Goal: Task Accomplishment & Management: Use online tool/utility

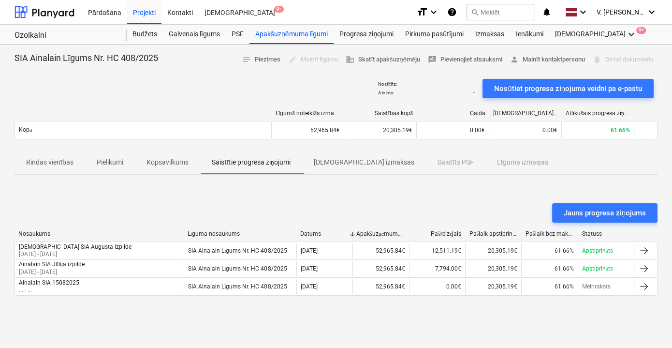
click at [382, 207] on div "Jauns progresa ziņojums" at bounding box center [336, 212] width 643 height 19
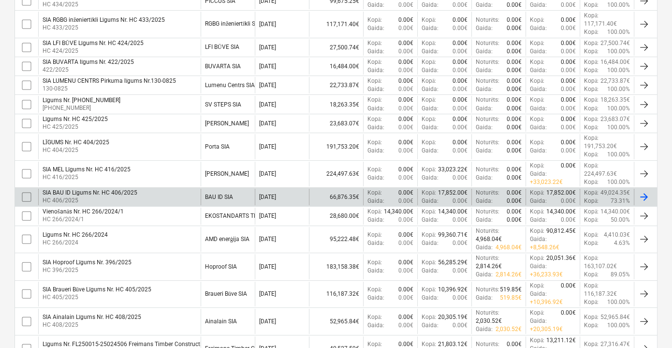
scroll to position [375, 0]
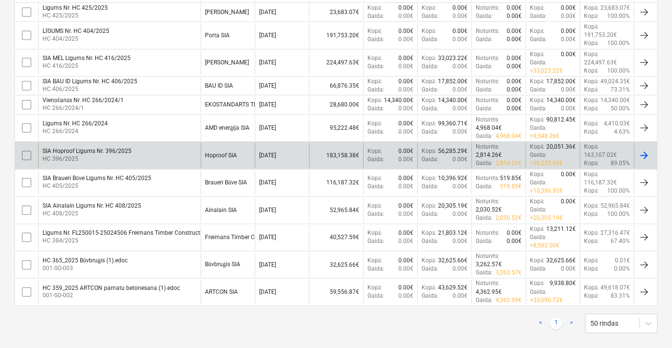
click at [221, 154] on div "Hoproof SIA" at bounding box center [221, 155] width 32 height 7
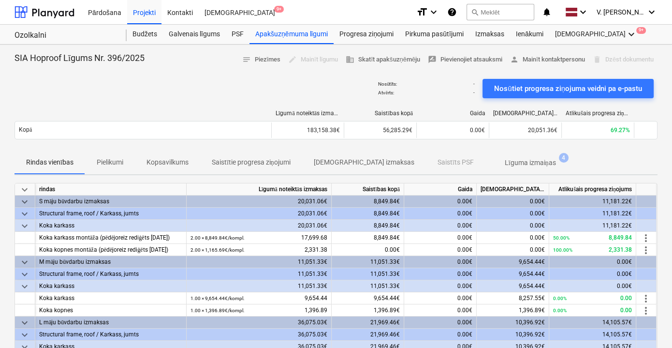
click at [267, 163] on p "Saistītie progresa ziņojumi" at bounding box center [251, 162] width 79 height 10
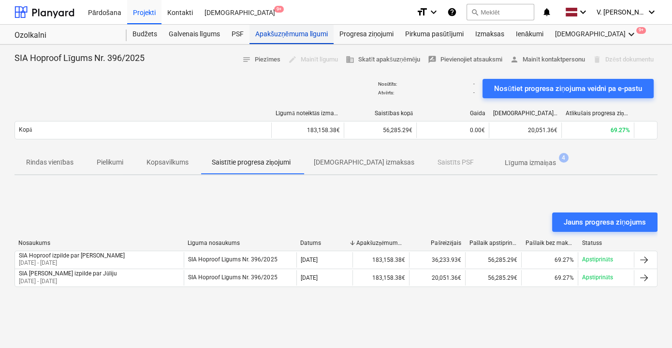
click at [274, 36] on div "Apakšuzņēmuma līgumi" at bounding box center [292, 34] width 84 height 19
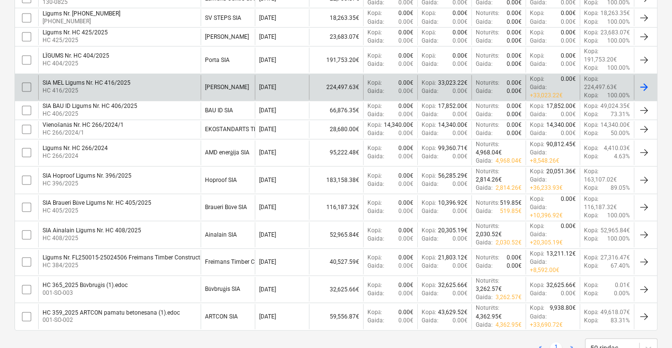
scroll to position [352, 0]
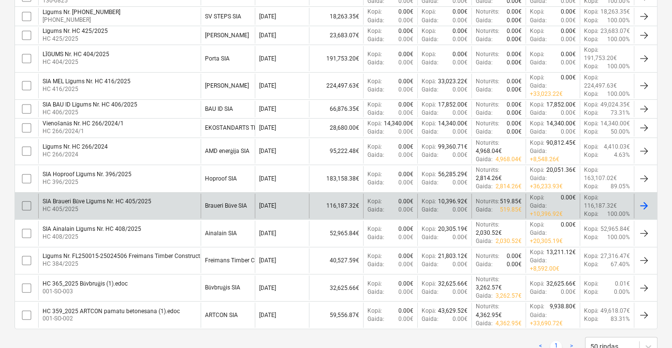
click at [94, 200] on div "SIA Braueri Būve Līgums Nr. HC 405/2025" at bounding box center [97, 201] width 109 height 7
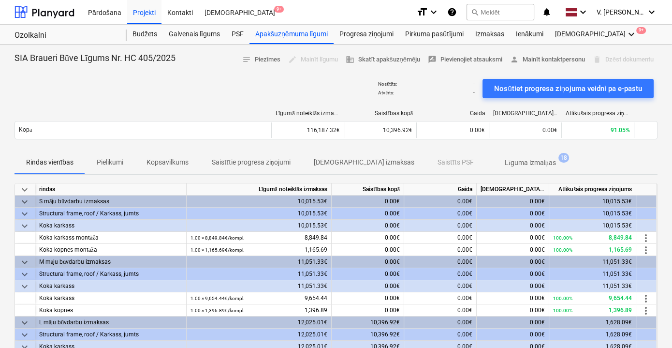
click at [268, 163] on p "Saistītie progresa ziņojumi" at bounding box center [251, 162] width 79 height 10
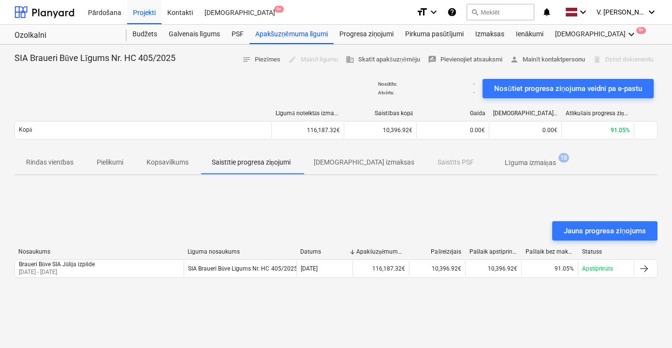
click at [242, 158] on p "Saistītie progresa ziņojumi" at bounding box center [251, 162] width 79 height 10
click at [273, 34] on div "Apakšuzņēmuma līgumi" at bounding box center [292, 34] width 84 height 19
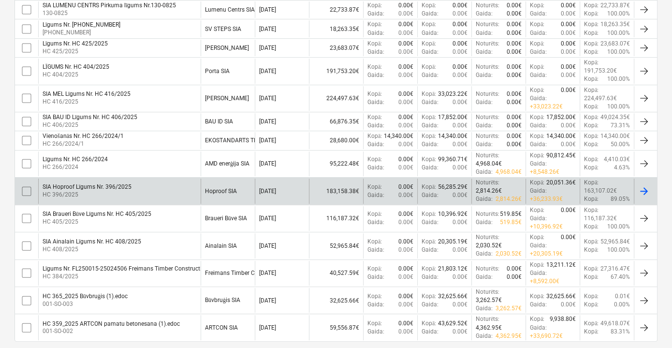
scroll to position [375, 0]
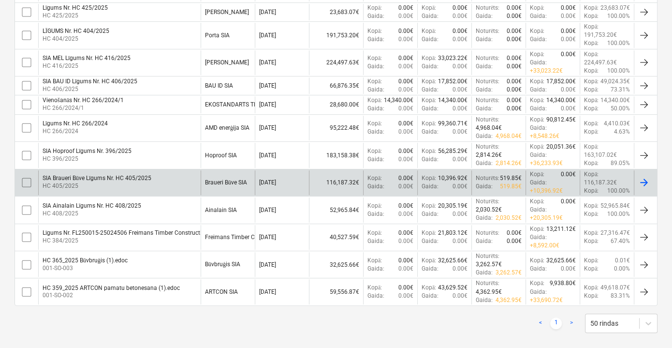
click at [121, 175] on div "SIA Braueri Būve Līgums Nr. HC 405/2025" at bounding box center [97, 178] width 109 height 7
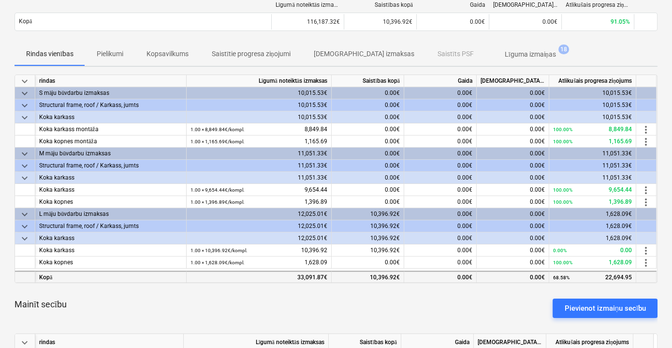
scroll to position [23, 0]
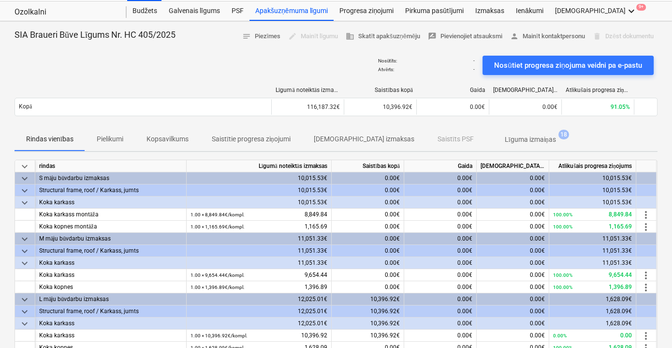
click at [505, 139] on p "Līguma izmaiņas" at bounding box center [530, 139] width 51 height 10
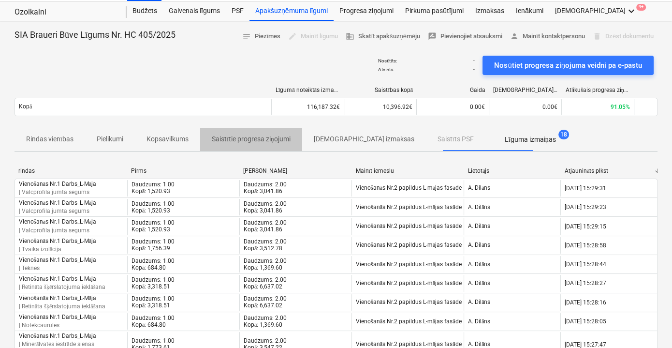
click at [260, 143] on span "Saistītie progresa ziņojumi" at bounding box center [251, 139] width 102 height 16
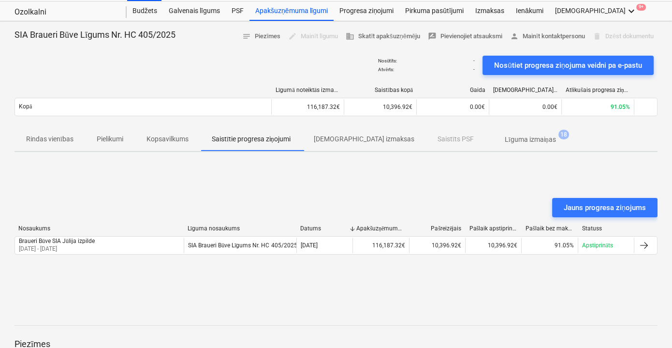
click at [123, 141] on p "Pielikumi" at bounding box center [110, 139] width 27 height 10
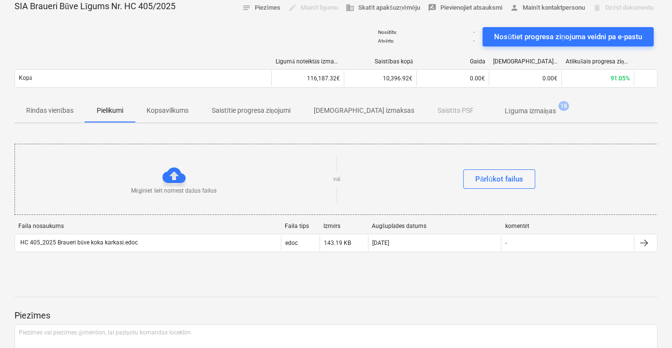
scroll to position [67, 0]
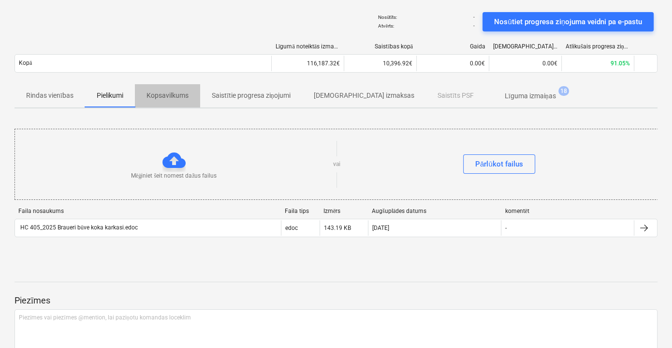
click at [182, 96] on p "Kopsavilkums" at bounding box center [168, 95] width 42 height 10
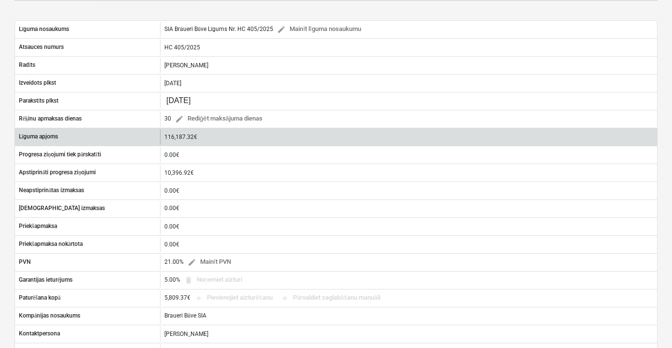
scroll to position [111, 0]
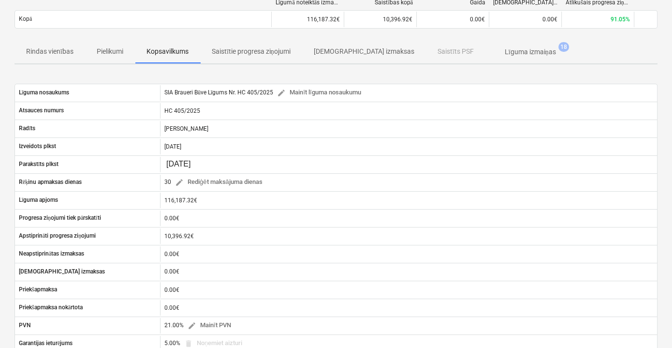
click at [341, 54] on p "[DEMOGRAPHIC_DATA] izmaksas" at bounding box center [364, 51] width 101 height 10
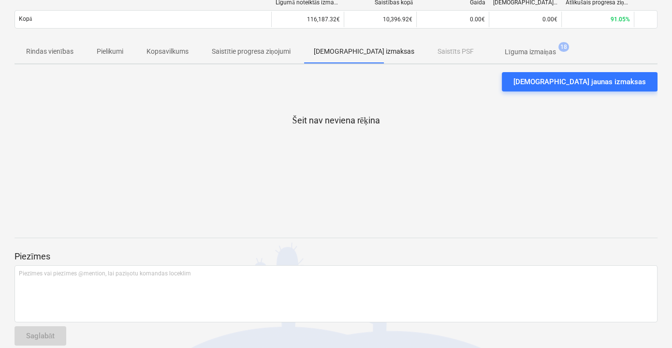
click at [126, 54] on span "Pielikumi" at bounding box center [110, 52] width 50 height 16
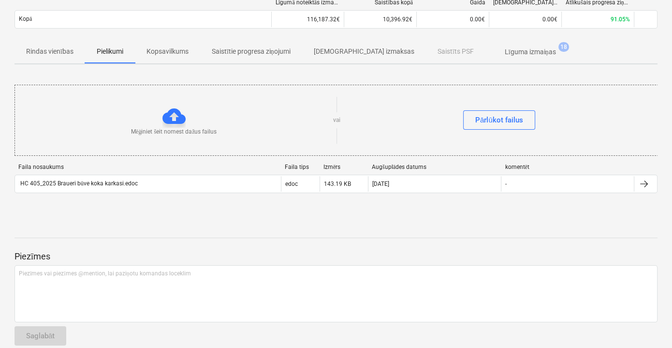
click at [152, 50] on p "Kopsavilkums" at bounding box center [168, 51] width 42 height 10
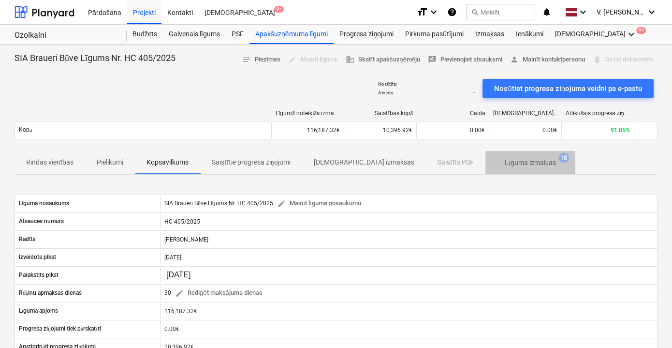
click at [505, 165] on p "Līguma izmaiņas" at bounding box center [530, 163] width 51 height 10
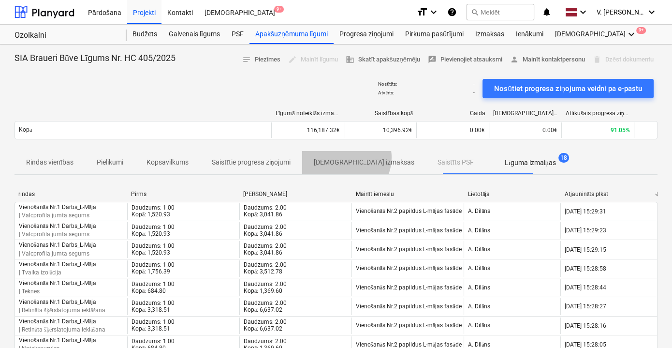
click at [347, 157] on p "[DEMOGRAPHIC_DATA] izmaksas" at bounding box center [364, 162] width 101 height 10
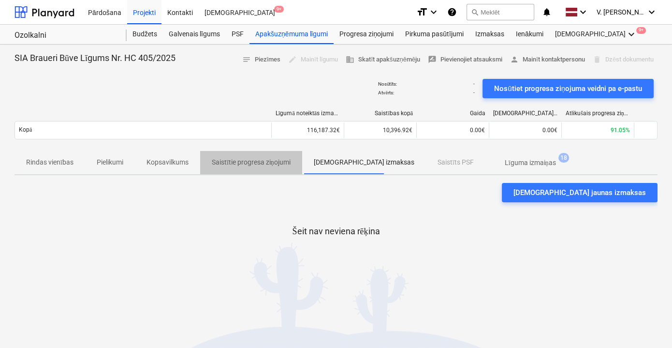
click at [240, 152] on button "Saistītie progresa ziņojumi" at bounding box center [251, 162] width 102 height 23
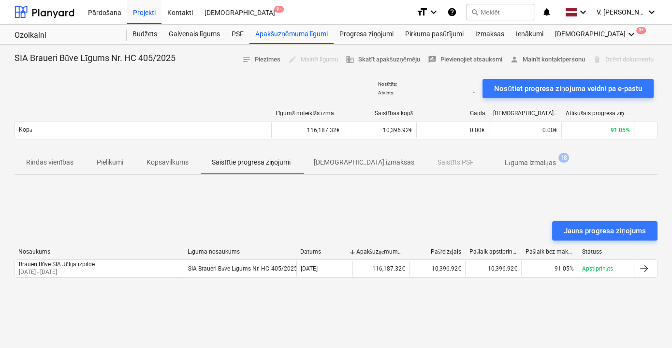
click at [173, 166] on p "Kopsavilkums" at bounding box center [168, 162] width 42 height 10
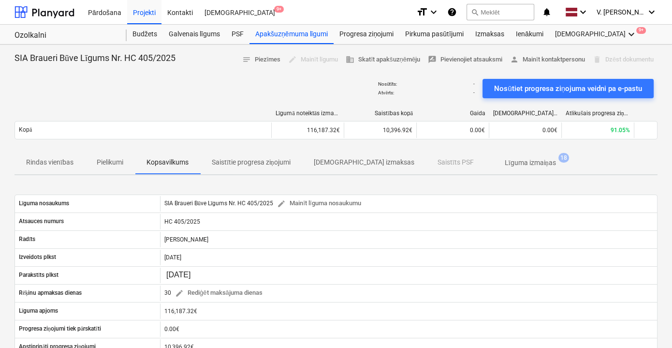
click at [226, 160] on p "Saistītie progresa ziņojumi" at bounding box center [251, 162] width 79 height 10
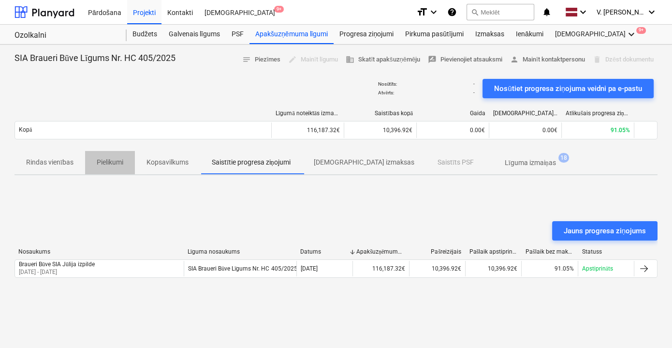
click at [107, 160] on p "Pielikumi" at bounding box center [110, 162] width 27 height 10
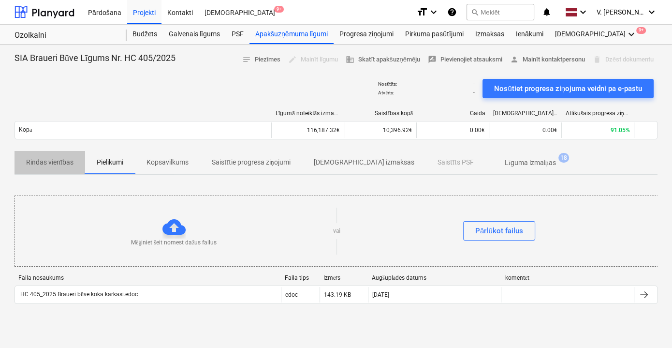
click at [56, 161] on p "Rindas vienības" at bounding box center [49, 162] width 47 height 10
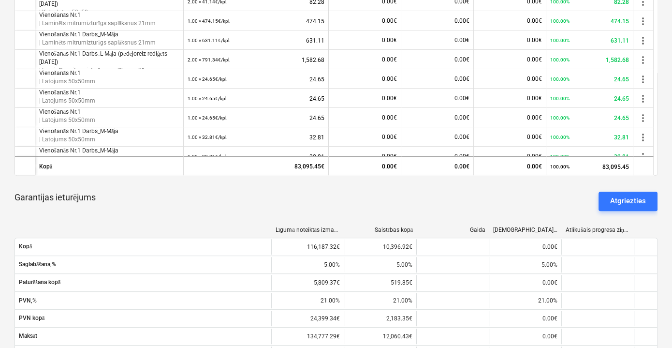
scroll to position [396, 0]
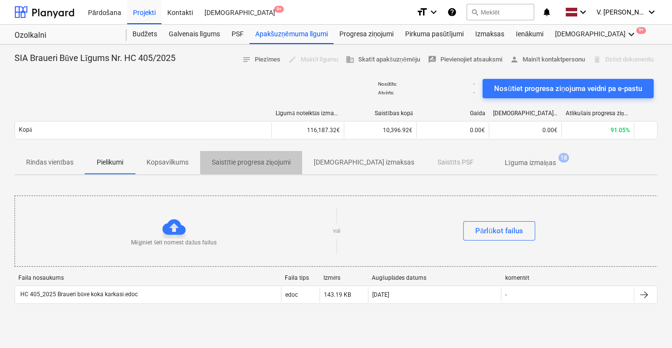
click at [242, 162] on p "Saistītie progresa ziņojumi" at bounding box center [251, 162] width 79 height 10
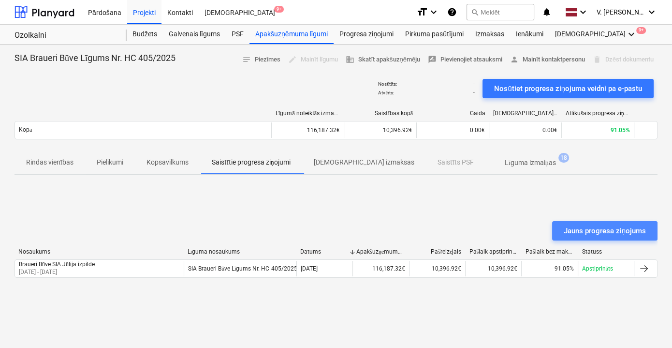
click at [587, 231] on div "Jauns progresa ziņojums" at bounding box center [605, 230] width 82 height 13
click at [276, 168] on span "Saistītie progresa ziņojumi" at bounding box center [251, 162] width 102 height 16
click at [576, 228] on div "Jauns progresa ziņojums" at bounding box center [605, 230] width 82 height 13
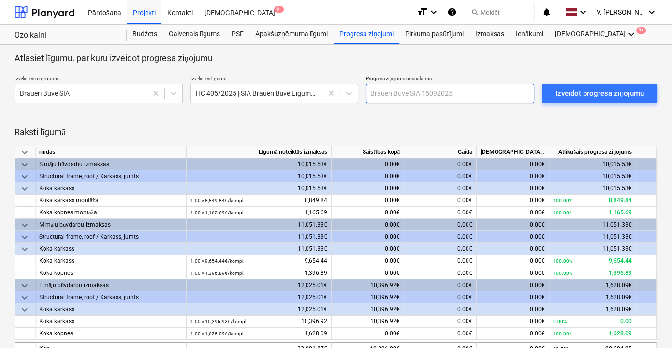
click at [427, 90] on input "text" at bounding box center [450, 93] width 168 height 19
type input "Braueri Būve SIA Augusta izpilde"
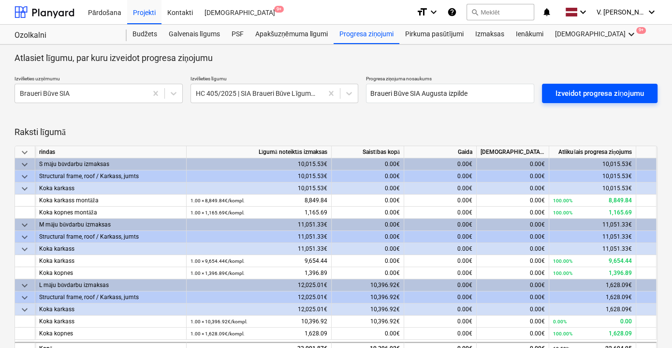
click at [567, 98] on div "Izveidot progresa ziņojumu" at bounding box center [600, 93] width 89 height 13
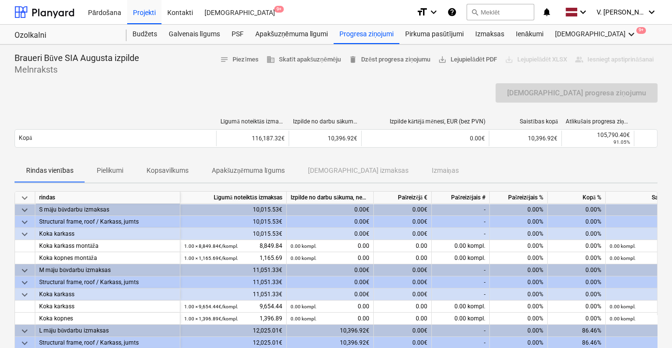
click at [498, 164] on div "Rindas vienības Pielikumi Kopsavilkums Apakšuzņēmuma līgums Saistītās izmaksas …" at bounding box center [336, 170] width 643 height 23
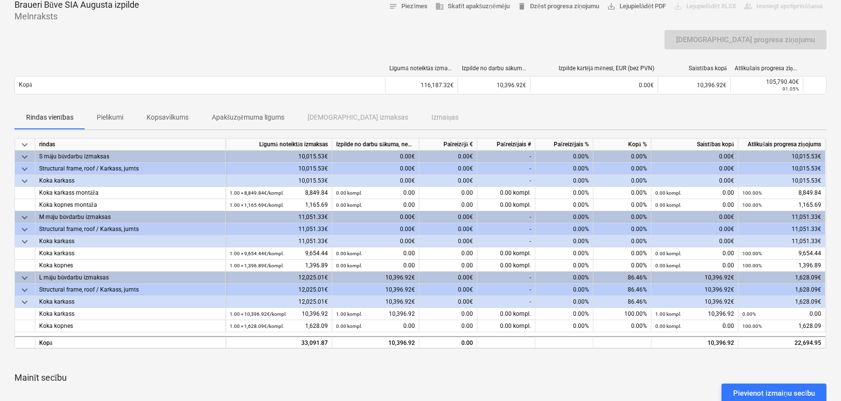
scroll to position [45, 0]
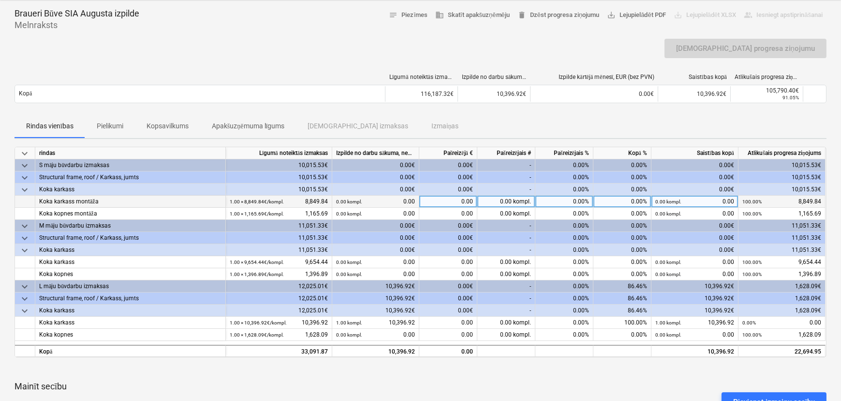
click at [461, 204] on div "0.00" at bounding box center [448, 201] width 58 height 12
type input "4849.84"
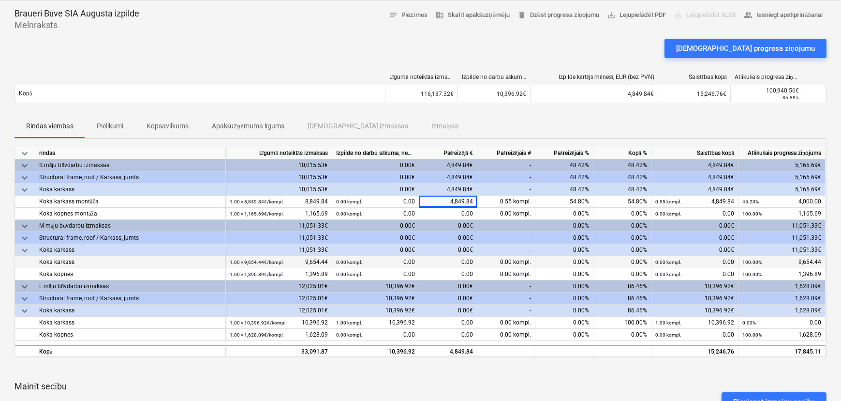
click at [445, 258] on div "0.00" at bounding box center [448, 262] width 58 height 12
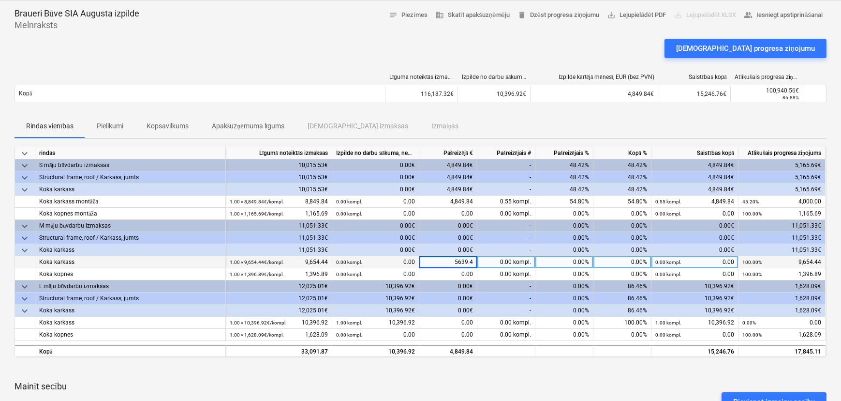
type input "5639.44"
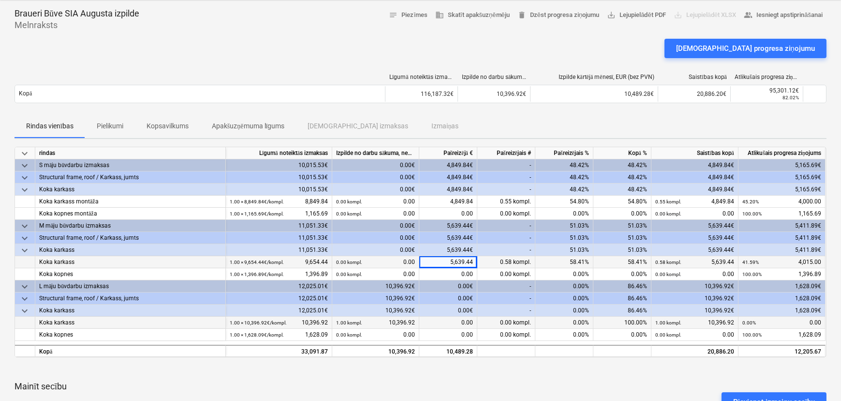
click at [459, 317] on div "0.00" at bounding box center [448, 322] width 58 height 12
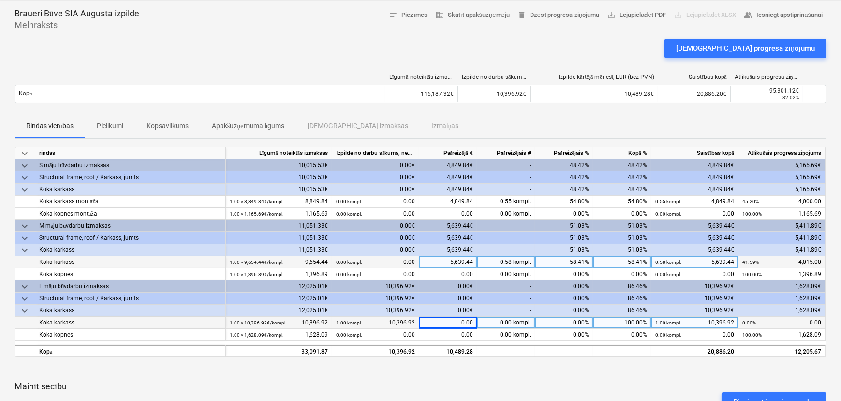
click at [461, 319] on div "0.00" at bounding box center [448, 322] width 58 height 12
type input "1628.09"
click at [460, 347] on div at bounding box center [421, 369] width 812 height 8
click at [457, 321] on div "0.00" at bounding box center [448, 322] width 58 height 12
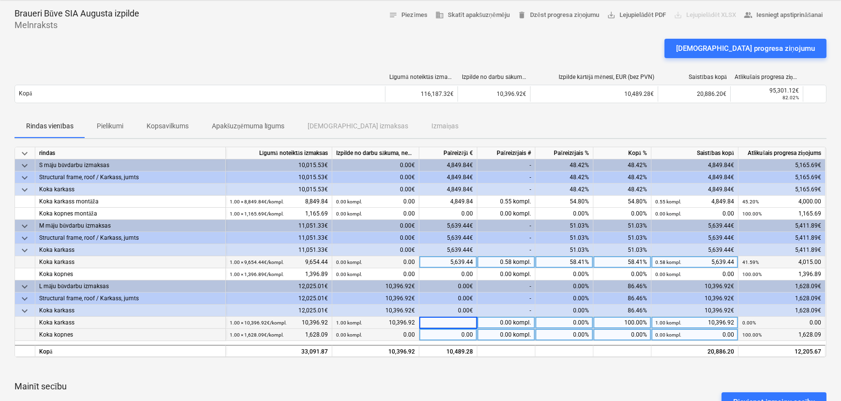
click at [466, 339] on div "0.00" at bounding box center [448, 334] width 58 height 12
type input "1628.09"
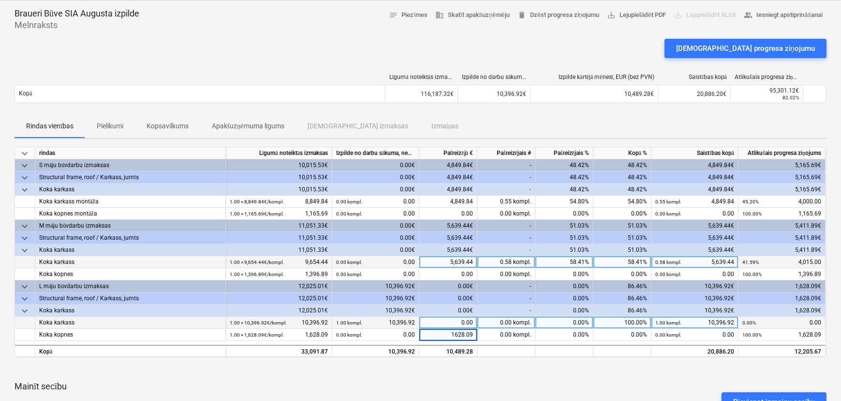
click at [509, 347] on div "Pievienot izmaiņu secību" at bounding box center [421, 401] width 820 height 27
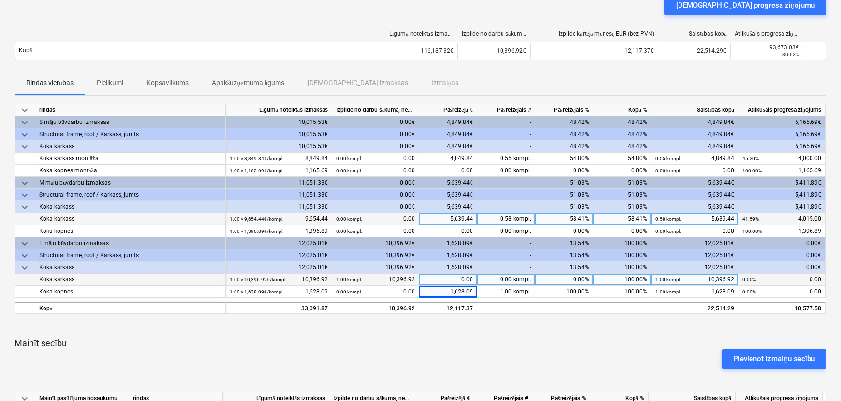
scroll to position [0, 0]
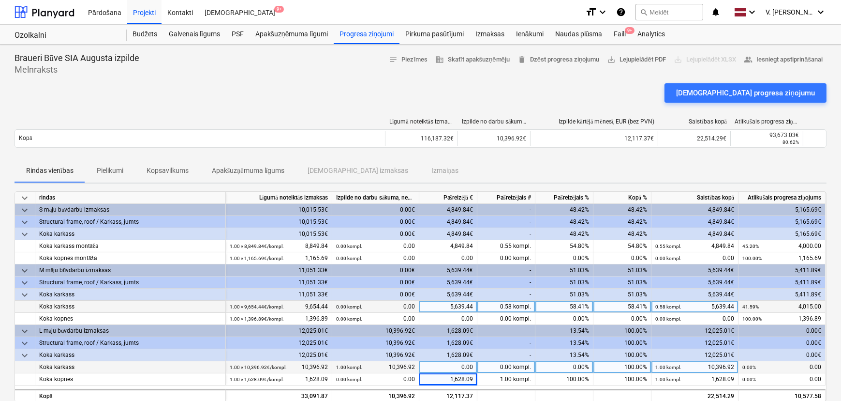
click at [564, 159] on div "Rindas vienības Pielikumi Kopsavilkums Apakšuzņēmuma līgums Saistītās izmaksas …" at bounding box center [421, 170] width 812 height 23
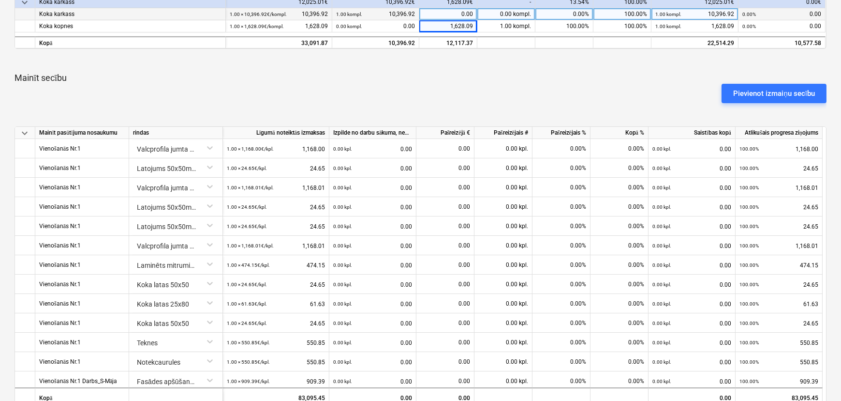
scroll to position [352, 0]
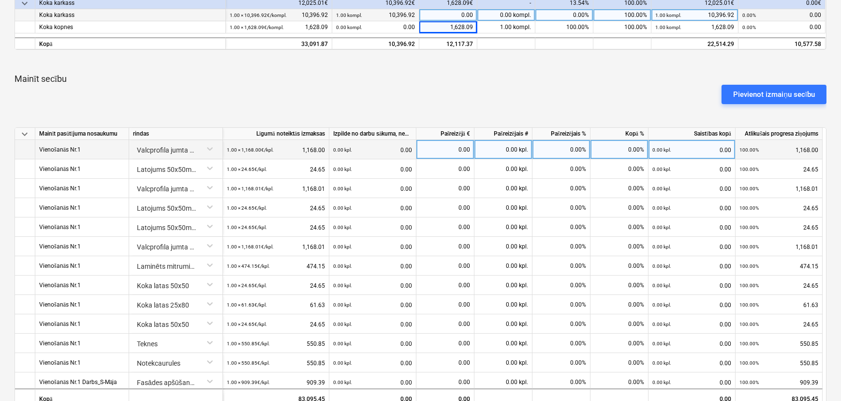
click at [448, 145] on div "0.00" at bounding box center [445, 149] width 50 height 19
type input "3041.85"
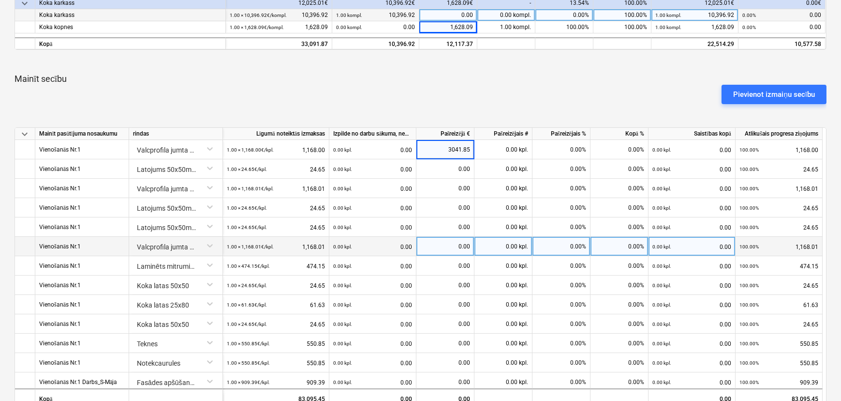
click at [440, 243] on div "0.00" at bounding box center [445, 246] width 50 height 19
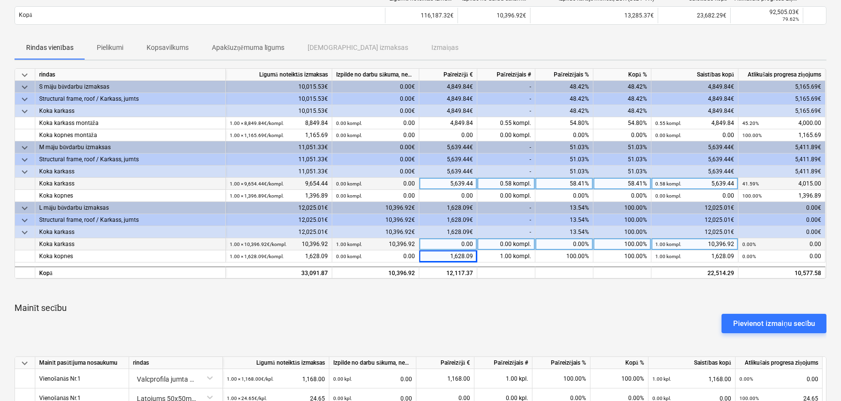
scroll to position [0, 0]
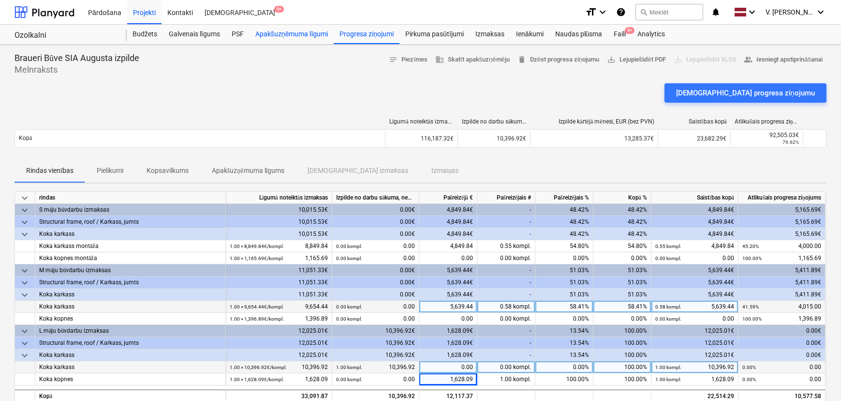
click at [295, 34] on div "Apakšuzņēmuma līgumi" at bounding box center [292, 34] width 84 height 19
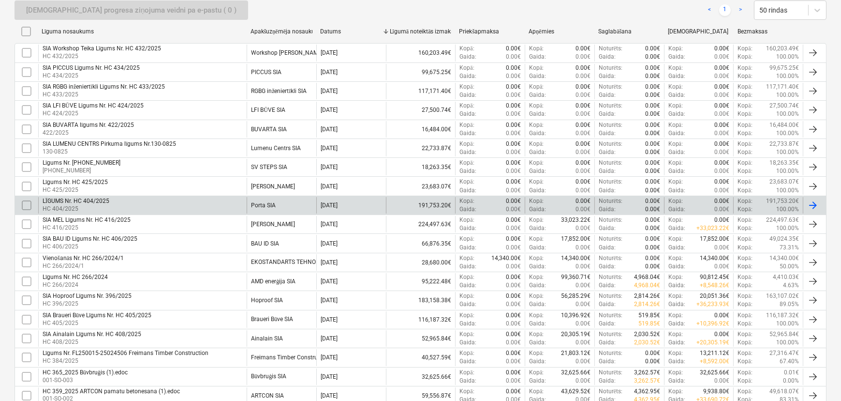
scroll to position [220, 0]
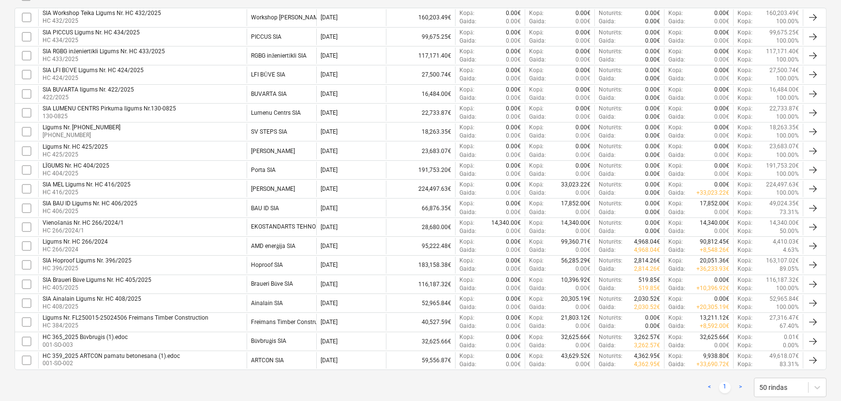
click at [160, 282] on div "SIA Braueri Būve Līgums Nr. HC 405/2025 HC 405/2025" at bounding box center [142, 284] width 208 height 16
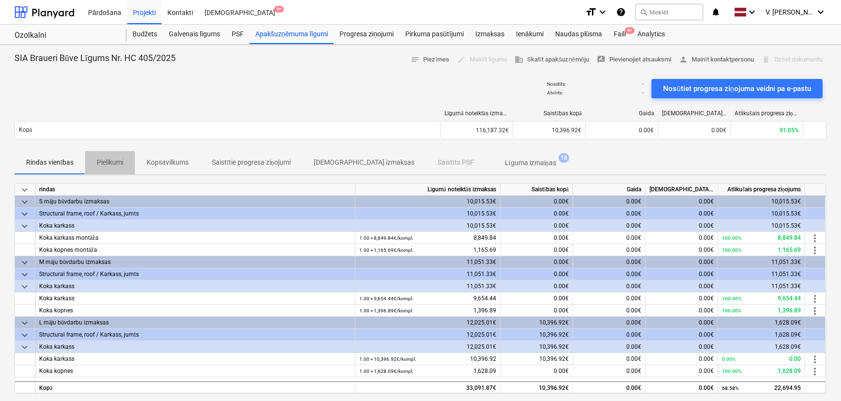
click at [102, 160] on p "Pielikumi" at bounding box center [110, 162] width 27 height 10
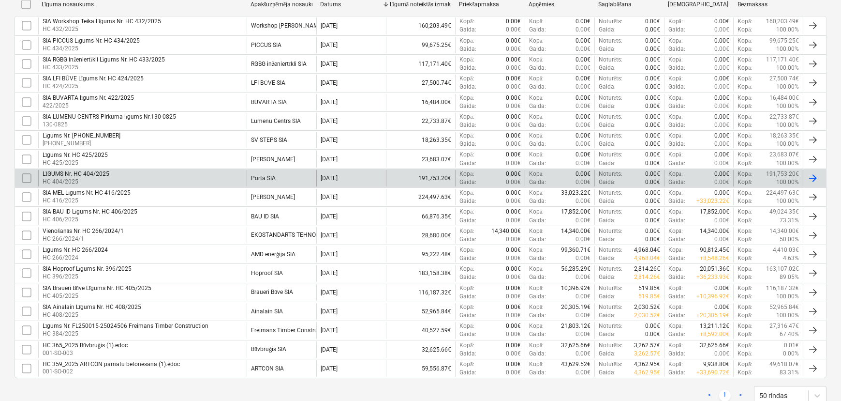
scroll to position [220, 0]
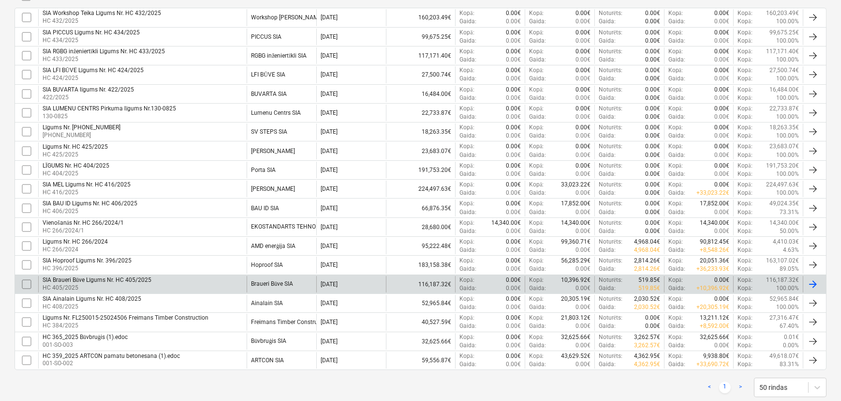
click at [152, 280] on div "SIA Braueri Būve Līgums Nr. HC 405/2025 HC 405/2025" at bounding box center [142, 284] width 208 height 16
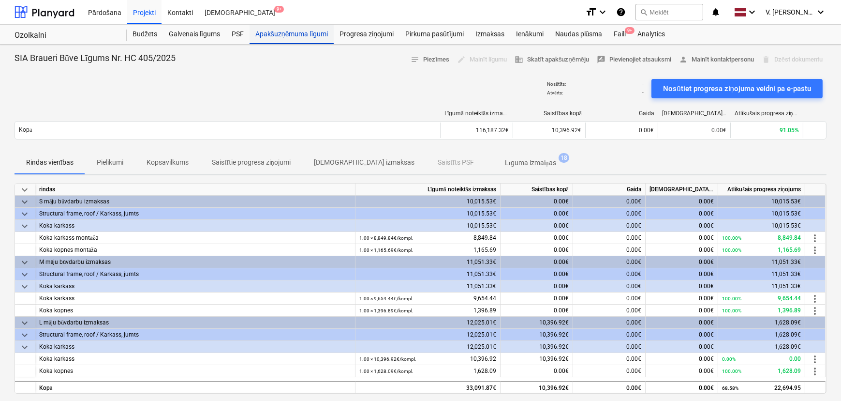
click at [294, 36] on div "Apakšuzņēmuma līgumi" at bounding box center [292, 34] width 84 height 19
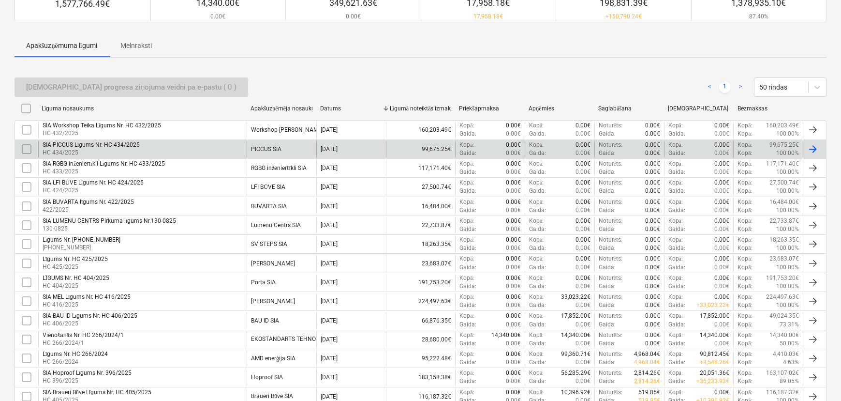
scroll to position [176, 0]
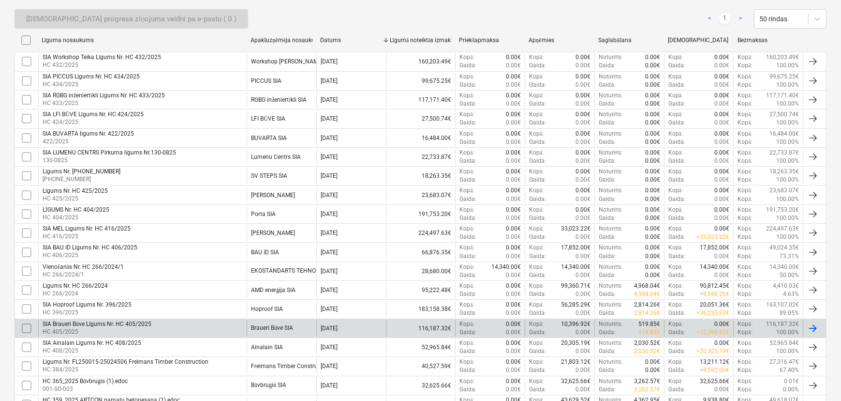
click at [185, 320] on div "SIA Braueri Būve Līgums Nr. HC 405/2025 HC 405/2025" at bounding box center [142, 328] width 208 height 16
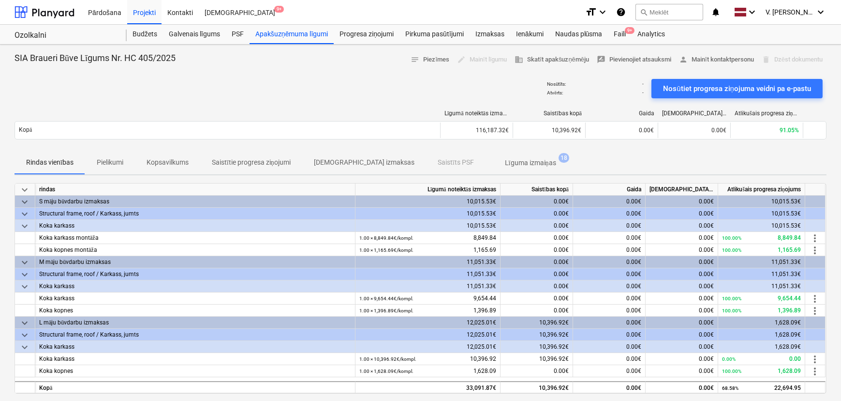
click at [262, 160] on p "Saistītie progresa ziņojumi" at bounding box center [251, 162] width 79 height 10
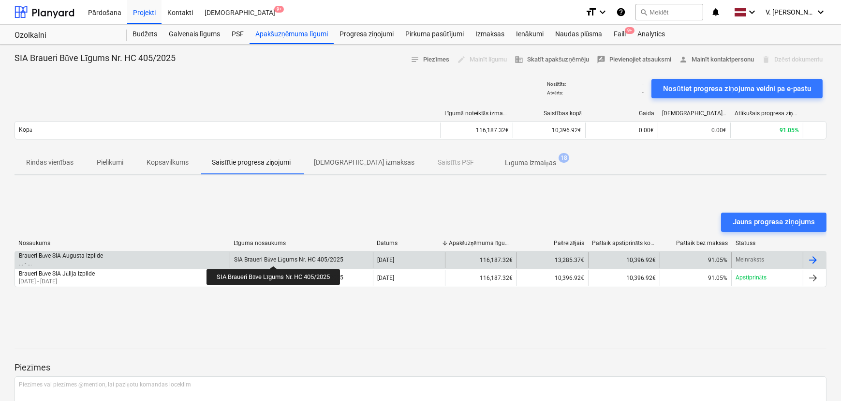
click at [275, 257] on div "SIA Braueri Būve Līgums Nr. HC 405/2025" at bounding box center [288, 259] width 109 height 7
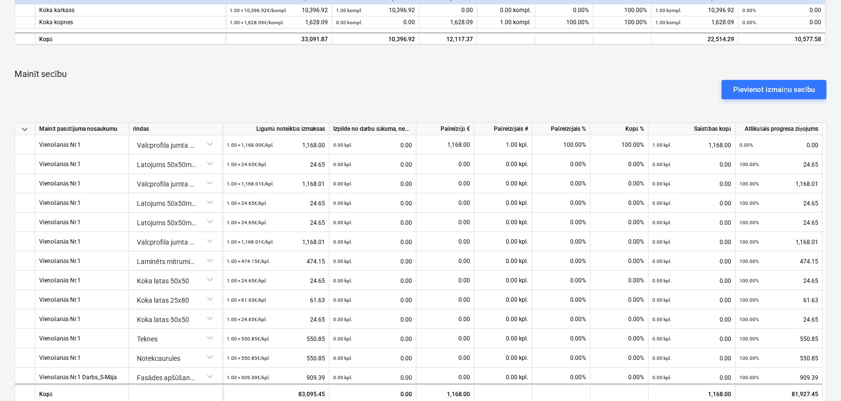
scroll to position [352, 0]
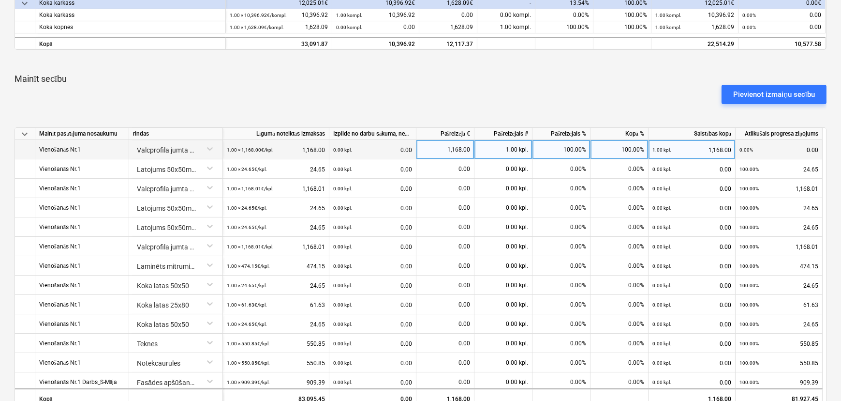
click at [440, 150] on div "1,168.00" at bounding box center [445, 149] width 50 height 19
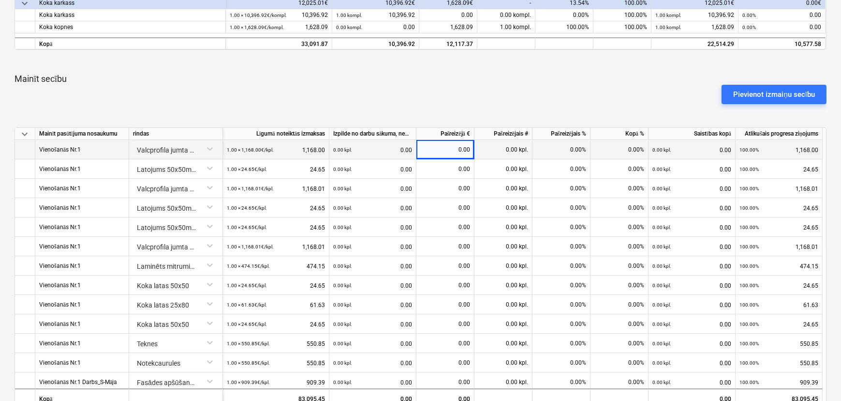
click at [464, 112] on div at bounding box center [421, 116] width 812 height 8
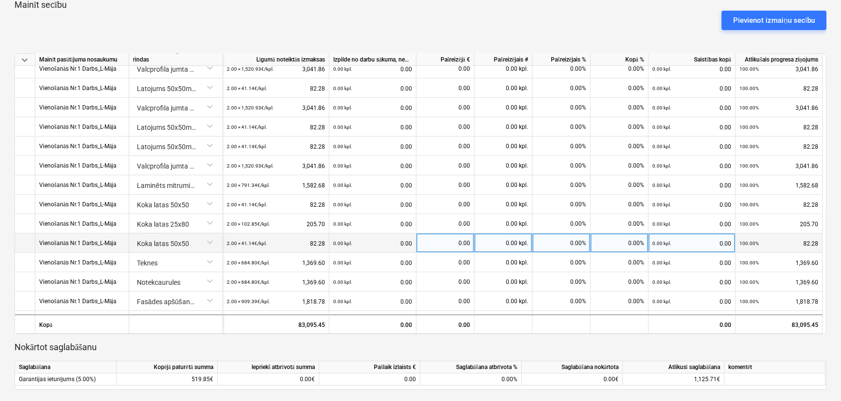
scroll to position [659, 0]
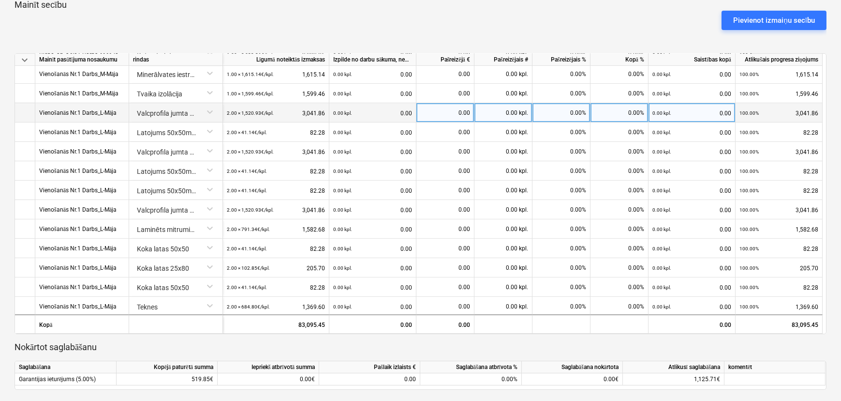
click at [454, 112] on div "0.00" at bounding box center [445, 112] width 50 height 19
type input "3041.85"
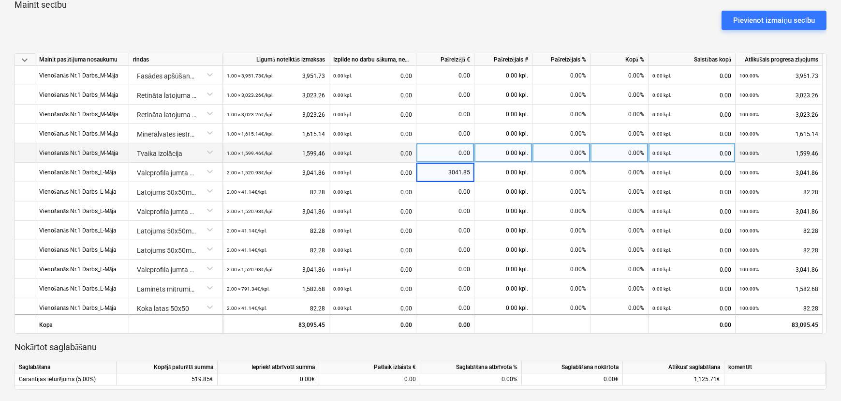
scroll to position [615, 0]
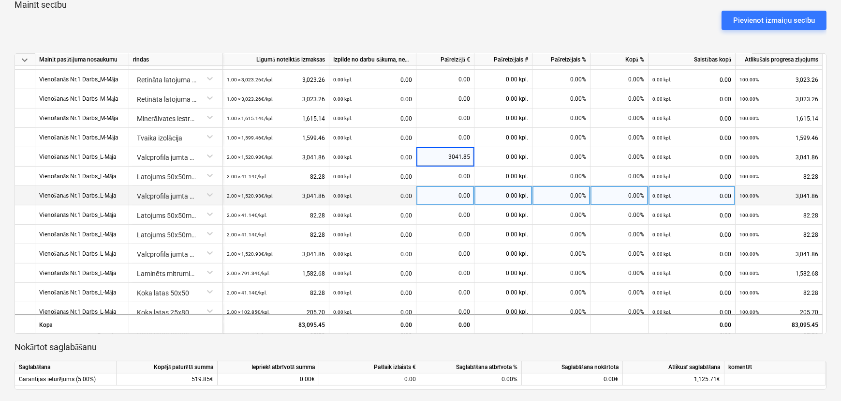
click at [444, 195] on div "0.00" at bounding box center [445, 195] width 50 height 19
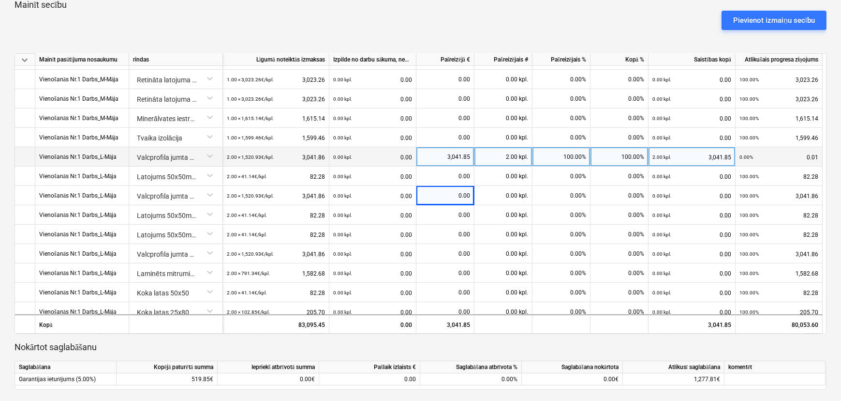
click at [458, 159] on div "3,041.85" at bounding box center [445, 156] width 50 height 19
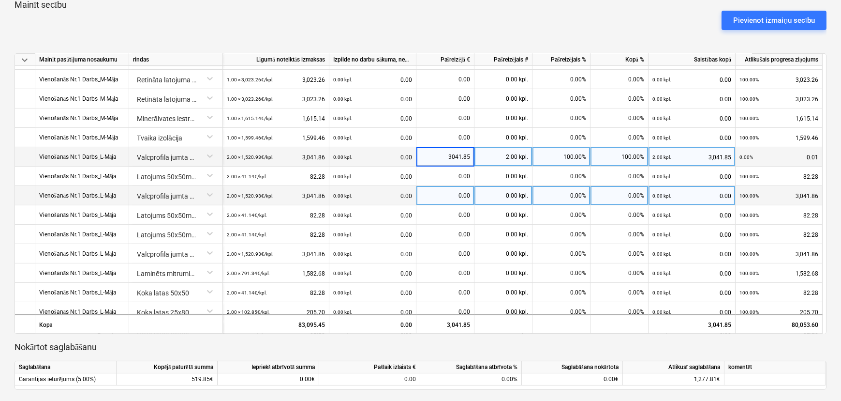
click at [459, 195] on div "0.00" at bounding box center [445, 195] width 50 height 19
type input "3041.85"
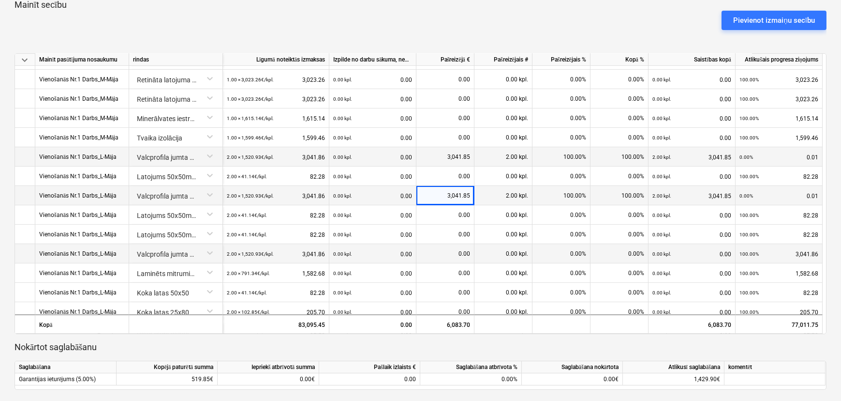
click at [448, 254] on div "0.00" at bounding box center [445, 253] width 50 height 19
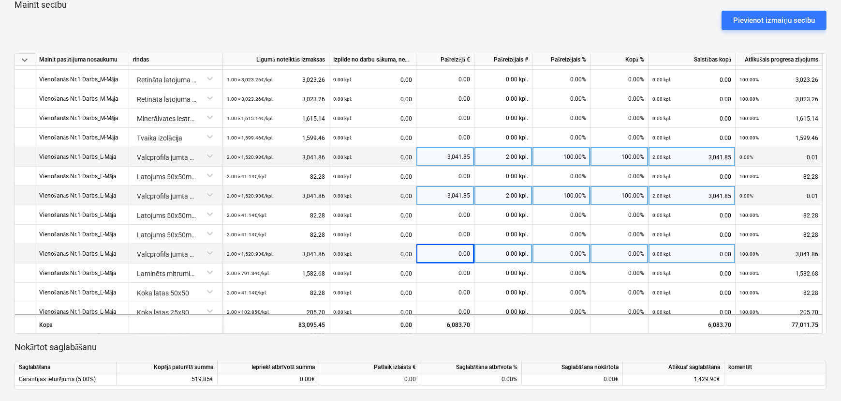
click at [448, 254] on div "0.00" at bounding box center [445, 253] width 50 height 19
type input "3041.85"
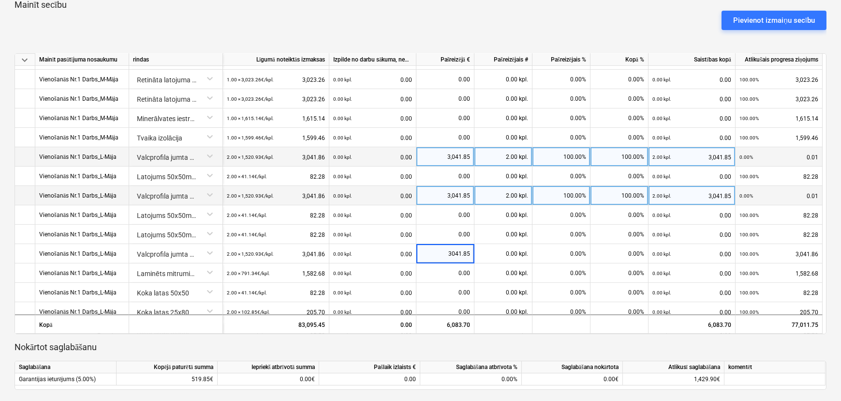
click at [456, 335] on div "keyboard_arrow_down rindas Līgumā noteiktās izmaksas Izpilde no darbu sākuma, n…" at bounding box center [421, 77] width 812 height 624
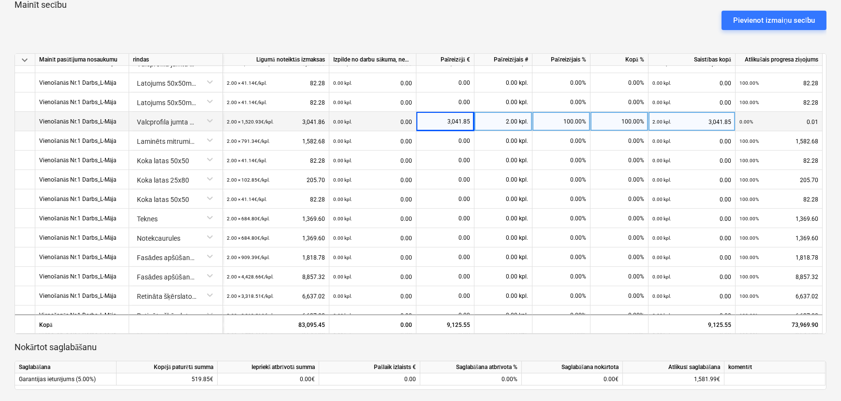
scroll to position [791, 0]
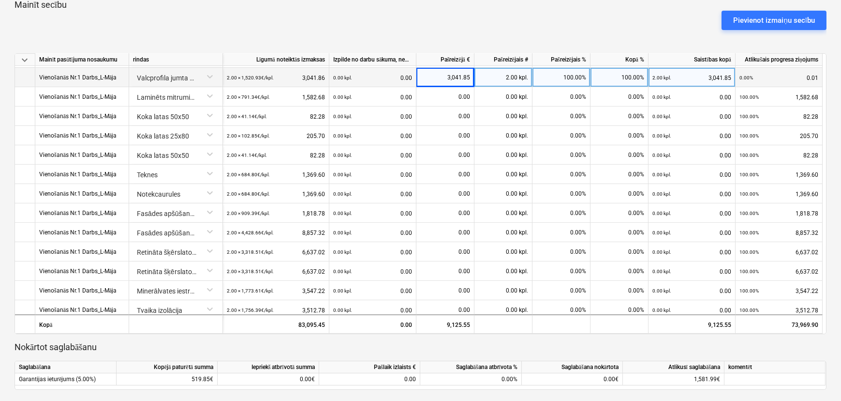
click at [434, 246] on div "0.00" at bounding box center [445, 251] width 50 height 19
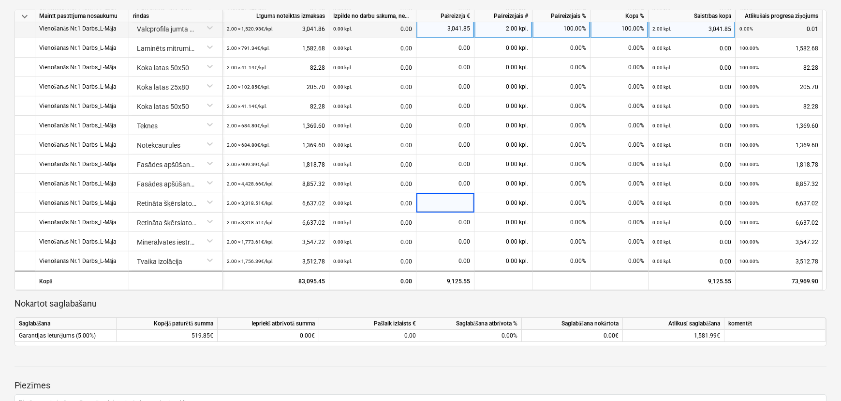
scroll to position [469, 0]
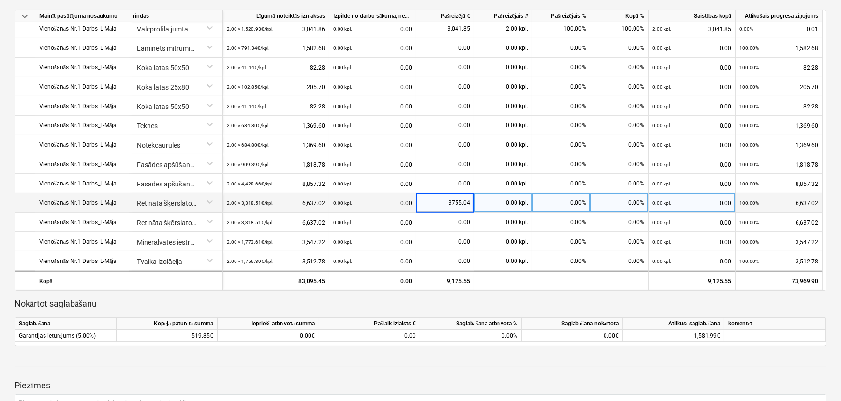
type input "3755.045"
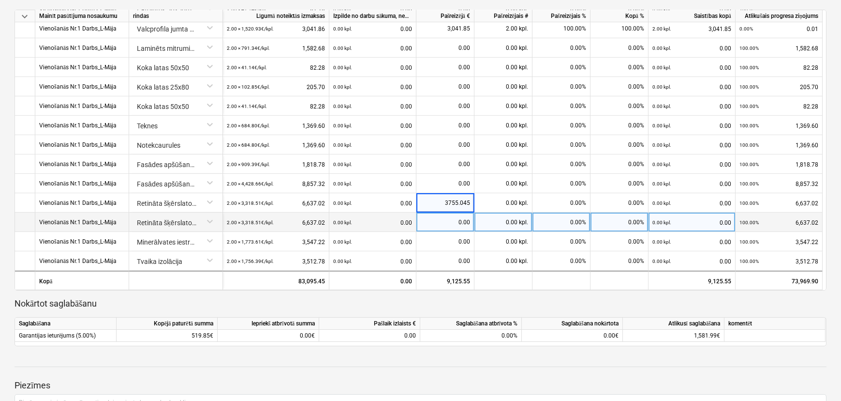
click at [461, 225] on div "0.00" at bounding box center [445, 221] width 50 height 19
type input "3755.045"
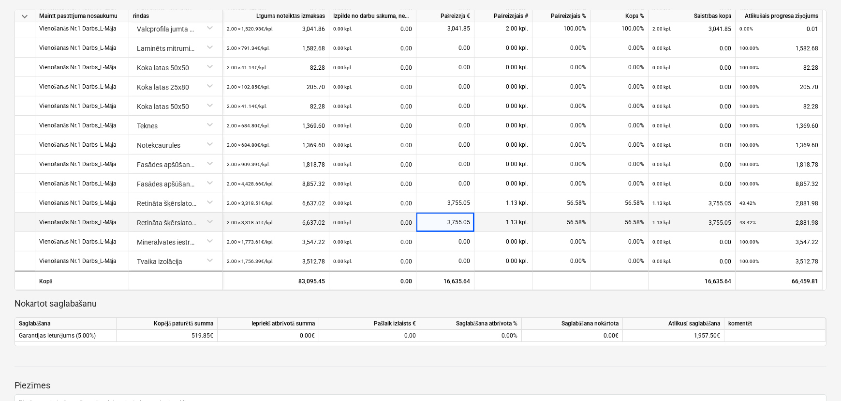
click at [458, 310] on div at bounding box center [421, 313] width 812 height 8
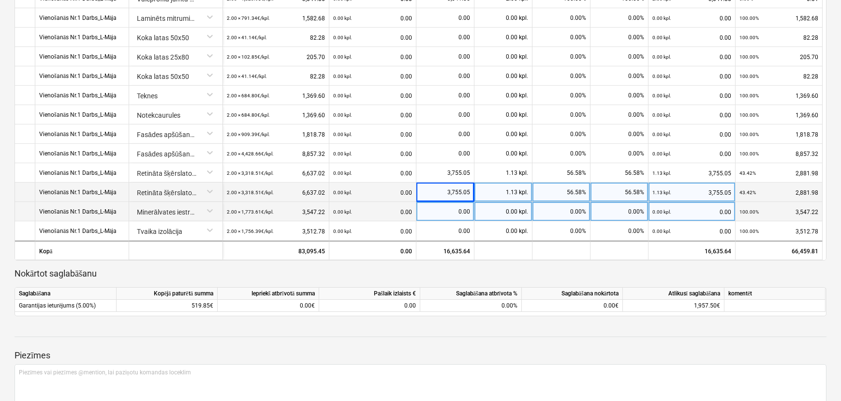
scroll to position [513, 0]
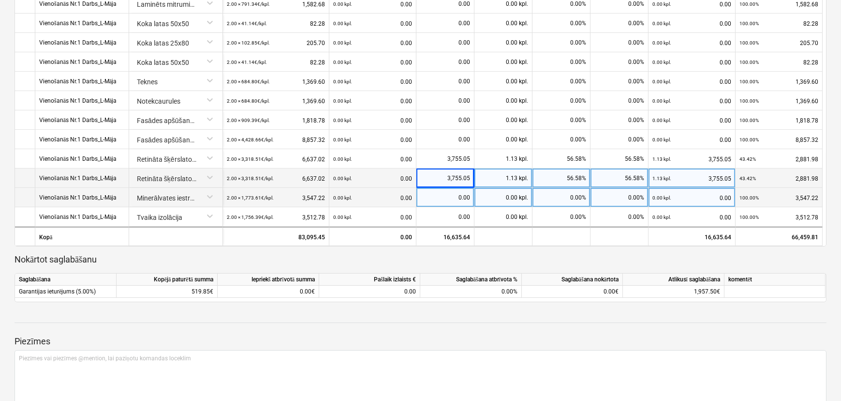
click at [452, 200] on div "0.00" at bounding box center [445, 197] width 50 height 19
type input "3547.22"
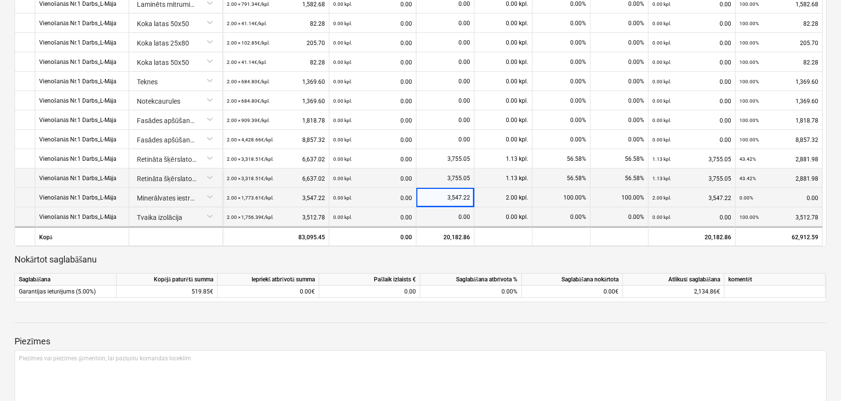
click at [451, 214] on div "0.00" at bounding box center [445, 216] width 50 height 19
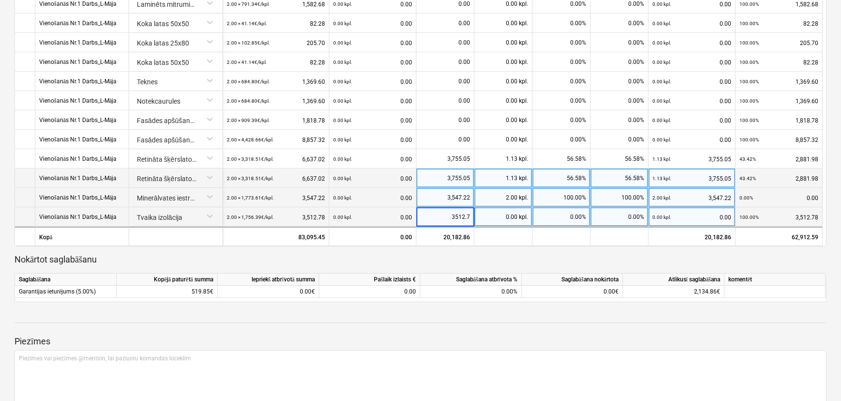
type input "3512.78"
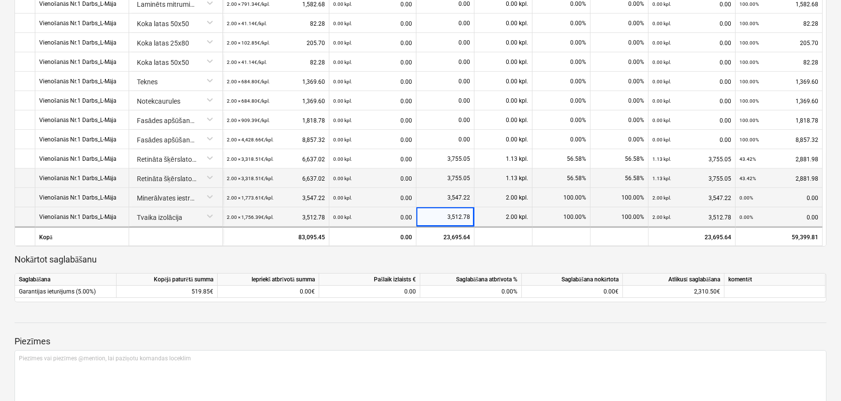
click at [452, 258] on p "Nokārtot saglabāšanu" at bounding box center [421, 259] width 812 height 12
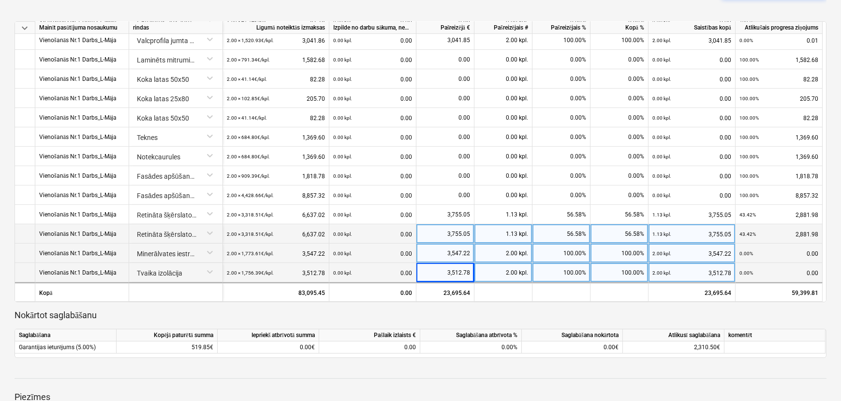
scroll to position [557, 0]
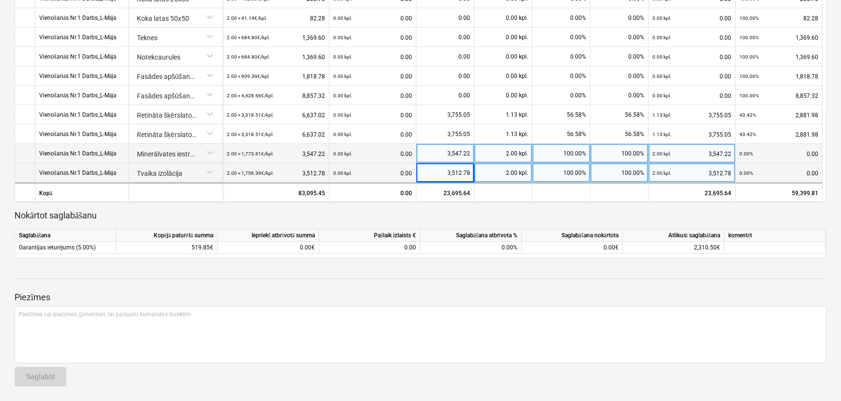
click at [469, 172] on div "3,512.78" at bounding box center [445, 172] width 50 height 19
click at [469, 172] on input "3512.78" at bounding box center [445, 172] width 58 height 19
type input "3512.77"
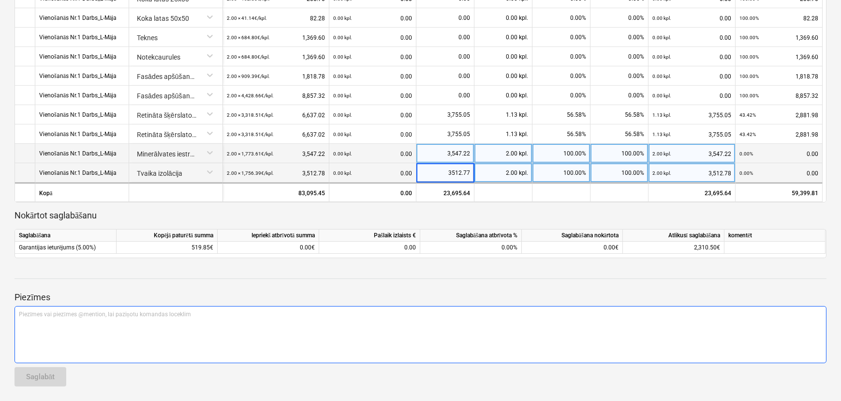
click at [434, 334] on div "Piezīmes vai piezīmes @mention, lai paziņotu komandas loceklim ﻿" at bounding box center [421, 334] width 812 height 57
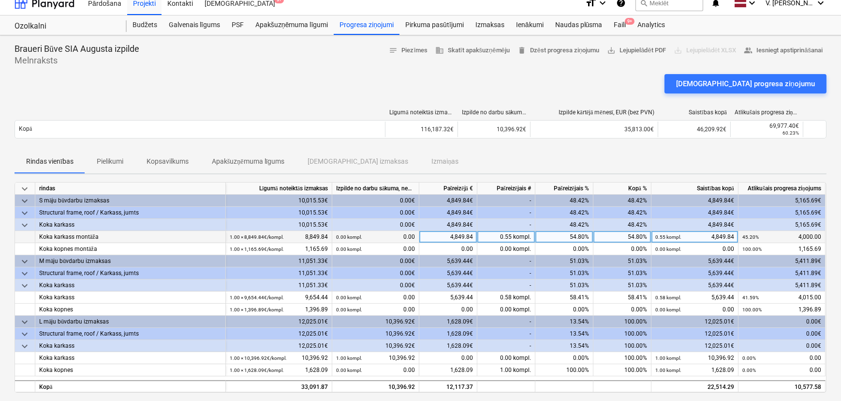
scroll to position [0, 0]
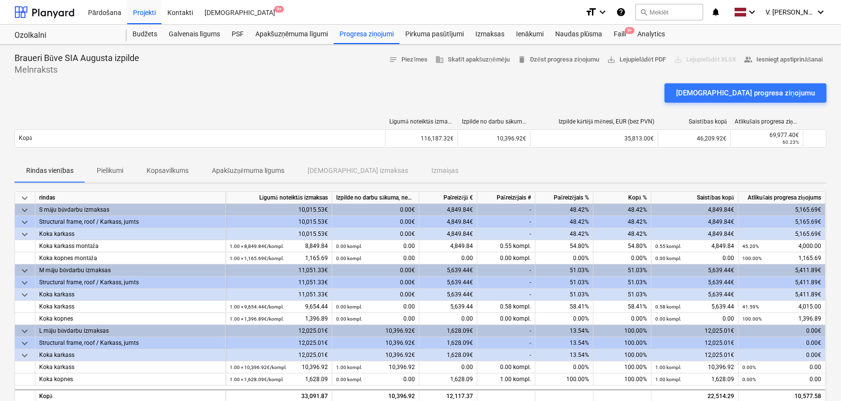
click at [111, 174] on p "Pielikumi" at bounding box center [110, 170] width 27 height 10
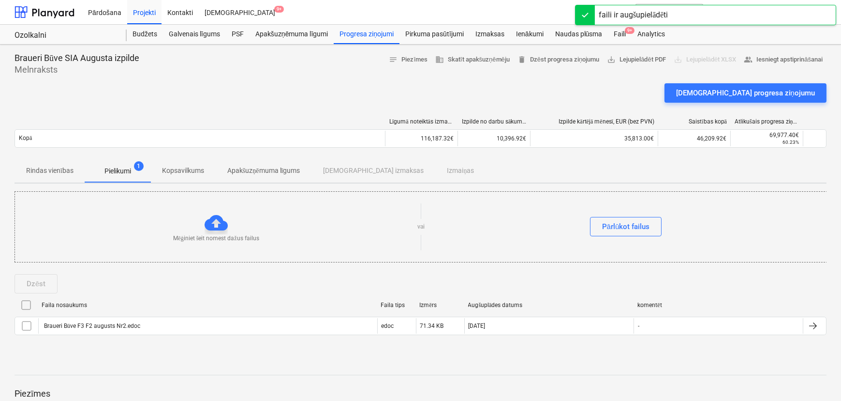
click at [179, 174] on p "Kopsavilkums" at bounding box center [183, 170] width 42 height 10
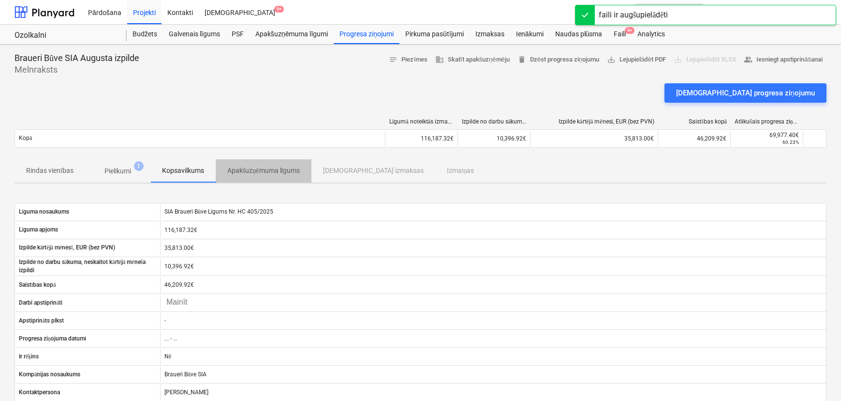
click at [258, 168] on p "Apakšuzņēmuma līgums" at bounding box center [263, 170] width 73 height 10
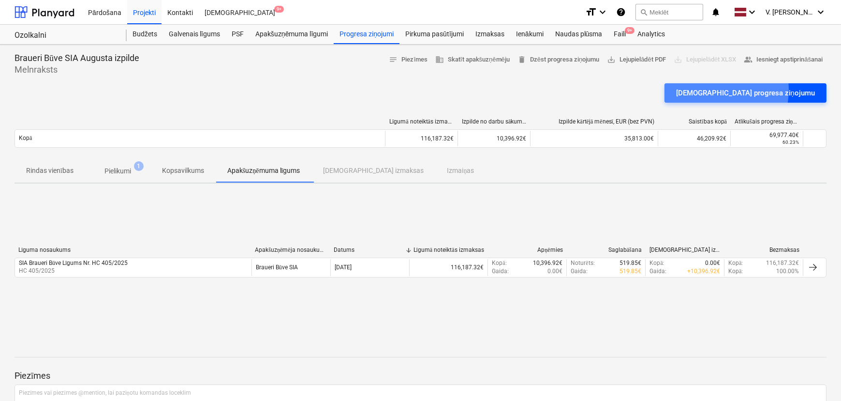
click at [672, 89] on div "[DEMOGRAPHIC_DATA] progresa ziņojumu" at bounding box center [745, 93] width 139 height 13
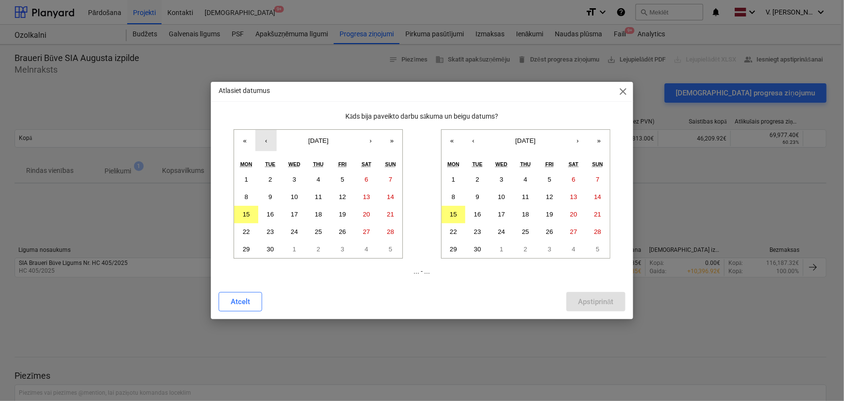
click at [269, 140] on button "‹" at bounding box center [265, 140] width 21 height 21
click at [344, 184] on button "1" at bounding box center [342, 179] width 24 height 17
click at [475, 140] on button "‹" at bounding box center [473, 140] width 21 height 21
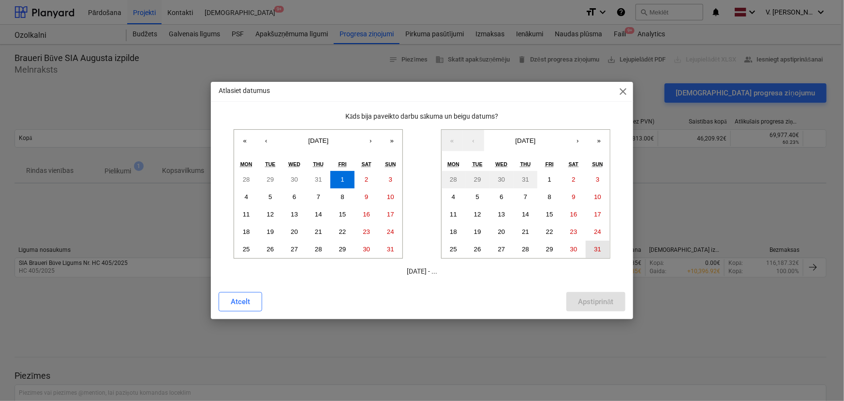
click at [599, 240] on button "31" at bounding box center [598, 248] width 24 height 17
click at [606, 296] on div "Apstiprināt" at bounding box center [595, 301] width 35 height 13
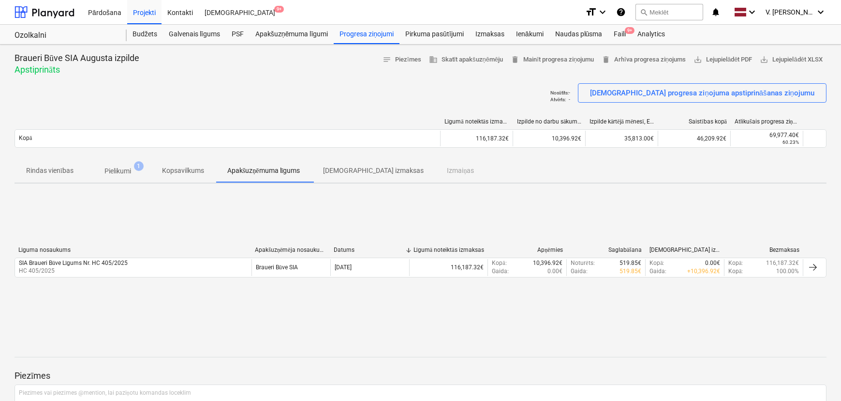
drag, startPoint x: 215, startPoint y: 97, endPoint x: 222, endPoint y: 97, distance: 6.8
click at [216, 97] on div "[DEMOGRAPHIC_DATA] : - Atvērts : - [DEMOGRAPHIC_DATA] progresa ziņojuma apstipr…" at bounding box center [421, 96] width 812 height 27
click at [271, 35] on div "Apakšuzņēmuma līgumi" at bounding box center [292, 34] width 84 height 19
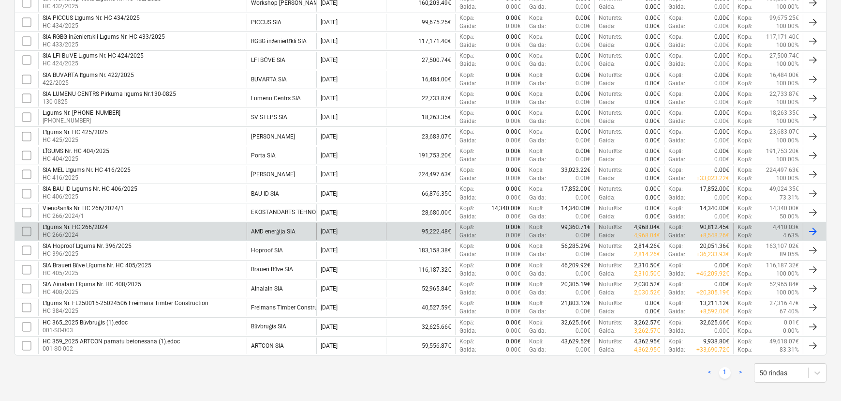
scroll to position [241, 0]
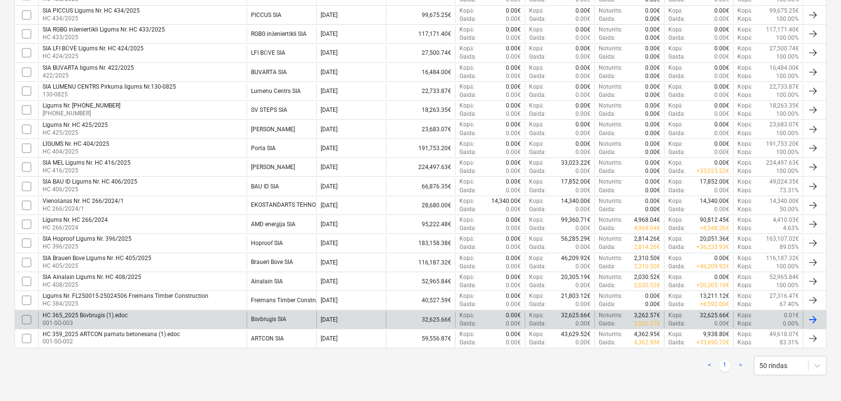
click at [133, 312] on div "HC 365_2025 Būvbruģis (1).edoc 001-SO-003" at bounding box center [142, 319] width 208 height 16
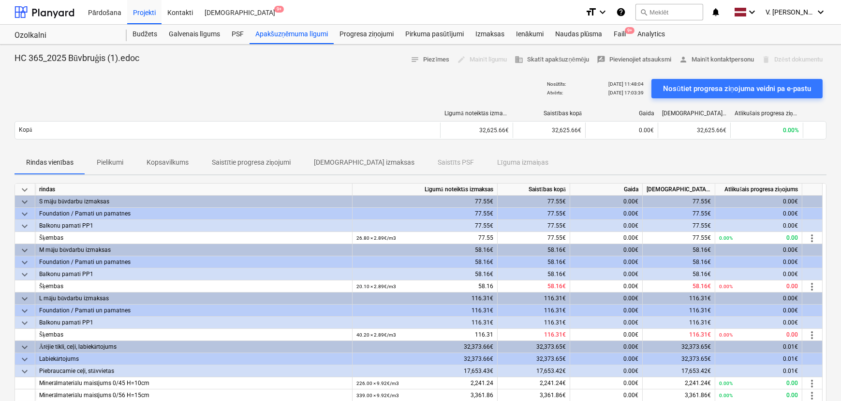
click at [119, 165] on p "Pielikumi" at bounding box center [110, 162] width 27 height 10
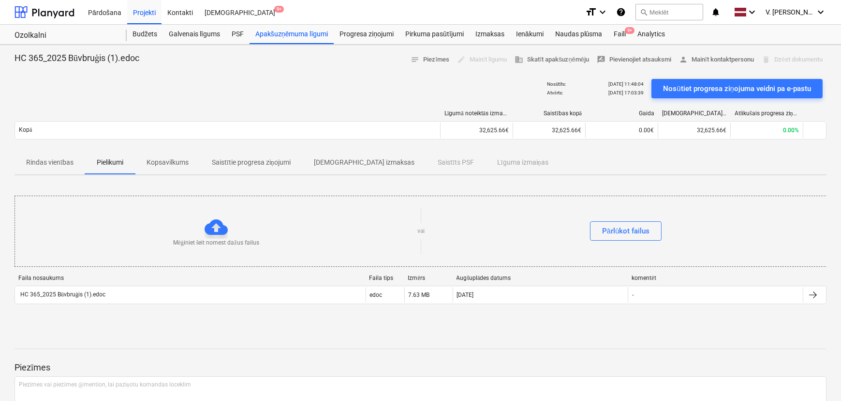
click at [174, 161] on p "Kopsavilkums" at bounding box center [168, 162] width 42 height 10
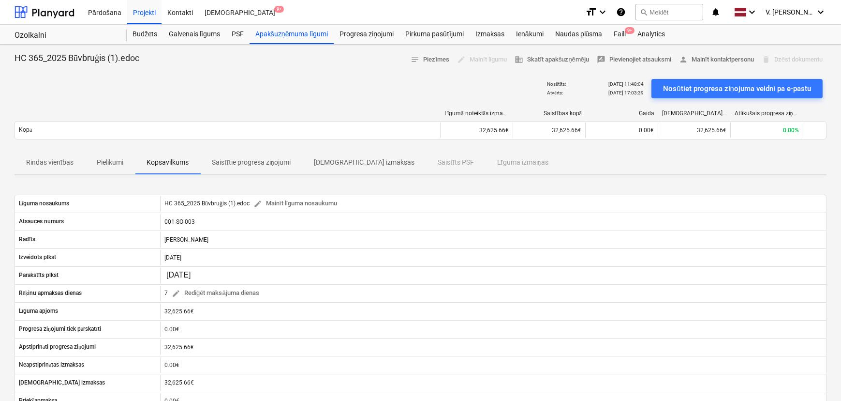
click at [106, 169] on span "Pielikumi" at bounding box center [110, 162] width 50 height 16
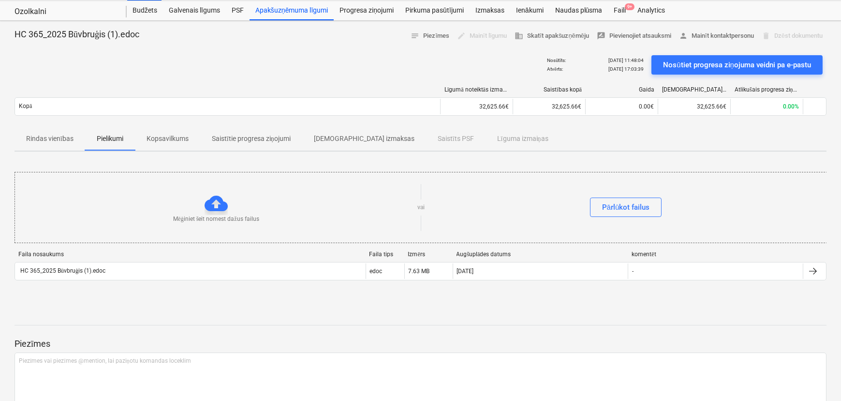
scroll to position [44, 0]
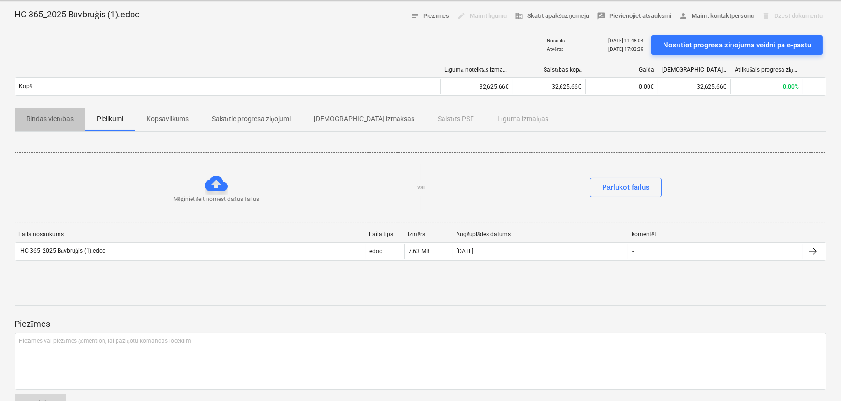
click at [47, 114] on p "Rindas vienības" at bounding box center [49, 119] width 47 height 10
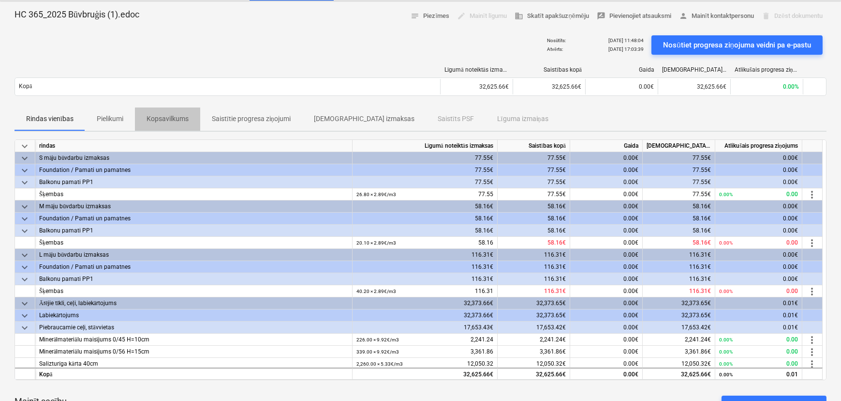
click at [172, 114] on p "Kopsavilkums" at bounding box center [168, 119] width 42 height 10
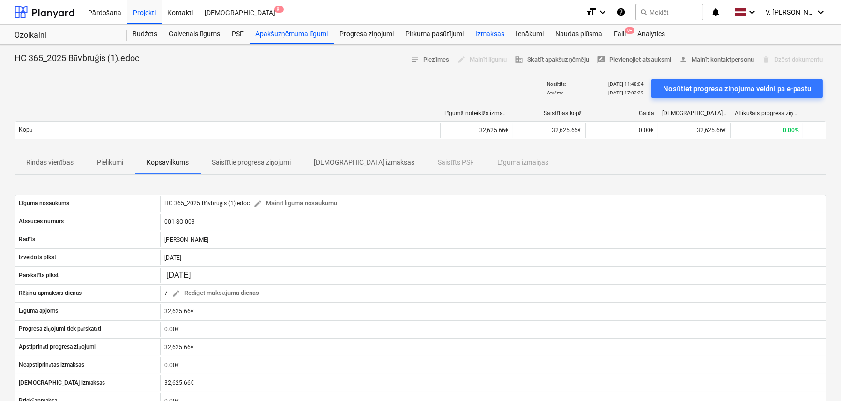
click at [488, 35] on div "Izmaksas" at bounding box center [490, 34] width 41 height 19
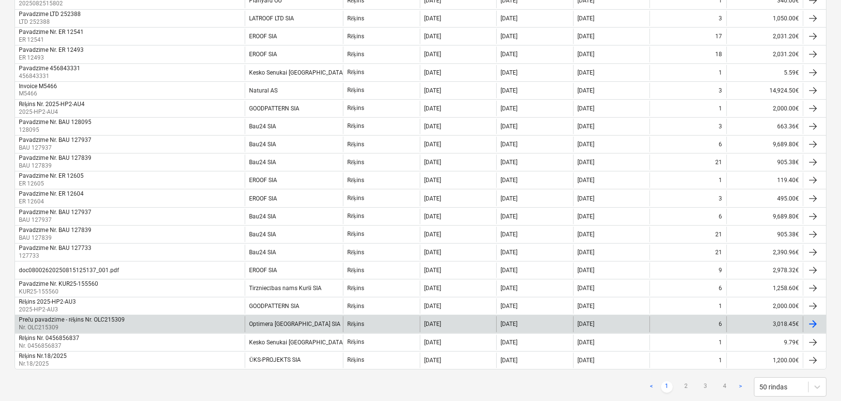
scroll to position [702, 0]
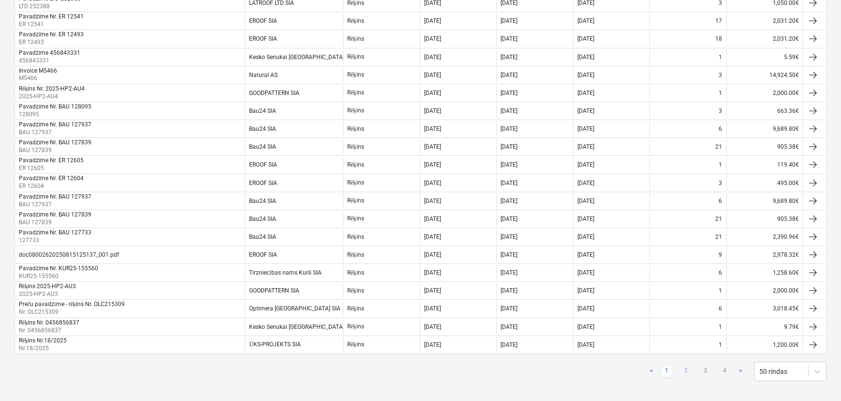
click at [672, 347] on link "2" at bounding box center [687, 371] width 12 height 12
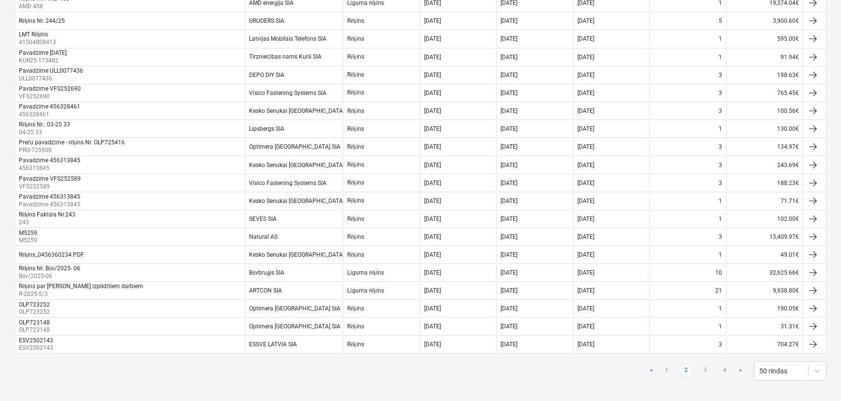
click at [672, 347] on link "3" at bounding box center [706, 371] width 12 height 12
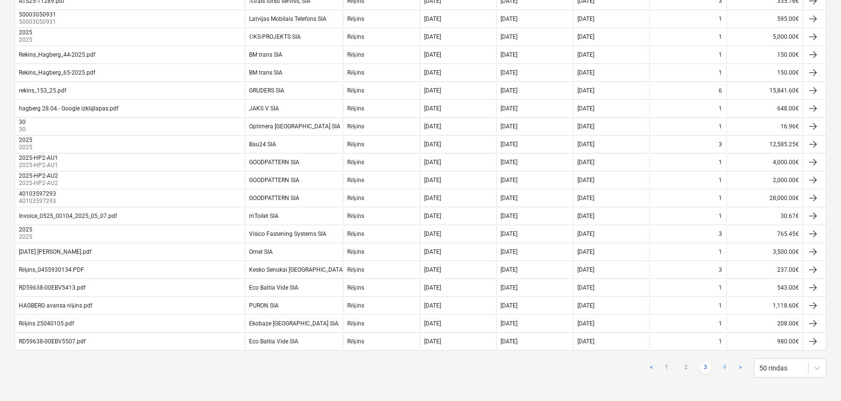
click at [672, 347] on link "4" at bounding box center [725, 368] width 12 height 12
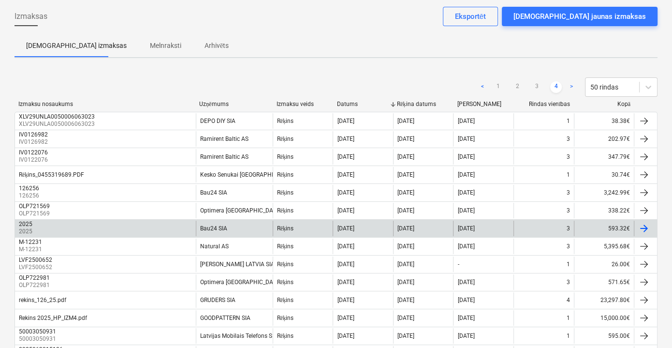
scroll to position [0, 0]
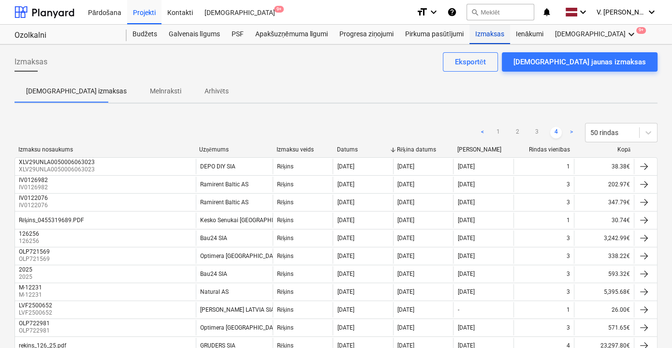
click at [489, 36] on div "Izmaksas" at bounding box center [490, 34] width 41 height 19
click at [484, 38] on div "Izmaksas" at bounding box center [490, 34] width 41 height 19
drag, startPoint x: 484, startPoint y: 38, endPoint x: 490, endPoint y: 38, distance: 6.8
click at [484, 38] on div "Izmaksas" at bounding box center [490, 34] width 41 height 19
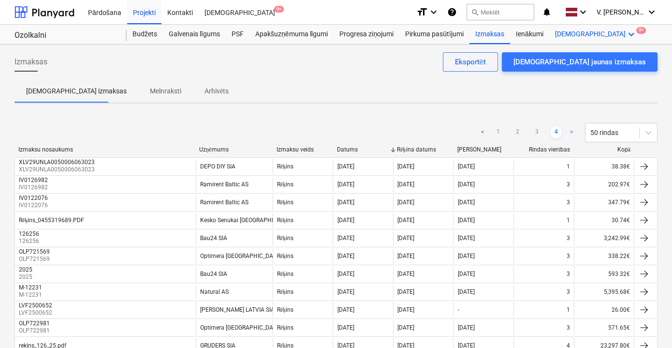
click at [573, 36] on div "Vairāk keyboard_arrow_down 9+" at bounding box center [596, 34] width 94 height 19
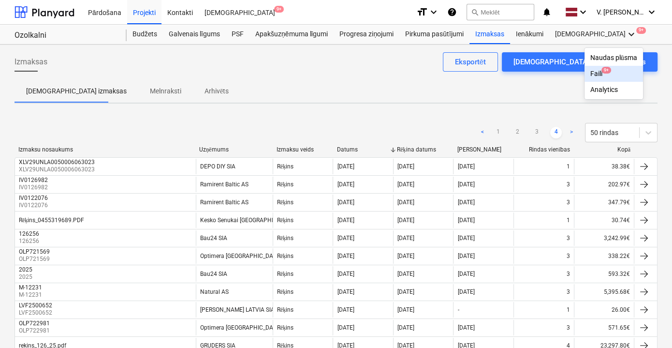
click at [585, 68] on div "Faili 9+" at bounding box center [614, 74] width 59 height 16
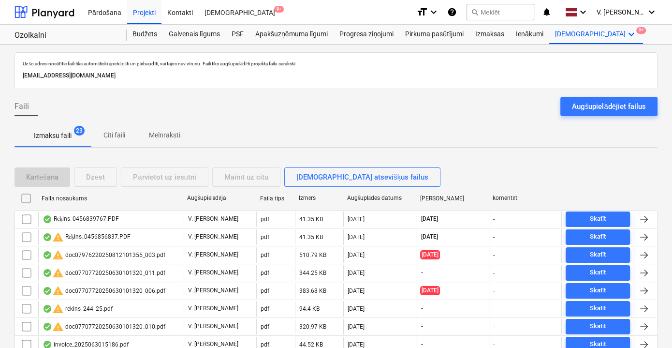
click at [117, 137] on p "Citi faili" at bounding box center [114, 135] width 23 height 10
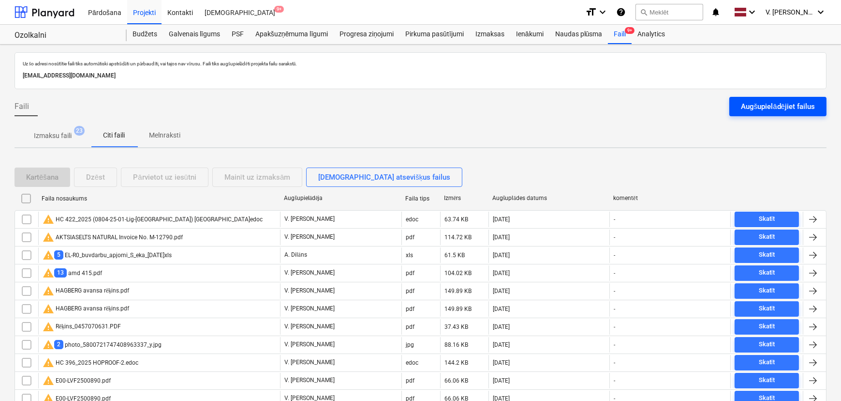
click at [672, 100] on div "Augšupielādējiet failus" at bounding box center [778, 106] width 74 height 13
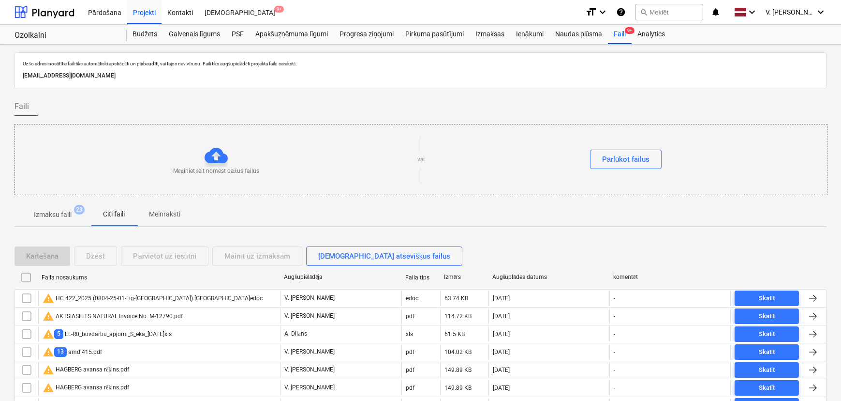
click at [166, 217] on p "Melnraksti" at bounding box center [164, 214] width 31 height 10
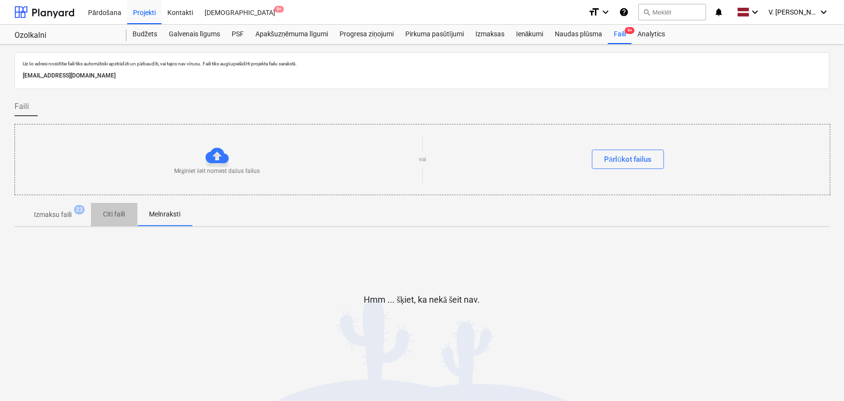
click at [120, 214] on p "Citi faili" at bounding box center [114, 214] width 23 height 10
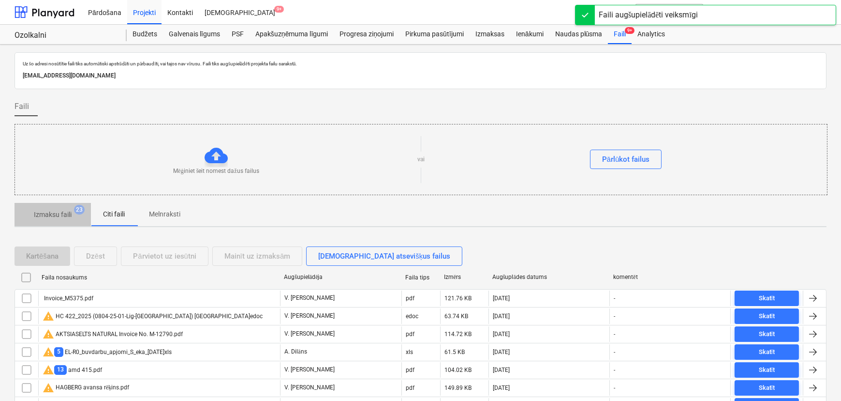
click at [59, 220] on span "Izmaksu faili 23" at bounding box center [53, 214] width 76 height 17
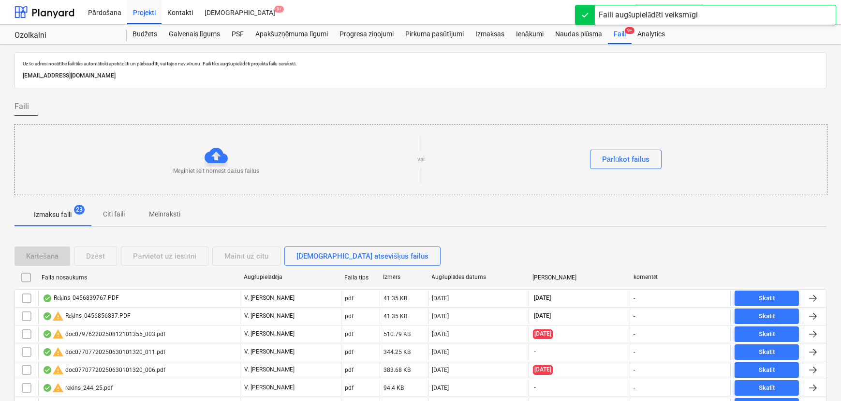
click at [129, 212] on span "Citi faili" at bounding box center [114, 214] width 46 height 16
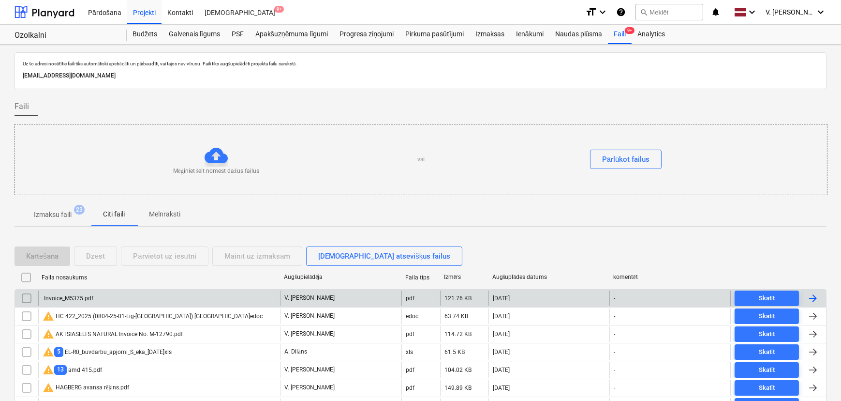
click at [144, 298] on div "Invoice_M5375.pdf" at bounding box center [159, 297] width 242 height 15
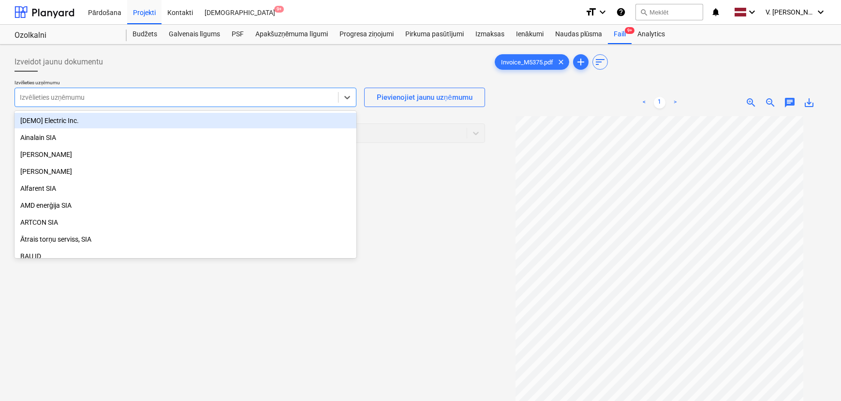
click at [287, 100] on div at bounding box center [176, 97] width 313 height 10
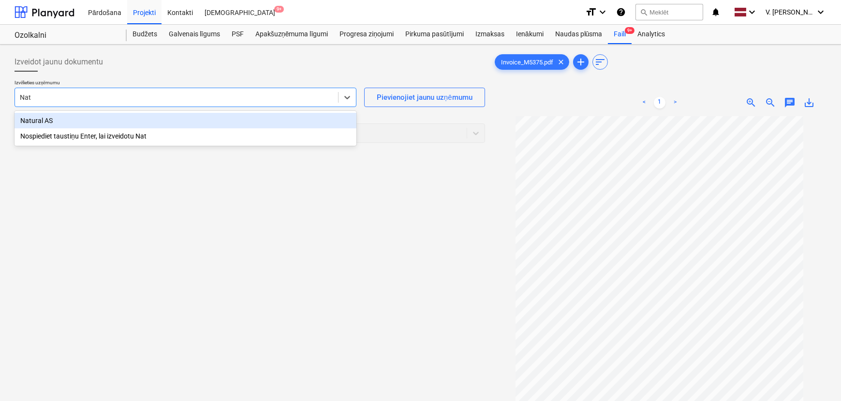
type input "Natu"
click at [185, 118] on div "Natural AS" at bounding box center [186, 120] width 342 height 15
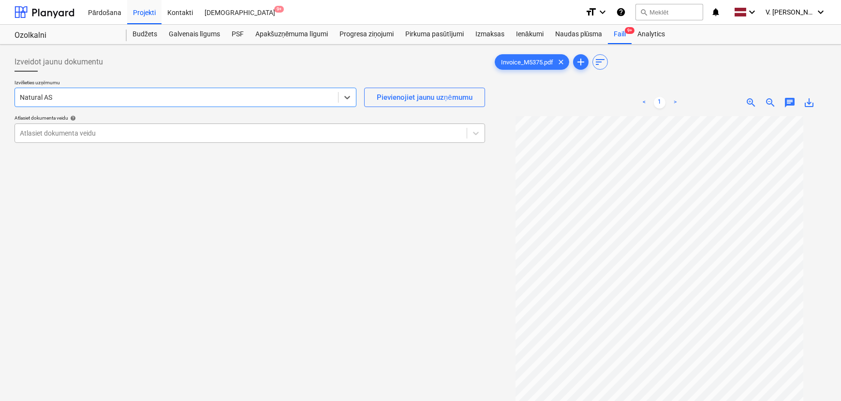
click at [181, 130] on div at bounding box center [241, 133] width 442 height 10
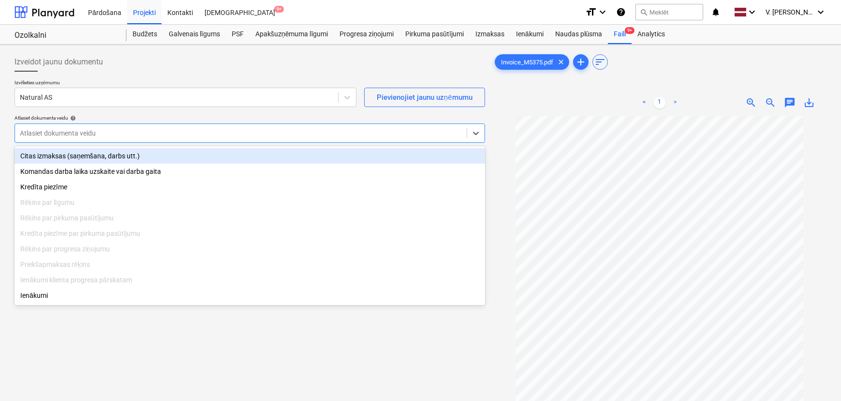
click at [169, 159] on div "Citas izmaksas (saņemšana, darbs utt.)" at bounding box center [250, 155] width 471 height 15
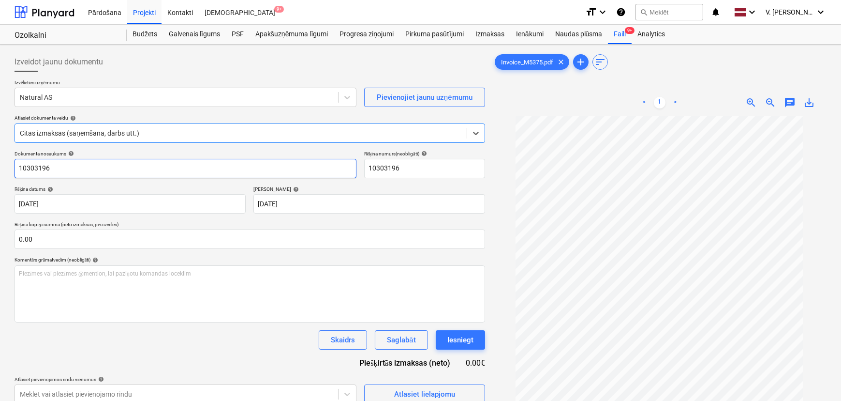
click at [99, 174] on input "10303196" at bounding box center [186, 168] width 342 height 19
type input "Invoice M5375"
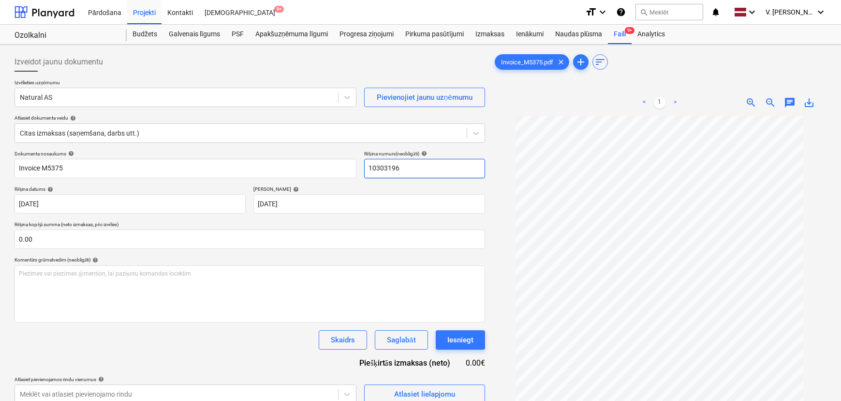
click at [411, 167] on input "10303196" at bounding box center [424, 168] width 121 height 19
type input "M5375"
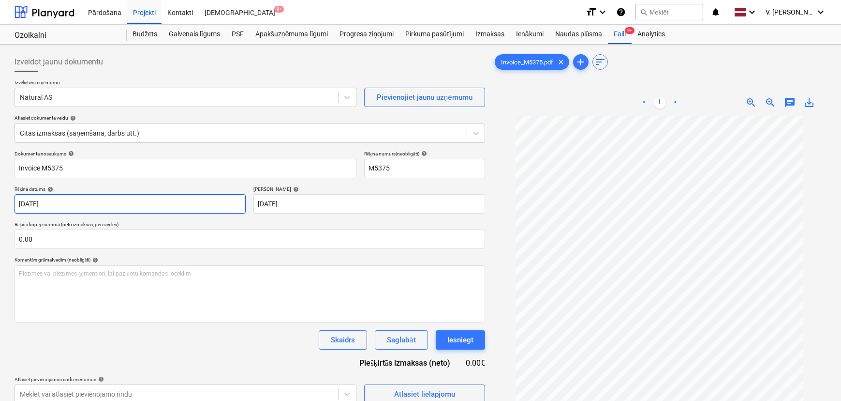
click at [135, 210] on body "Pārdošana Projekti Kontakti Iesūtne 9+ format_size keyboard_arrow_down help sea…" at bounding box center [420, 200] width 841 height 401
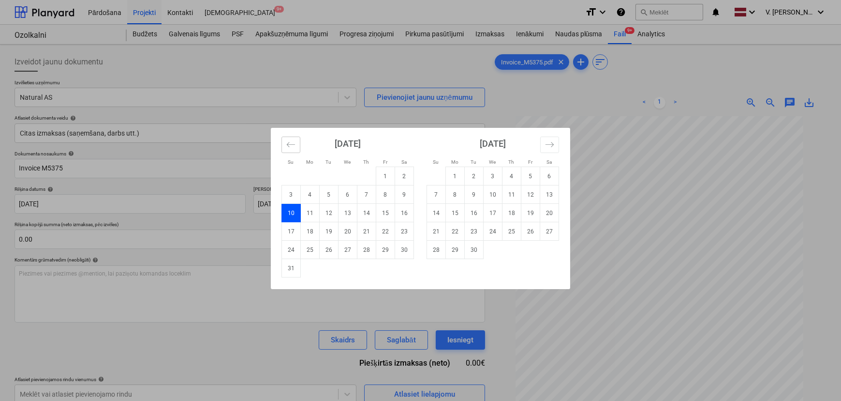
click at [287, 136] on button "Move backward to switch to the previous month." at bounding box center [291, 144] width 19 height 16
click at [386, 193] on td "11" at bounding box center [385, 194] width 19 height 18
type input "[DATE]"
click at [334, 206] on body "Pārdošana Projekti Kontakti Iesūtne 9+ format_size keyboard_arrow_down help sea…" at bounding box center [420, 200] width 841 height 401
click at [295, 210] on td "10" at bounding box center [291, 213] width 19 height 18
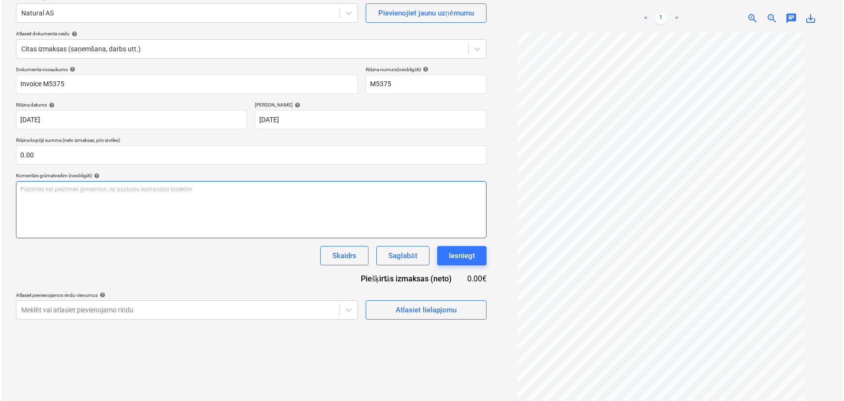
scroll to position [97, 0]
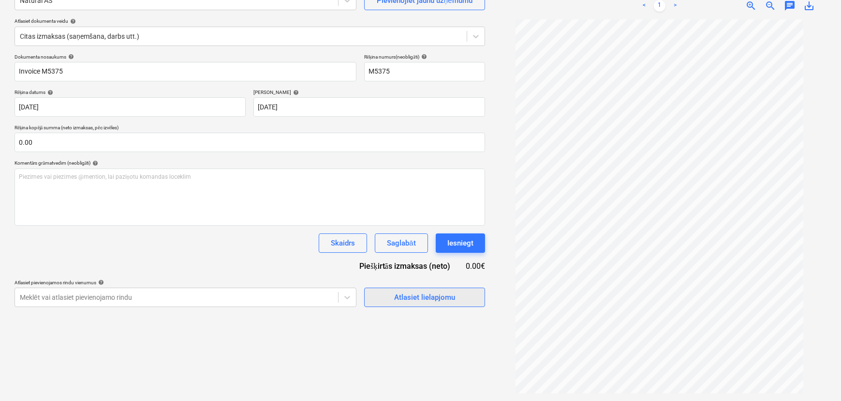
click at [424, 295] on div "Atlasiet lielapjomu" at bounding box center [424, 297] width 61 height 13
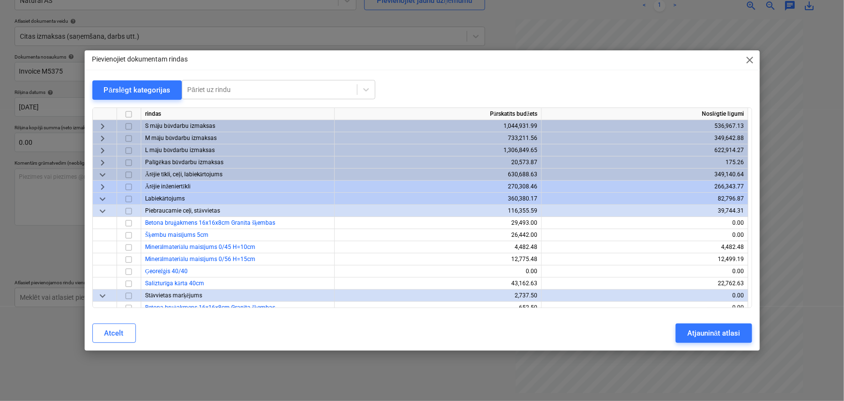
drag, startPoint x: 325, startPoint y: 54, endPoint x: 330, endPoint y: 57, distance: 5.8
click at [330, 57] on div "Pievienojiet dokumentam rindas close" at bounding box center [422, 59] width 675 height 19
click at [104, 125] on span "keyboard_arrow_right" at bounding box center [103, 126] width 12 height 12
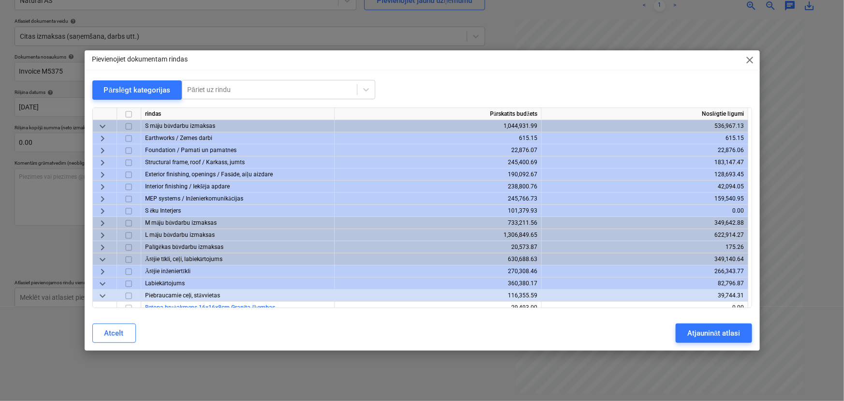
click at [102, 161] on span "keyboard_arrow_right" at bounding box center [103, 163] width 12 height 12
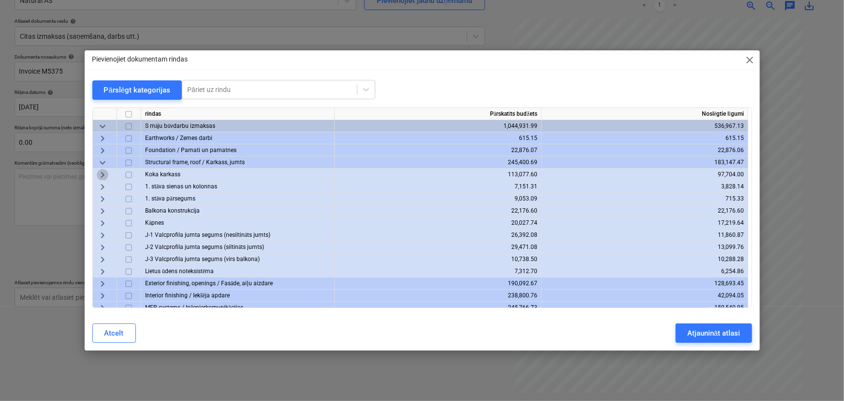
click at [103, 177] on span "keyboard_arrow_right" at bounding box center [103, 175] width 12 height 12
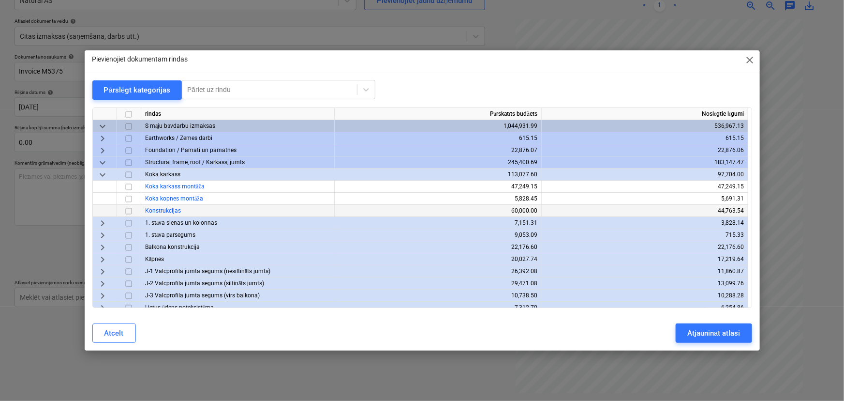
click at [130, 208] on input "checkbox" at bounding box center [129, 211] width 12 height 12
click at [128, 187] on input "checkbox" at bounding box center [129, 187] width 12 height 12
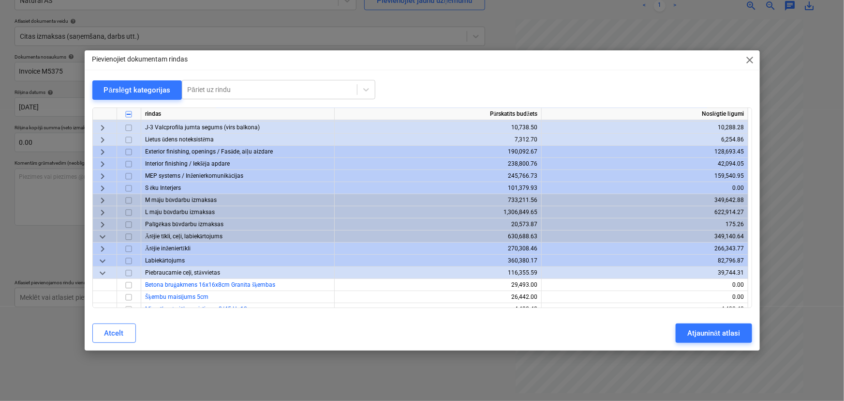
scroll to position [176, 0]
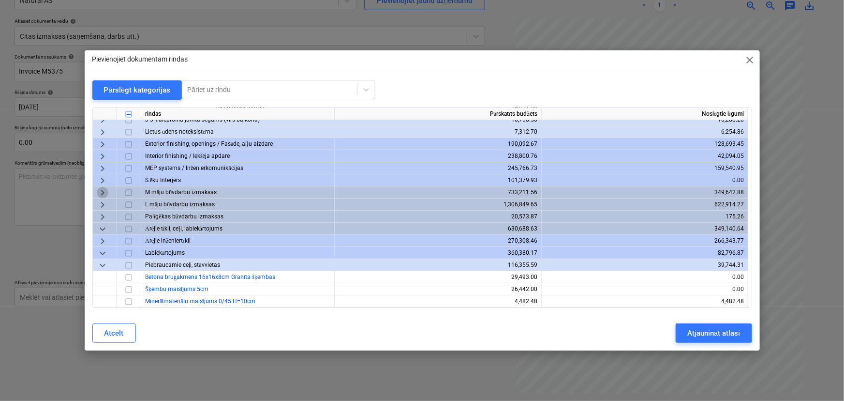
click at [102, 189] on span "keyboard_arrow_right" at bounding box center [103, 193] width 12 height 12
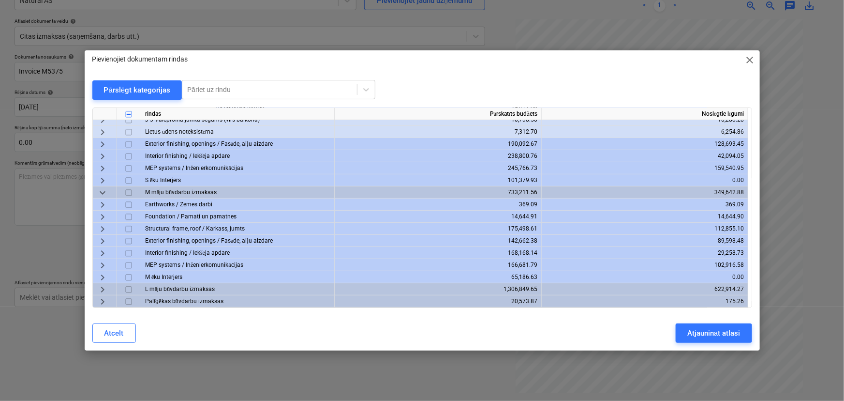
click at [104, 225] on span "keyboard_arrow_right" at bounding box center [103, 229] width 12 height 12
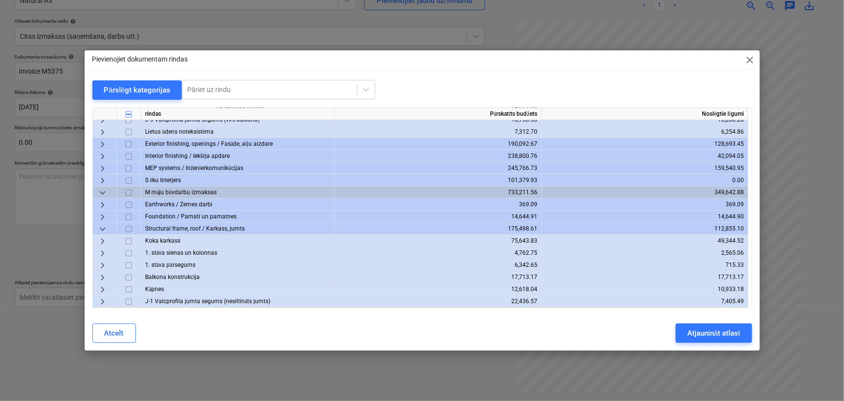
drag, startPoint x: 127, startPoint y: 240, endPoint x: 108, endPoint y: 241, distance: 18.9
click at [0, 0] on div "keyboard_arrow_right Koka karkass 75,643.83 49,344.52" at bounding box center [0, 0] width 0 height 0
click at [103, 240] on span "keyboard_arrow_right" at bounding box center [103, 241] width 12 height 12
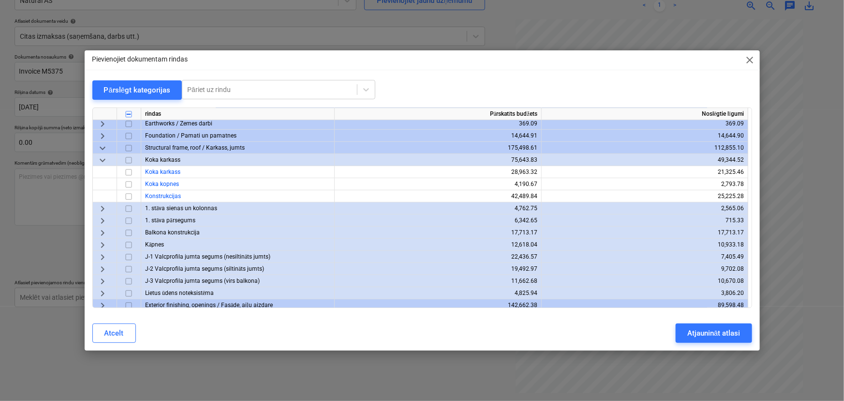
scroll to position [264, 0]
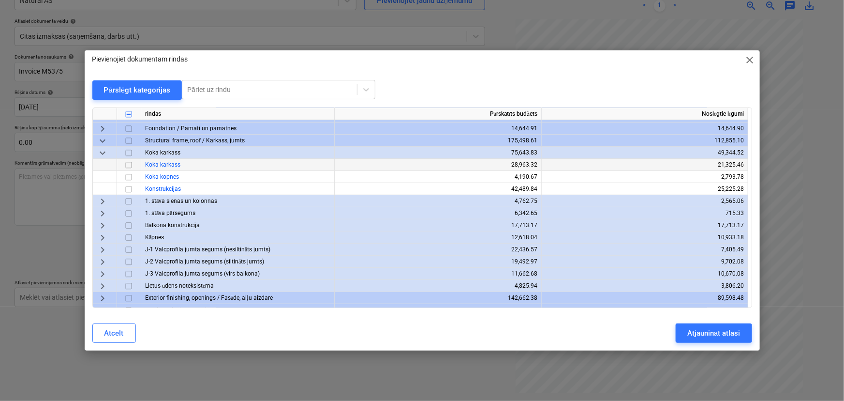
click at [128, 164] on input "checkbox" at bounding box center [129, 165] width 12 height 12
click at [131, 175] on input "checkbox" at bounding box center [129, 177] width 12 height 12
click at [127, 161] on input "checkbox" at bounding box center [129, 165] width 12 height 12
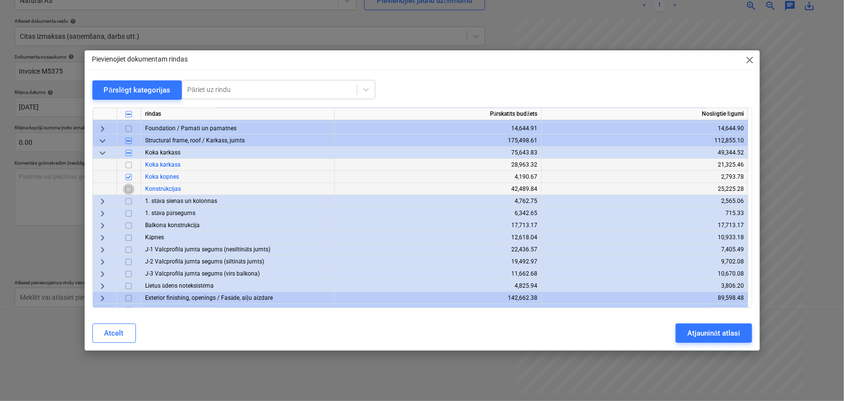
click at [131, 186] on input "checkbox" at bounding box center [129, 189] width 12 height 12
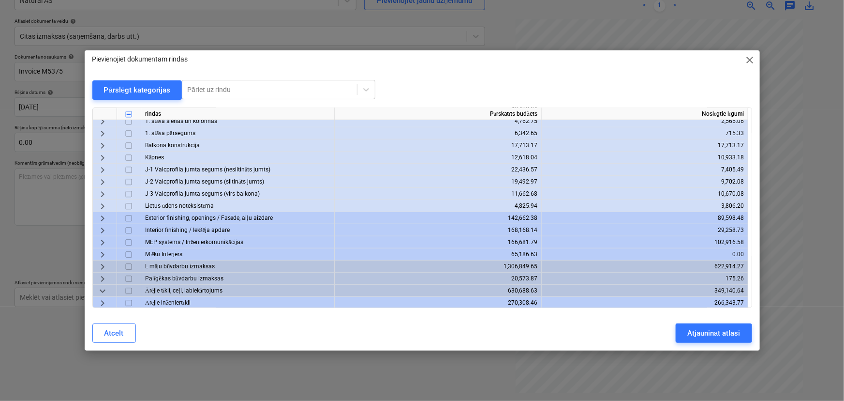
scroll to position [396, 0]
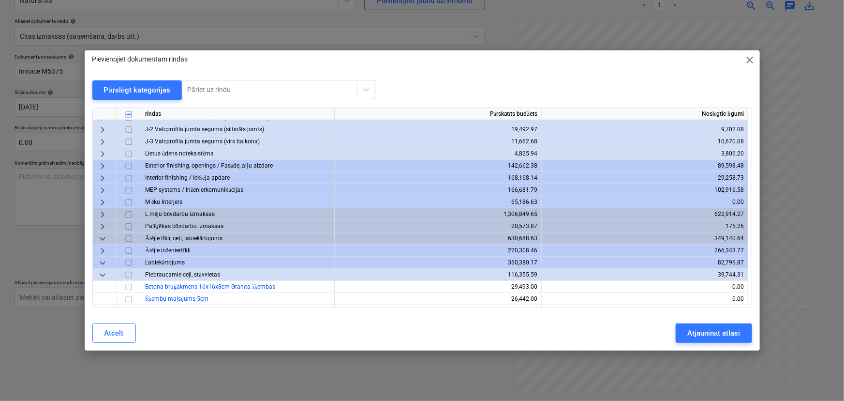
click at [105, 215] on span "keyboard_arrow_right" at bounding box center [103, 214] width 12 height 12
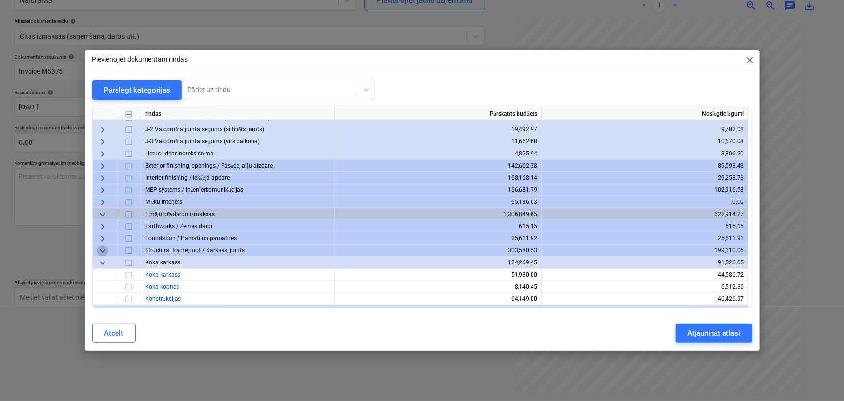
click at [103, 252] on span "keyboard_arrow_down" at bounding box center [103, 251] width 12 height 12
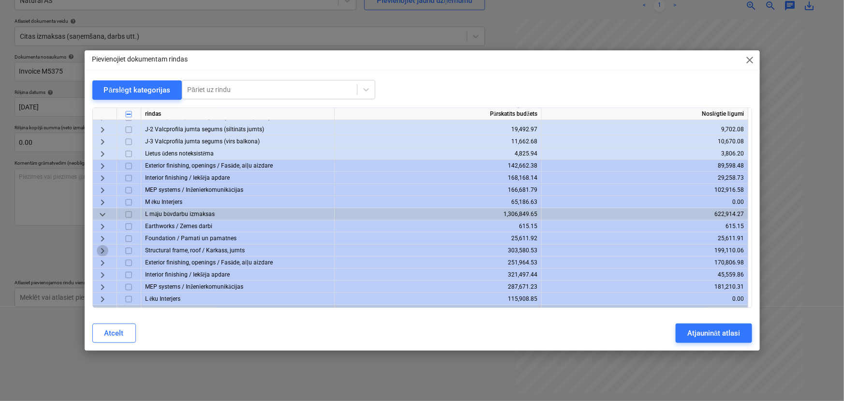
click at [103, 252] on span "keyboard_arrow_right" at bounding box center [103, 251] width 12 height 12
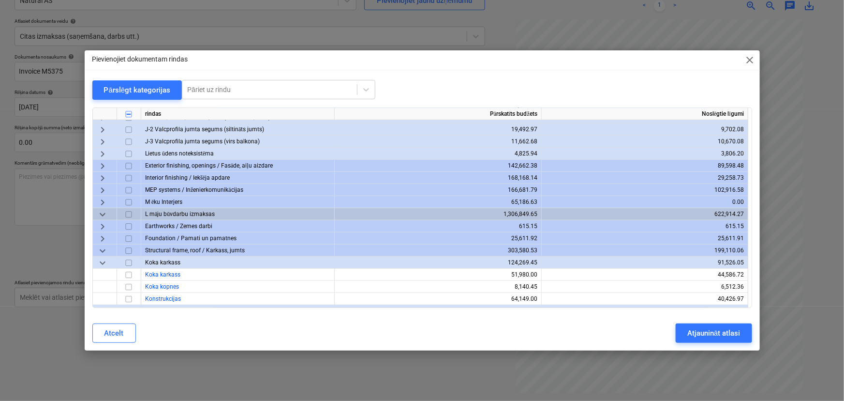
scroll to position [484, 0]
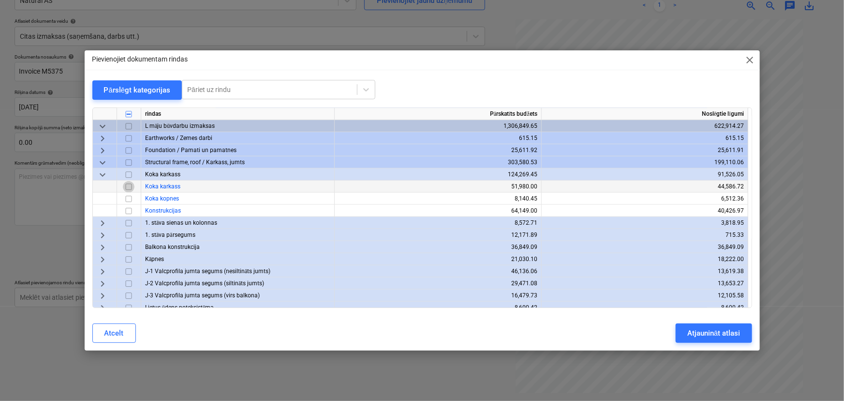
click at [131, 188] on input "checkbox" at bounding box center [129, 187] width 12 height 12
click at [127, 188] on input "checkbox" at bounding box center [129, 187] width 12 height 12
drag, startPoint x: 129, startPoint y: 210, endPoint x: 135, endPoint y: 213, distance: 7.1
click at [130, 210] on input "checkbox" at bounding box center [129, 211] width 12 height 12
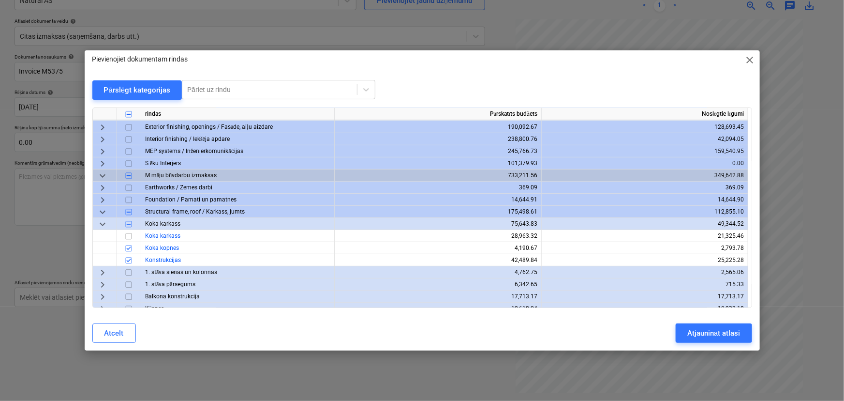
scroll to position [176, 0]
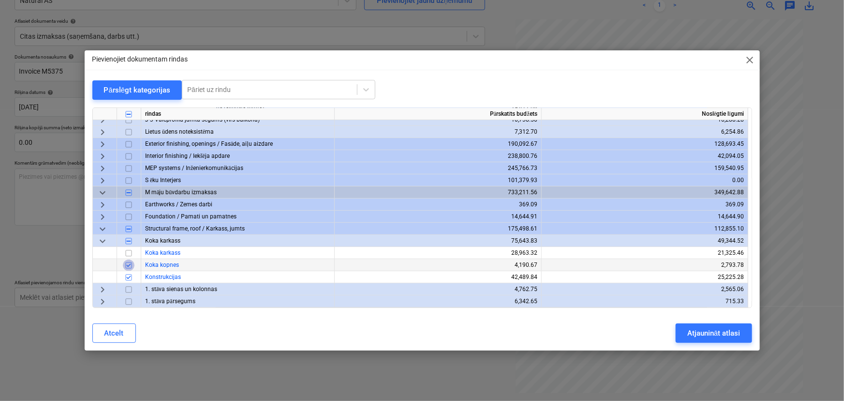
click at [131, 265] on input "checkbox" at bounding box center [129, 265] width 12 height 12
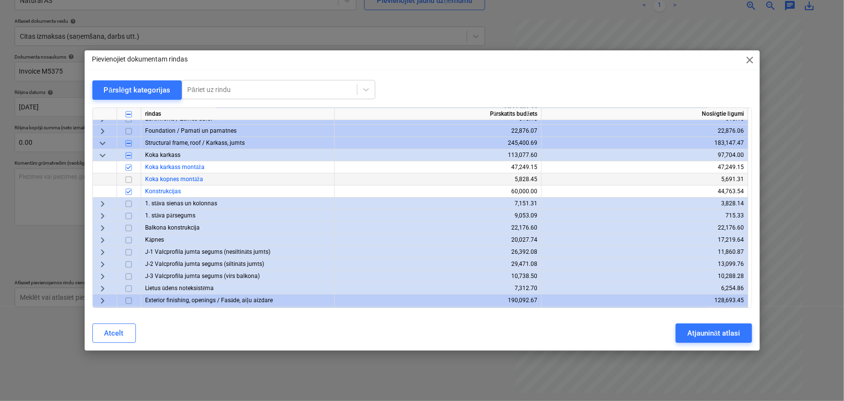
scroll to position [0, 0]
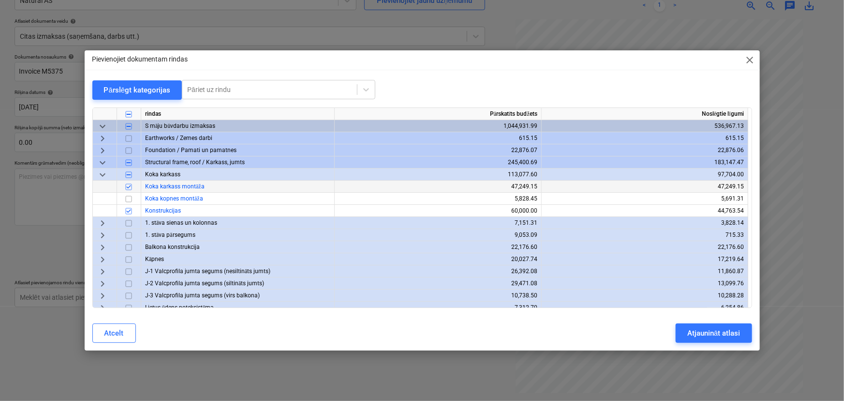
click at [129, 185] on input "checkbox" at bounding box center [129, 187] width 12 height 12
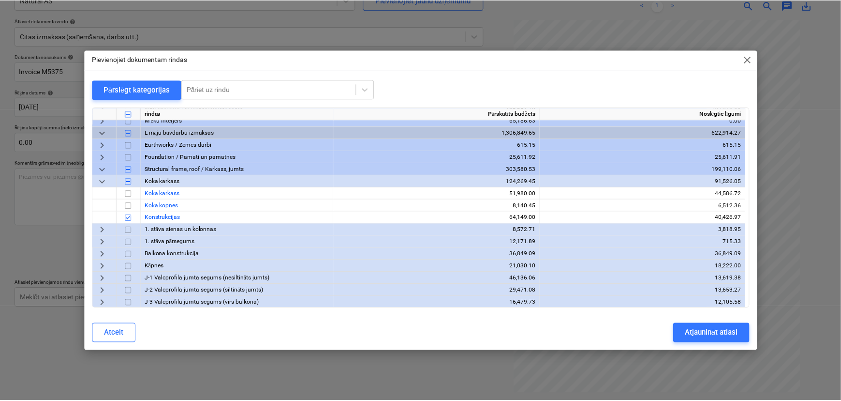
scroll to position [527, 0]
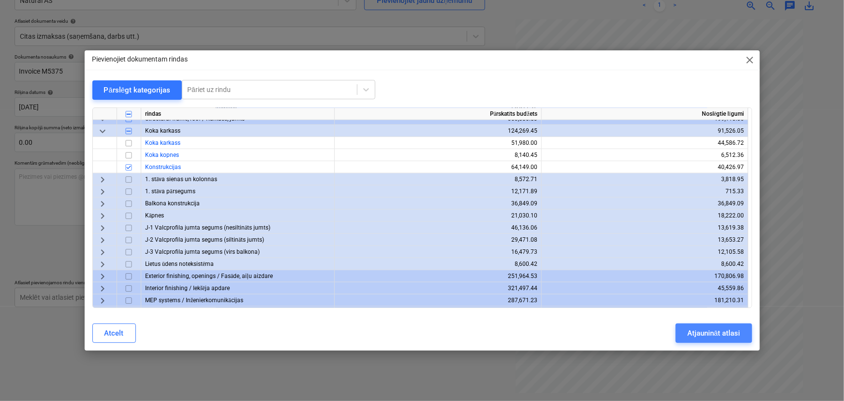
click at [672, 334] on div "Atjaunināt atlasi" at bounding box center [713, 333] width 53 height 13
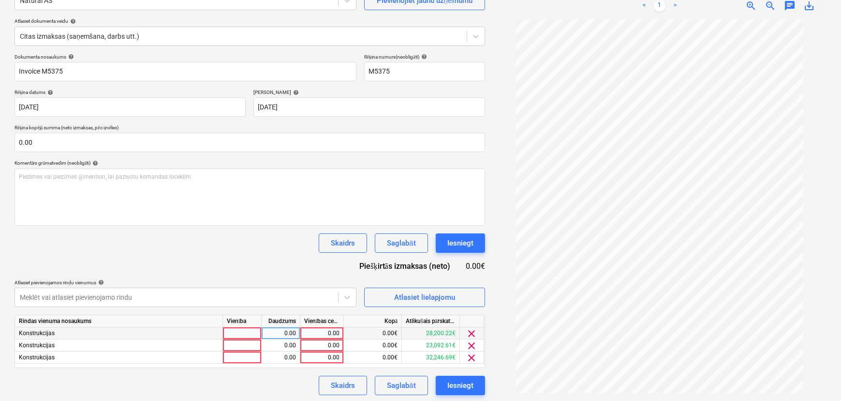
click at [328, 336] on div "0.00" at bounding box center [321, 333] width 35 height 12
type input "6050"
click at [339, 347] on div "0.00" at bounding box center [321, 357] width 35 height 12
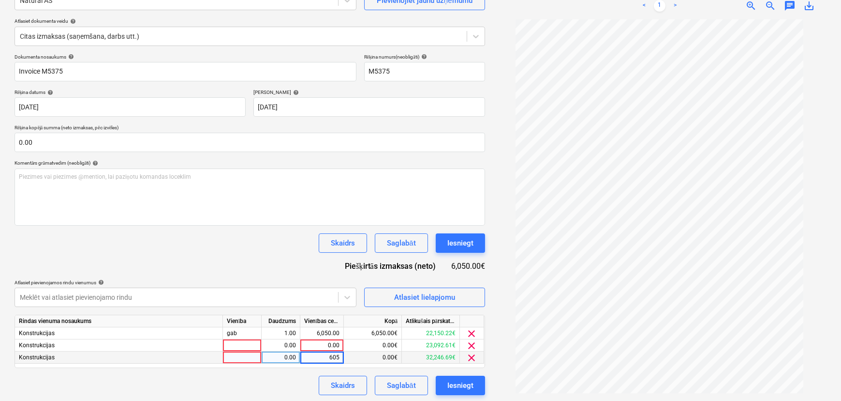
type input "6050"
click at [332, 345] on div "0.00" at bounding box center [321, 345] width 35 height 12
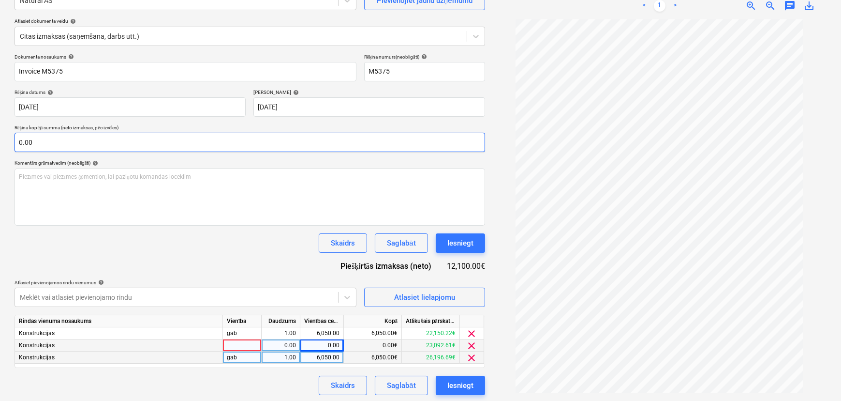
click at [96, 149] on input "0.00" at bounding box center [250, 142] width 471 height 19
click at [90, 141] on input "text" at bounding box center [250, 142] width 471 height 19
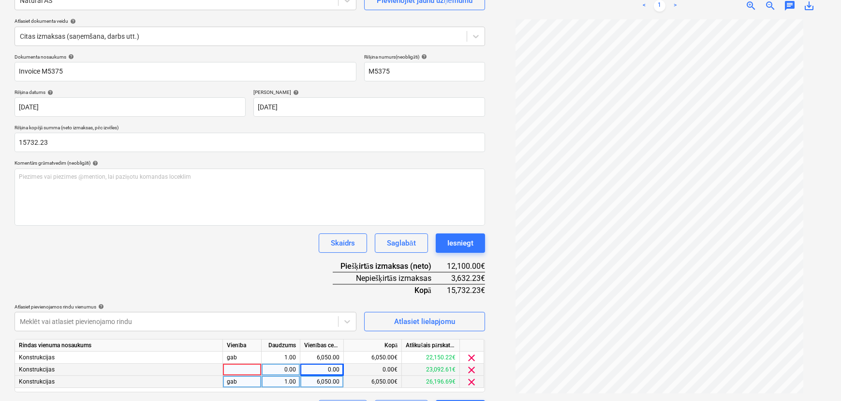
type input "15,732.23"
click at [136, 238] on div "Skaidrs Saglabāt Iesniegt" at bounding box center [250, 242] width 471 height 19
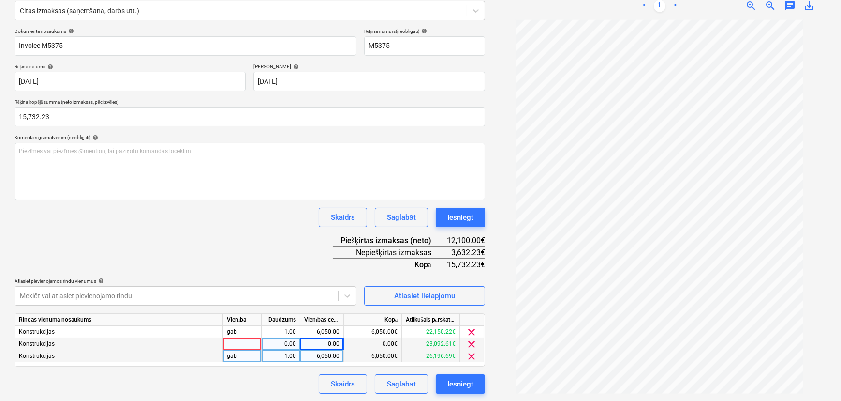
click at [332, 346] on div "0.00" at bounding box center [321, 344] width 35 height 12
type input "3632.23"
click at [306, 275] on div "Dokumenta nosaukums help Invoice M5375 Rēķina numurs (neobligāti) help M5375 Rē…" at bounding box center [250, 210] width 471 height 365
click at [396, 347] on div "Saglabāt" at bounding box center [401, 383] width 29 height 13
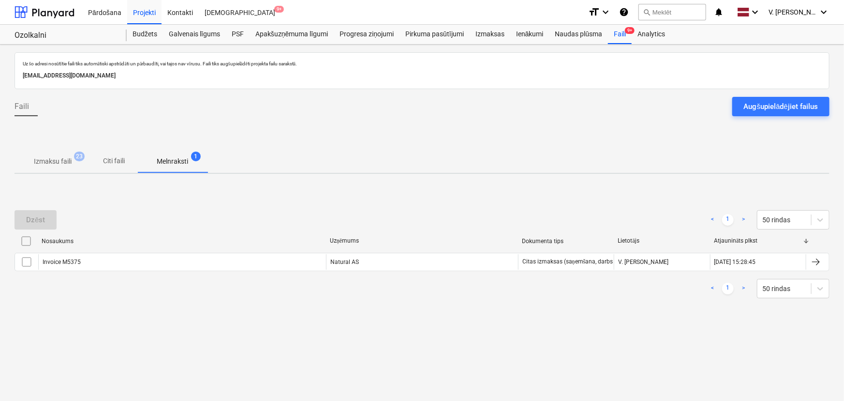
click at [426, 189] on div "Dzēst < 1 > 50 rindas Nosaukums Uzņēmums Dokumenta tips Lietotājs Atjaunināts p…" at bounding box center [422, 253] width 815 height 145
click at [492, 37] on div "Izmaksas" at bounding box center [490, 34] width 41 height 19
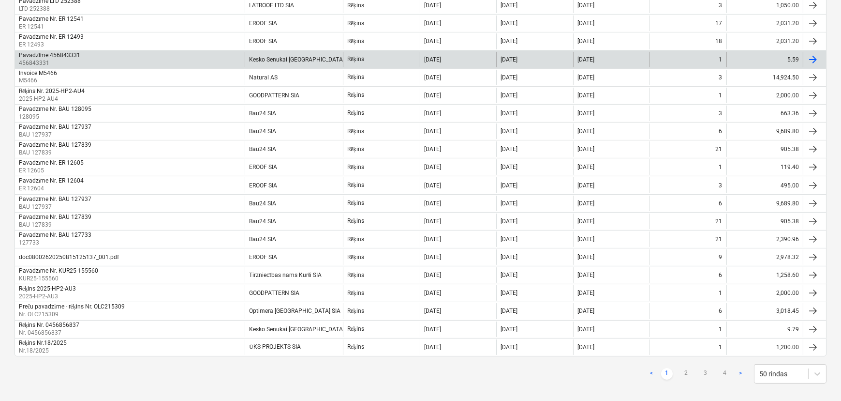
scroll to position [728, 0]
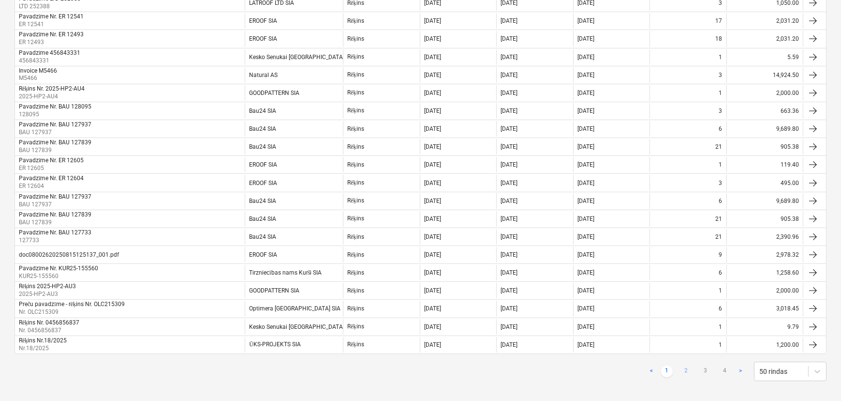
click at [672, 347] on link "2" at bounding box center [687, 371] width 12 height 12
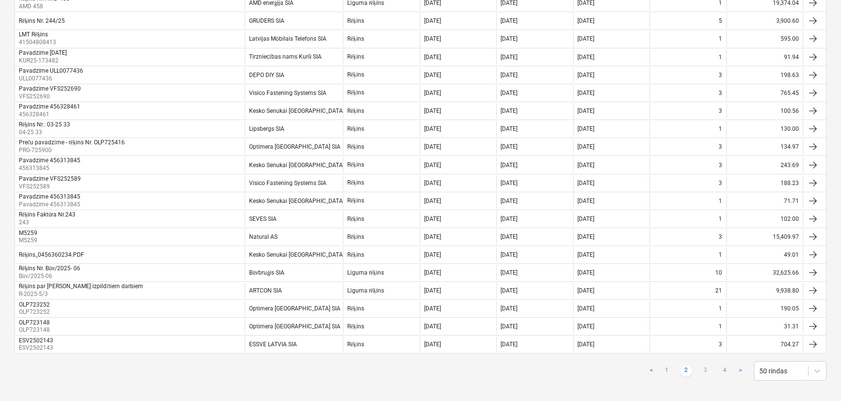
click at [672, 347] on link "3" at bounding box center [706, 371] width 12 height 12
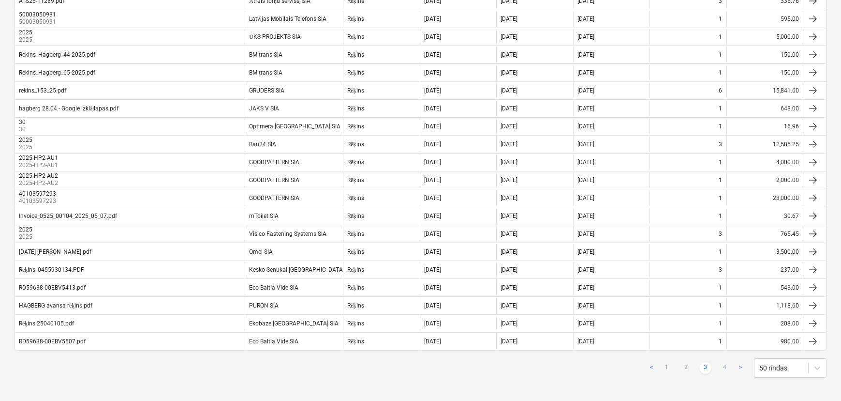
click at [672, 347] on link "4" at bounding box center [725, 368] width 12 height 12
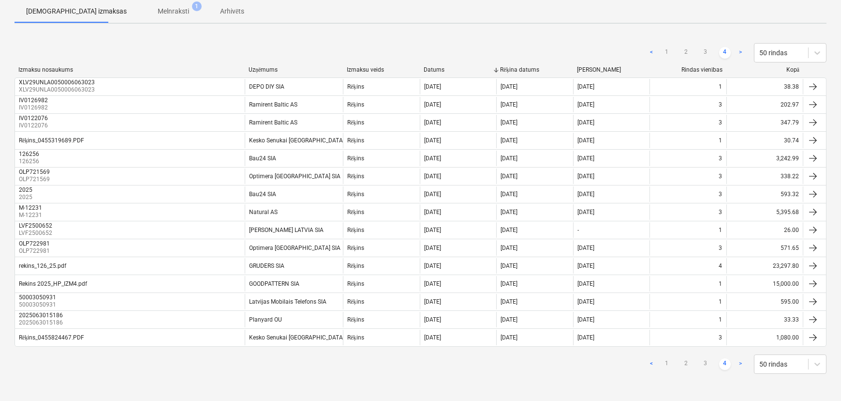
scroll to position [104, 0]
click at [667, 347] on link "1" at bounding box center [667, 366] width 12 height 12
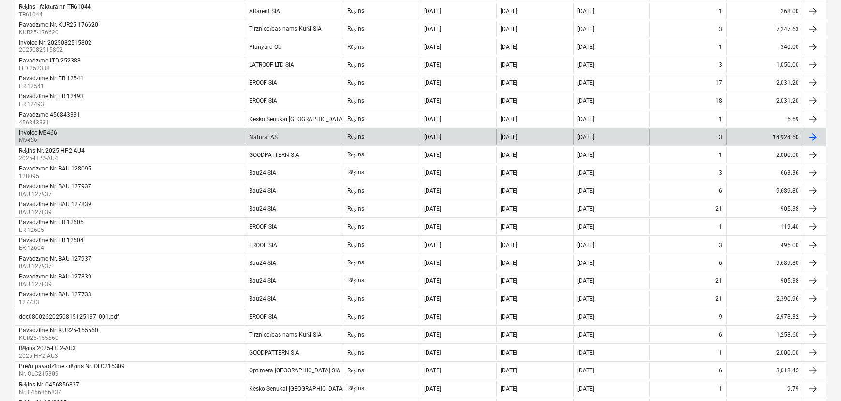
scroll to position [719, 0]
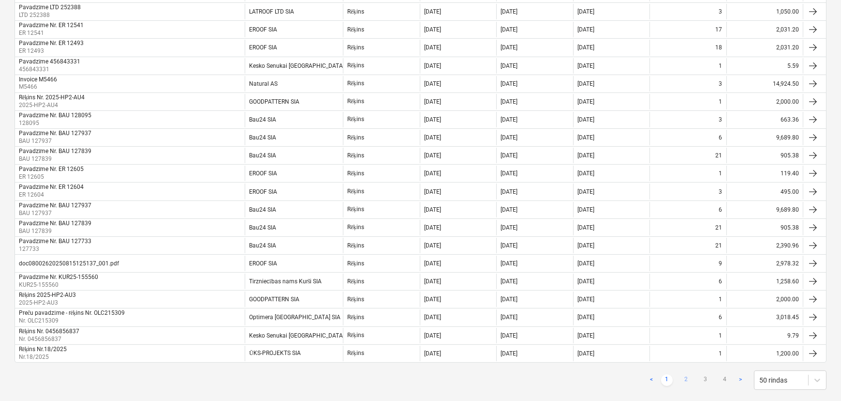
click at [672, 347] on link "2" at bounding box center [687, 380] width 12 height 12
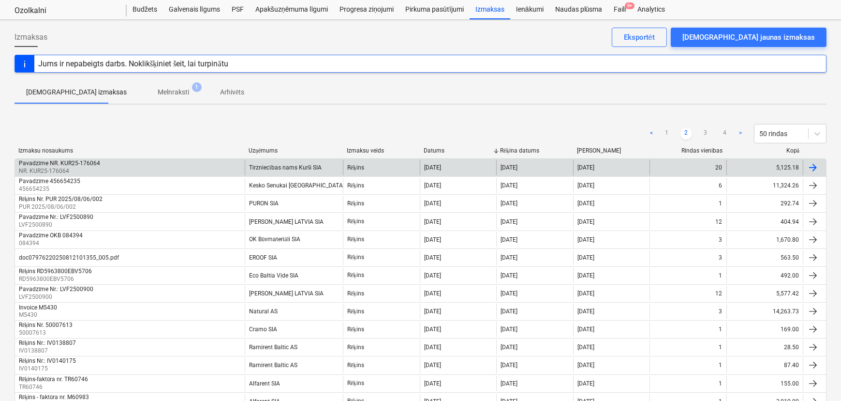
scroll to position [0, 0]
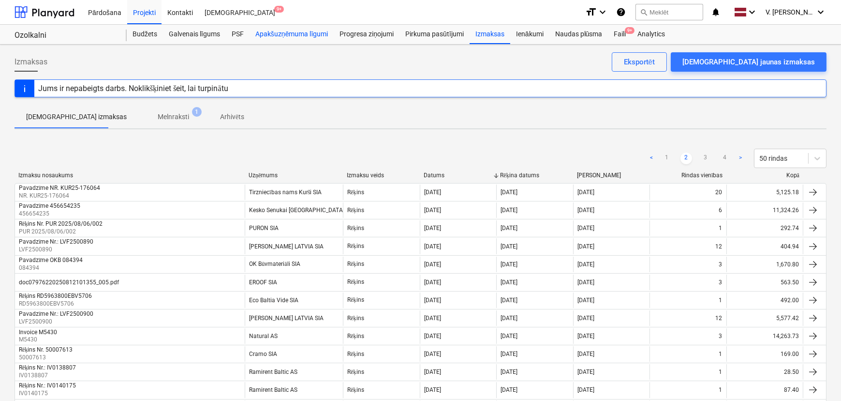
click at [303, 39] on div "Apakšuzņēmuma līgumi" at bounding box center [292, 34] width 84 height 19
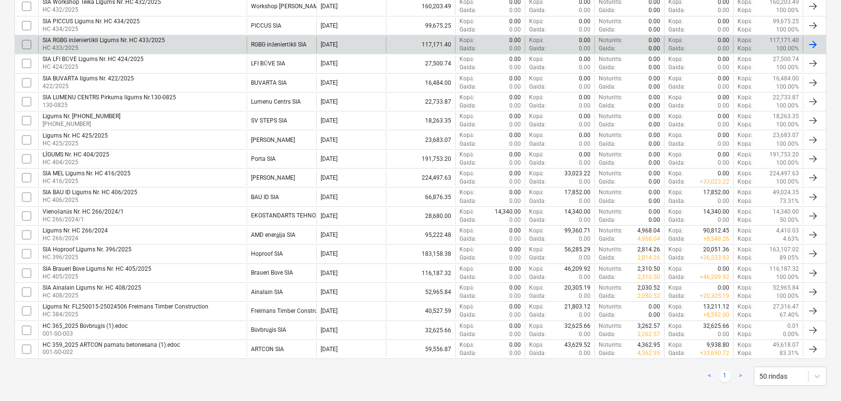
scroll to position [241, 0]
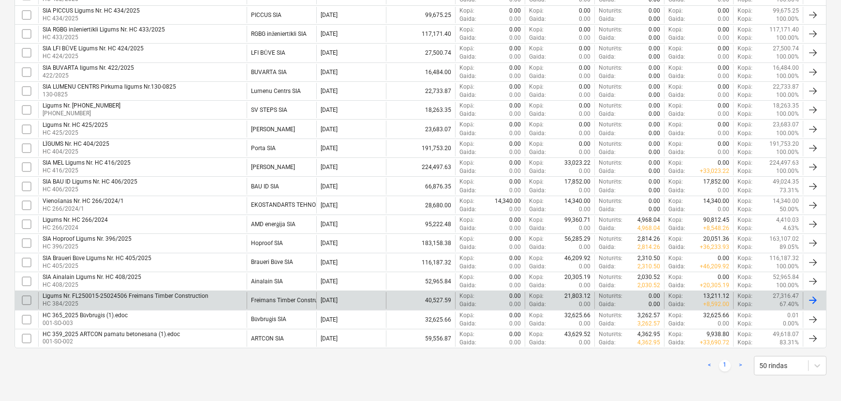
click at [130, 300] on p "HC 384/2025" at bounding box center [126, 303] width 166 height 8
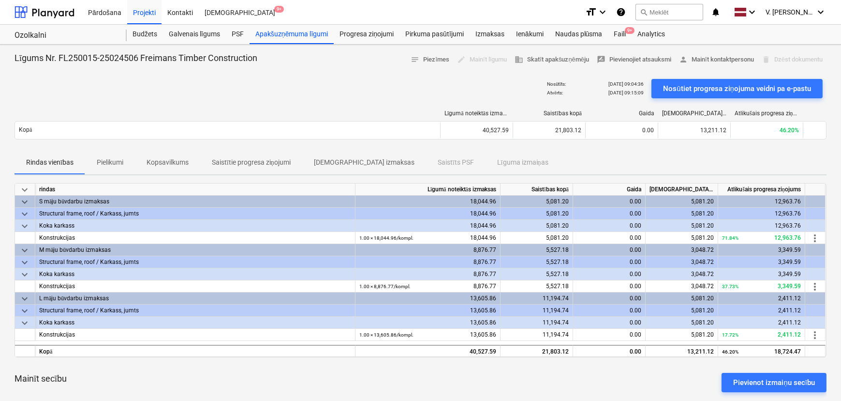
click at [110, 161] on p "Pielikumi" at bounding box center [110, 162] width 27 height 10
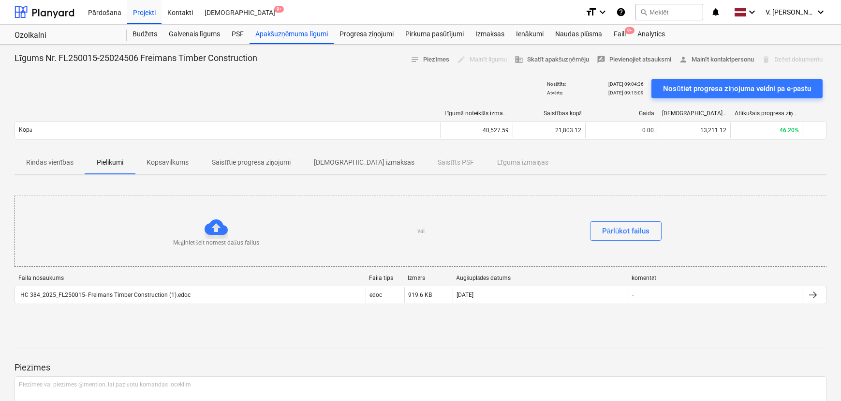
click at [193, 161] on span "Kopsavilkums" at bounding box center [167, 162] width 65 height 16
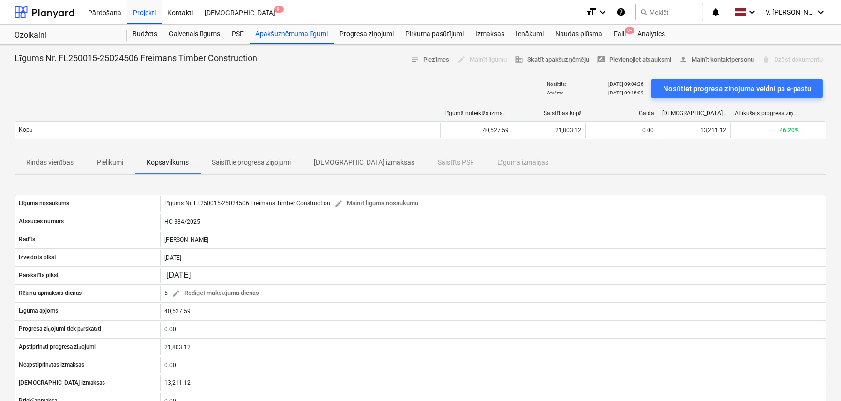
click at [236, 161] on p "Saistītie progresa ziņojumi" at bounding box center [251, 162] width 79 height 10
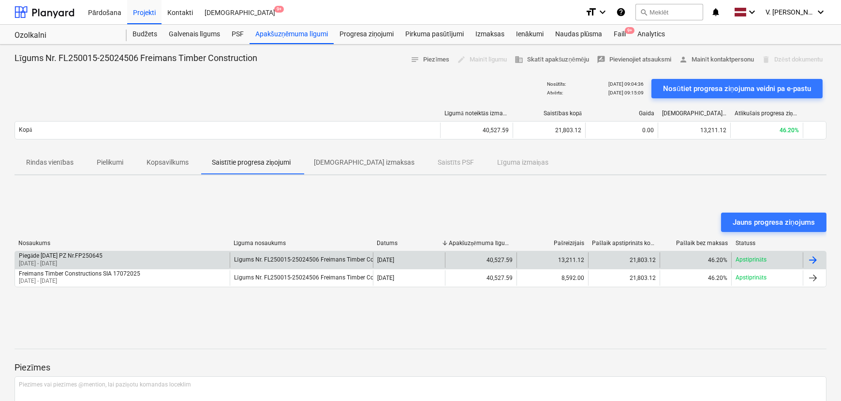
click at [585, 262] on div "13,211.12" at bounding box center [553, 259] width 72 height 15
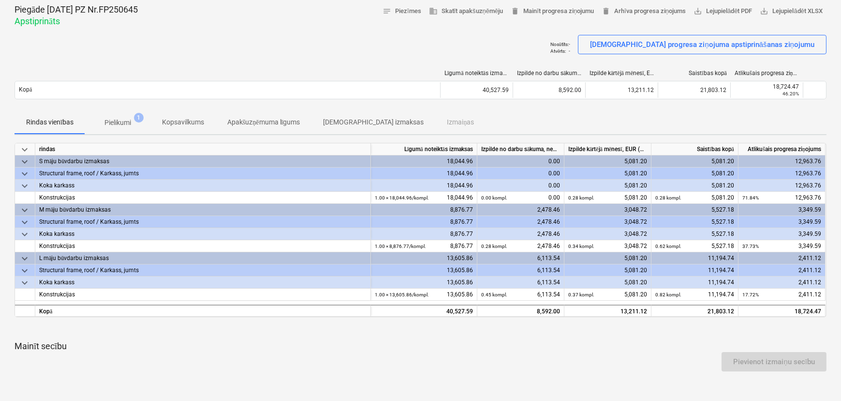
scroll to position [44, 0]
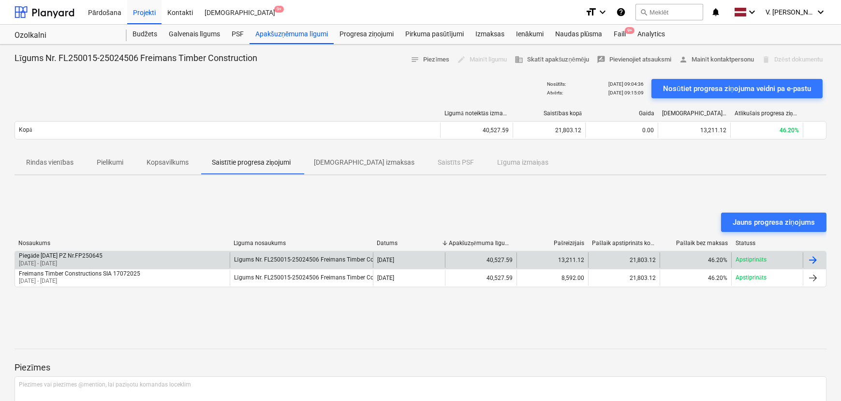
click at [429, 263] on div "[DATE]" at bounding box center [409, 259] width 72 height 15
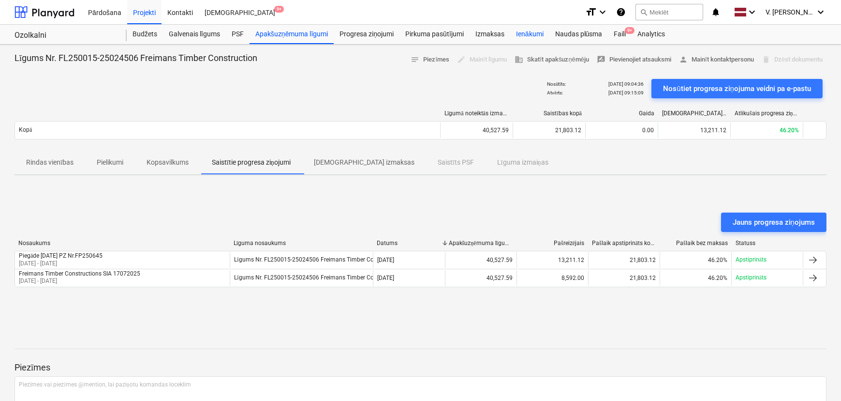
click at [511, 35] on div "Ienākumi" at bounding box center [529, 34] width 39 height 19
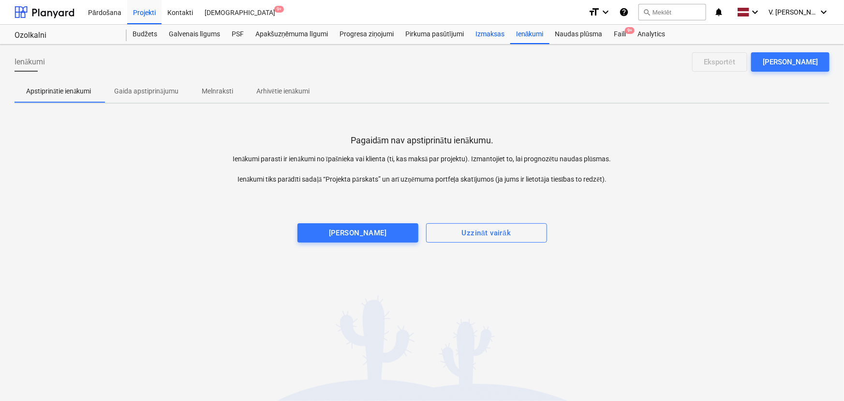
click at [497, 34] on div "Izmaksas" at bounding box center [490, 34] width 41 height 19
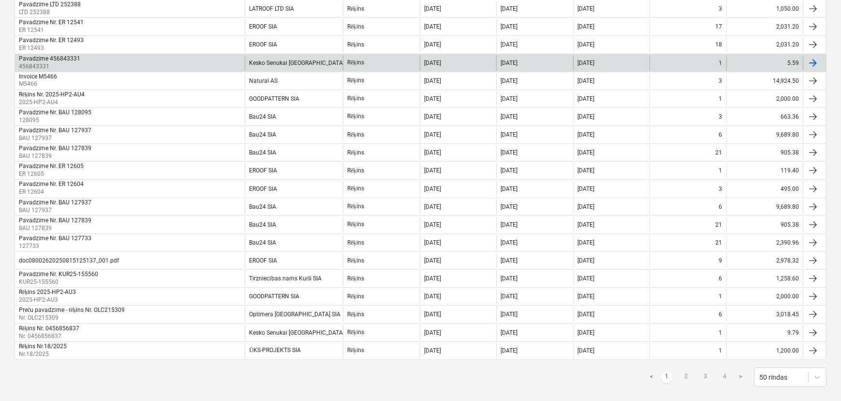
scroll to position [728, 0]
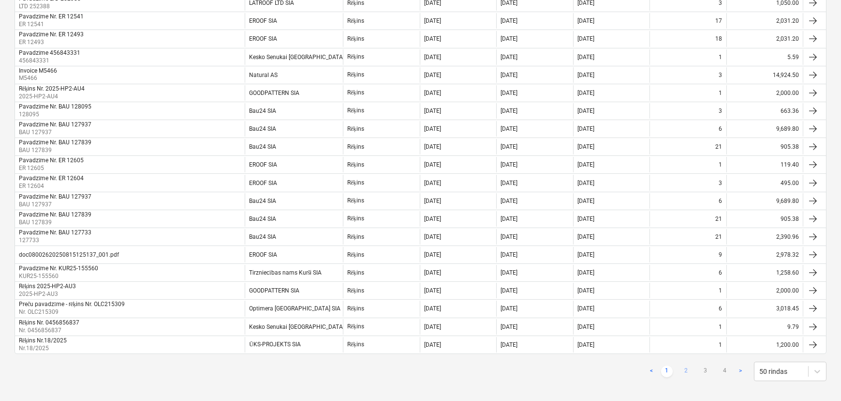
click at [672, 347] on link "2" at bounding box center [687, 371] width 12 height 12
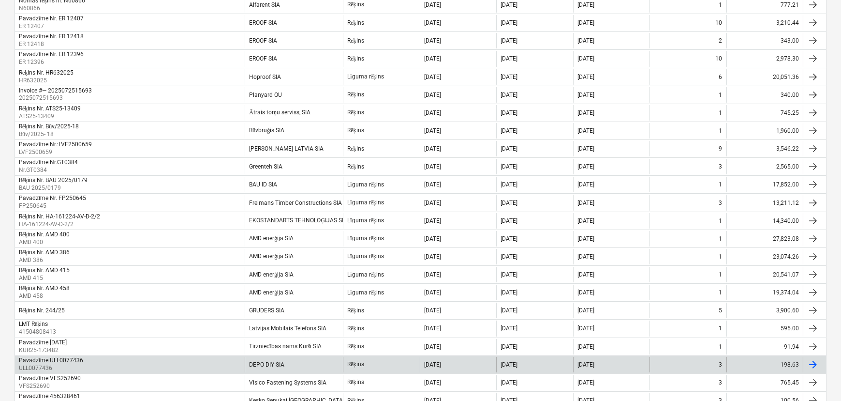
scroll to position [420, 0]
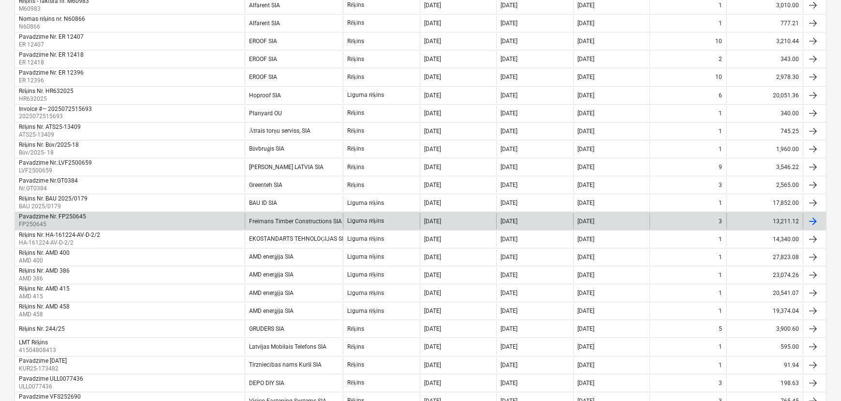
click at [672, 217] on div "13,211.12" at bounding box center [765, 220] width 76 height 15
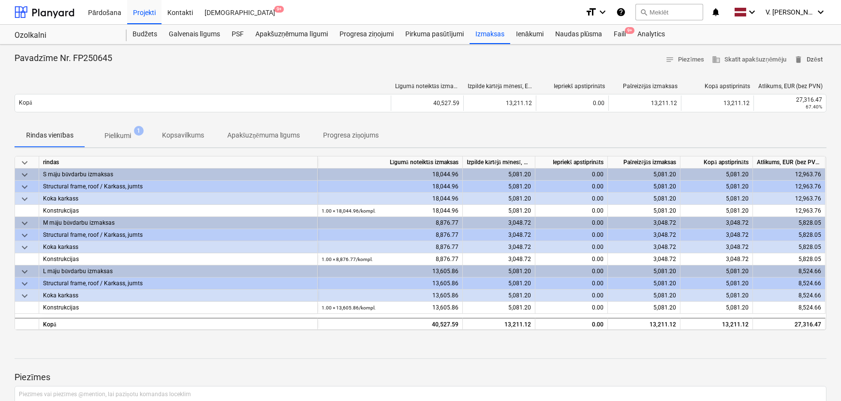
click at [672, 58] on span "delete Dzēst" at bounding box center [808, 59] width 29 height 11
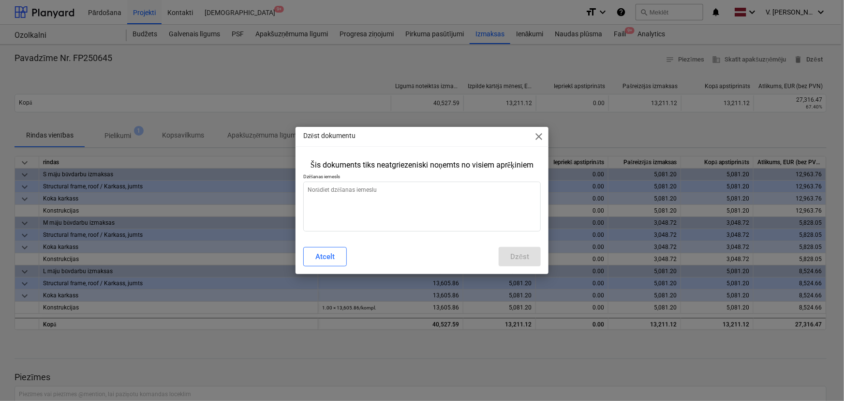
type textarea "x"
click at [371, 210] on textarea at bounding box center [422, 206] width 238 height 50
type textarea "f"
type textarea "x"
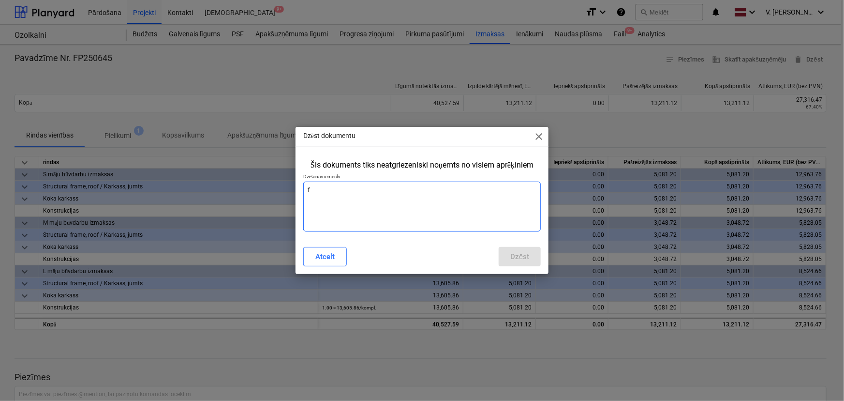
type textarea "fx"
type textarea "x"
type textarea "fxf"
type textarea "x"
type textarea "fxfb"
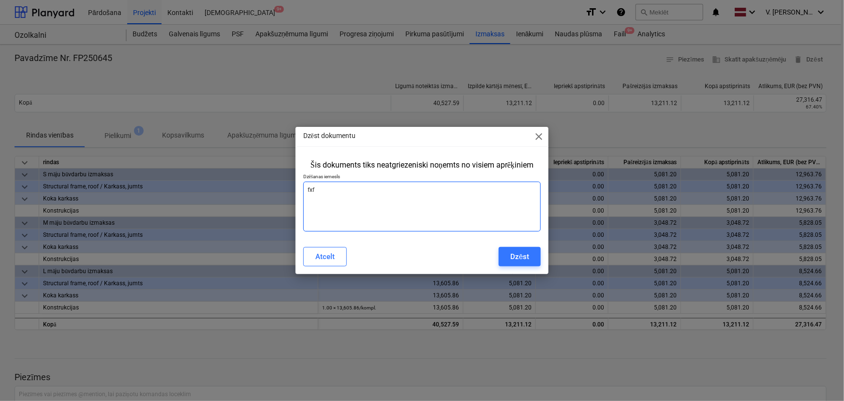
type textarea "x"
type textarea "fxfbc"
type textarea "x"
type textarea "fxfbcv"
type textarea "x"
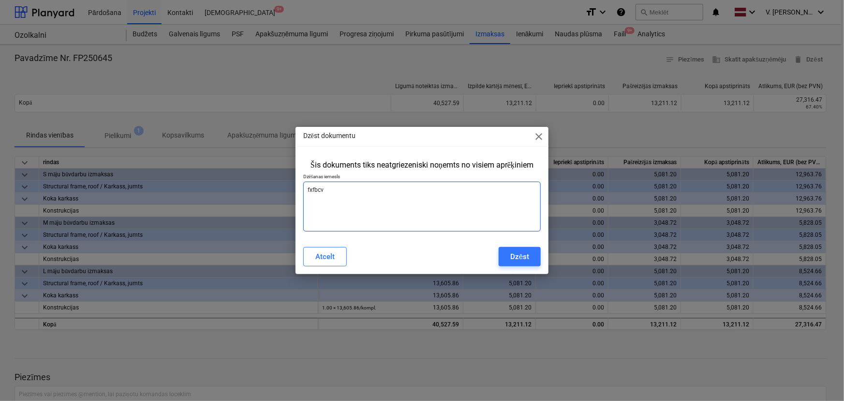
type textarea "fxfbc"
type textarea "x"
type textarea "fxfb"
type textarea "x"
type textarea "fxf"
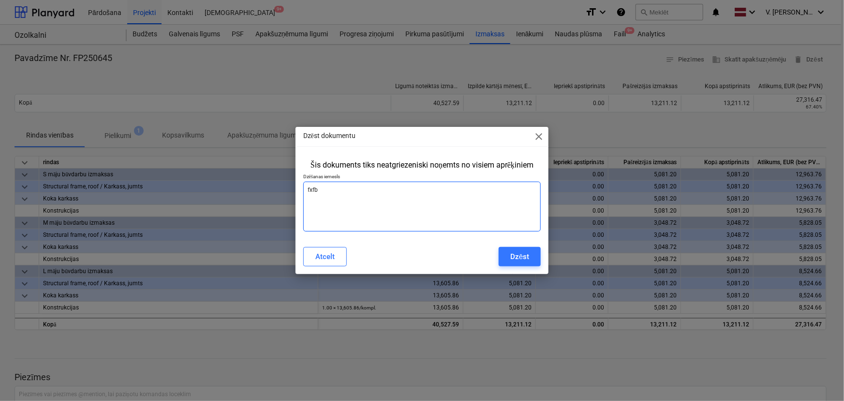
type textarea "x"
type textarea "fx"
type textarea "x"
type textarea "f"
type textarea "x"
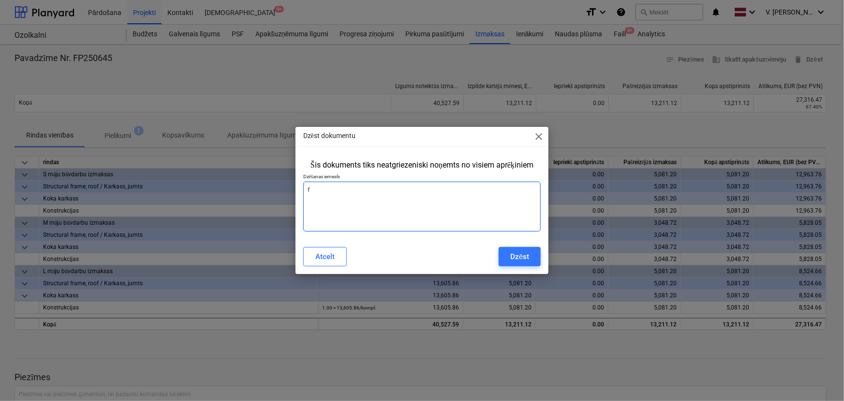
type textarea "x"
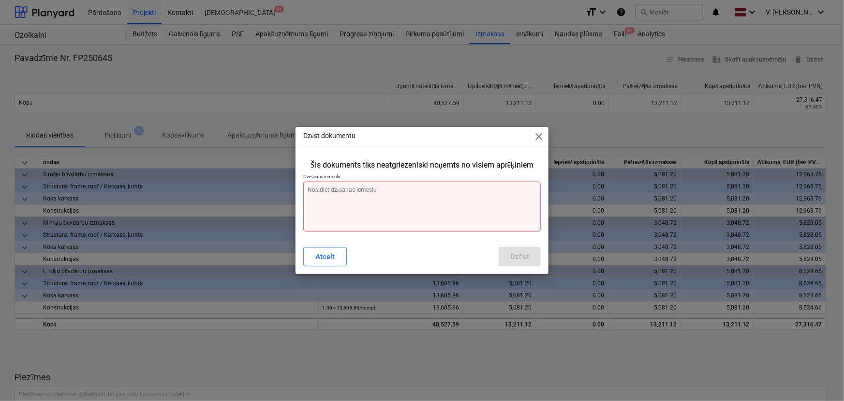
type textarea "I"
type textarea "x"
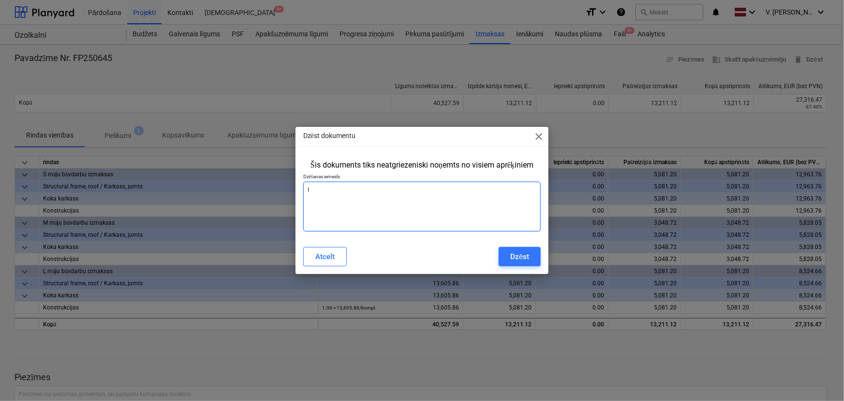
type textarea "x"
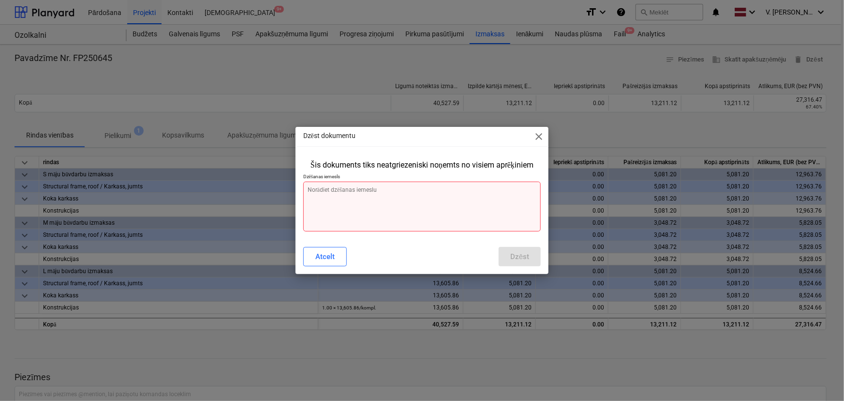
type textarea "D"
type textarea "x"
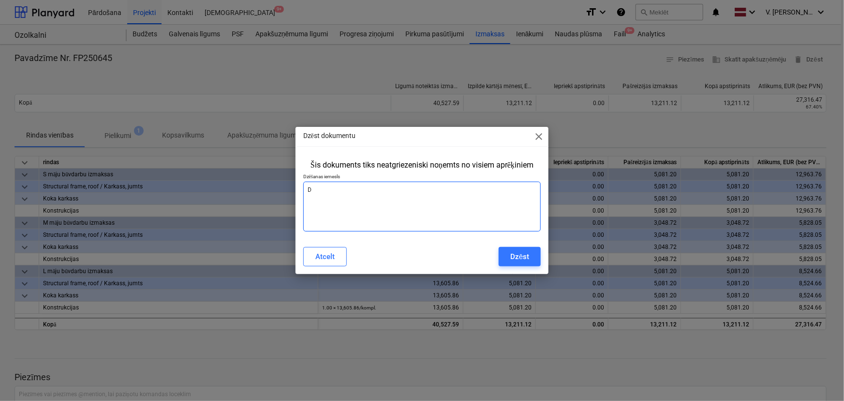
type textarea "Du"
type textarea "x"
type textarea "Dub"
type textarea "x"
type textarea "Dubl"
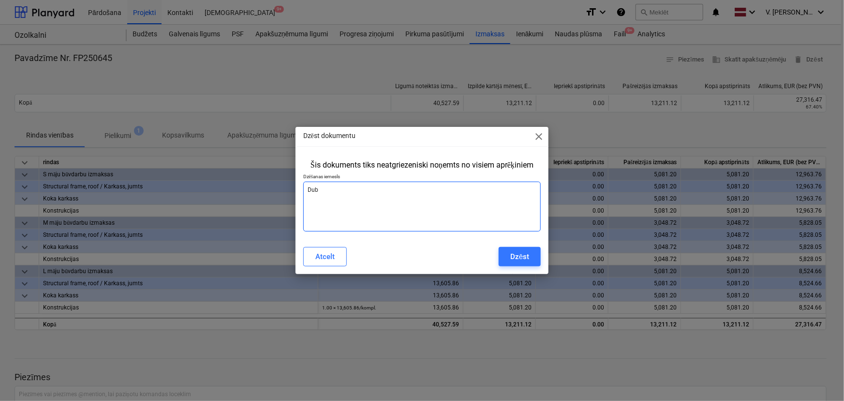
type textarea "x"
type textarea "Dublē"
type textarea "x"
type textarea "Dubl"
type textarea "x"
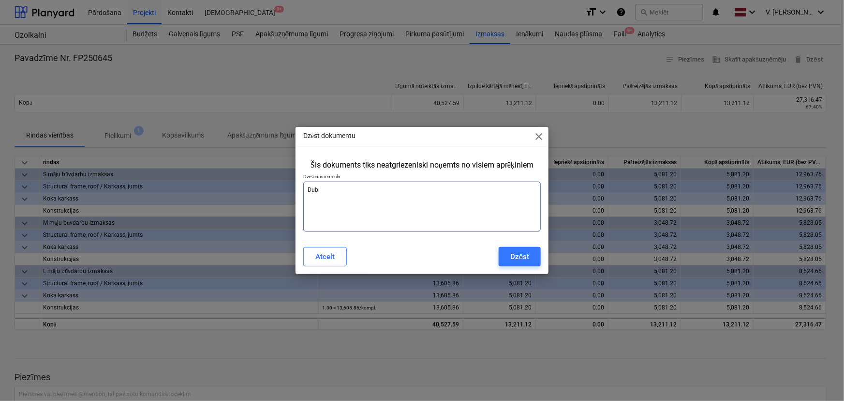
type textarea "Dublē"
type textarea "x"
type textarea "Dublēj"
type textarea "x"
type textarea "Dublēja"
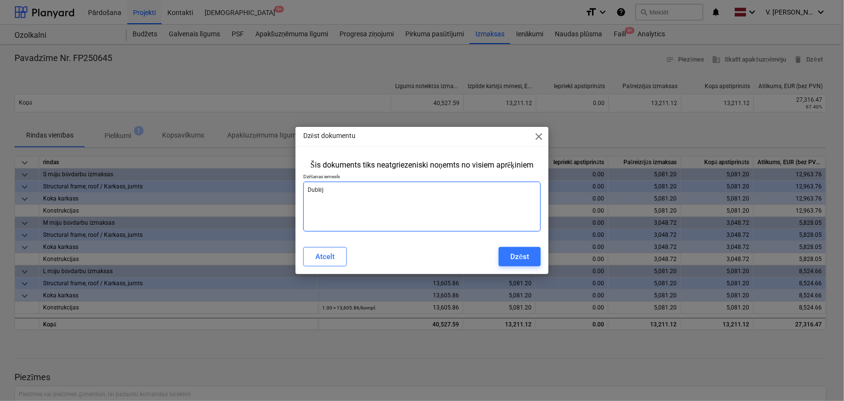
type textarea "x"
type textarea "Dublējas"
type textarea "x"
type textarea "Dublējas"
type textarea "x"
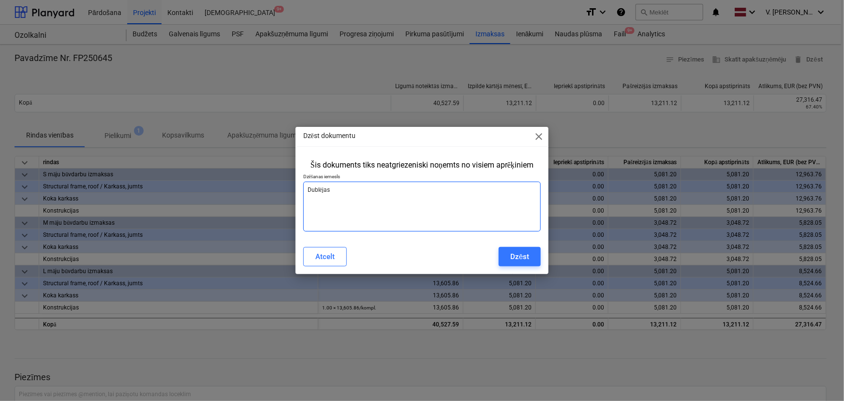
type textarea "Dublējas a"
type textarea "x"
type textarea "Dublējas ar"
type textarea "x"
type textarea "Dublējas ar"
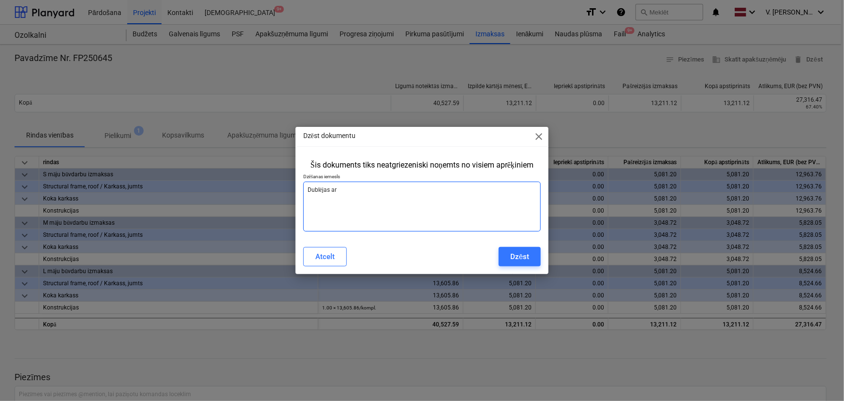
type textarea "x"
type textarea "Dublējas ar i"
type textarea "x"
type textarea "Dublējas ar iz"
type textarea "x"
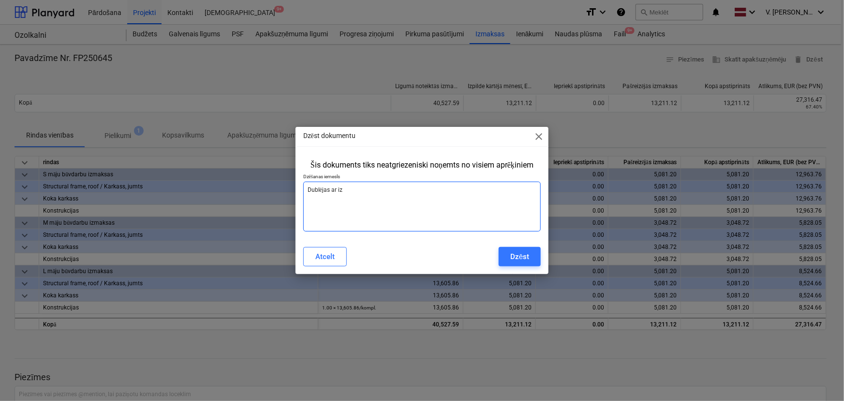
type textarea "Dublējas ar izp"
type textarea "x"
type textarea "Dublējas ar izpi"
type textarea "x"
type textarea "Dublējas ar izpil"
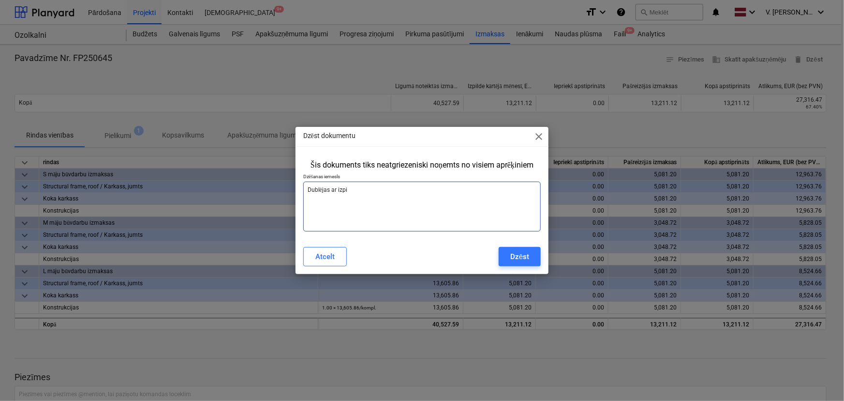
type textarea "x"
type textarea "Dublējas ar izpild"
type textarea "x"
type textarea "Dublējas ar izpildi"
type textarea "x"
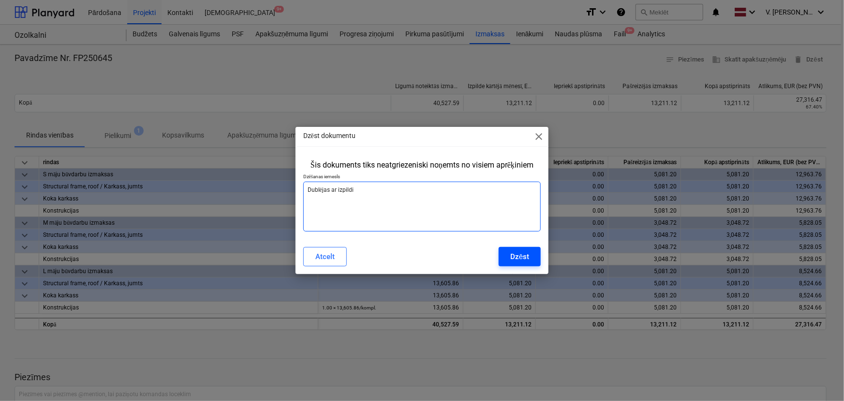
type textarea "Dublējas ar izpildi"
click at [527, 256] on div "Dzēst" at bounding box center [519, 256] width 19 height 13
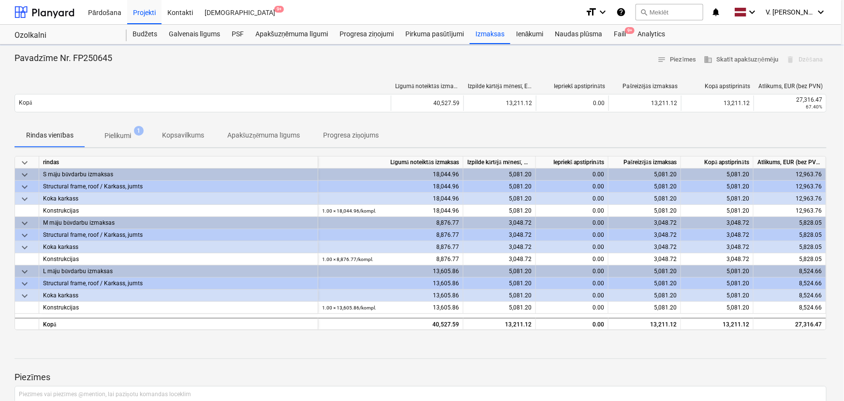
type textarea "x"
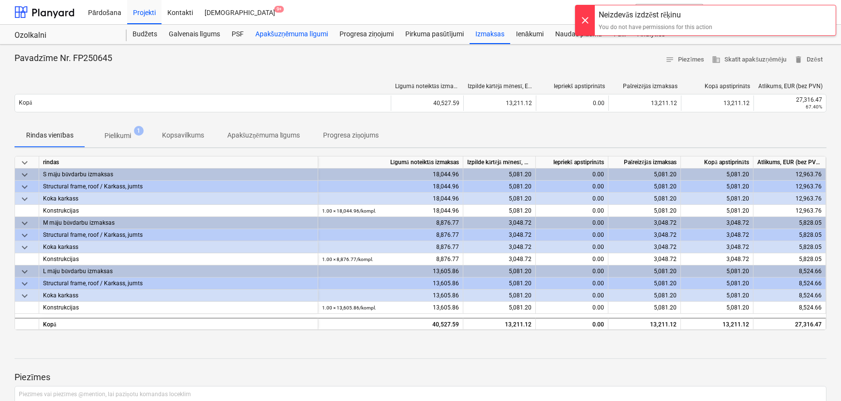
click at [293, 32] on div "Apakšuzņēmuma līgumi" at bounding box center [292, 34] width 84 height 19
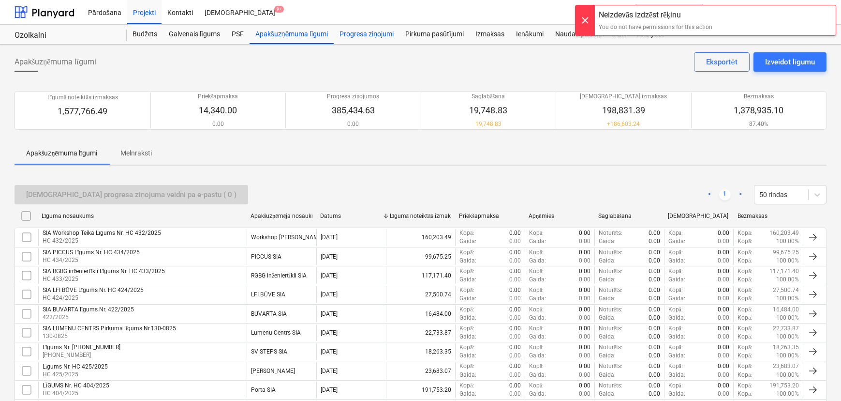
click at [354, 32] on div "Progresa ziņojumi" at bounding box center [367, 34] width 66 height 19
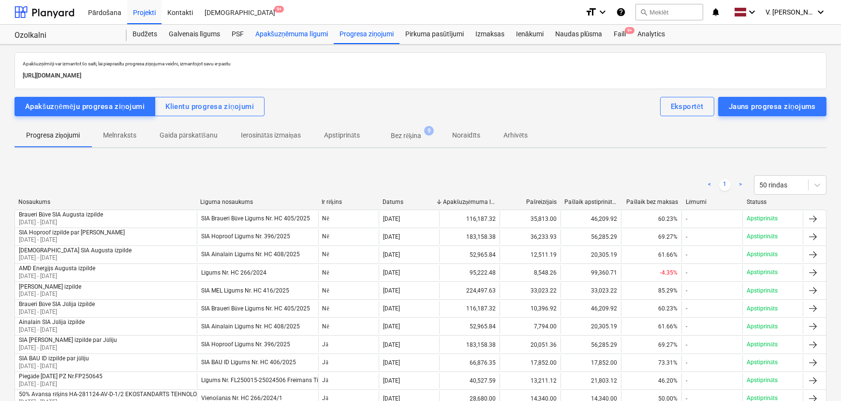
click at [300, 30] on div "Apakšuzņēmuma līgumi" at bounding box center [292, 34] width 84 height 19
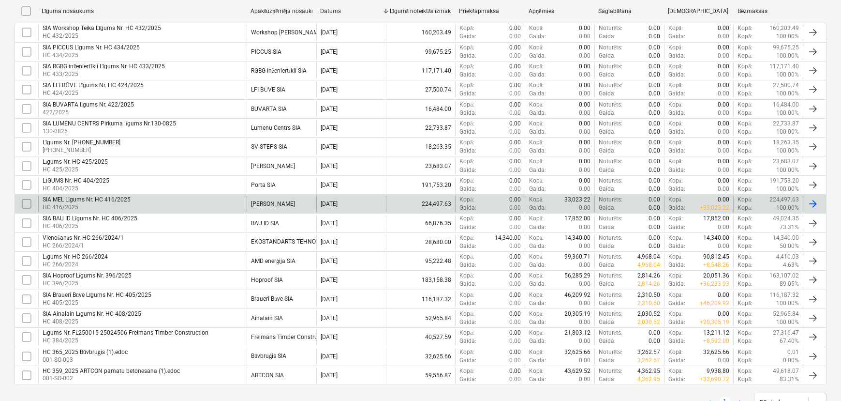
scroll to position [241, 0]
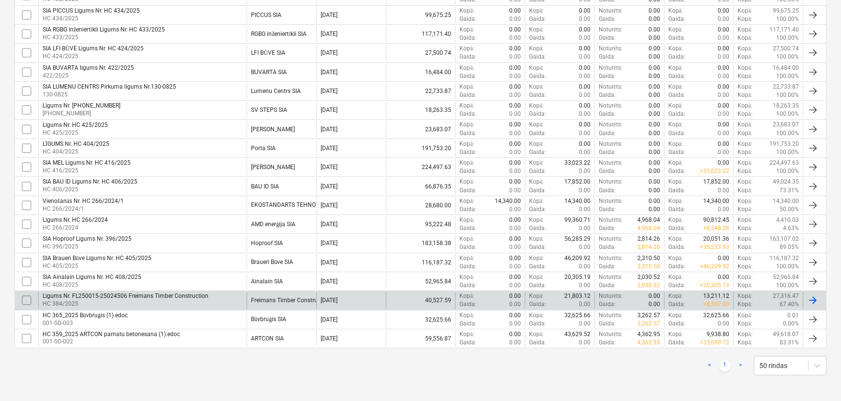
click at [90, 296] on div "Līgums Nr. FL250015-25024506 Freimans Timber Construction" at bounding box center [126, 295] width 166 height 7
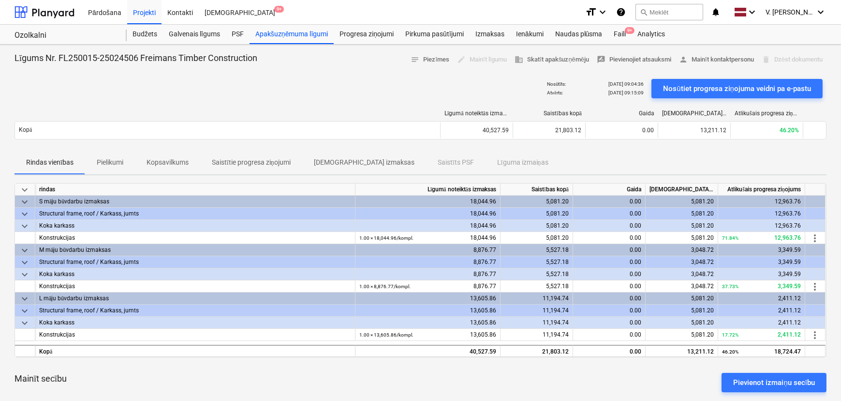
click at [253, 159] on p "Saistītie progresa ziņojumi" at bounding box center [251, 162] width 79 height 10
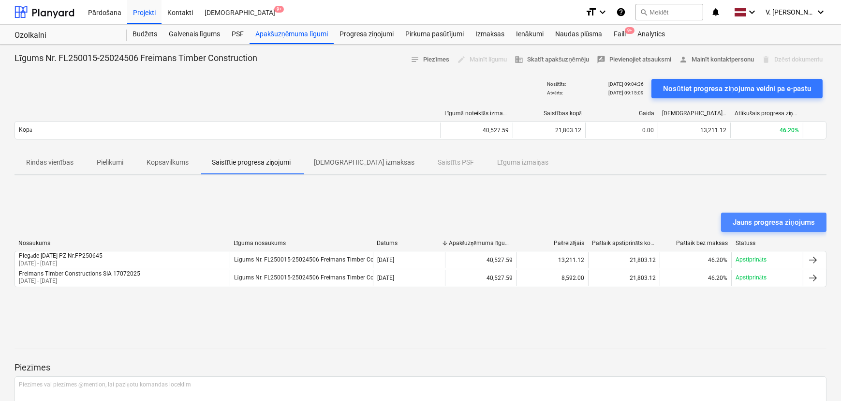
click at [672, 217] on div "Jauns progresa ziņojums" at bounding box center [774, 222] width 82 height 13
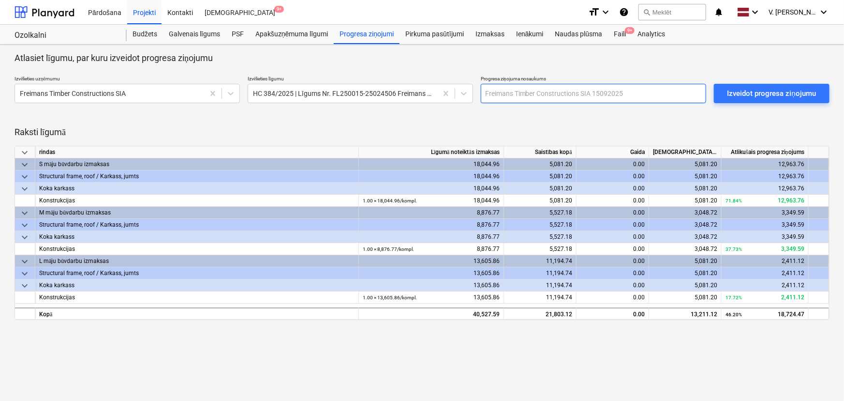
click at [493, 90] on input "text" at bounding box center [593, 93] width 225 height 19
type input "Freimans pavadzīme Nr. FP250620"
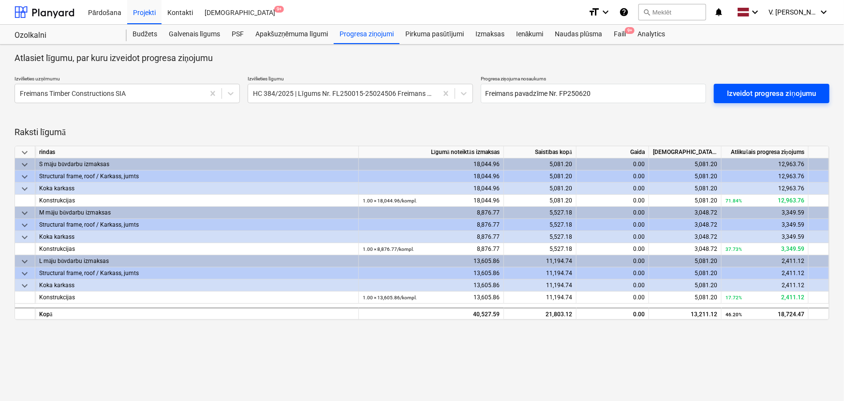
click at [672, 97] on div "Izveidot progresa ziņojumu" at bounding box center [771, 93] width 89 height 13
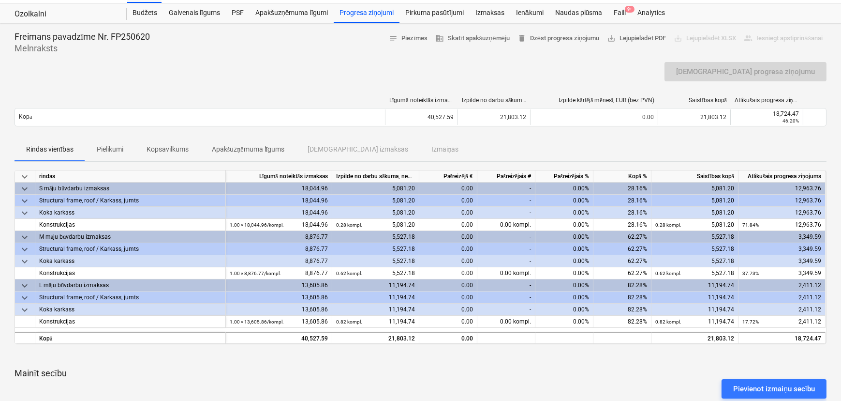
scroll to position [1, 0]
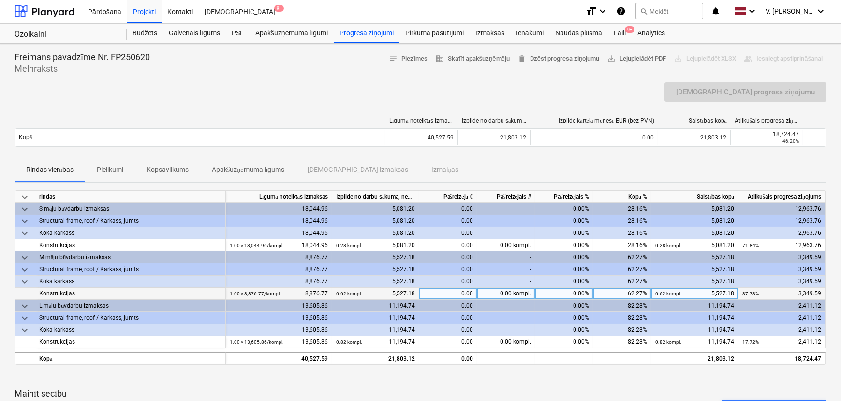
click at [48, 291] on div "Konstrukcijas" at bounding box center [130, 293] width 182 height 12
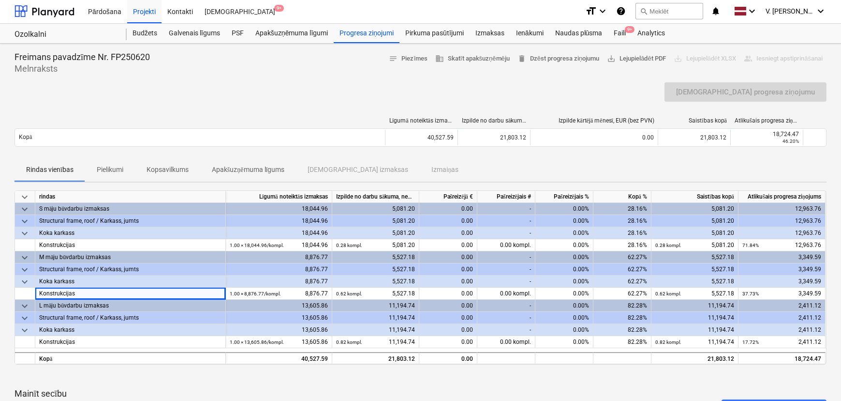
click at [128, 347] on div "keyboard_arrow_down rindas Līgumā noteiktās izmaksas Izpilde no darbu sākuma, n…" at bounding box center [421, 312] width 812 height 244
click at [27, 330] on span "keyboard_arrow_down" at bounding box center [25, 330] width 12 height 12
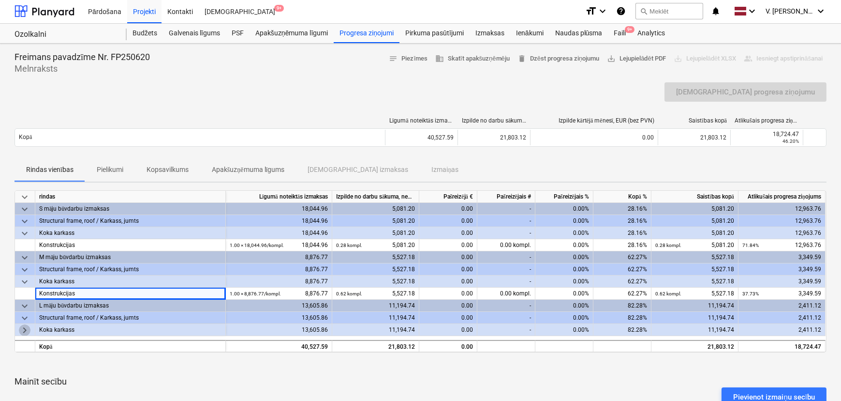
click at [27, 330] on span "keyboard_arrow_right" at bounding box center [25, 330] width 12 height 12
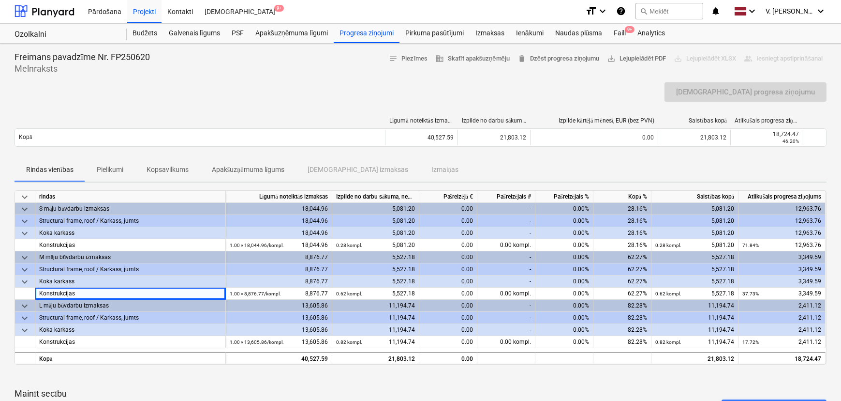
click at [22, 279] on span "keyboard_arrow_down" at bounding box center [25, 282] width 12 height 12
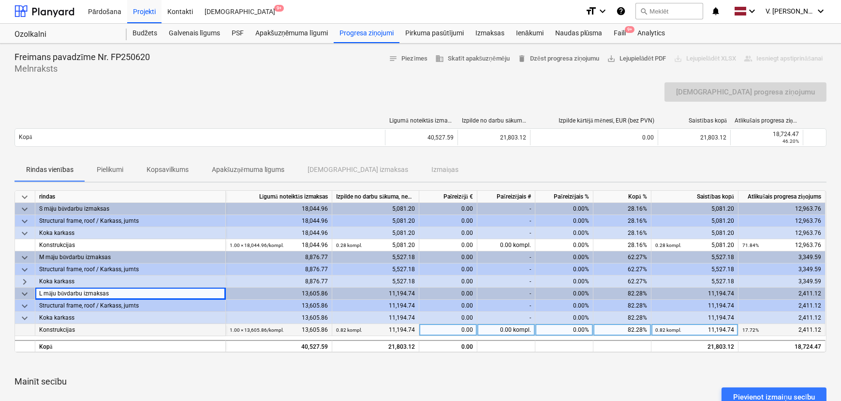
click at [22, 279] on span "keyboard_arrow_right" at bounding box center [25, 282] width 12 height 12
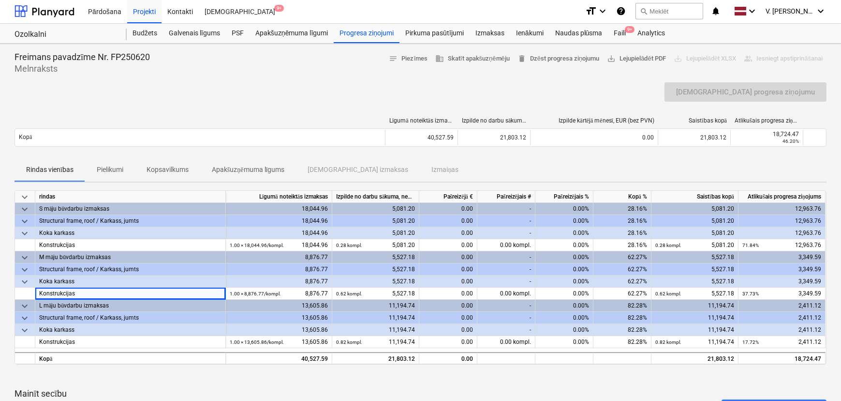
click at [24, 227] on span "keyboard_arrow_down" at bounding box center [25, 233] width 12 height 12
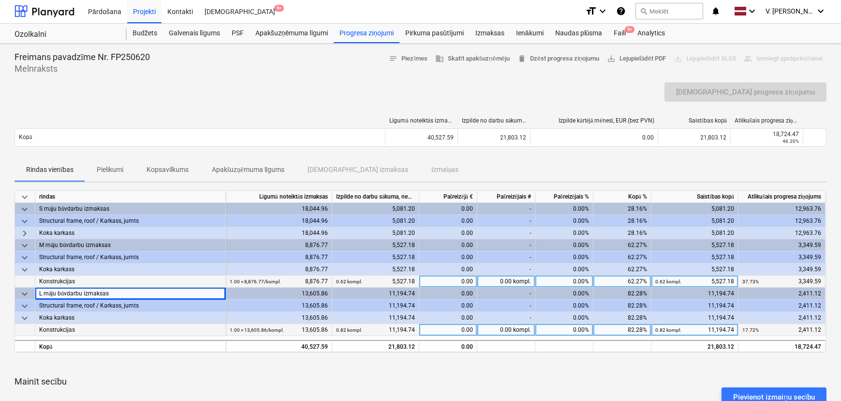
click at [24, 230] on span "keyboard_arrow_right" at bounding box center [25, 233] width 12 height 12
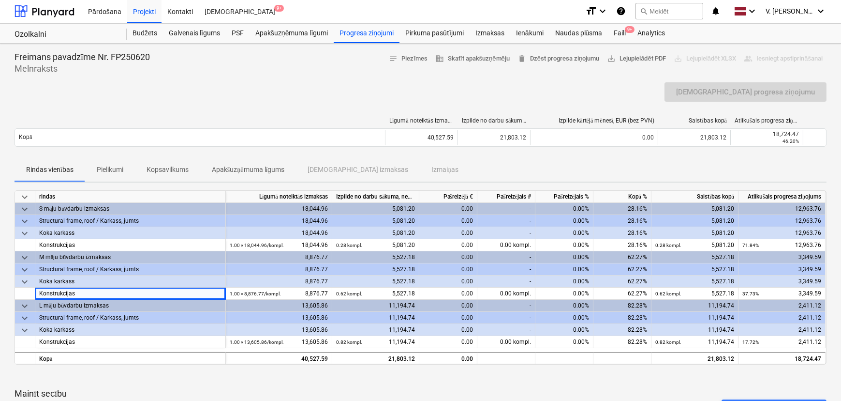
scroll to position [0, 0]
click at [460, 60] on span "business Skatīt apakšuzņēmēju" at bounding box center [472, 59] width 74 height 11
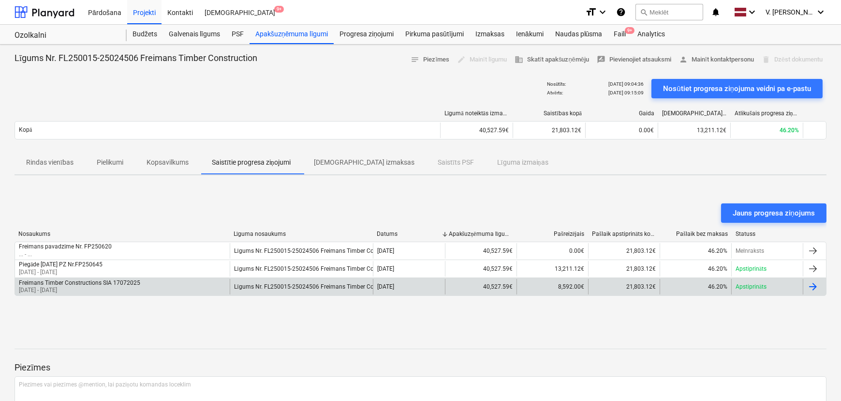
click at [114, 285] on div "Freimans Timber Constructions SIA 17072025" at bounding box center [79, 282] width 121 height 7
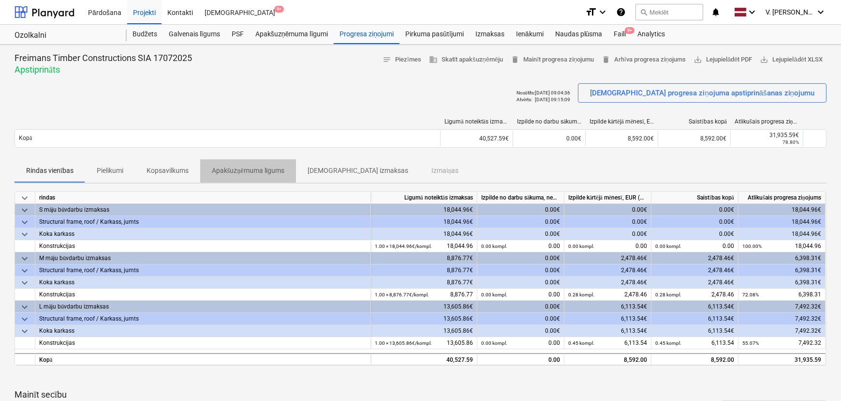
click at [238, 170] on p "Apakšuzņēmuma līgums" at bounding box center [248, 170] width 73 height 10
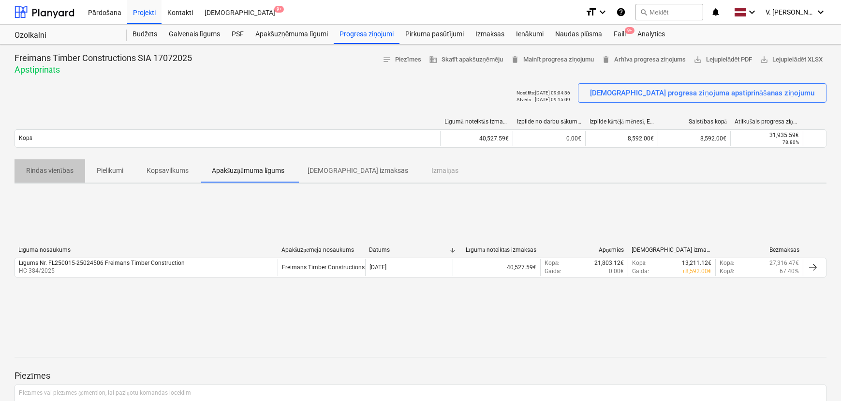
click at [59, 176] on span "Rindas vienības" at bounding box center [50, 171] width 71 height 16
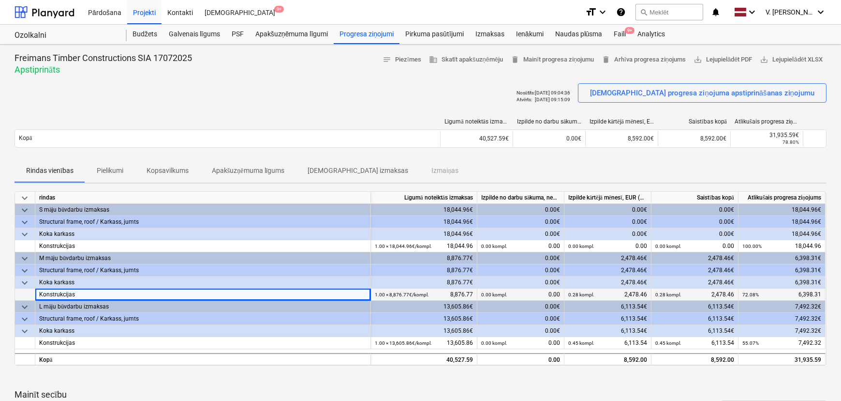
click at [136, 293] on div "Konstrukcijas" at bounding box center [202, 294] width 327 height 12
click at [216, 104] on div "Nosūtīts : [DATE] 09:04:36 Atvērts : [DATE] 09:15:09 Sūtīt progresa ziņojuma ap…" at bounding box center [421, 96] width 812 height 27
click at [300, 32] on div "Apakšuzņēmuma līgumi" at bounding box center [292, 34] width 84 height 19
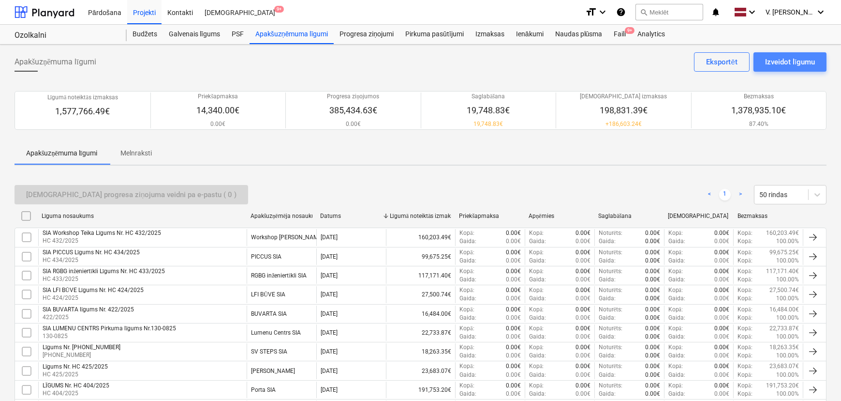
click at [672, 64] on div "Izveidot līgumu" at bounding box center [790, 62] width 50 height 13
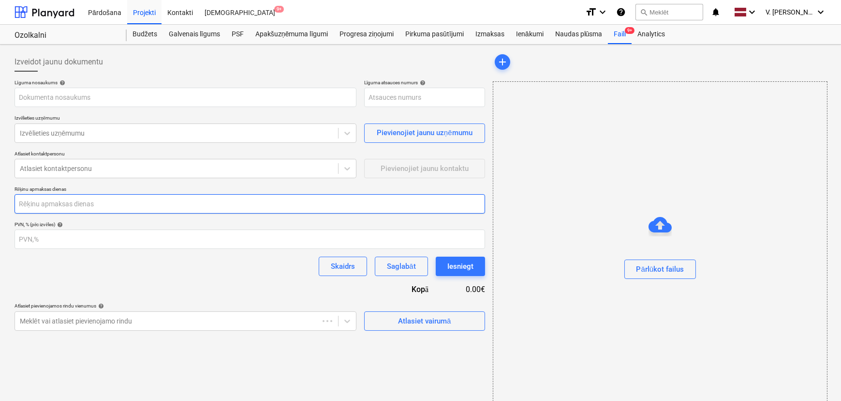
type input "001-SO-032"
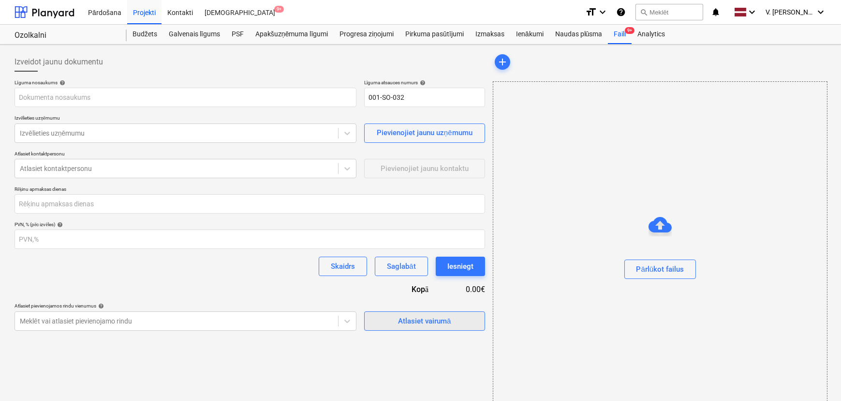
click at [382, 312] on button "Atlasiet vairumā" at bounding box center [424, 320] width 121 height 19
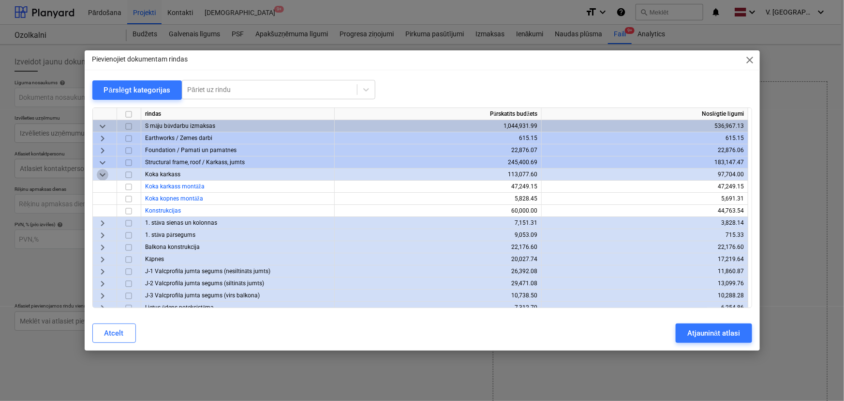
click at [100, 174] on span "keyboard_arrow_down" at bounding box center [103, 175] width 12 height 12
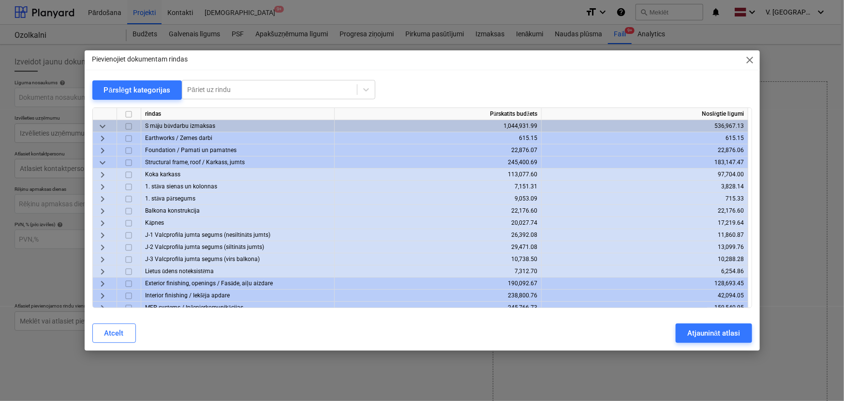
click at [101, 162] on span "keyboard_arrow_down" at bounding box center [103, 163] width 12 height 12
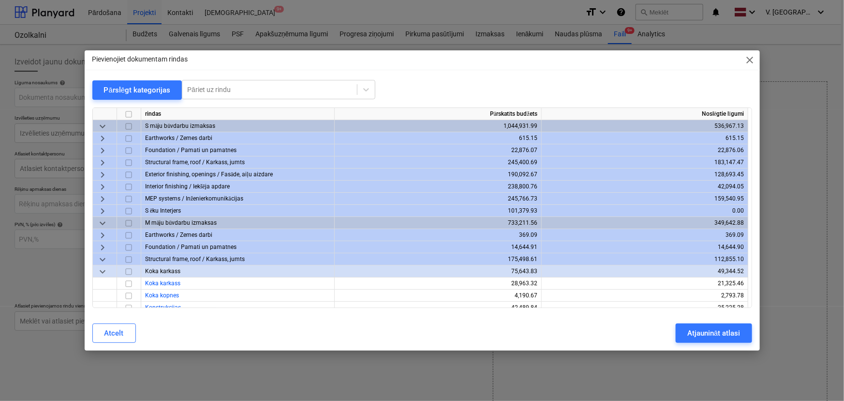
click at [104, 270] on span "keyboard_arrow_down" at bounding box center [103, 272] width 12 height 12
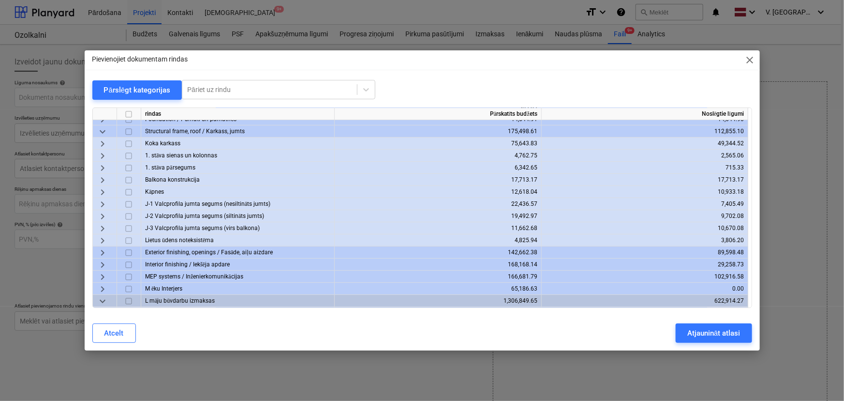
scroll to position [132, 0]
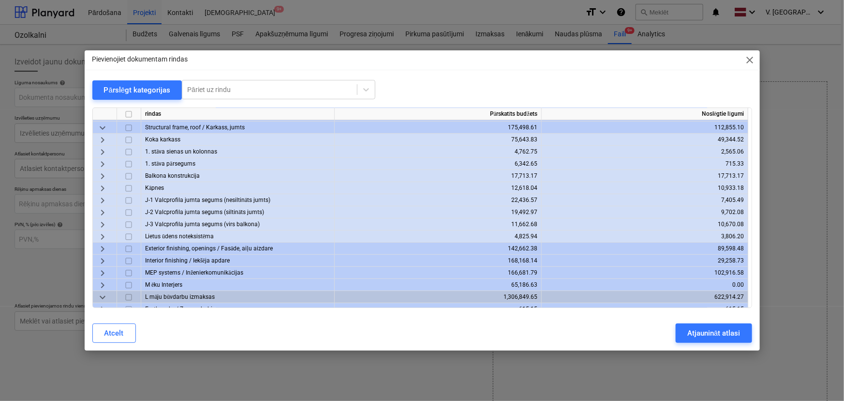
click at [105, 124] on span "keyboard_arrow_down" at bounding box center [103, 128] width 12 height 12
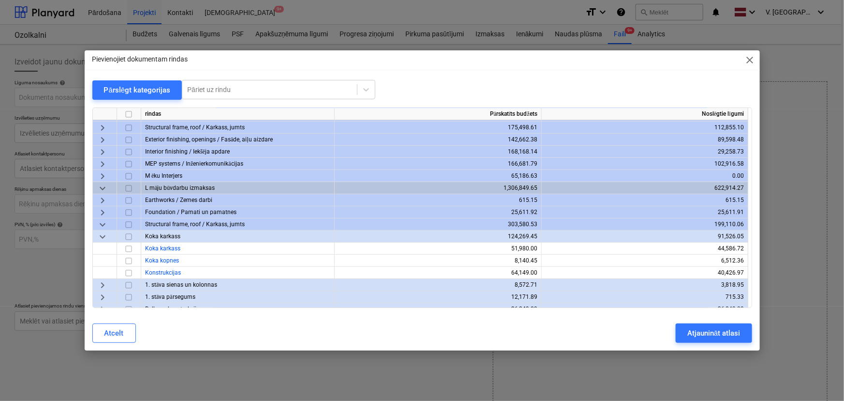
click at [102, 235] on span "keyboard_arrow_down" at bounding box center [103, 237] width 12 height 12
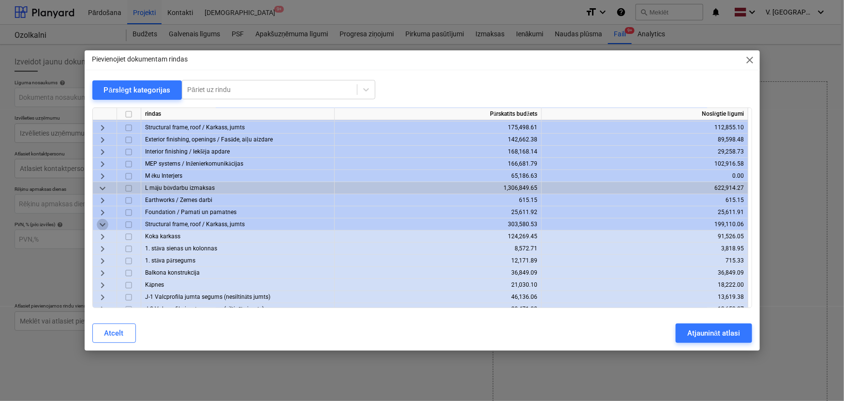
click at [102, 223] on span "keyboard_arrow_down" at bounding box center [103, 225] width 12 height 12
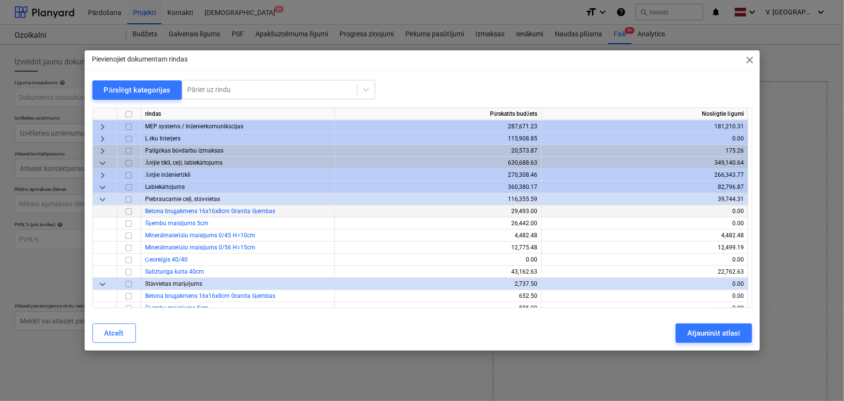
scroll to position [264, 0]
click at [101, 185] on span "keyboard_arrow_down" at bounding box center [103, 189] width 12 height 12
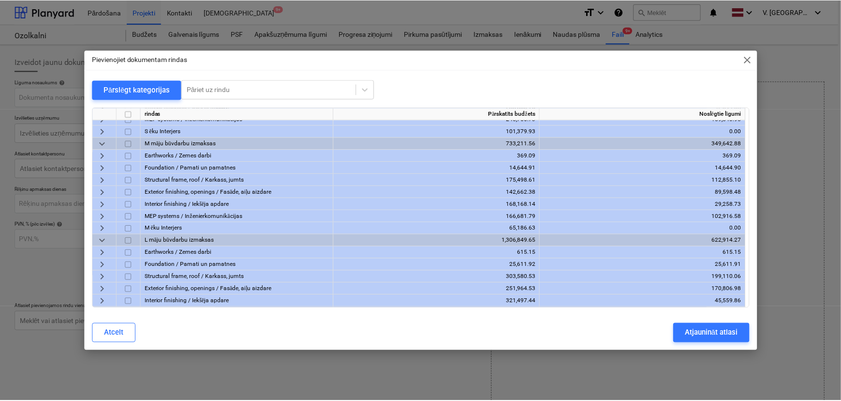
scroll to position [0, 0]
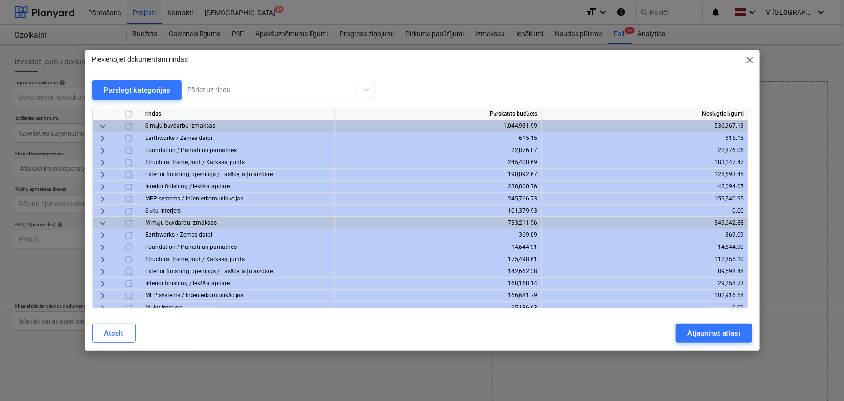
drag, startPoint x: 751, startPoint y: 62, endPoint x: 726, endPoint y: 68, distance: 26.3
click at [750, 63] on span "close" at bounding box center [750, 60] width 12 height 12
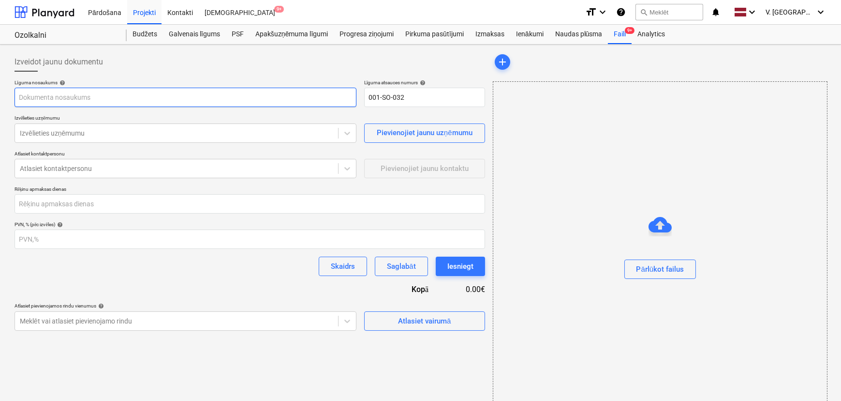
click at [91, 93] on input "text" at bounding box center [186, 97] width 342 height 19
type input "D"
type input "Freima"
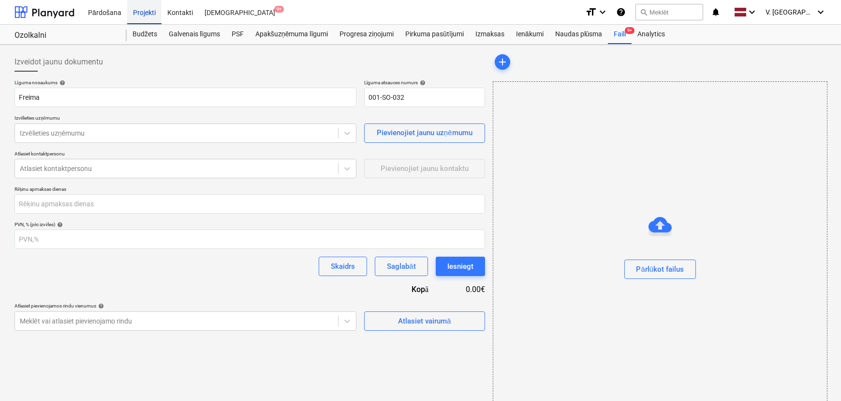
click at [148, 6] on div "Projekti" at bounding box center [144, 12] width 34 height 25
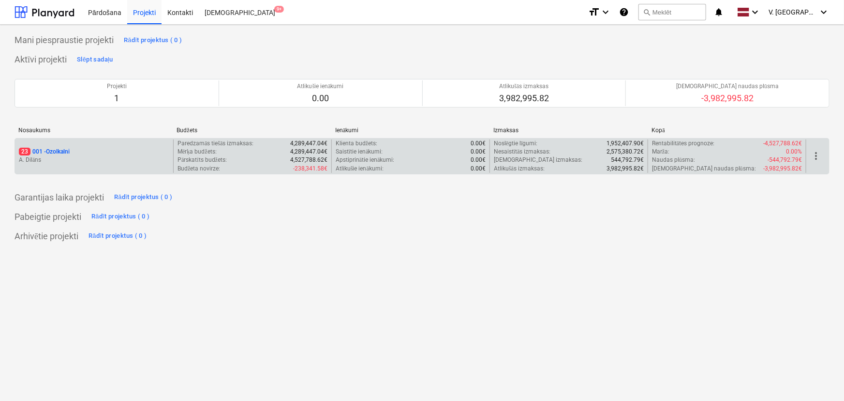
click at [105, 159] on p "A. Dilāns" at bounding box center [94, 160] width 150 height 8
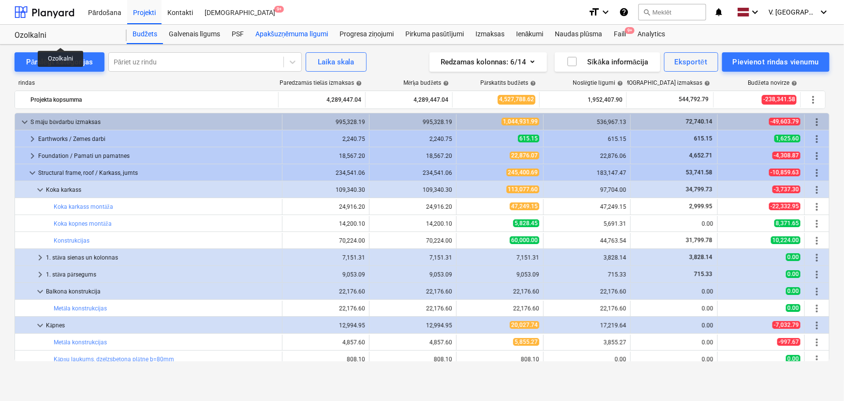
click at [322, 31] on div "Apakšuzņēmuma līgumi" at bounding box center [292, 34] width 84 height 19
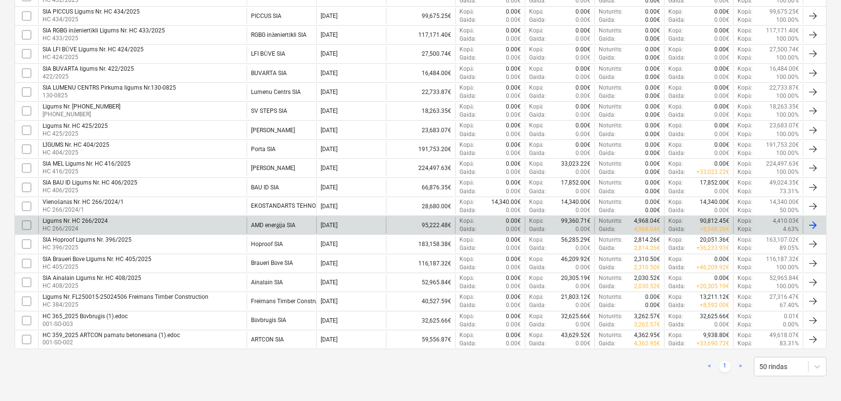
scroll to position [267, 0]
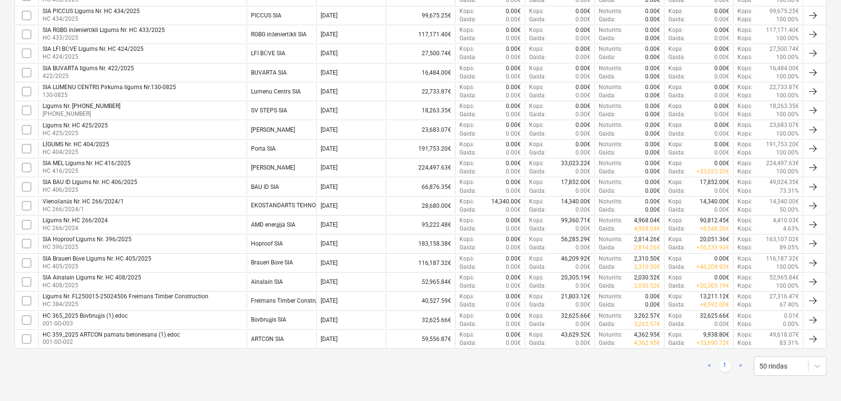
click at [118, 334] on div "HC 359_2025 ARTCON pamatu betonesana (1).edoc" at bounding box center [111, 334] width 137 height 7
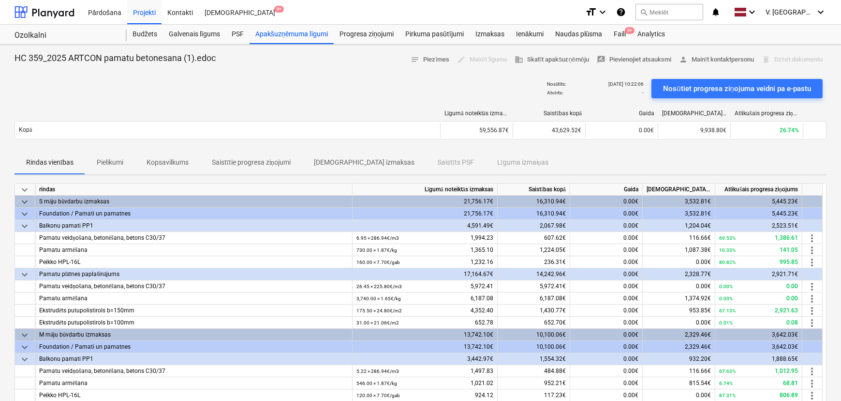
click at [247, 164] on p "Saistītie progresa ziņojumi" at bounding box center [251, 162] width 79 height 10
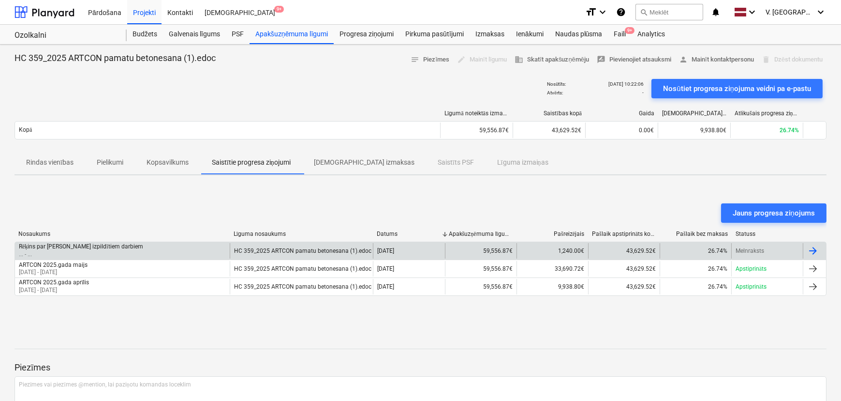
click at [155, 250] on div "Rēķins par maija mēnesī izpildītiem darbiem ... - ..." at bounding box center [122, 250] width 215 height 15
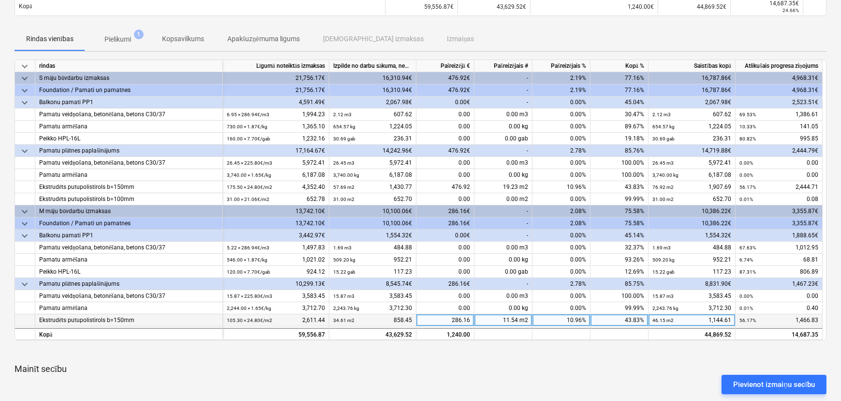
scroll to position [44, 0]
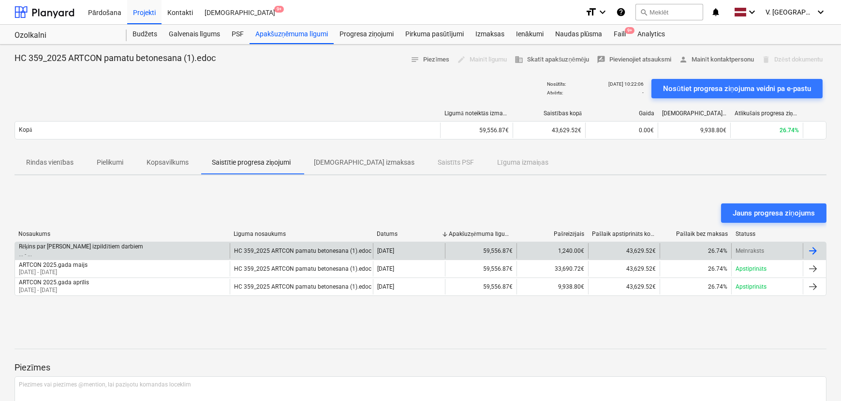
click at [526, 250] on div "1,240.00€" at bounding box center [553, 250] width 72 height 15
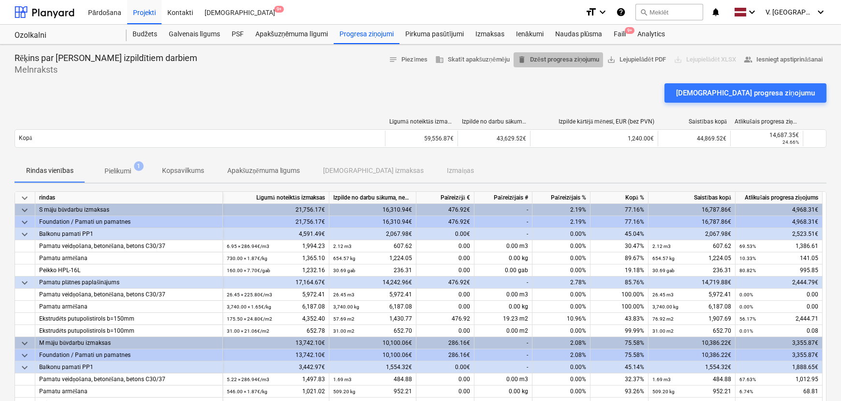
click at [553, 61] on span "delete Dzēst progresa ziņojumu" at bounding box center [559, 59] width 82 height 11
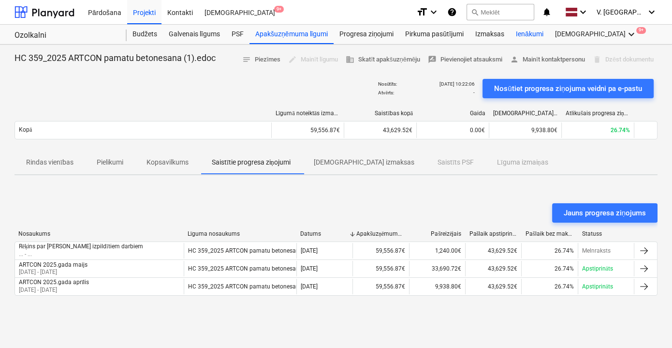
click at [538, 36] on div "Ienākumi" at bounding box center [529, 34] width 39 height 19
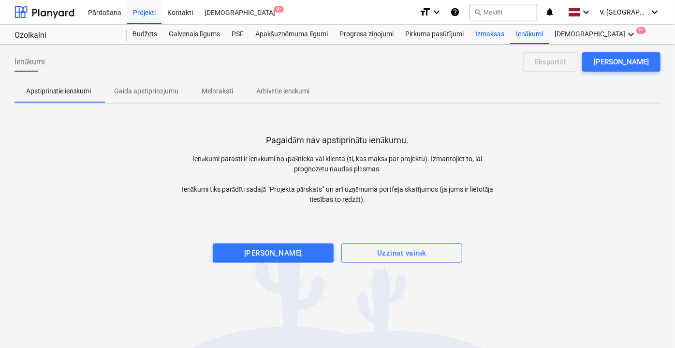
click at [498, 36] on div "Izmaksas" at bounding box center [490, 34] width 41 height 19
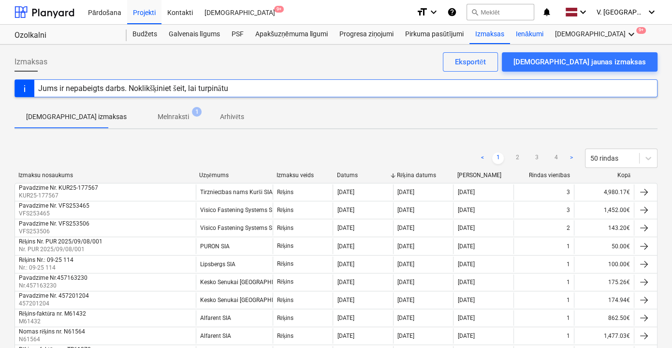
click at [529, 33] on div "Ienākumi" at bounding box center [529, 34] width 39 height 19
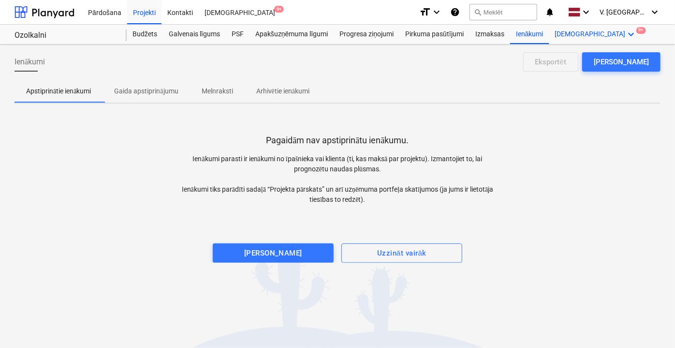
click at [557, 33] on div "Vairāk keyboard_arrow_down 9+" at bounding box center [596, 34] width 94 height 19
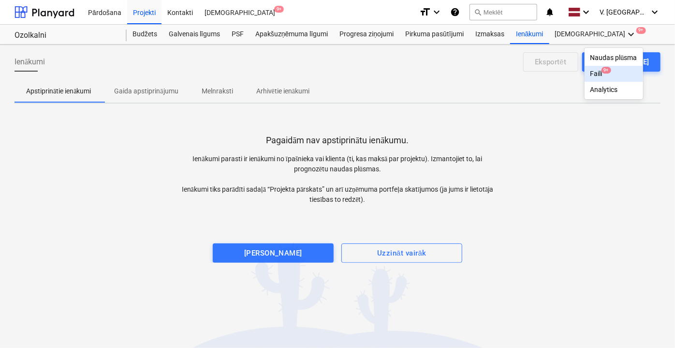
click at [585, 68] on div "Faili 9+" at bounding box center [614, 74] width 59 height 16
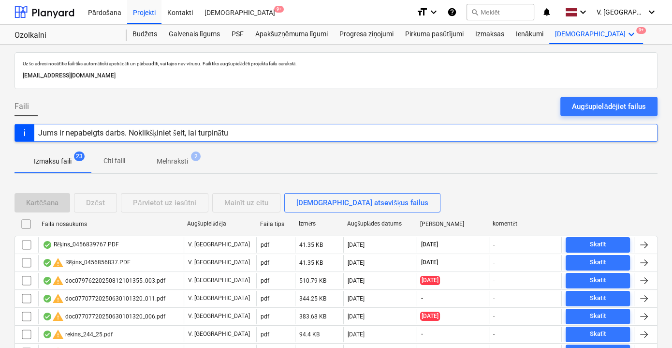
click at [619, 110] on div "Augšupielādējiet failus" at bounding box center [609, 106] width 74 height 13
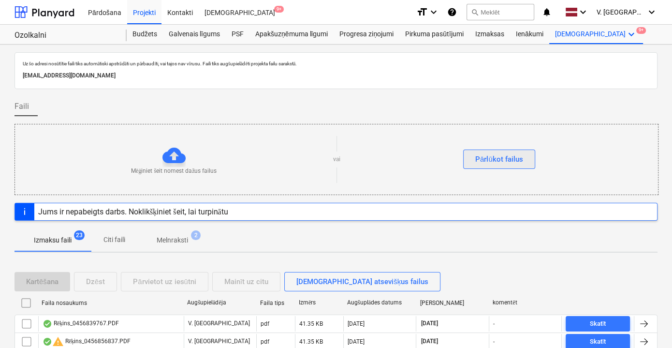
click at [474, 163] on button "Pārlūkot failus" at bounding box center [499, 158] width 72 height 19
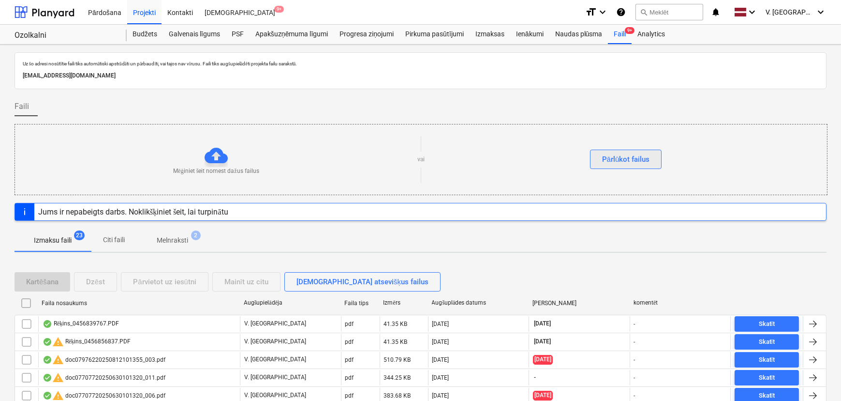
click at [624, 156] on div "Pārlūkot failus" at bounding box center [626, 159] width 48 height 13
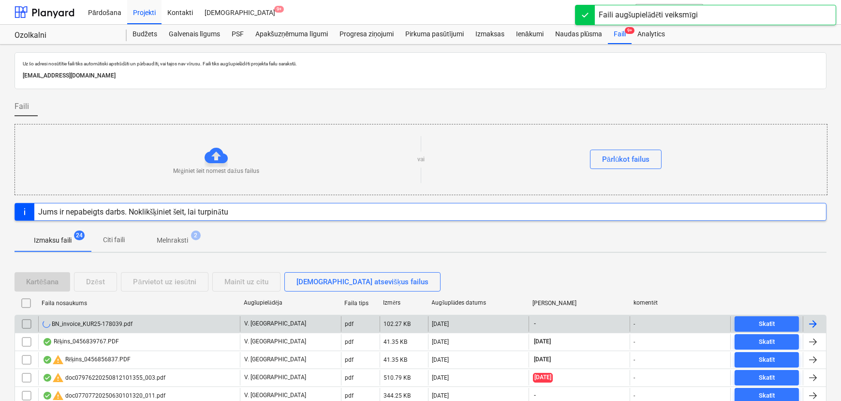
click at [168, 318] on div "BN_invoice_KUR25-178039.pdf" at bounding box center [139, 323] width 202 height 15
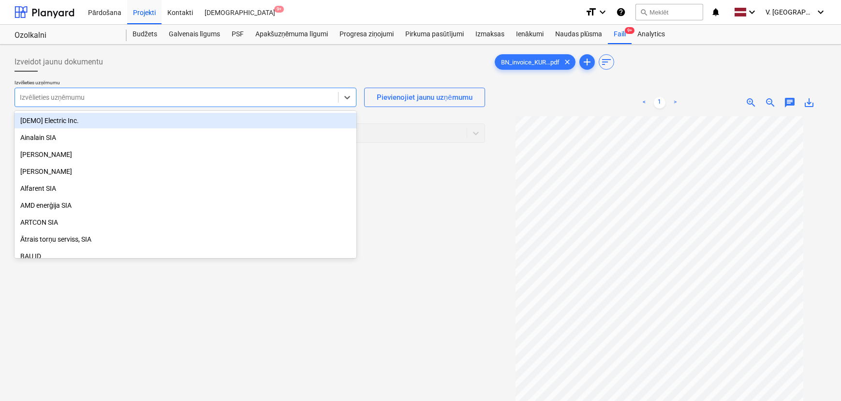
click at [173, 97] on div at bounding box center [176, 97] width 313 height 10
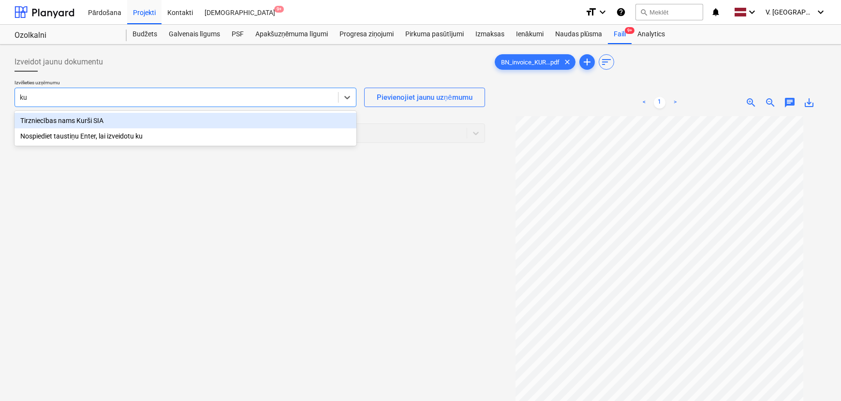
type input "kur"
click at [181, 120] on div "Tirzniecības nams Kurši SIA" at bounding box center [186, 120] width 342 height 15
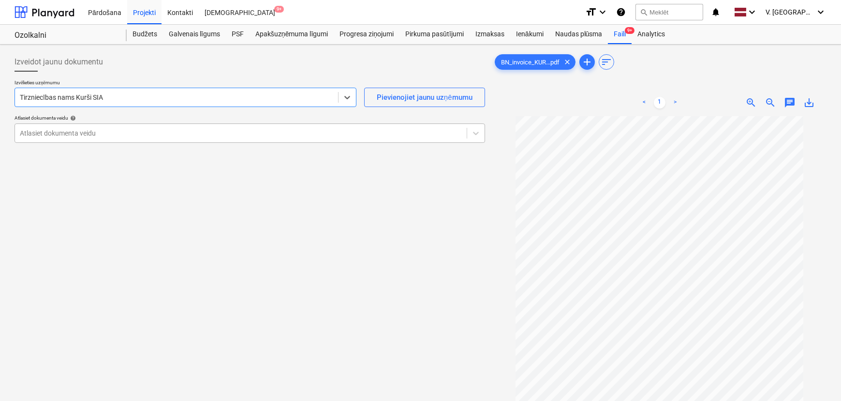
click at [142, 135] on div at bounding box center [241, 133] width 442 height 10
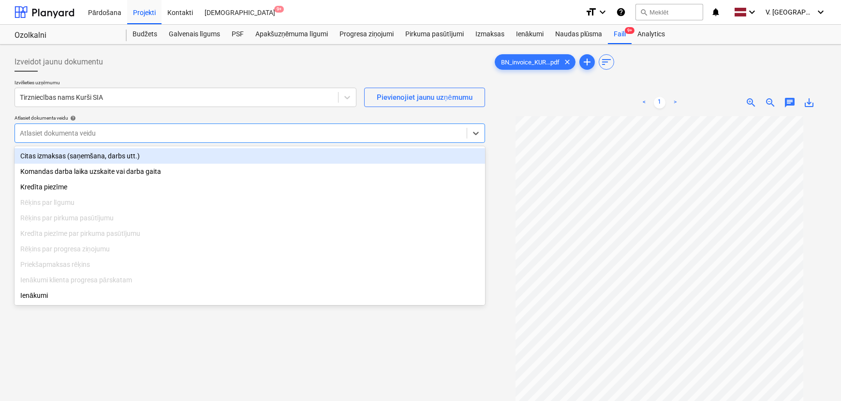
click at [148, 155] on div "Citas izmaksas (saņemšana, darbs utt.)" at bounding box center [250, 155] width 471 height 15
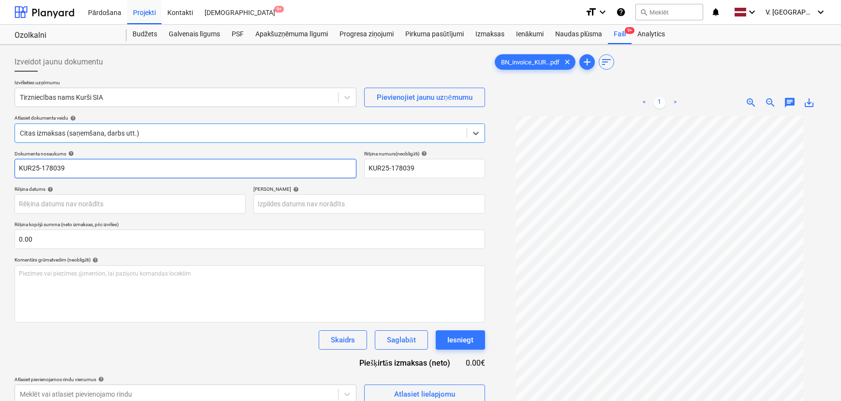
click at [88, 163] on input "KUR25-178039" at bounding box center [186, 168] width 342 height 19
click at [19, 167] on input "KUR25-178039" at bounding box center [186, 168] width 342 height 19
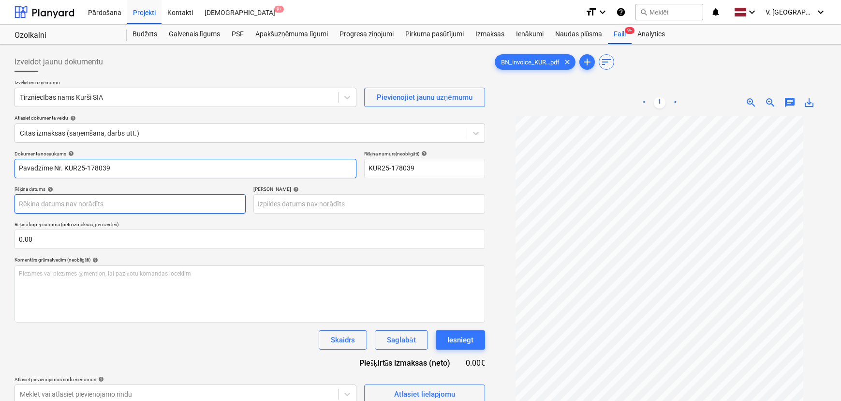
type input "Pavadzīme Nr. KUR25-178039"
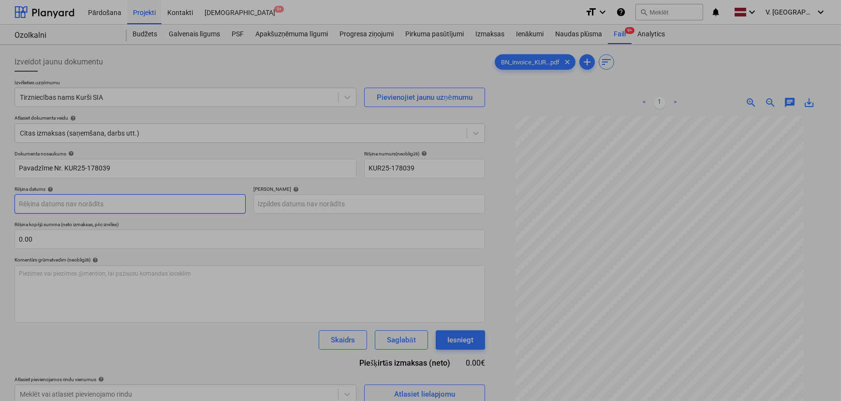
click at [93, 206] on body "Pārdošana Projekti Kontakti Iesūtne 9+ format_size keyboard_arrow_down help sea…" at bounding box center [420, 200] width 841 height 401
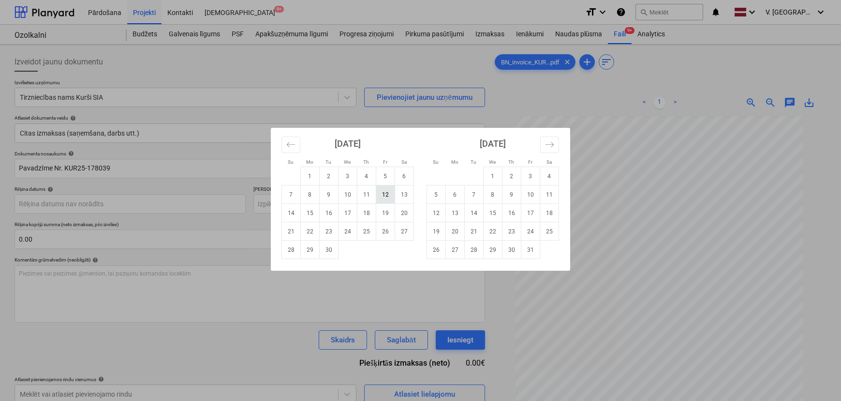
click at [389, 197] on td "12" at bounding box center [385, 194] width 19 height 18
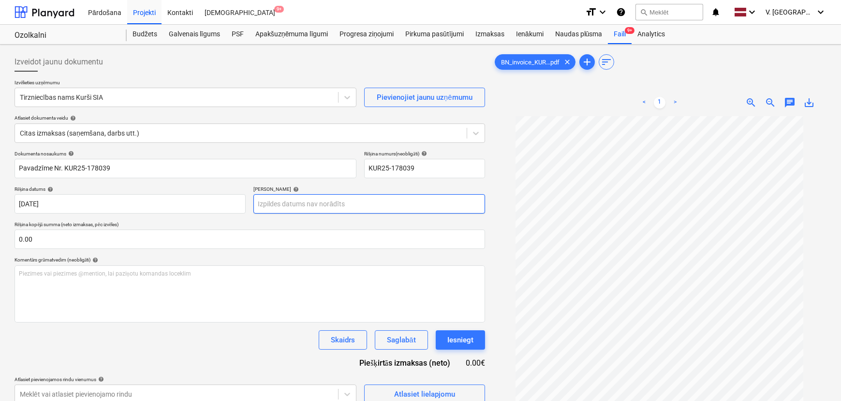
type input "[DATE]"
click at [375, 196] on body "Pārdošana Projekti Kontakti Iesūtne 9+ format_size keyboard_arrow_down help sea…" at bounding box center [420, 200] width 841 height 401
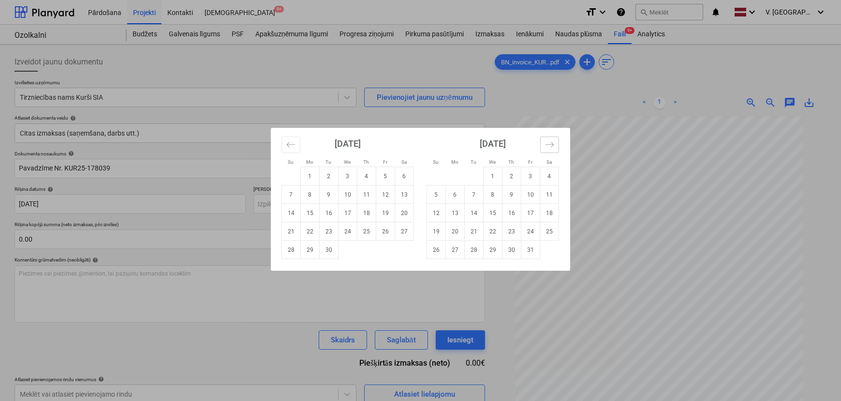
click at [551, 148] on icon "Move forward to switch to the next month." at bounding box center [549, 144] width 9 height 9
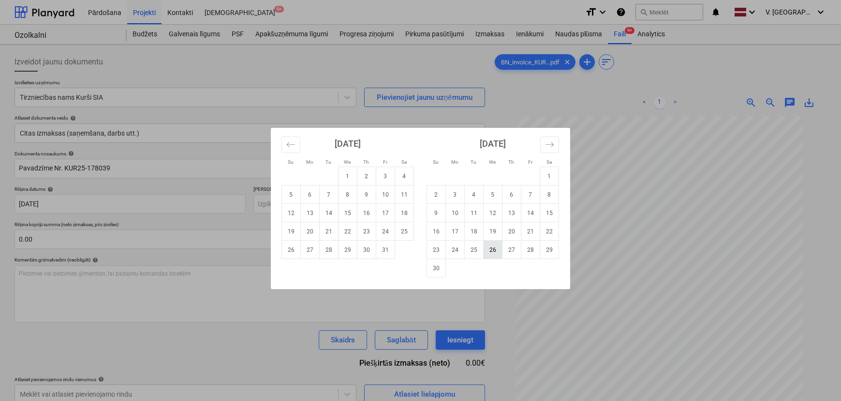
click at [493, 244] on td "26" at bounding box center [493, 249] width 19 height 18
type input "26 Nov 2025"
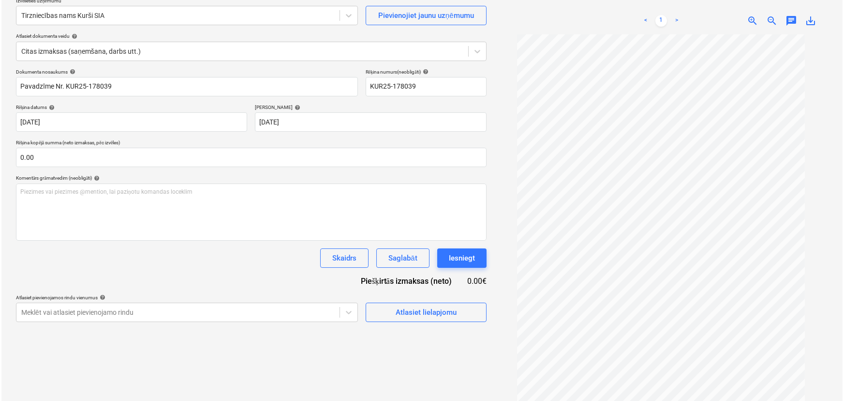
scroll to position [97, 0]
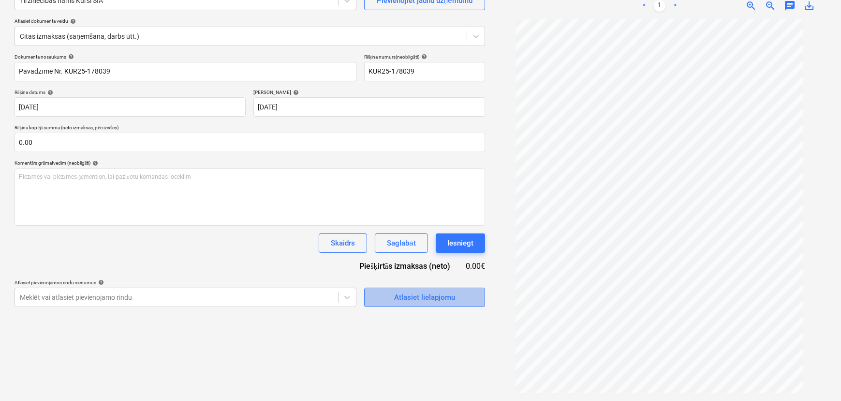
click at [443, 296] on div "Atlasiet lielapjomu" at bounding box center [424, 297] width 61 height 13
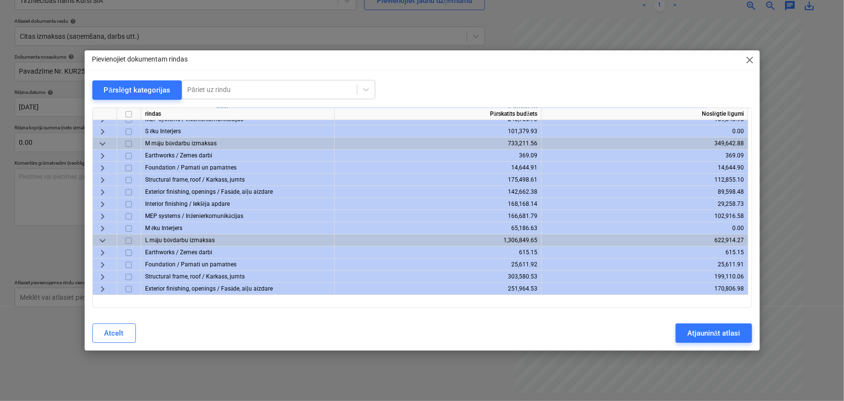
scroll to position [175, 0]
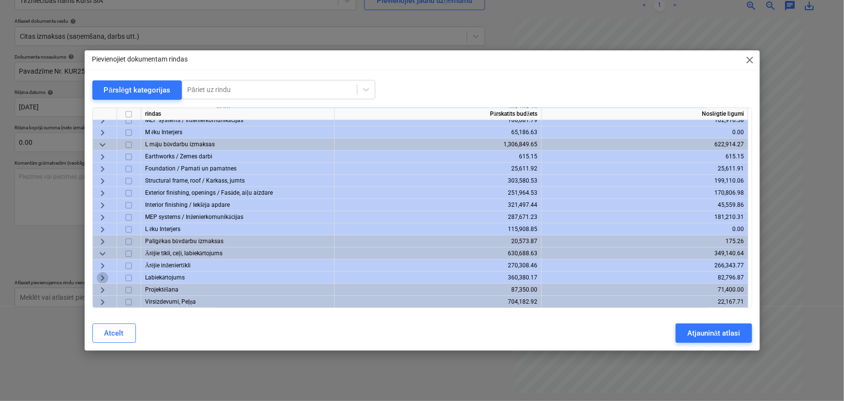
click at [97, 277] on span "keyboard_arrow_right" at bounding box center [103, 278] width 12 height 12
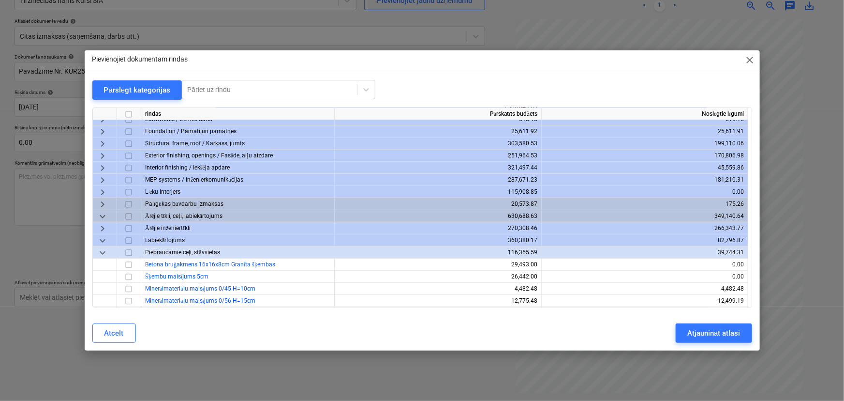
scroll to position [263, 0]
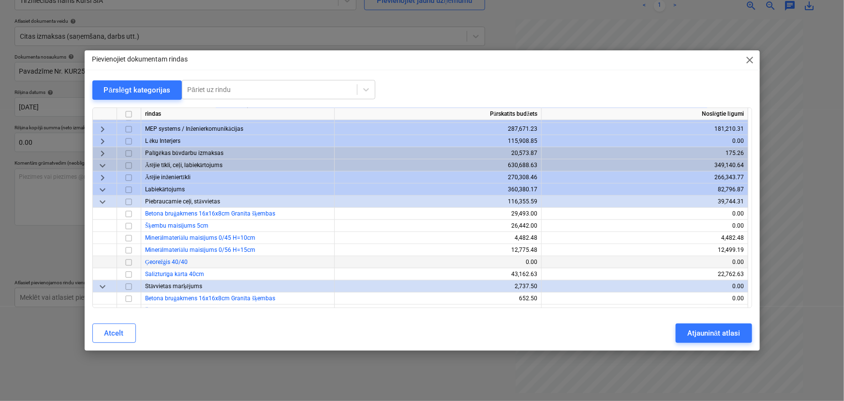
click at [130, 261] on input "checkbox" at bounding box center [129, 262] width 12 height 12
click at [129, 261] on input "checkbox" at bounding box center [129, 262] width 12 height 12
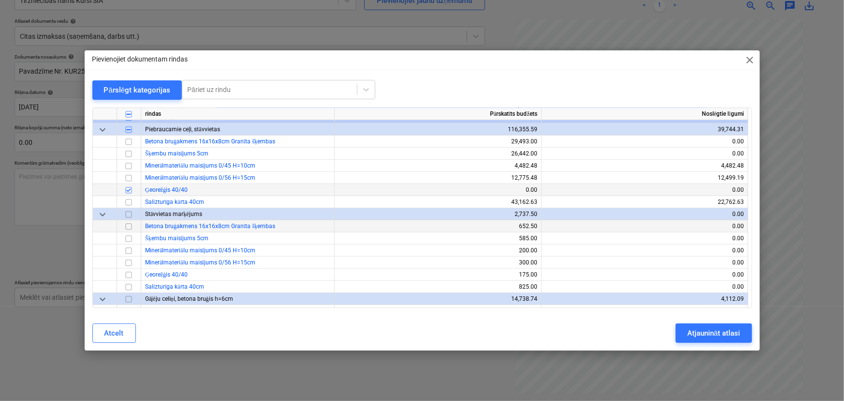
scroll to position [351, 0]
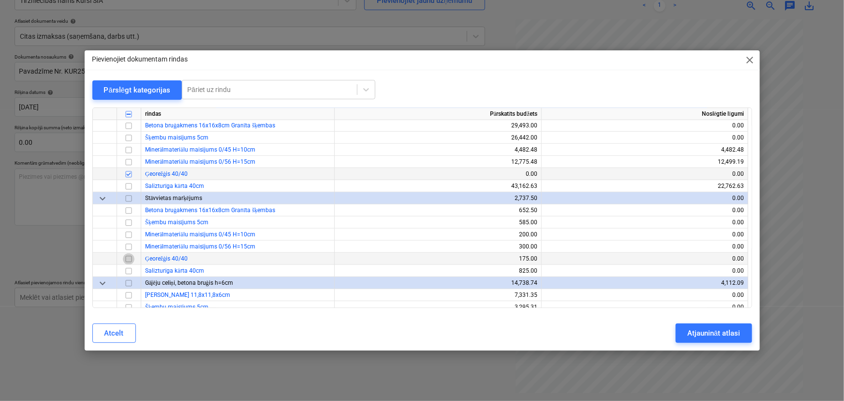
click at [128, 257] on input "checkbox" at bounding box center [129, 259] width 12 height 12
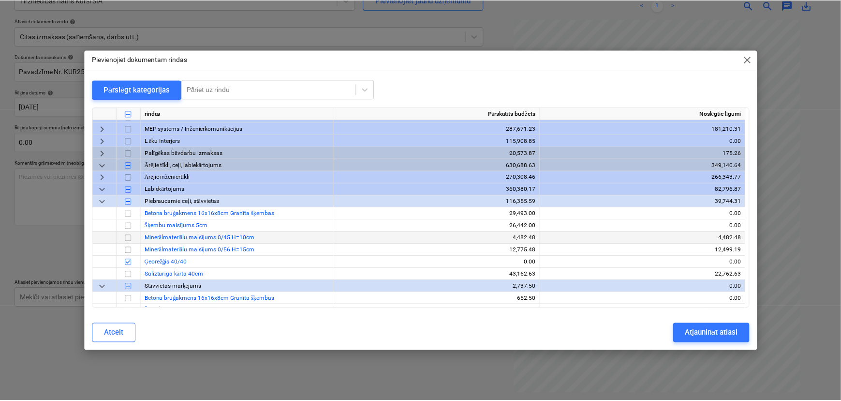
scroll to position [307, 0]
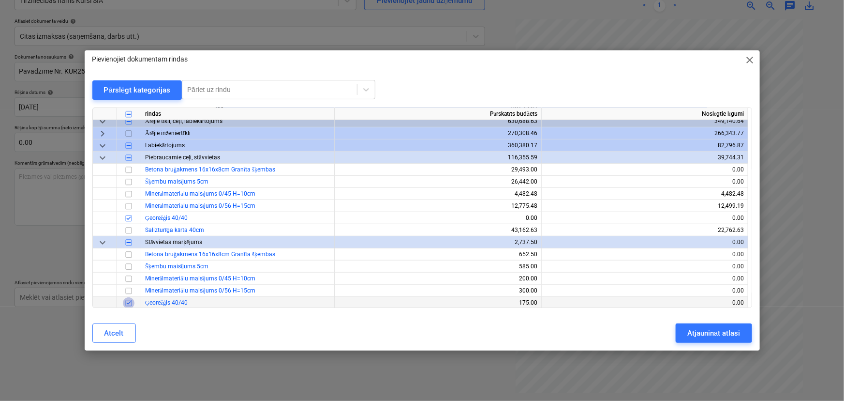
click at [131, 305] on input "checkbox" at bounding box center [129, 303] width 12 height 12
click at [133, 304] on input "checkbox" at bounding box center [129, 303] width 12 height 12
click at [709, 330] on div "Atjaunināt atlasi" at bounding box center [713, 333] width 53 height 13
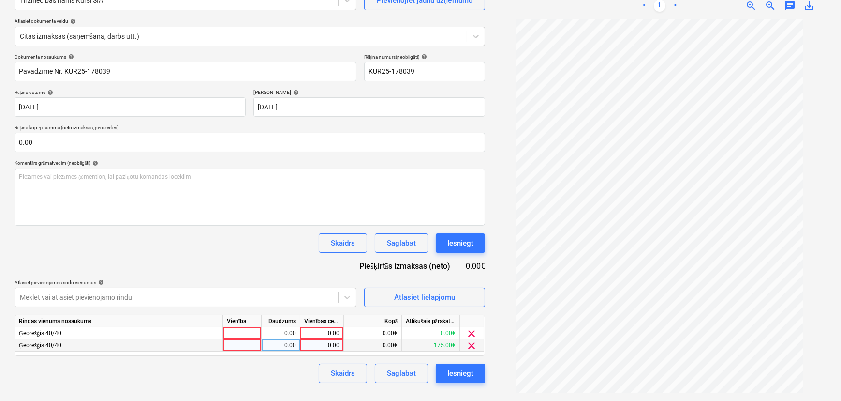
click at [321, 349] on div "0.00" at bounding box center [321, 345] width 35 height 12
type input "55"
click at [328, 331] on div "0.00" at bounding box center [321, 333] width 35 height 12
type input "1590.30"
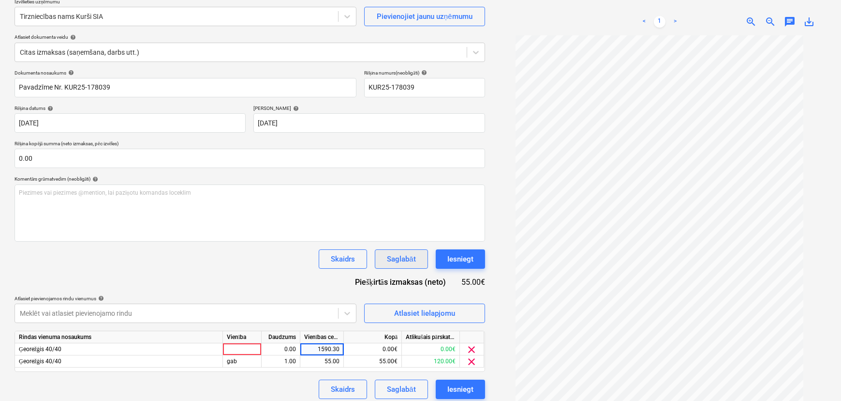
scroll to position [97, 0]
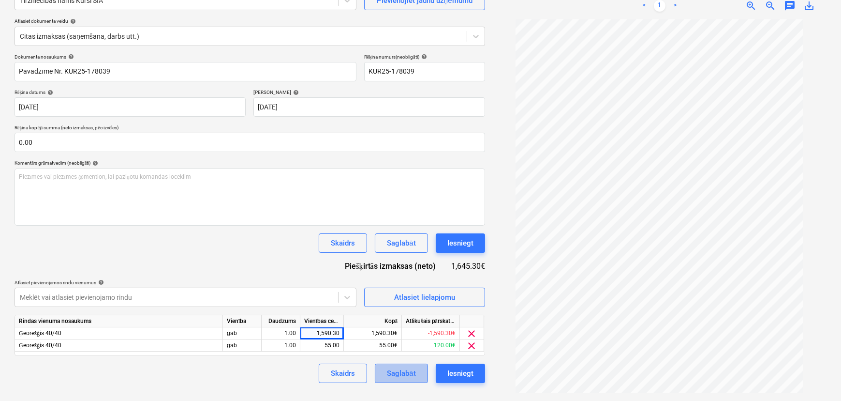
click at [416, 373] on div "Saglabāt" at bounding box center [401, 373] width 29 height 13
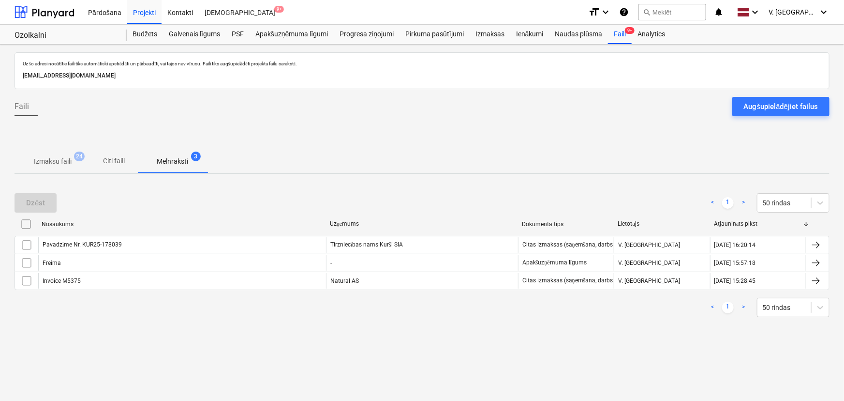
click at [31, 264] on input "checkbox" at bounding box center [26, 262] width 15 height 15
click at [46, 206] on button "Dzēst" at bounding box center [36, 202] width 42 height 19
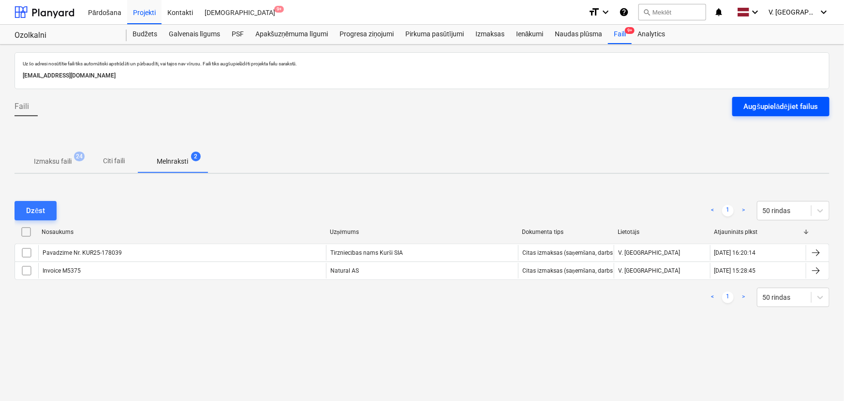
click at [803, 107] on div "Augšupielādējiet failus" at bounding box center [781, 106] width 74 height 13
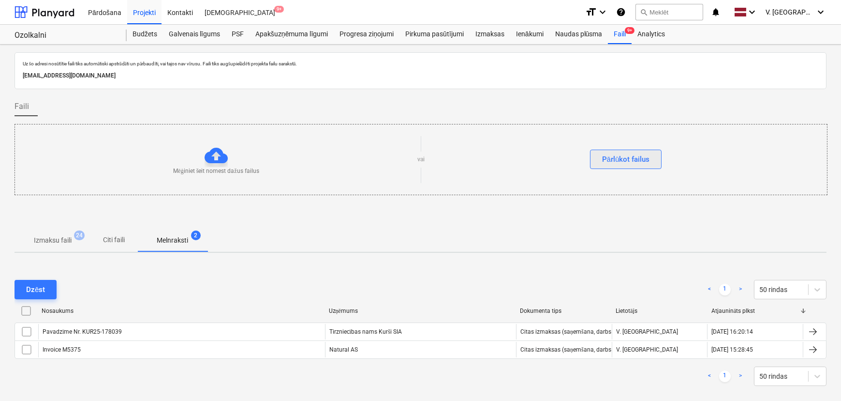
click at [620, 153] on div "Pārlūkot failus" at bounding box center [626, 159] width 48 height 13
click at [100, 243] on span "Citi faili" at bounding box center [114, 240] width 46 height 16
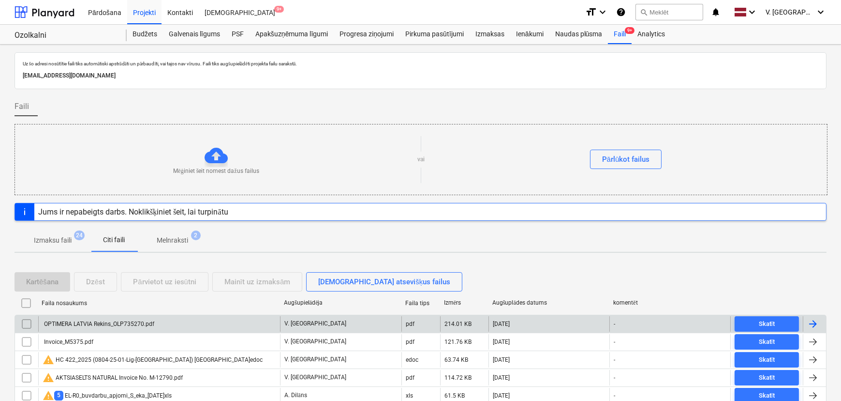
click at [134, 325] on div "OPTIMERA LATVIA Rekins_OLP735270.pdf" at bounding box center [99, 323] width 112 height 7
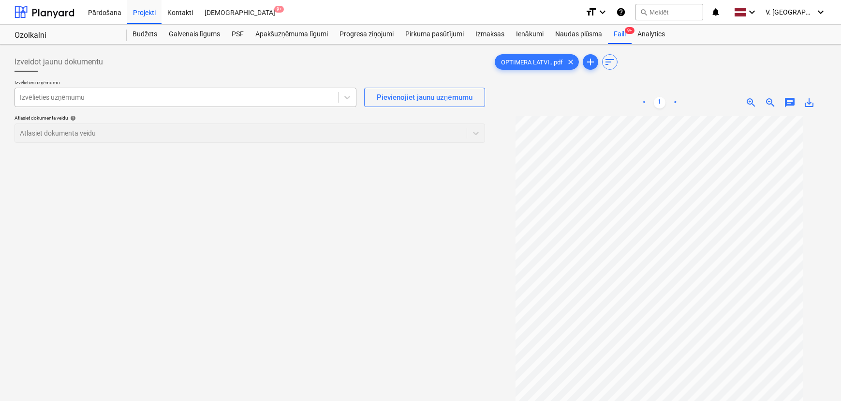
click at [176, 102] on div "Izvēlieties uzņēmumu" at bounding box center [176, 97] width 323 height 14
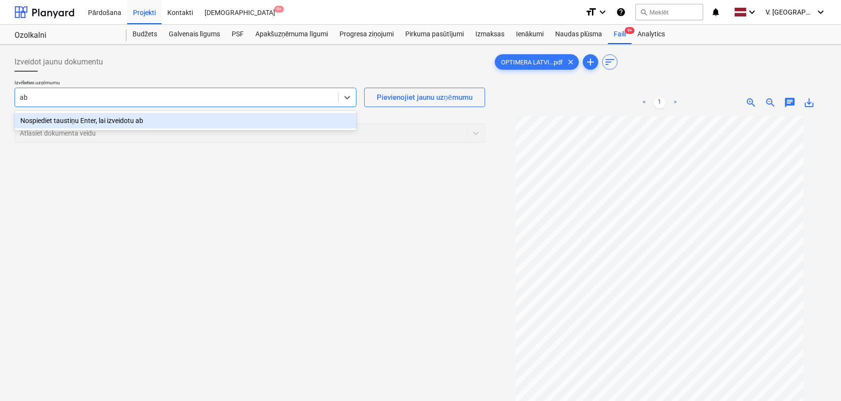
type input "a"
type input "Opt"
click at [161, 118] on div "Optimera [GEOGRAPHIC_DATA] SIA" at bounding box center [186, 120] width 342 height 15
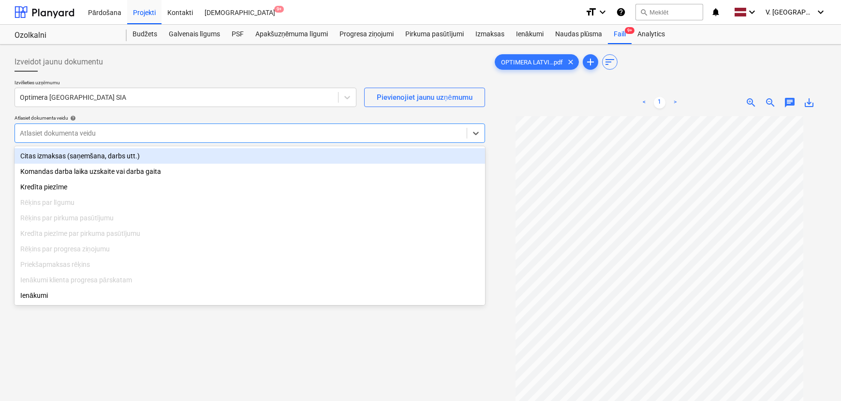
click at [133, 134] on div at bounding box center [241, 133] width 442 height 10
click at [157, 158] on div "Citas izmaksas (saņemšana, darbs utt.)" at bounding box center [250, 155] width 471 height 15
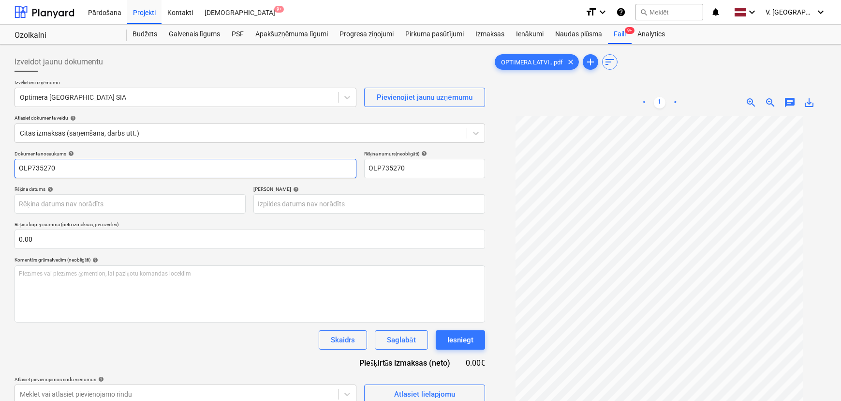
click at [152, 163] on input "OLP735270" at bounding box center [186, 168] width 342 height 19
type input "Preču pavadzīme-rēķins Nr. OLP735270"
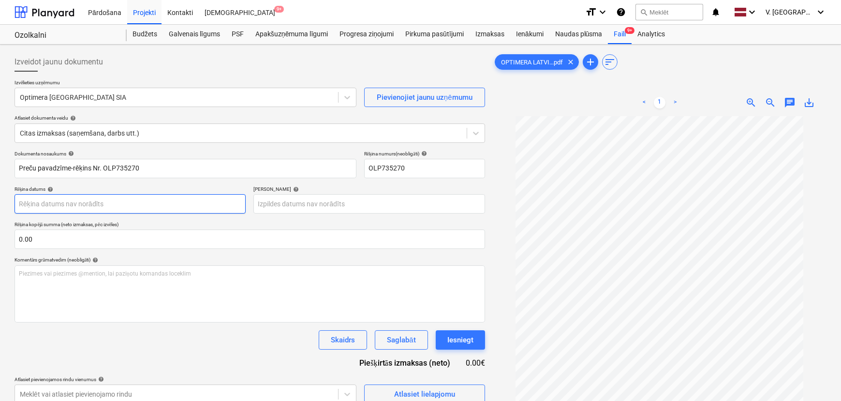
click at [133, 199] on body "Pārdošana Projekti Kontakti Iesūtne 9+ format_size keyboard_arrow_down help sea…" at bounding box center [420, 200] width 841 height 401
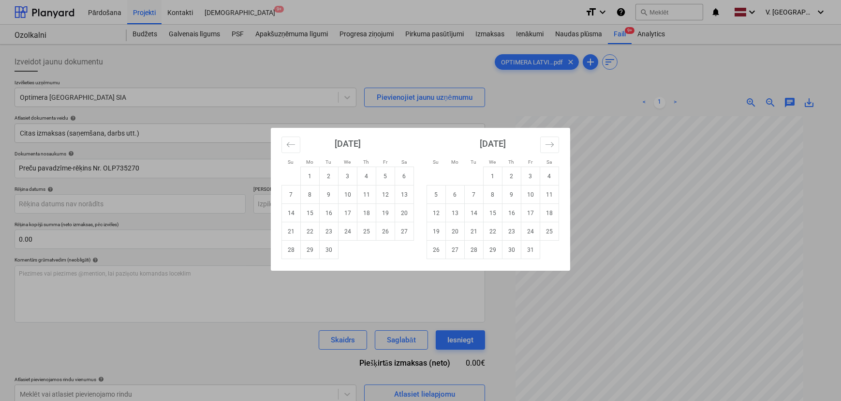
click at [429, 117] on div "Su Mo Tu We Th Fr Sa Su Mo Tu We Th Fr Sa August 2025 1 2 3 4 5 6 7 8 9 10 11 1…" at bounding box center [420, 200] width 841 height 401
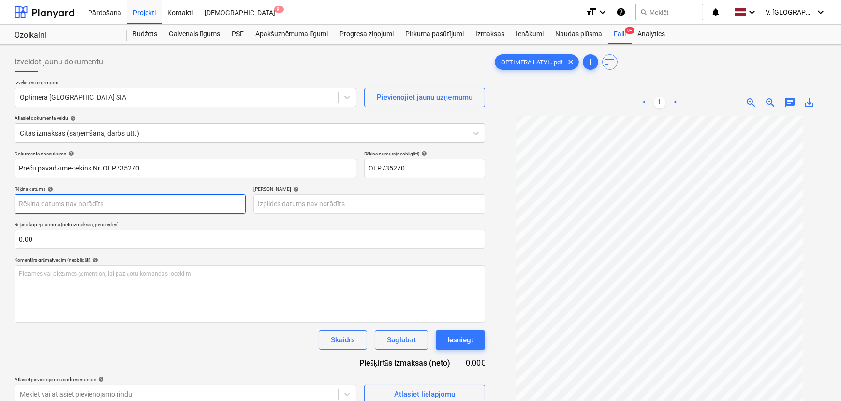
click at [93, 203] on body "Pārdošana Projekti Kontakti Iesūtne 9+ format_size keyboard_arrow_down help sea…" at bounding box center [420, 200] width 841 height 401
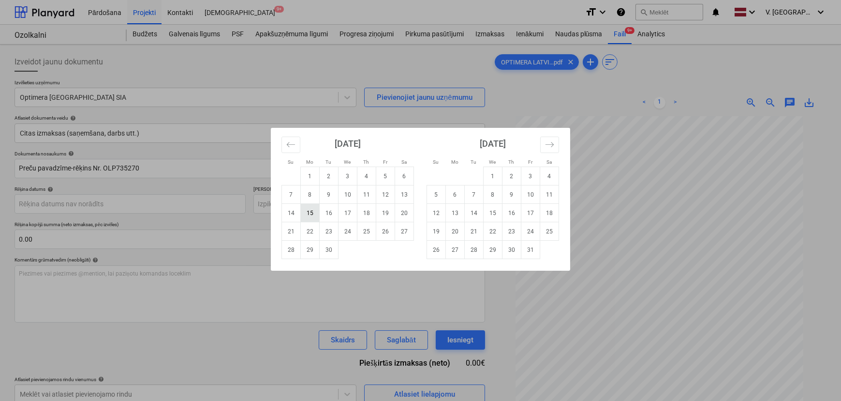
click at [308, 210] on td "15" at bounding box center [310, 213] width 19 height 18
type input "[DATE]"
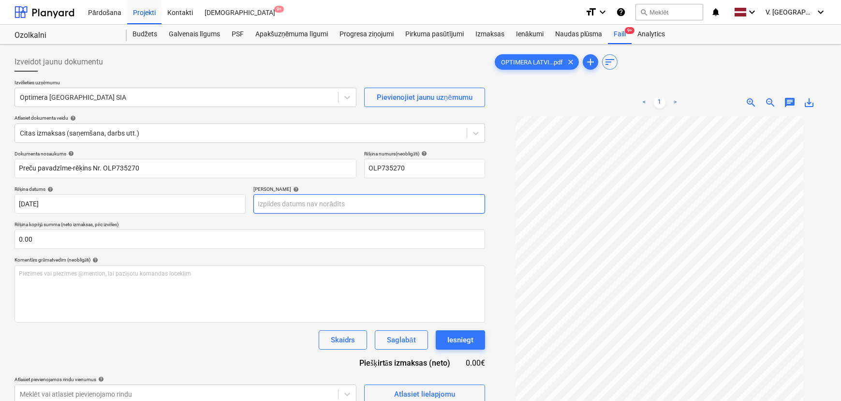
click at [339, 203] on body "Pārdošana Projekti Kontakti Iesūtne 9+ format_size keyboard_arrow_down help sea…" at bounding box center [420, 200] width 841 height 401
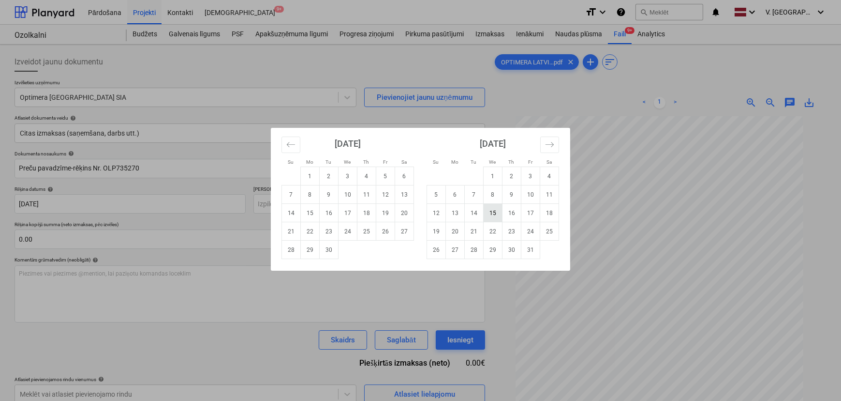
click at [490, 212] on td "15" at bounding box center [493, 213] width 19 height 18
type input "15 Oct 2025"
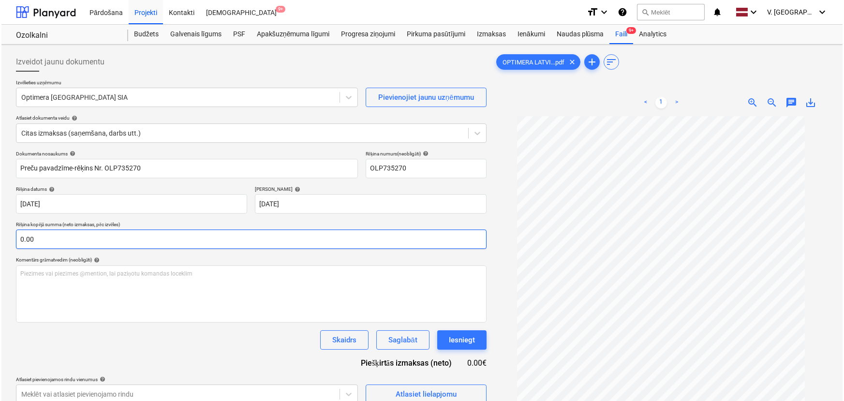
scroll to position [44, 0]
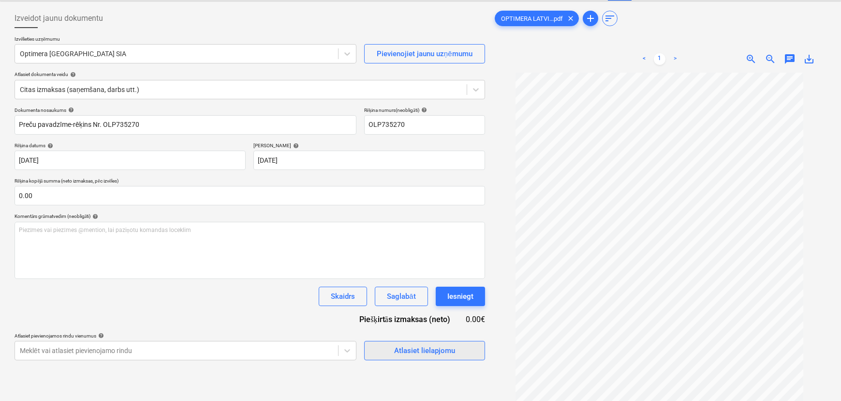
click at [401, 345] on div "Atlasiet lielapjomu" at bounding box center [424, 350] width 61 height 13
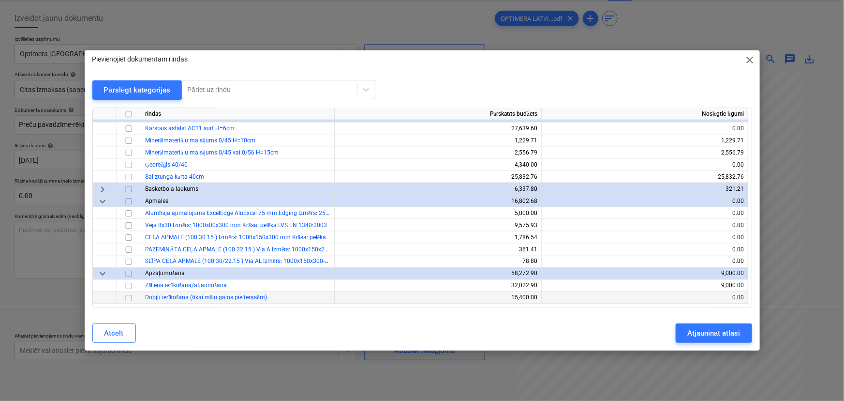
scroll to position [828, 0]
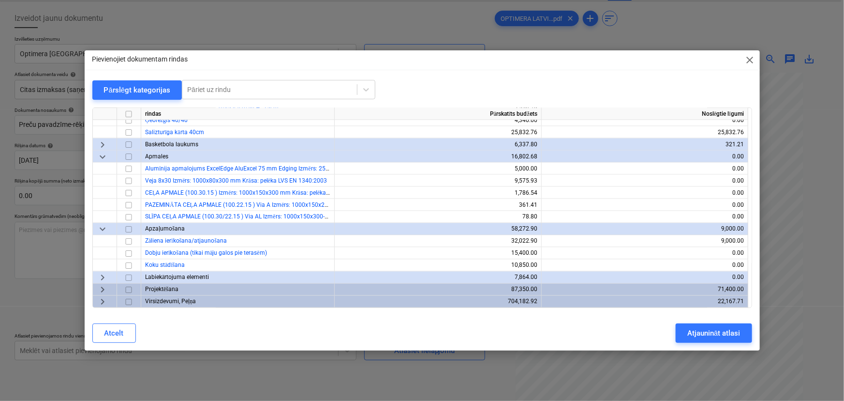
click at [105, 279] on span "keyboard_arrow_right" at bounding box center [103, 278] width 12 height 12
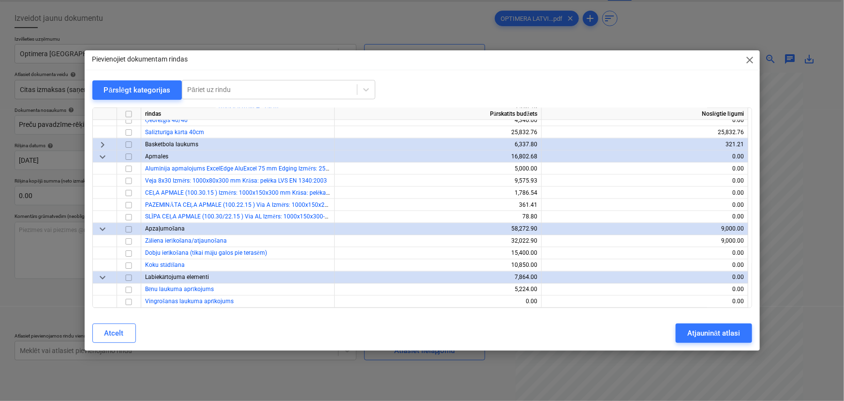
click at [105, 279] on span "keyboard_arrow_down" at bounding box center [103, 278] width 12 height 12
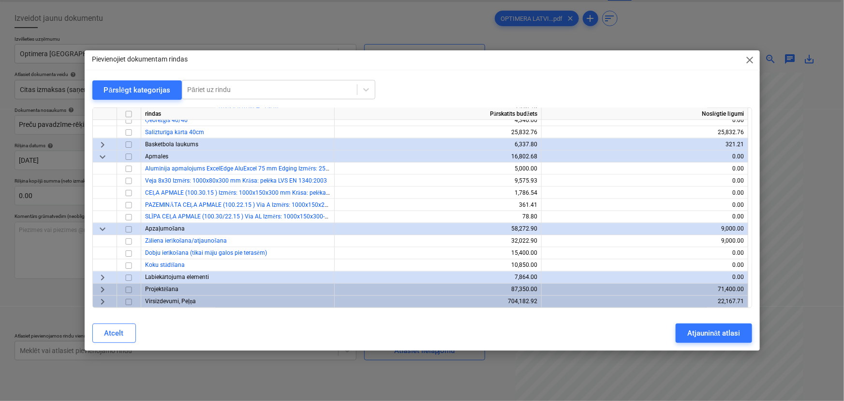
click at [102, 289] on span "keyboard_arrow_right" at bounding box center [103, 290] width 12 height 12
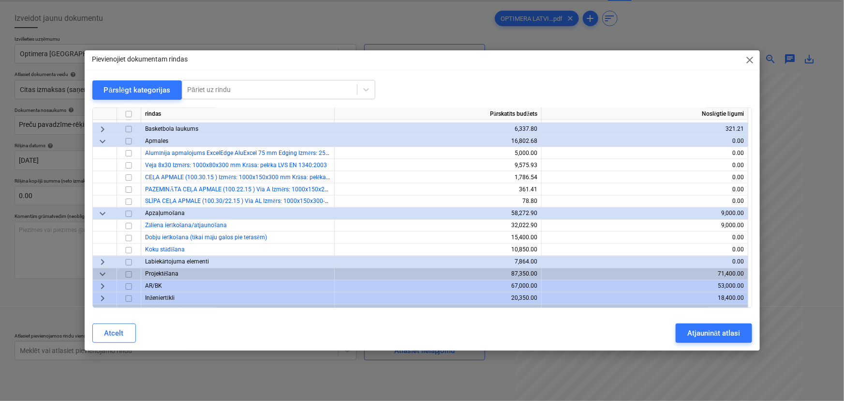
scroll to position [852, 0]
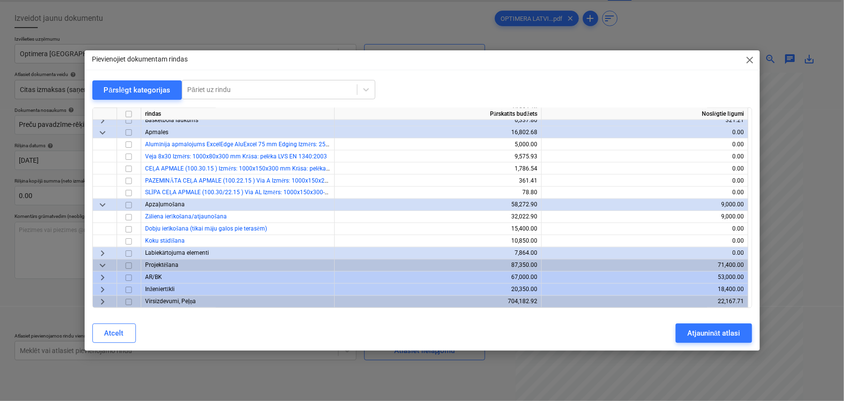
click at [97, 303] on span "keyboard_arrow_right" at bounding box center [103, 302] width 12 height 12
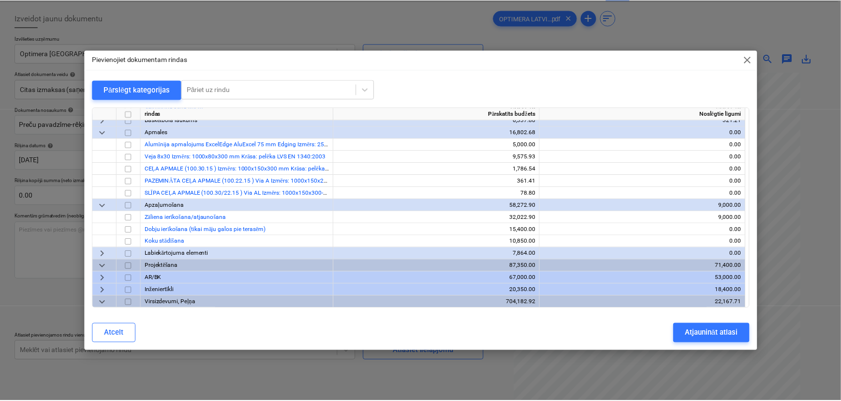
scroll to position [876, 0]
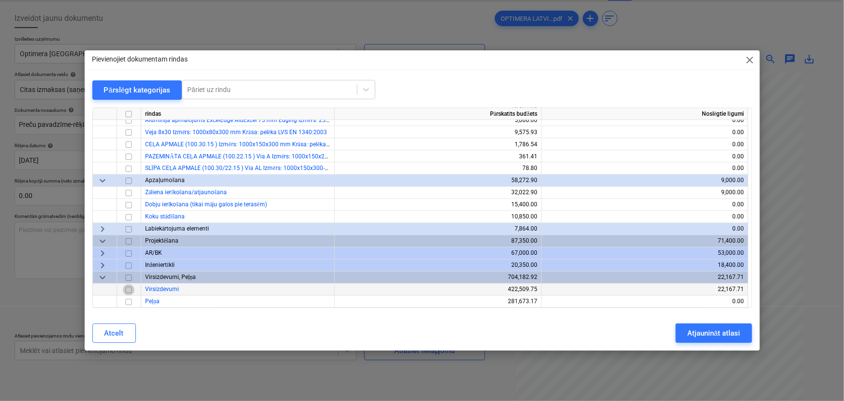
click at [131, 288] on input "checkbox" at bounding box center [129, 290] width 12 height 12
click at [705, 329] on div "Atjaunināt atlasi" at bounding box center [713, 333] width 53 height 13
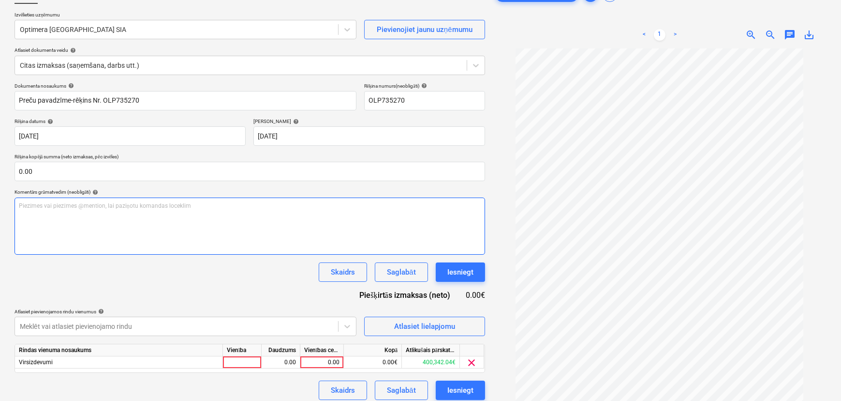
scroll to position [88, 0]
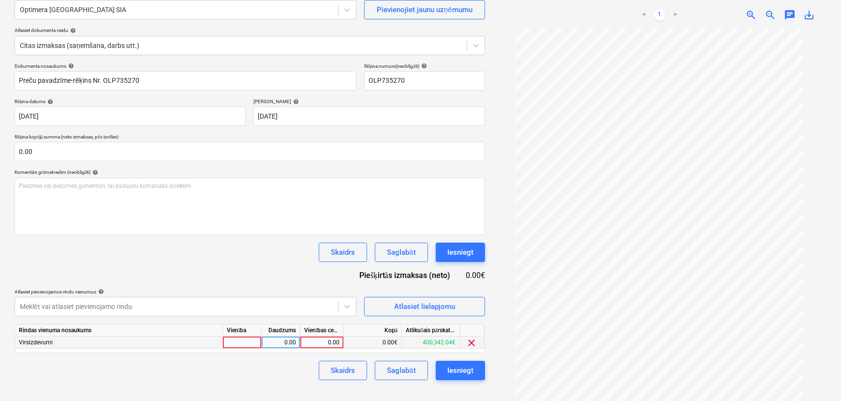
click at [318, 340] on div "0.00" at bounding box center [321, 342] width 35 height 12
type input "187.13"
click at [222, 367] on div "Skaidrs Saglabāt Iesniegt" at bounding box center [250, 369] width 471 height 19
click at [404, 372] on div "Saglabāt" at bounding box center [401, 370] width 29 height 13
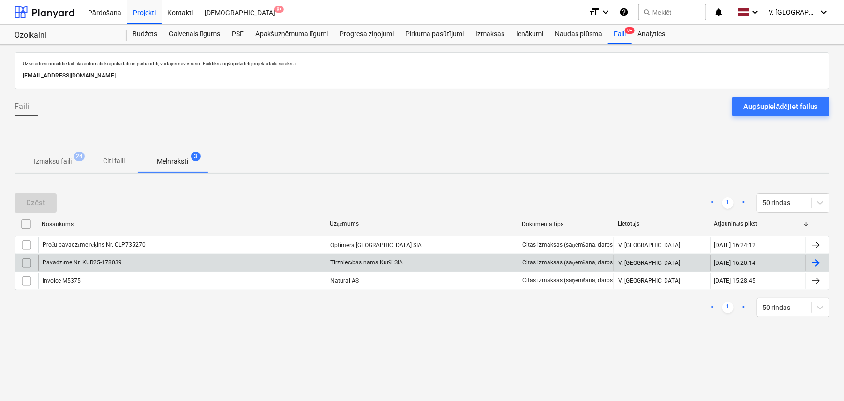
click at [190, 258] on div "Pavadzīme Nr. KUR25-178039" at bounding box center [182, 262] width 288 height 15
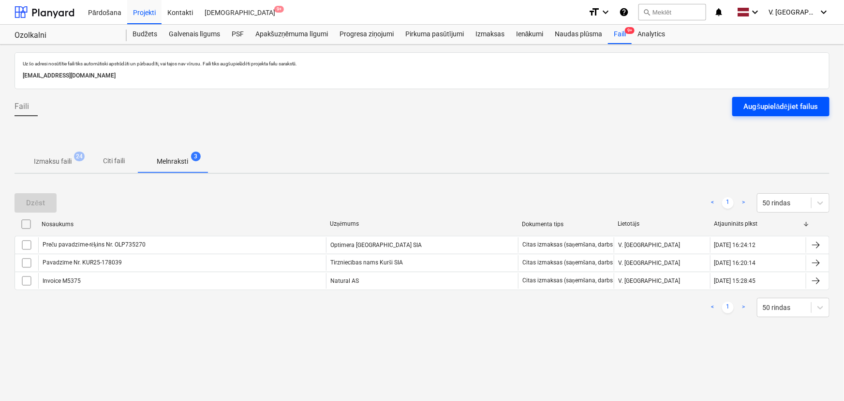
click at [754, 110] on div "Augšupielādējiet failus" at bounding box center [781, 106] width 74 height 13
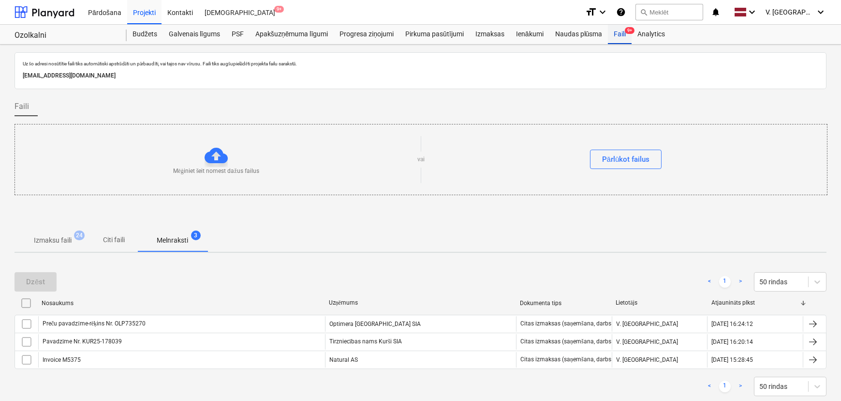
click at [619, 41] on div "Faili 9+" at bounding box center [620, 34] width 24 height 19
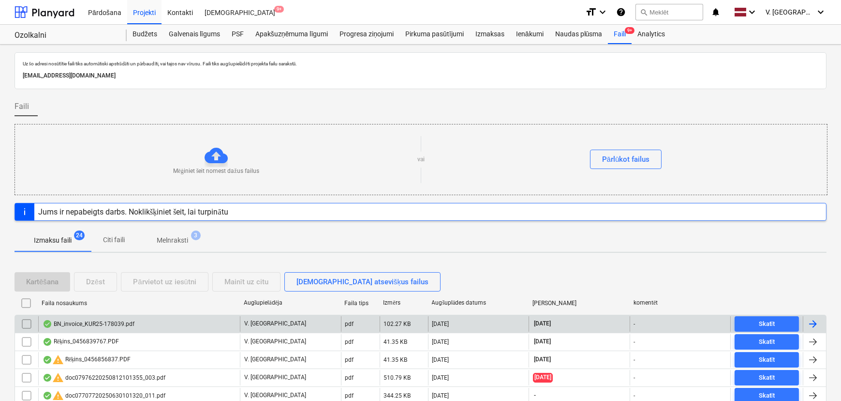
click at [145, 319] on div "BN_invoice_KUR25-178039.pdf" at bounding box center [139, 323] width 202 height 15
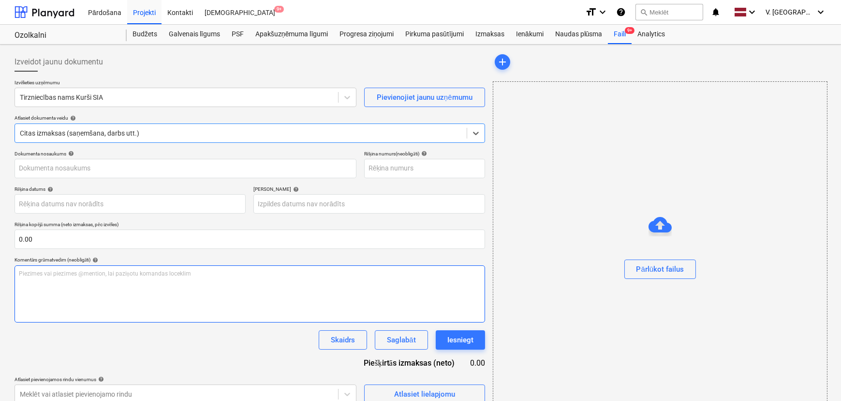
type input "KUR25-178039"
type input "[DATE]"
type input "26 Nov 2025"
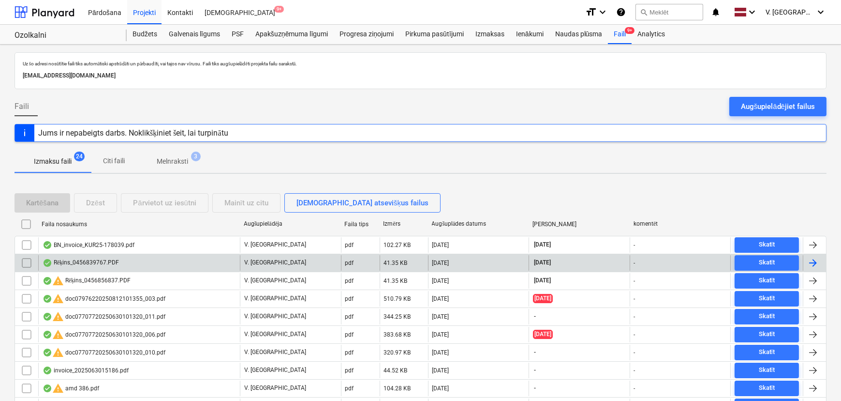
click at [132, 261] on div "Rēķins_0456839767.PDF" at bounding box center [139, 262] width 202 height 15
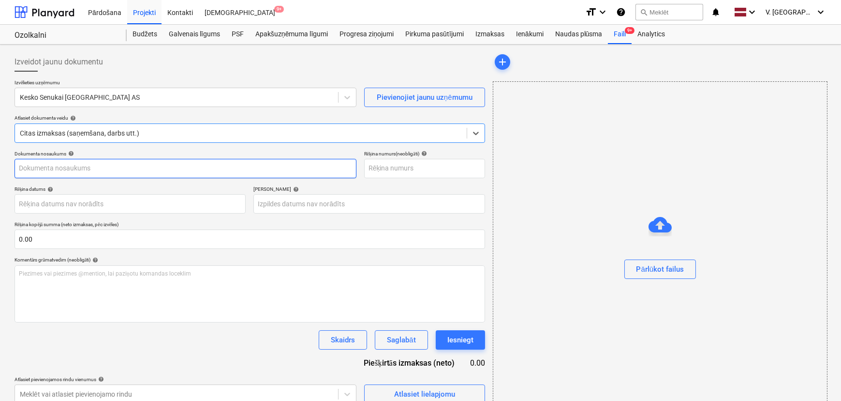
type input "456839767"
type input "[DATE]"
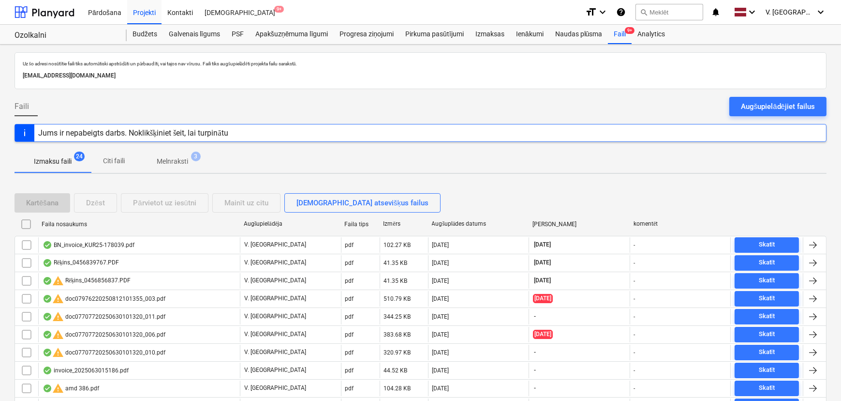
click at [163, 162] on p "Melnraksti" at bounding box center [172, 161] width 31 height 10
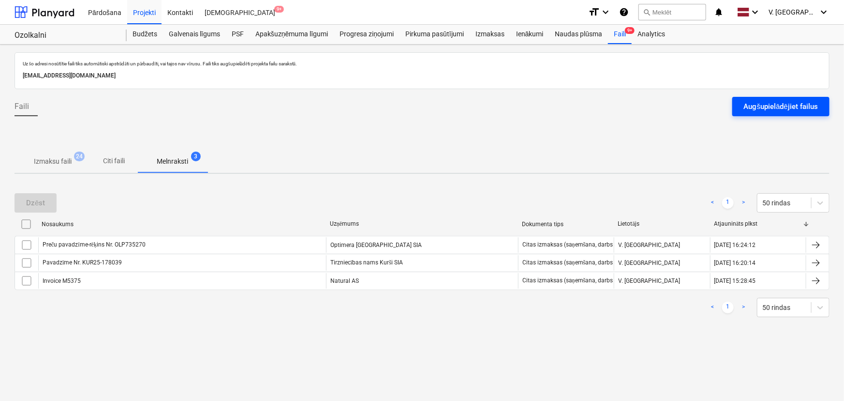
click at [772, 105] on div "Augšupielādējiet failus" at bounding box center [781, 106] width 74 height 13
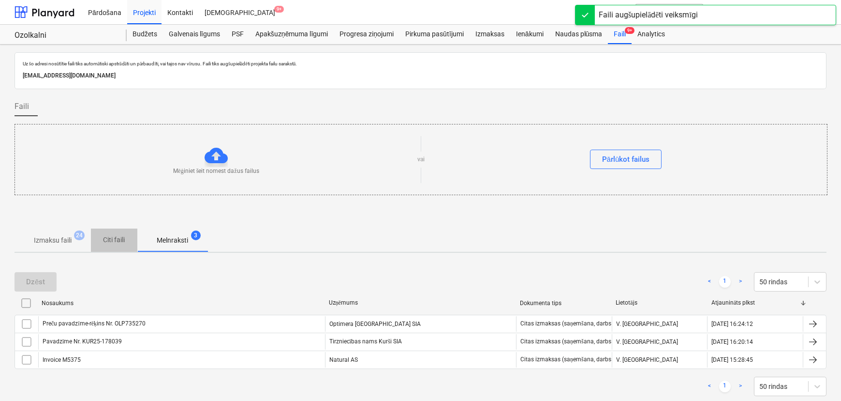
click at [124, 241] on p "Citi faili" at bounding box center [114, 240] width 23 height 10
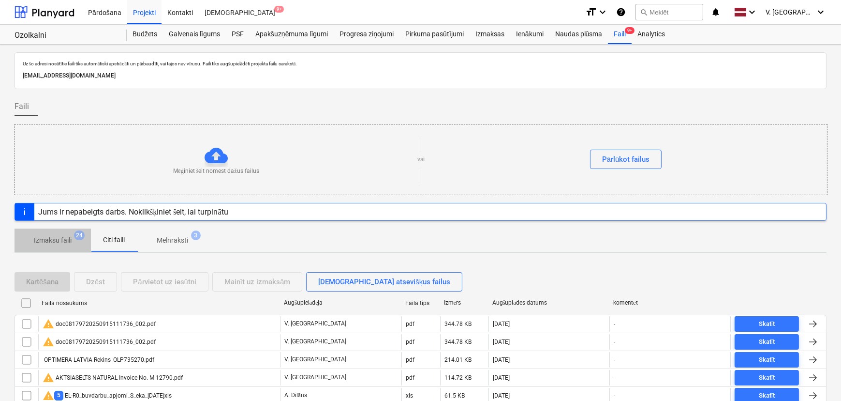
click at [64, 240] on p "Izmaksu faili" at bounding box center [53, 240] width 38 height 10
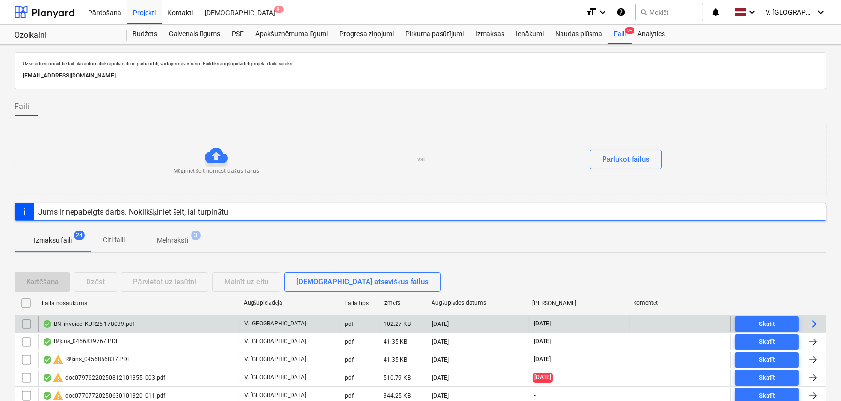
click at [159, 324] on div "BN_invoice_KUR25-178039.pdf" at bounding box center [139, 323] width 202 height 15
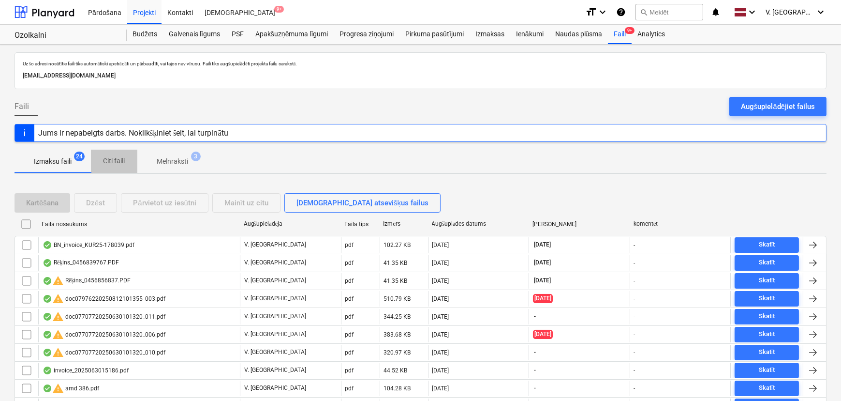
click at [118, 161] on p "Citi faili" at bounding box center [114, 161] width 23 height 10
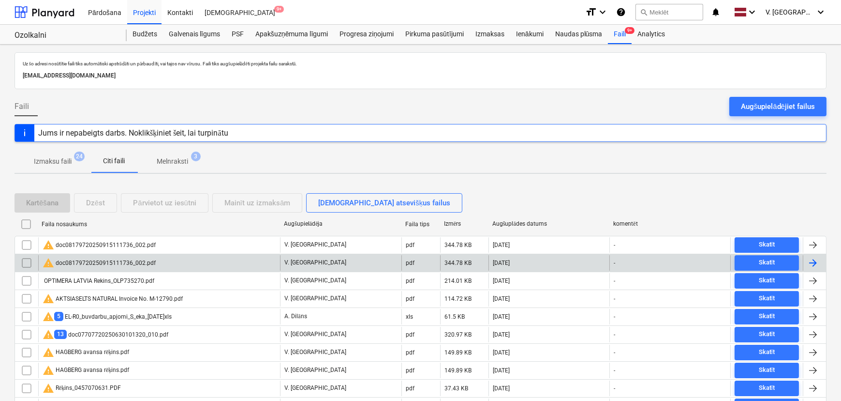
click at [142, 245] on div "warning doc08179720250915111736_002.pdf" at bounding box center [99, 245] width 113 height 12
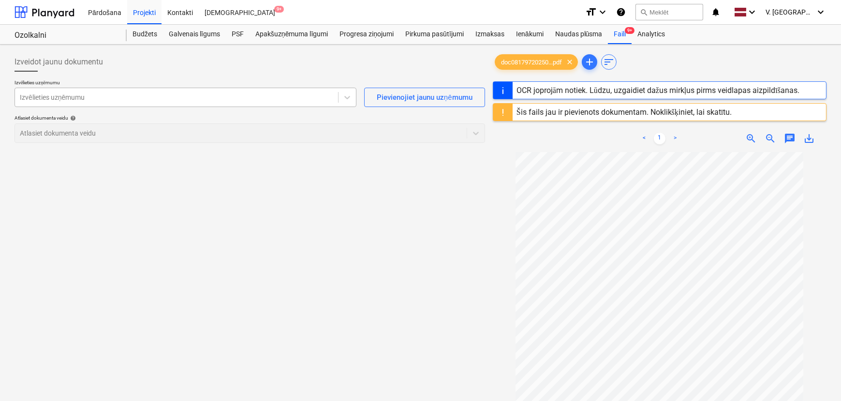
click at [173, 93] on div at bounding box center [176, 97] width 313 height 10
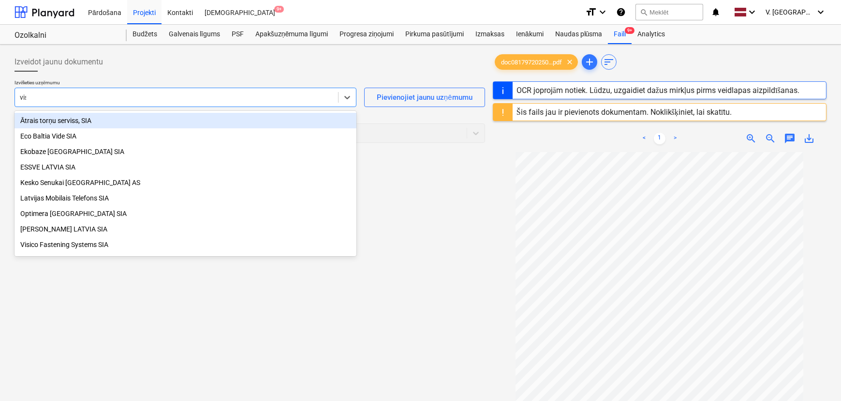
type input "visi"
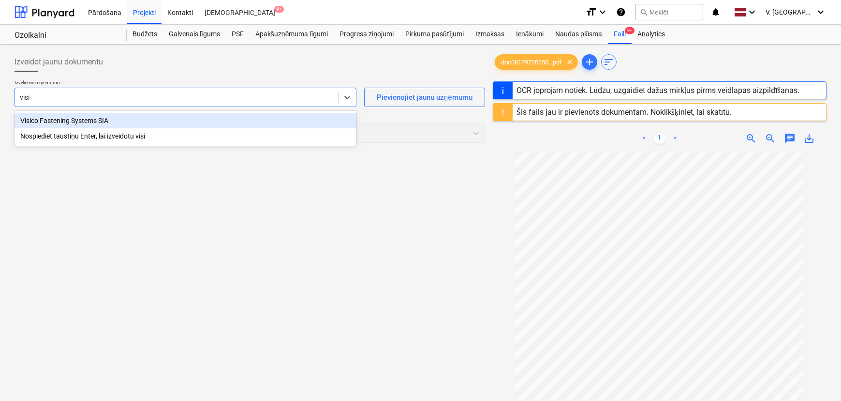
click at [85, 125] on div "Visico Fastening Systems SIA" at bounding box center [186, 120] width 342 height 15
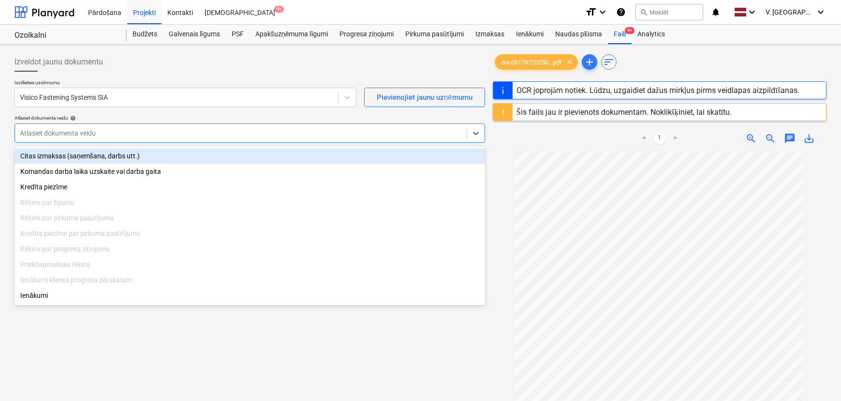
click at [87, 134] on div at bounding box center [241, 133] width 442 height 10
click at [94, 157] on div "Citas izmaksas (saņemšana, darbs utt.)" at bounding box center [250, 155] width 471 height 15
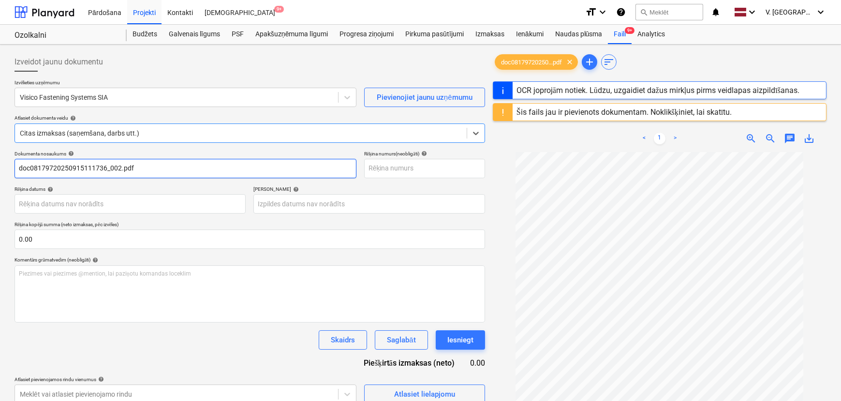
click at [87, 169] on input "doc08179720250915111736_002.pdf" at bounding box center [186, 168] width 342 height 19
type input "Pavadzīme Nr. VFS253685"
drag, startPoint x: 111, startPoint y: 169, endPoint x: 55, endPoint y: 163, distance: 56.4
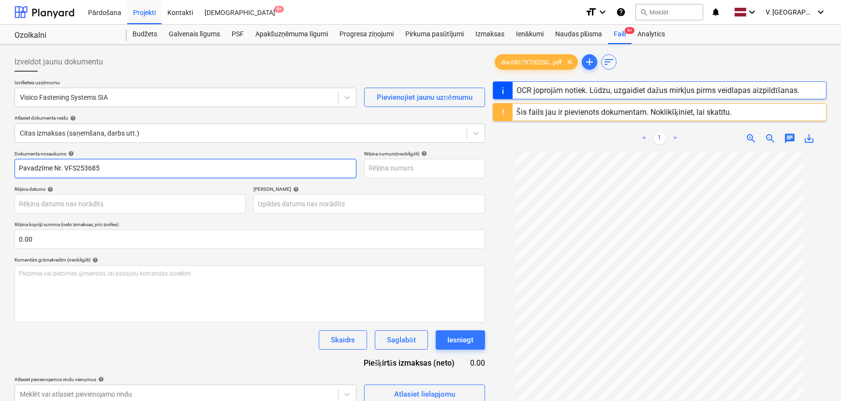
click at [55, 163] on input "Pavadzīme Nr. VFS253685" at bounding box center [186, 168] width 342 height 19
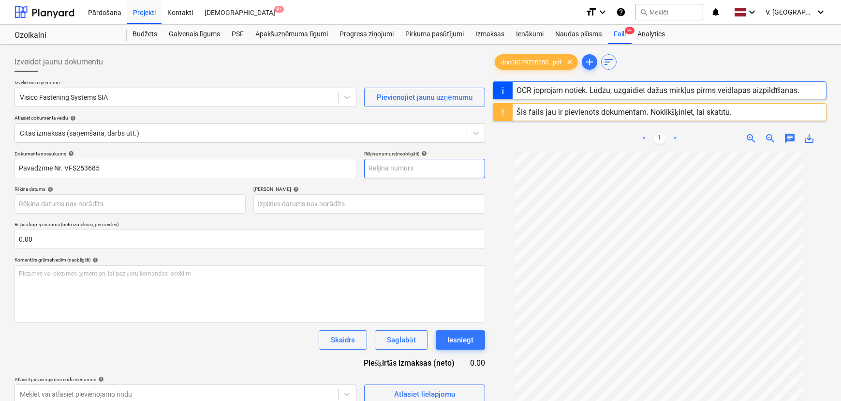
click at [385, 169] on input "text" at bounding box center [424, 168] width 121 height 19
paste input "Nr. VFS253685"
type input "Nr. VFS253685"
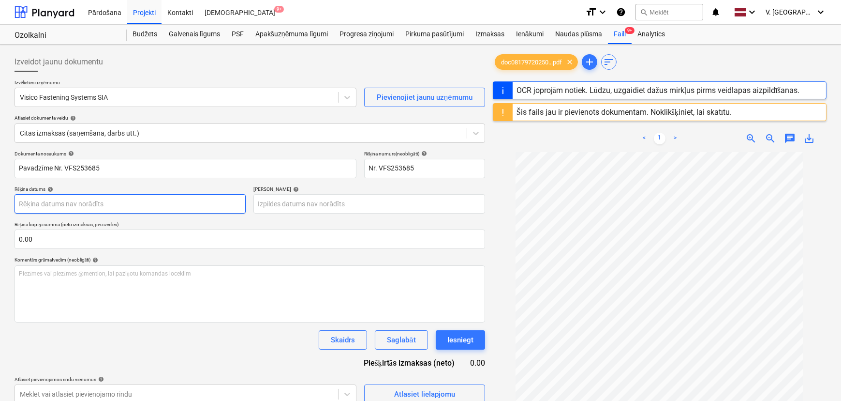
click at [147, 204] on body "Pārdošana Projekti Kontakti Iesūtne 9+ format_size keyboard_arrow_down help sea…" at bounding box center [420, 200] width 841 height 401
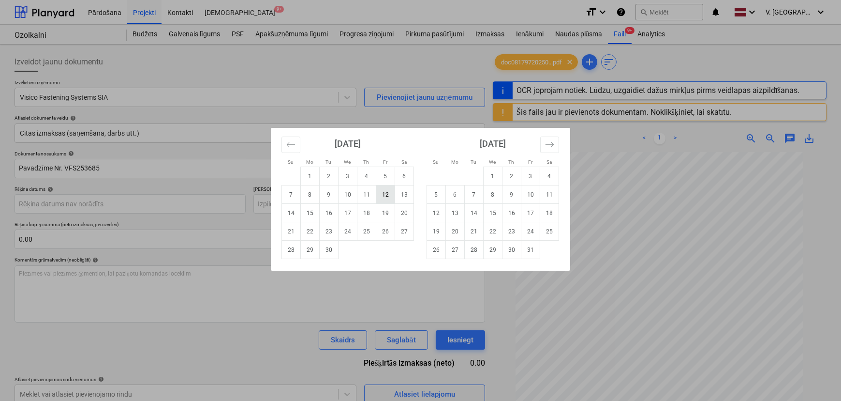
click at [386, 195] on td "12" at bounding box center [385, 194] width 19 height 18
type input "[DATE]"
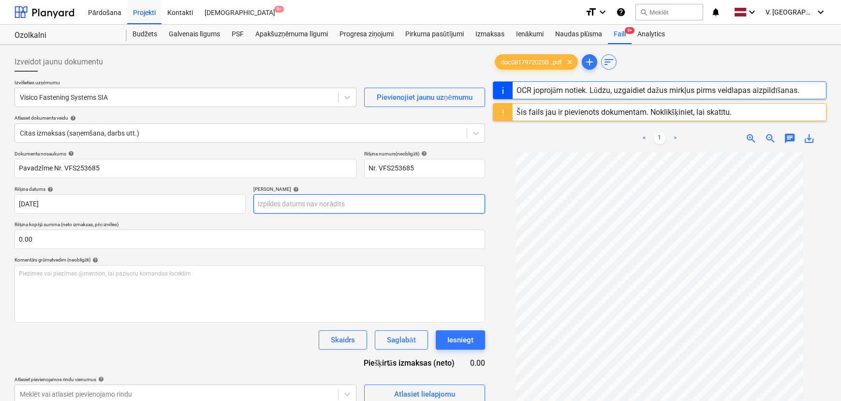
click at [319, 207] on body "Pārdošana Projekti Kontakti Iesūtne 9+ format_size keyboard_arrow_down help sea…" at bounding box center [420, 200] width 841 height 401
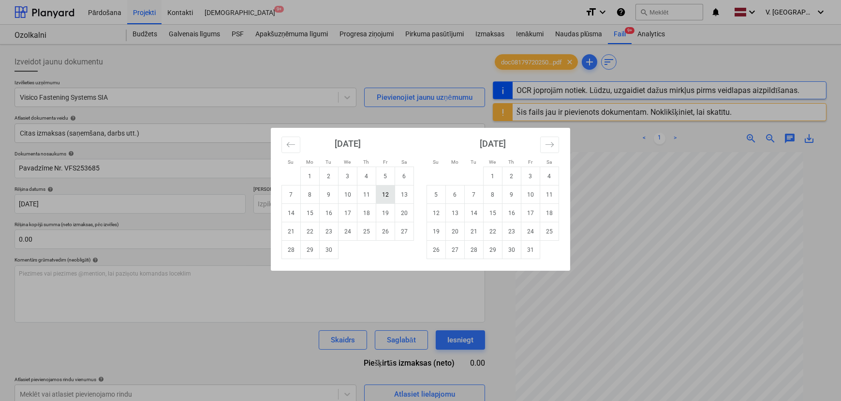
click at [388, 197] on td "12" at bounding box center [385, 194] width 19 height 18
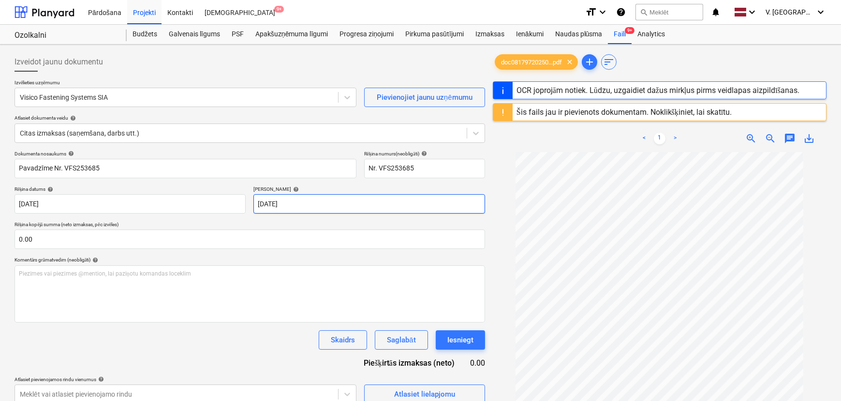
click at [342, 208] on body "Pārdošana Projekti Kontakti Iesūtne 9+ format_size keyboard_arrow_down help sea…" at bounding box center [420, 200] width 841 height 401
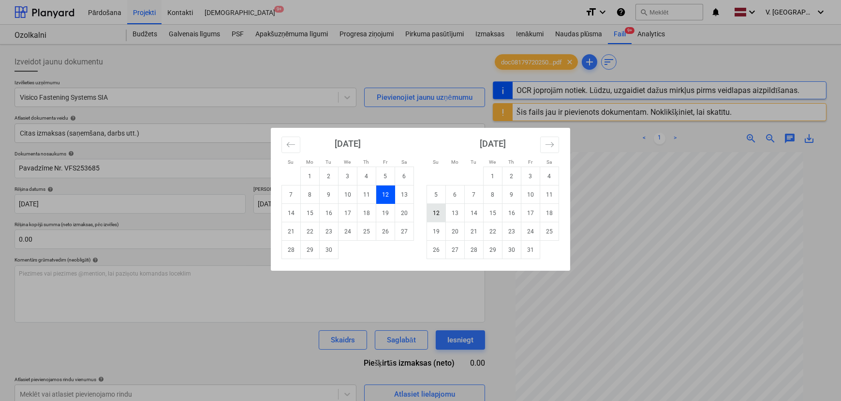
click at [437, 211] on td "12" at bounding box center [436, 213] width 19 height 18
type input "[DATE]"
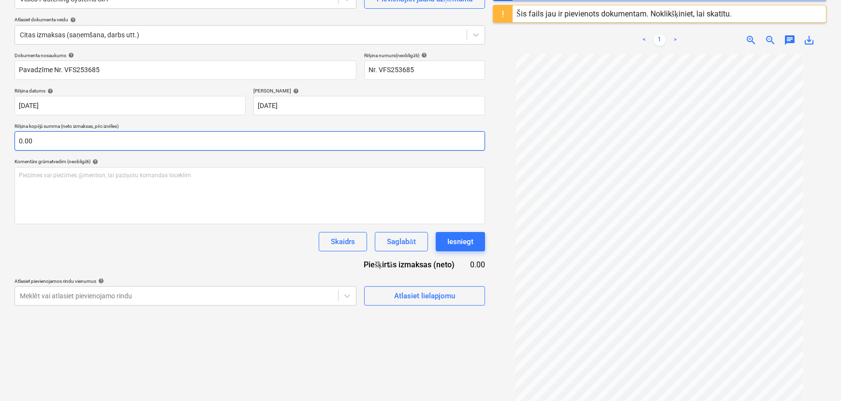
scroll to position [132, 0]
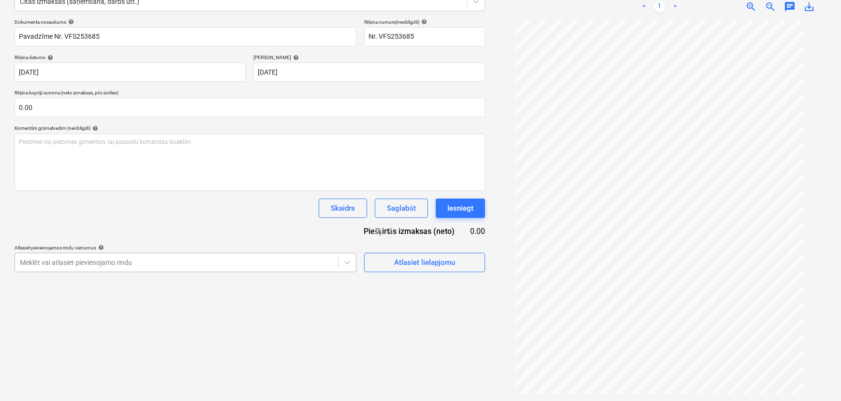
click at [245, 260] on body "Pārdošana Projekti Kontakti Iesūtne 9+ format_size keyboard_arrow_down help sea…" at bounding box center [420, 68] width 841 height 401
click at [232, 208] on div "Dokumenta nosaukums help Pavadzīme Nr. VFS253685 Rēķina numurs (neobligāti) hel…" at bounding box center [250, 144] width 471 height 253
click at [435, 264] on div "Atlasiet lielapjomu" at bounding box center [424, 261] width 61 height 13
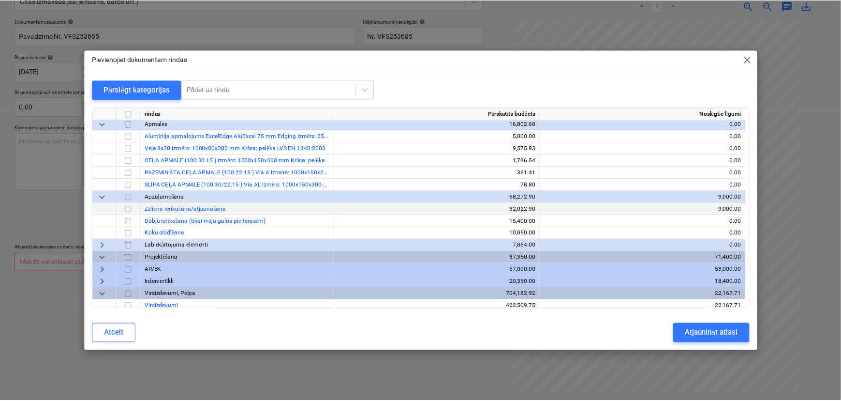
scroll to position [876, 0]
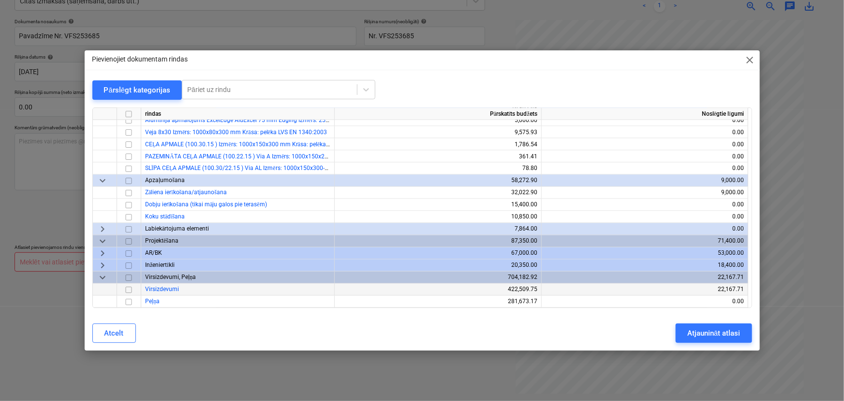
click at [129, 290] on input "checkbox" at bounding box center [129, 290] width 12 height 12
click at [695, 334] on div "Atjaunināt atlasi" at bounding box center [713, 333] width 53 height 13
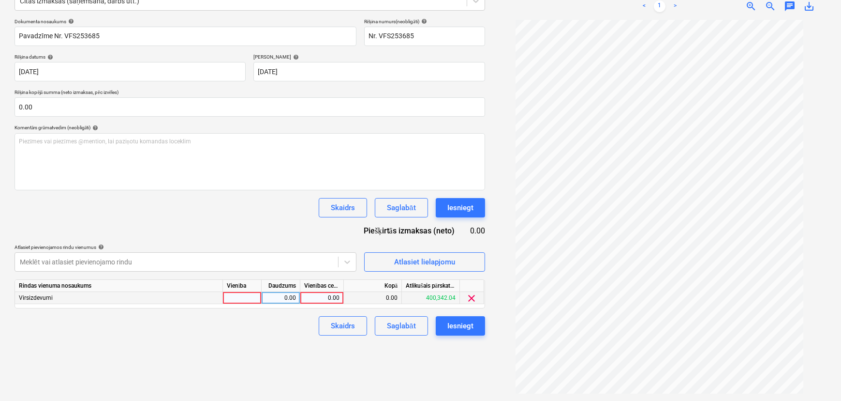
click at [332, 297] on div "0.00" at bounding box center [321, 298] width 35 height 12
type input "309.40"
click at [342, 361] on div "Izveidot jaunu dokumentu Izvēlieties uzņēmumu Visico Fastening Systems SIA Piev…" at bounding box center [250, 156] width 478 height 481
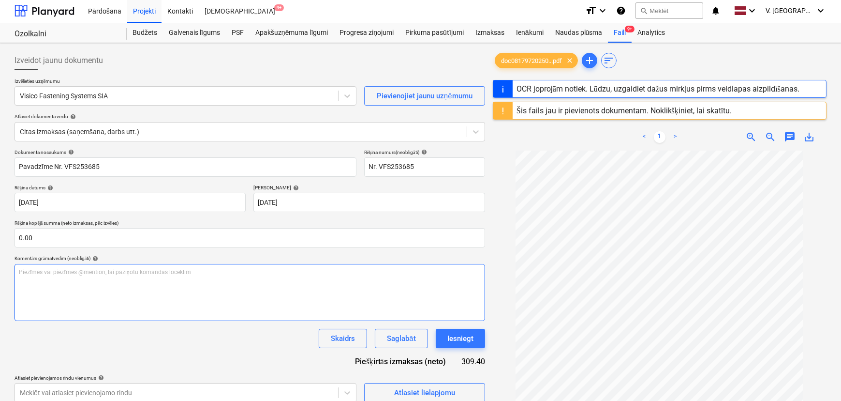
scroll to position [0, 0]
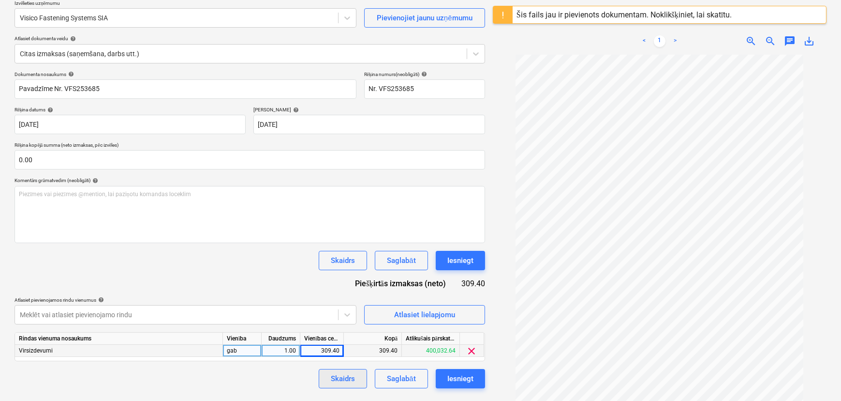
scroll to position [114, 0]
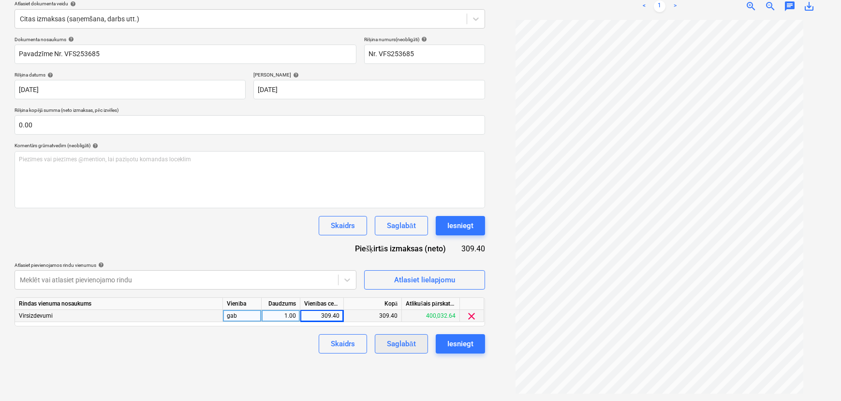
click at [397, 345] on div "Saglabāt" at bounding box center [401, 343] width 29 height 13
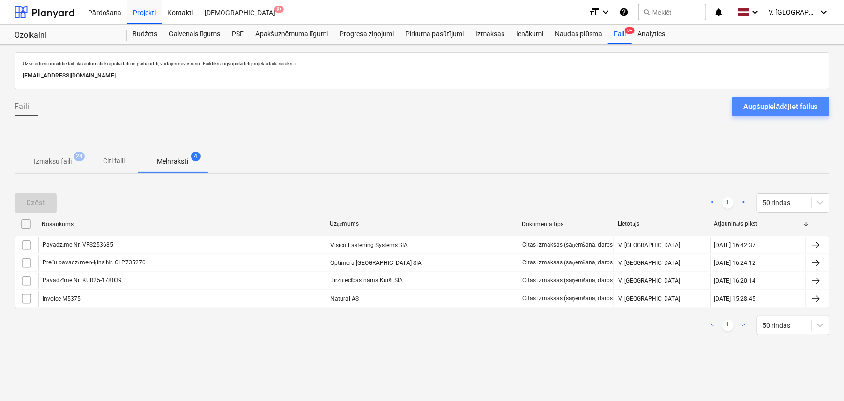
click at [762, 109] on div "Augšupielādējiet failus" at bounding box center [781, 106] width 74 height 13
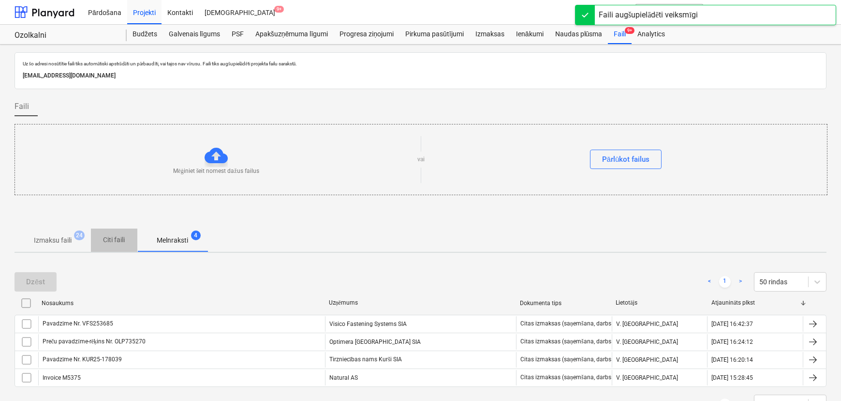
click at [111, 241] on p "Citi faili" at bounding box center [114, 240] width 23 height 10
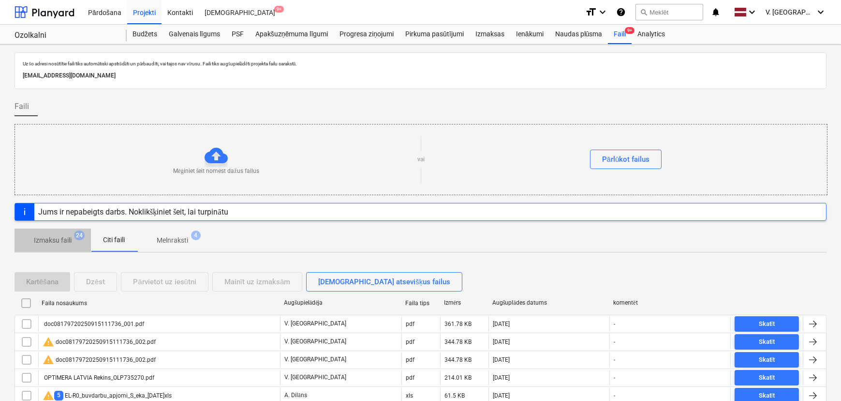
click at [58, 243] on p "Izmaksu faili" at bounding box center [53, 240] width 38 height 10
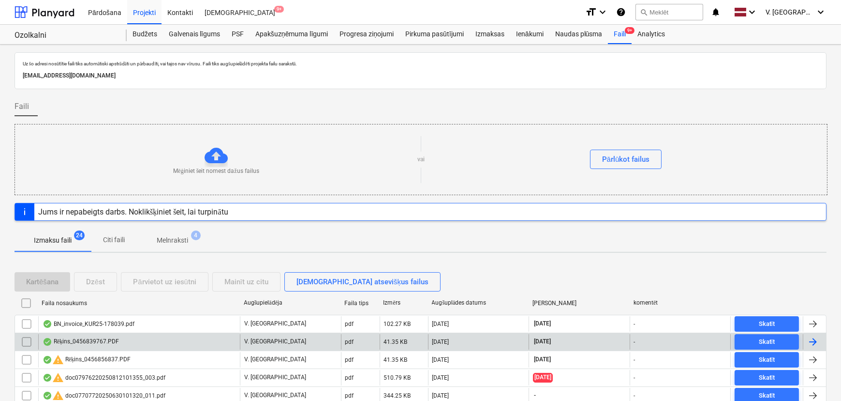
click at [160, 339] on div "Rēķins_0456839767.PDF" at bounding box center [139, 341] width 202 height 15
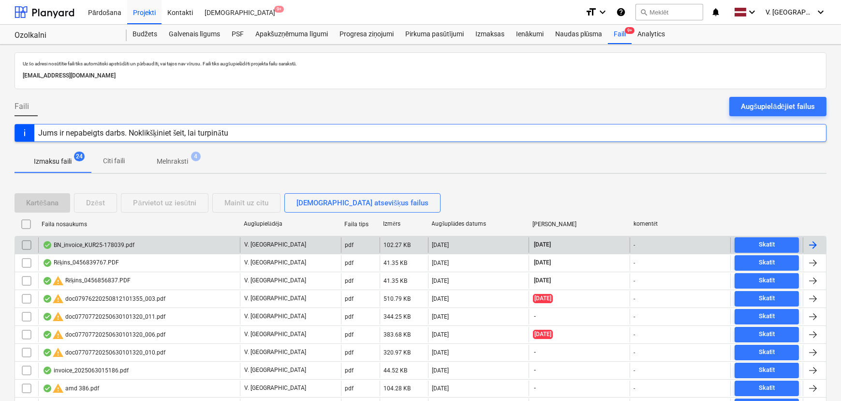
click at [157, 245] on div "BN_invoice_KUR25-178039.pdf" at bounding box center [139, 244] width 202 height 15
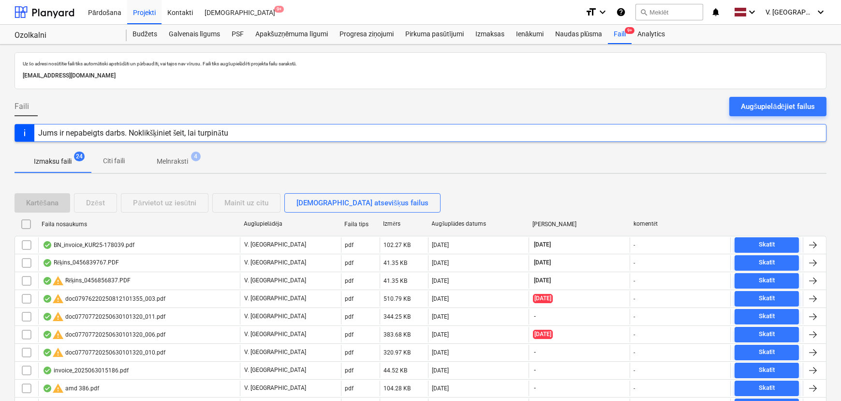
click at [827, 106] on div "Uz šo adresi nosūtītie faili tiks automātiski apstrādāti un pārbaudīti, vai taj…" at bounding box center [420, 373] width 841 height 656
click at [799, 104] on div "Augšupielādējiet failus" at bounding box center [778, 106] width 74 height 13
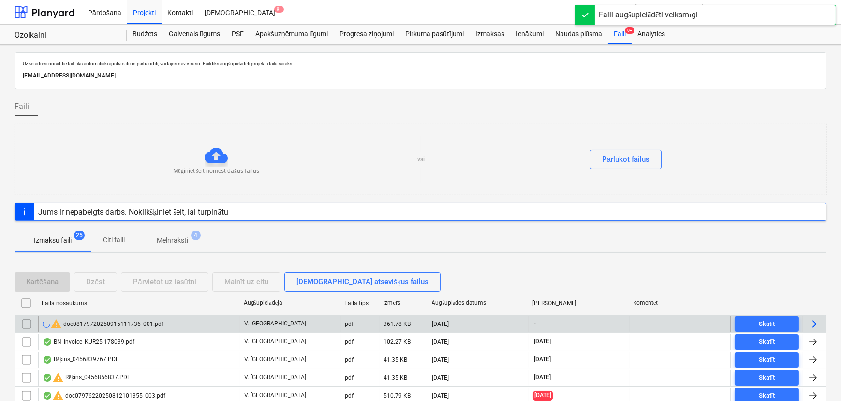
click at [180, 322] on div "warning doc08179720250915111736_001.pdf" at bounding box center [139, 323] width 202 height 15
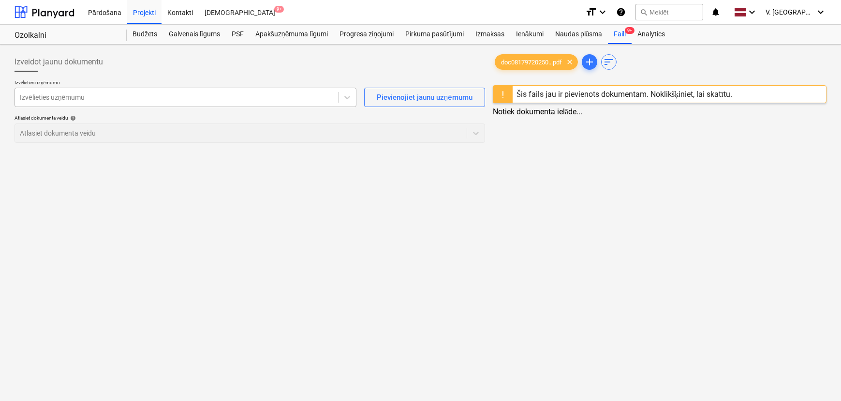
click at [155, 98] on div at bounding box center [176, 97] width 313 height 10
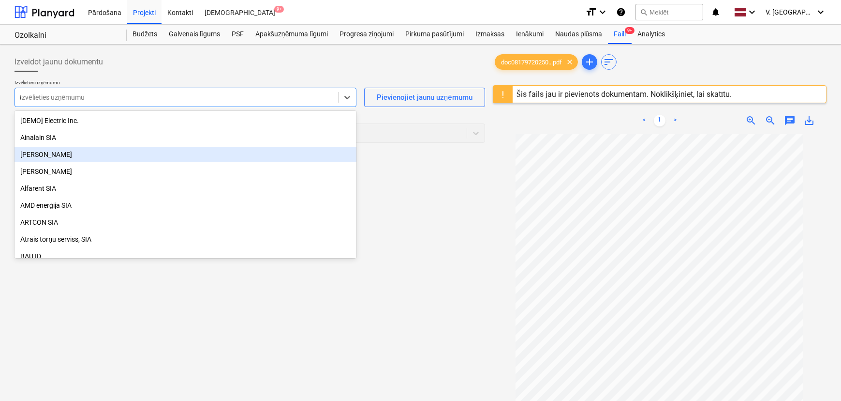
type input "er"
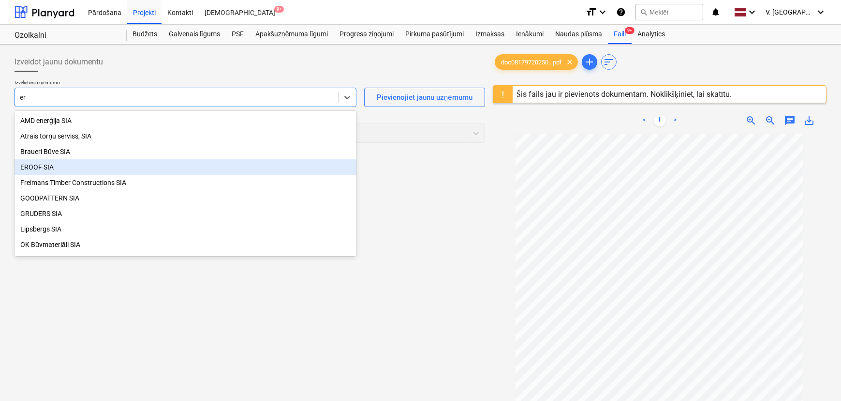
click at [91, 169] on div "EROOF SIA" at bounding box center [186, 166] width 342 height 15
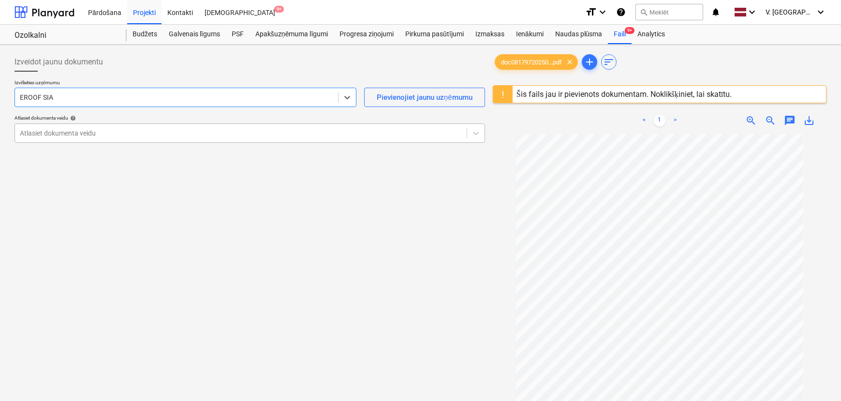
click at [72, 134] on div at bounding box center [241, 133] width 442 height 10
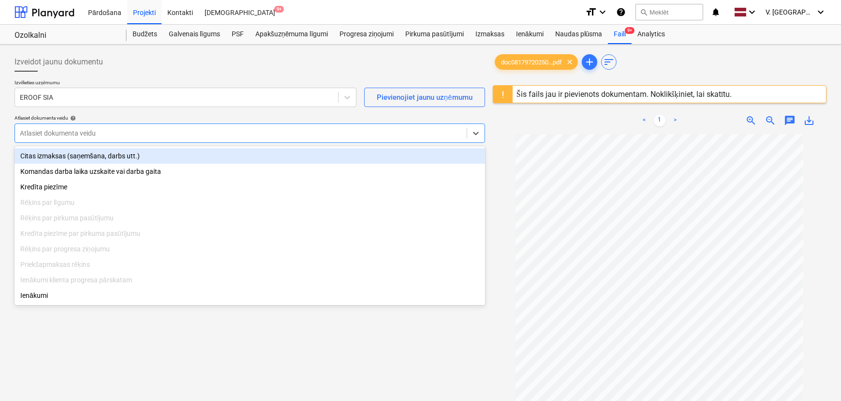
click at [88, 157] on div "Citas izmaksas (saņemšana, darbs utt.)" at bounding box center [250, 155] width 471 height 15
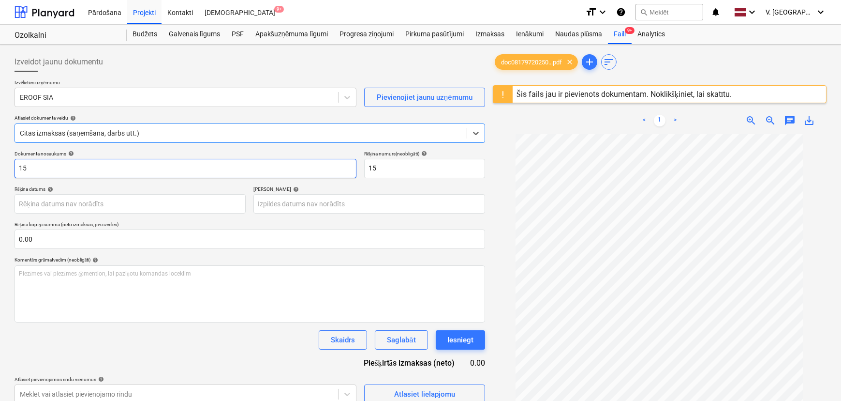
click at [82, 162] on input "15" at bounding box center [186, 168] width 342 height 19
type input "Pavadžīme Nr. ER 13015"
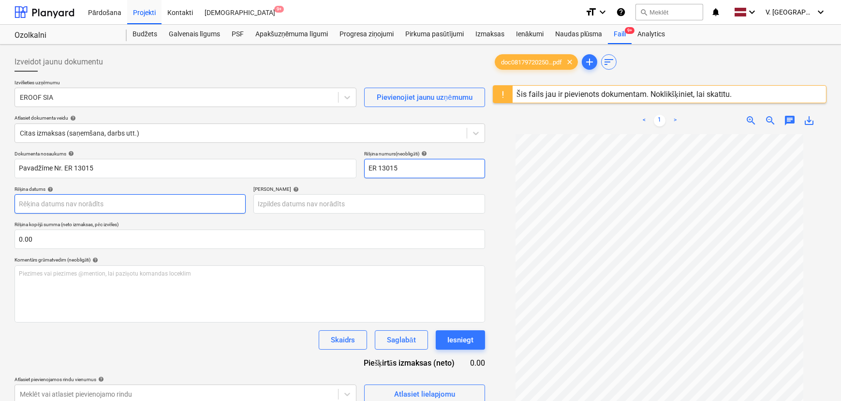
type input "ER 13015"
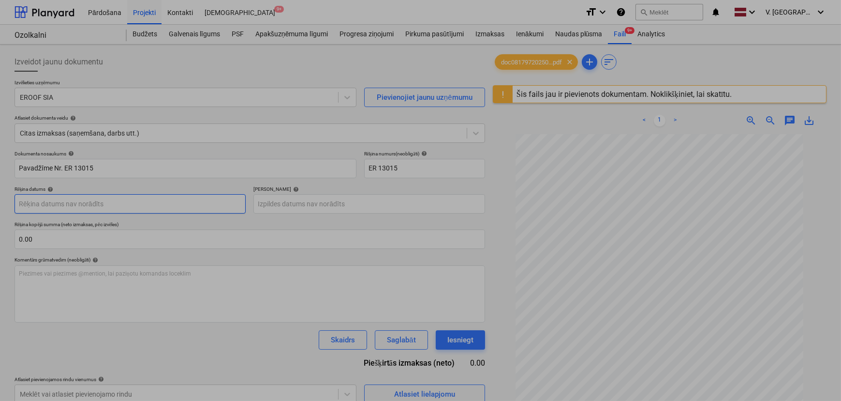
click at [148, 203] on body "Pārdošana Projekti Kontakti Iesūtne 9+ format_size keyboard_arrow_down help sea…" at bounding box center [420, 200] width 841 height 401
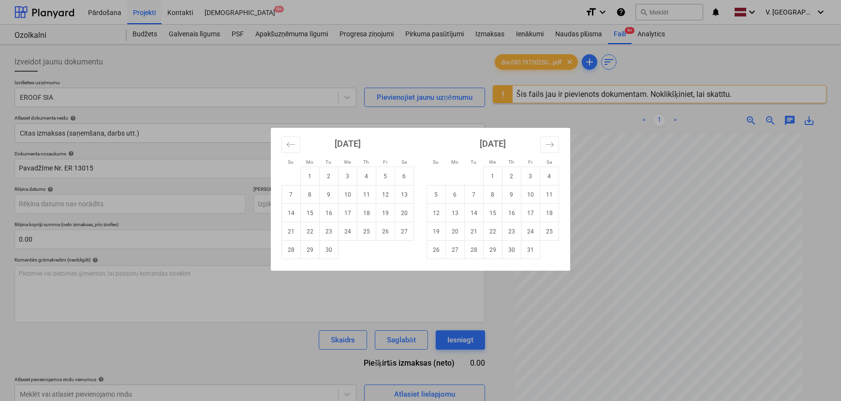
click at [524, 117] on div "Su Mo Tu We Th Fr Sa Su Mo Tu We Th Fr Sa August 2025 1 2 3 4 5 6 7 8 9 10 11 1…" at bounding box center [420, 200] width 841 height 401
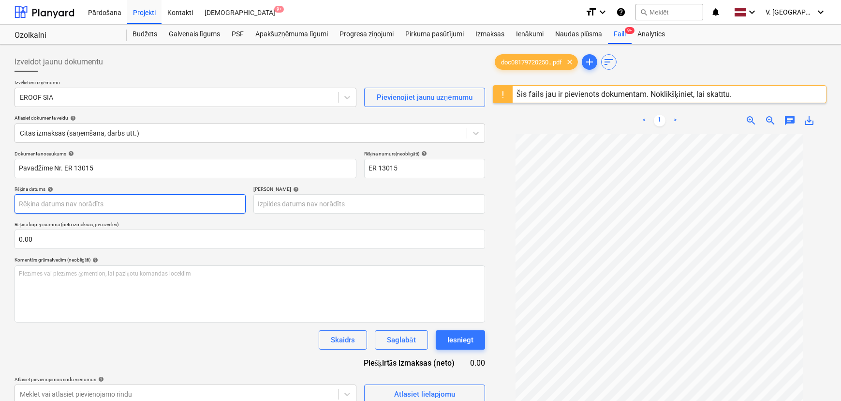
click at [109, 205] on body "Pārdošana Projekti Kontakti Iesūtne 9+ format_size keyboard_arrow_down help sea…" at bounding box center [420, 200] width 841 height 401
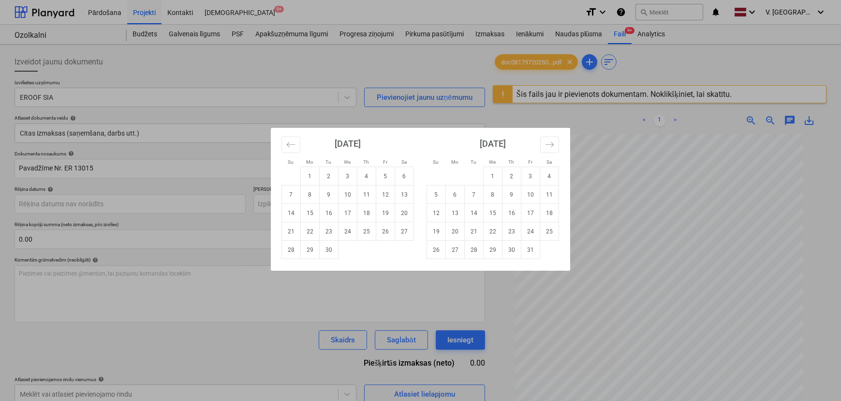
click at [351, 193] on td "10" at bounding box center [348, 194] width 19 height 18
type input "[DATE]"
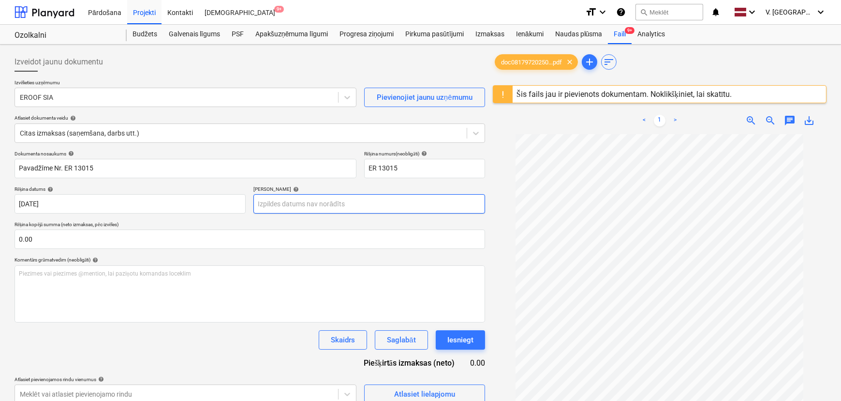
click at [353, 199] on body "Pārdošana Projekti Kontakti Iesūtne 9+ format_size keyboard_arrow_down help sea…" at bounding box center [420, 200] width 841 height 401
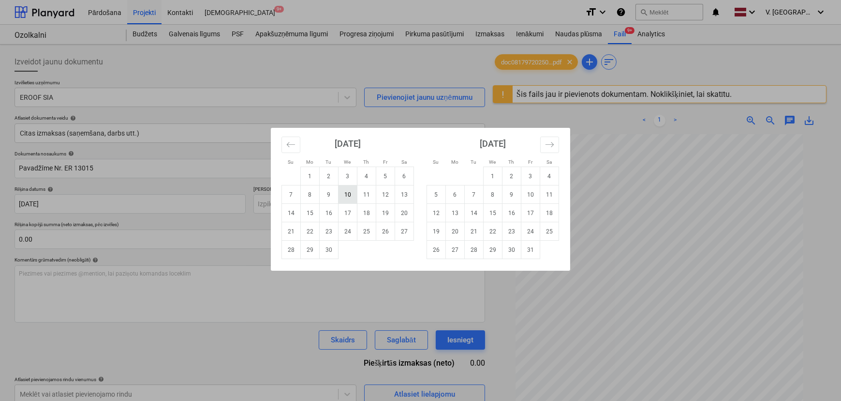
click at [351, 194] on td "10" at bounding box center [348, 194] width 19 height 18
type input "[DATE]"
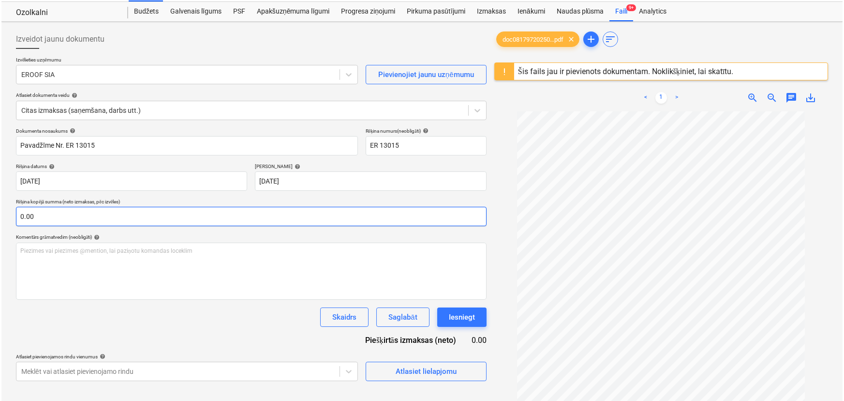
scroll to position [44, 0]
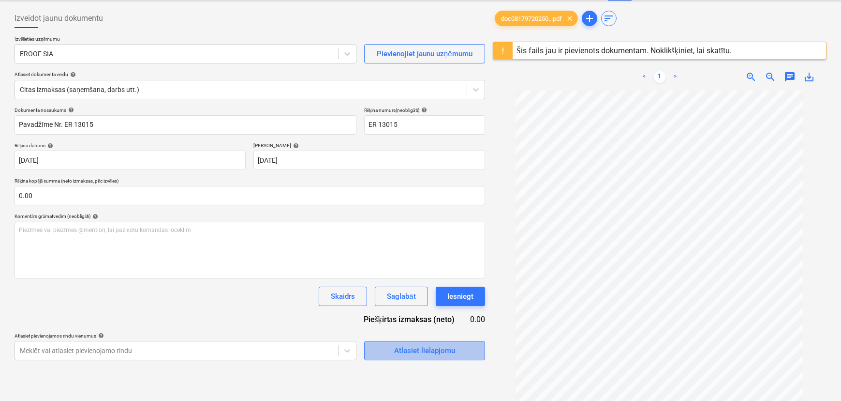
click at [421, 351] on div "Atlasiet lielapjomu" at bounding box center [424, 350] width 61 height 13
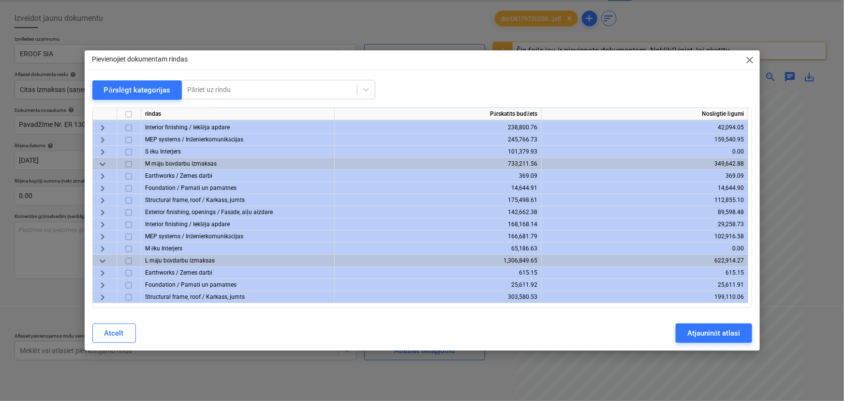
scroll to position [0, 0]
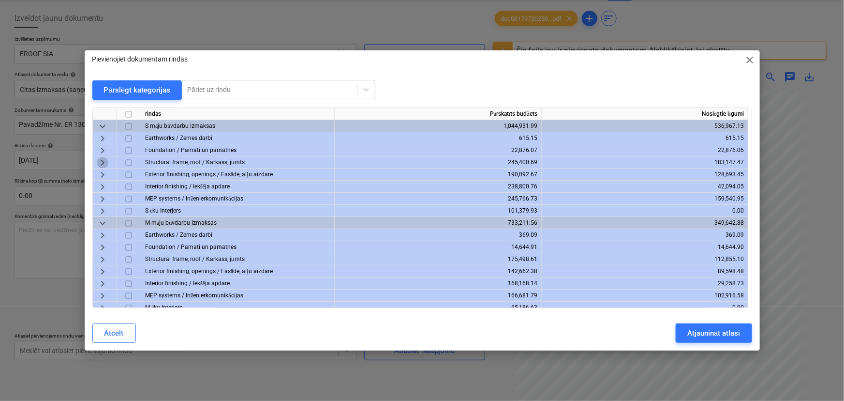
click at [101, 161] on span "keyboard_arrow_right" at bounding box center [103, 163] width 12 height 12
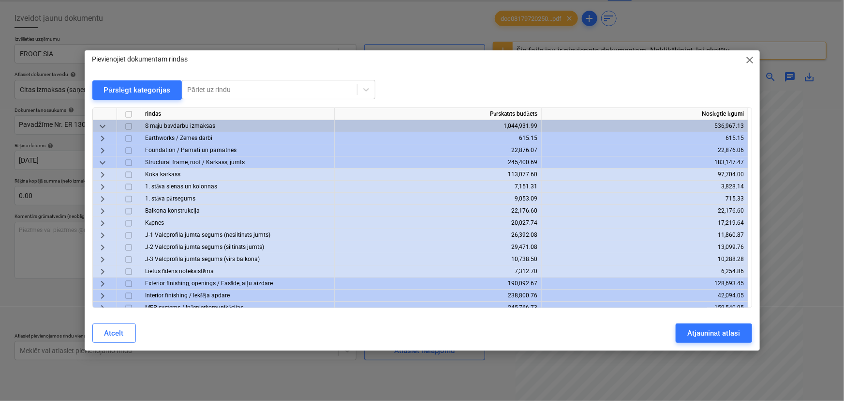
click at [101, 272] on span "keyboard_arrow_right" at bounding box center [103, 272] width 12 height 12
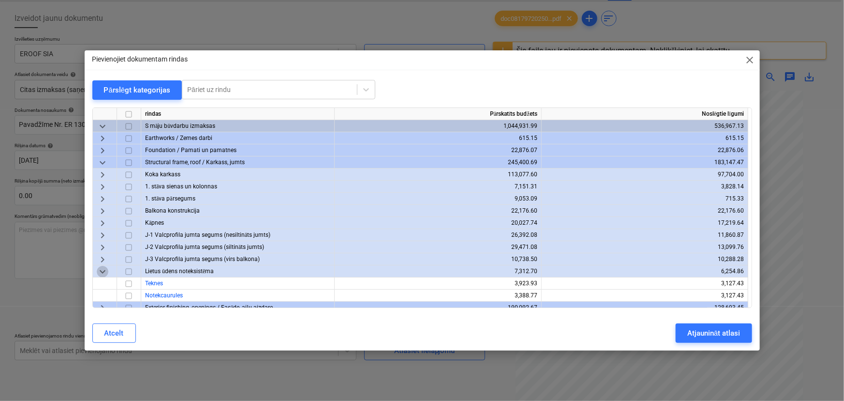
click at [101, 272] on span "keyboard_arrow_down" at bounding box center [103, 272] width 12 height 12
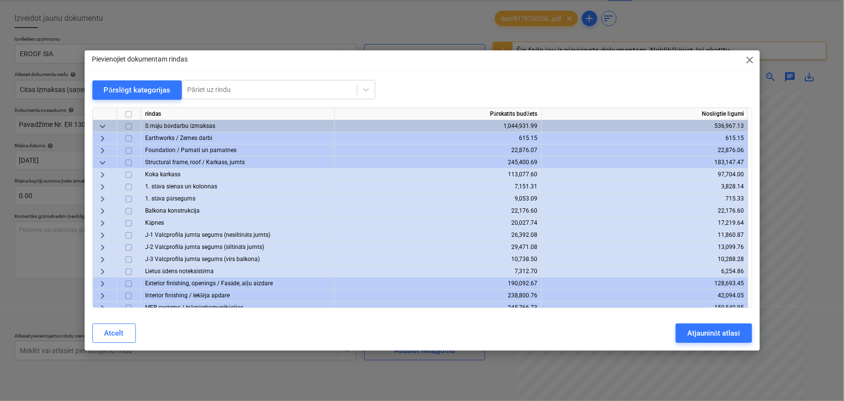
click at [102, 160] on span "keyboard_arrow_down" at bounding box center [103, 163] width 12 height 12
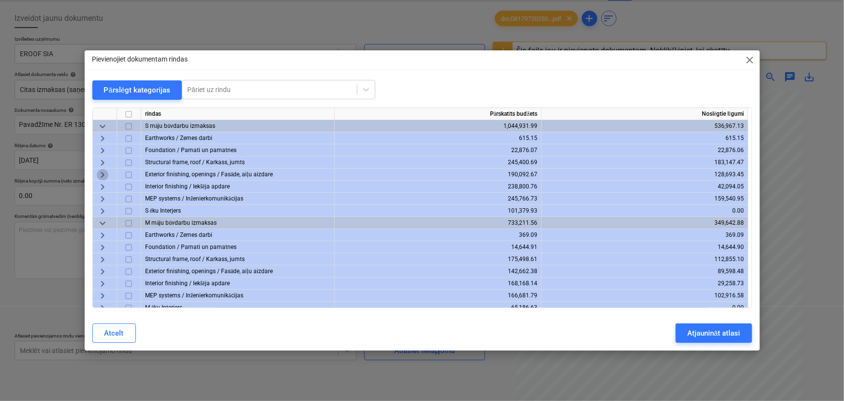
click at [106, 172] on span "keyboard_arrow_right" at bounding box center [103, 175] width 12 height 12
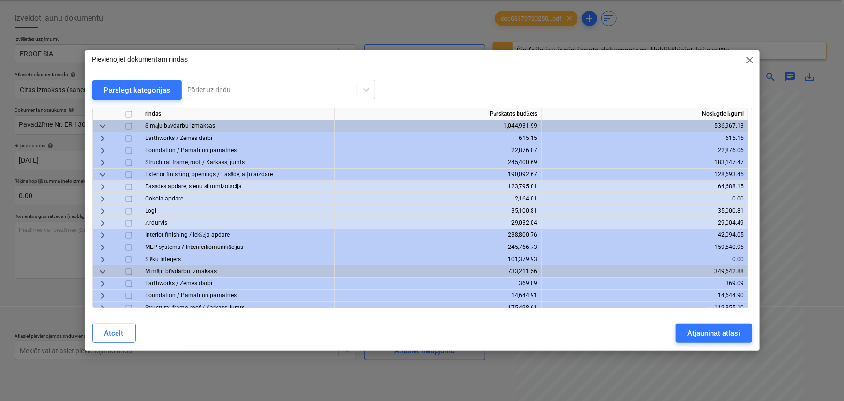
click at [104, 198] on span "keyboard_arrow_right" at bounding box center [103, 199] width 12 height 12
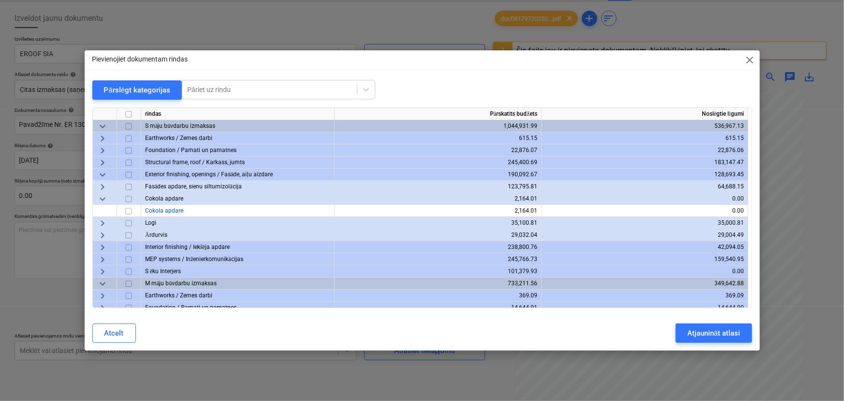
click at [104, 198] on span "keyboard_arrow_down" at bounding box center [103, 199] width 12 height 12
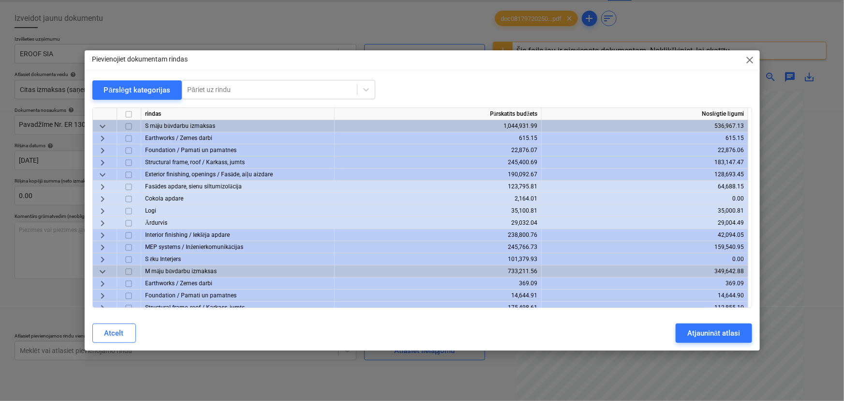
click at [103, 189] on span "keyboard_arrow_right" at bounding box center [103, 187] width 12 height 12
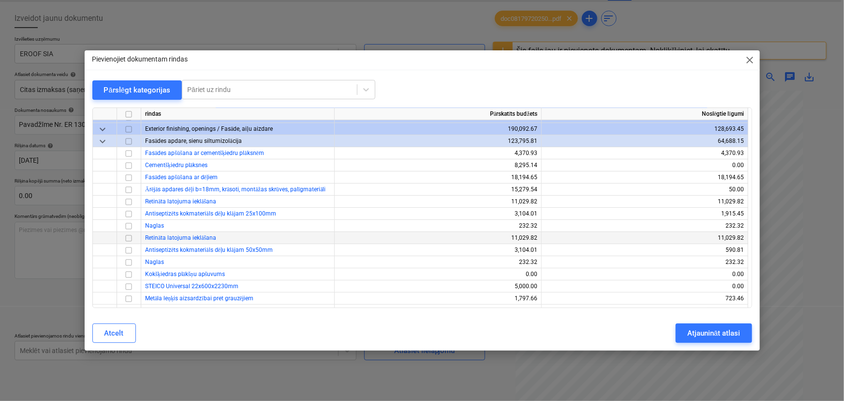
scroll to position [44, 0]
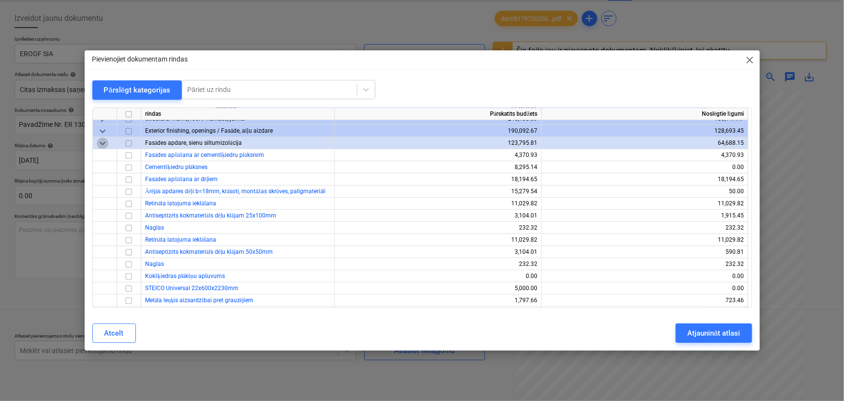
click at [100, 144] on span "keyboard_arrow_down" at bounding box center [103, 143] width 12 height 12
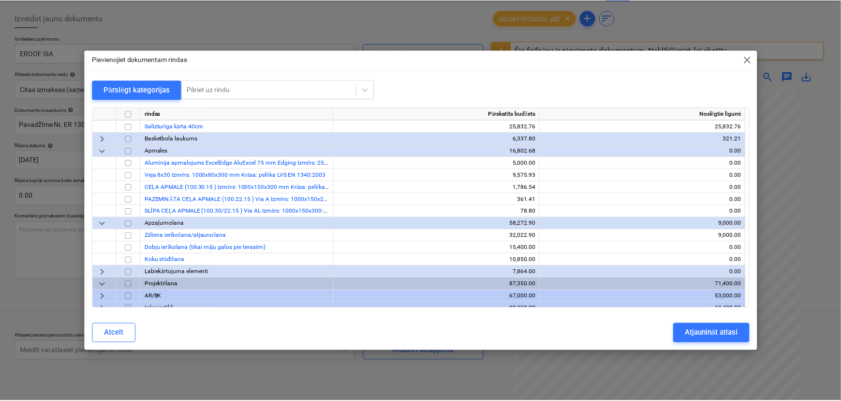
scroll to position [925, 0]
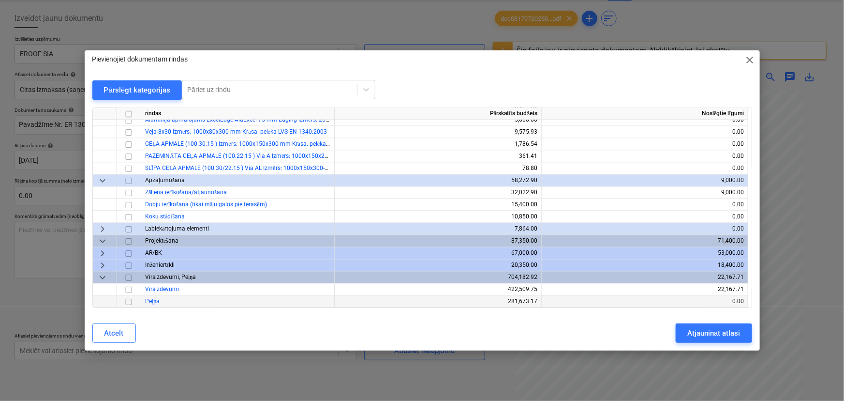
drag, startPoint x: 131, startPoint y: 289, endPoint x: 166, endPoint y: 295, distance: 35.9
click at [131, 290] on input "checkbox" at bounding box center [129, 290] width 12 height 12
click at [709, 329] on div "Atjaunināt atlasi" at bounding box center [713, 333] width 53 height 13
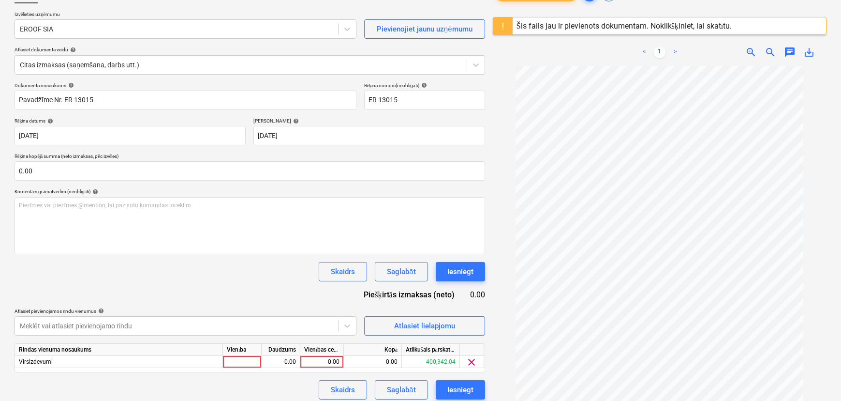
scroll to position [88, 0]
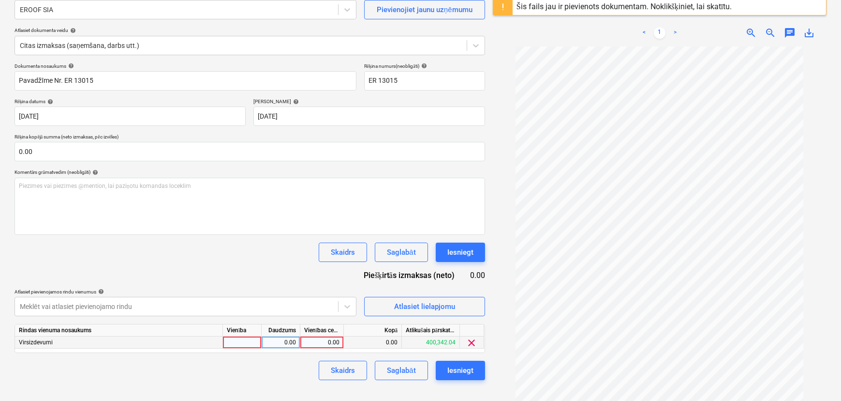
click at [323, 342] on div "0.00" at bounding box center [321, 342] width 35 height 12
type input "157.50"
drag, startPoint x: 276, startPoint y: 378, endPoint x: 318, endPoint y: 369, distance: 43.1
click at [276, 378] on div "Skaidrs Saglabāt Iesniegt" at bounding box center [250, 369] width 471 height 19
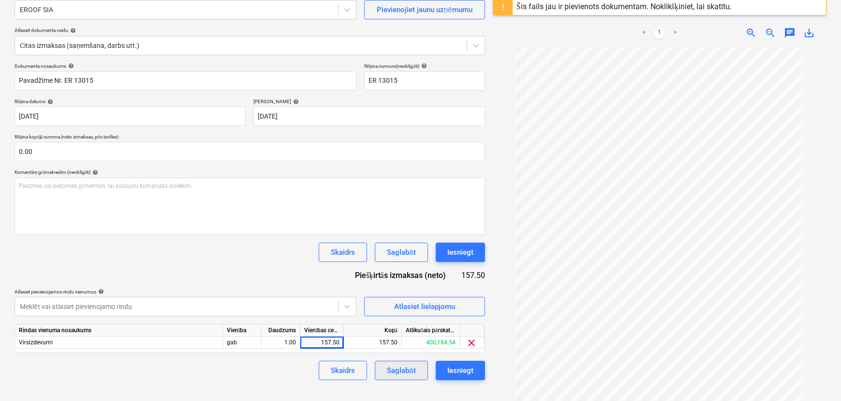
click at [410, 369] on div "Saglabāt" at bounding box center [401, 370] width 29 height 13
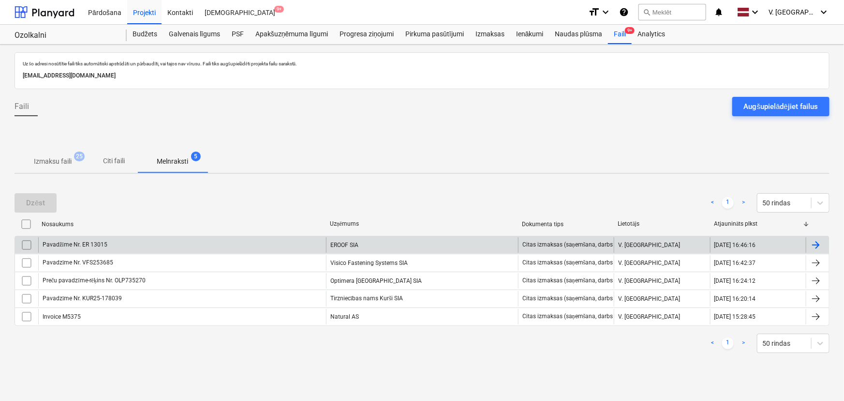
click at [135, 247] on div "Pavadžīme Nr. ER 13015" at bounding box center [182, 244] width 288 height 15
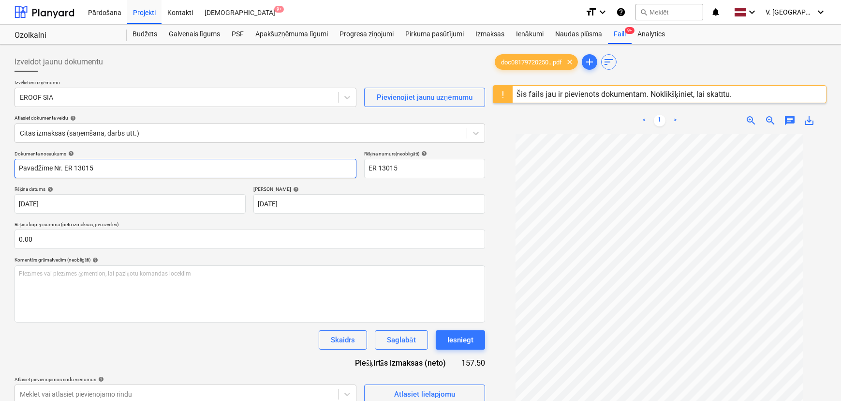
click at [38, 165] on input "Pavadžīme Nr. ER 13015" at bounding box center [186, 168] width 342 height 19
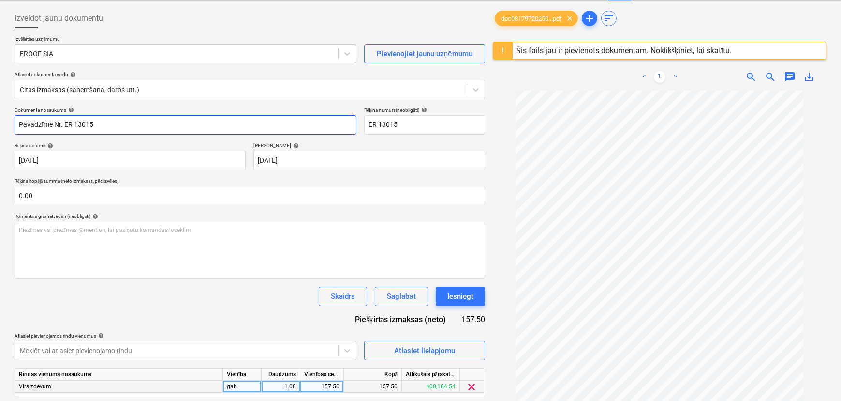
scroll to position [114, 0]
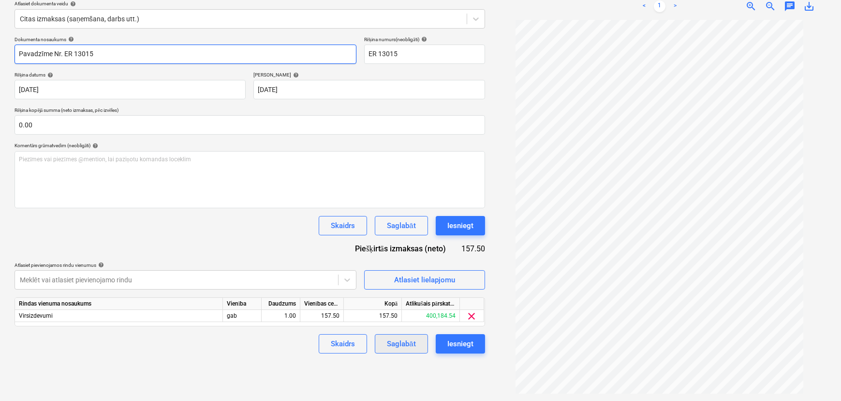
type input "Pavadzīme Nr. ER 13015"
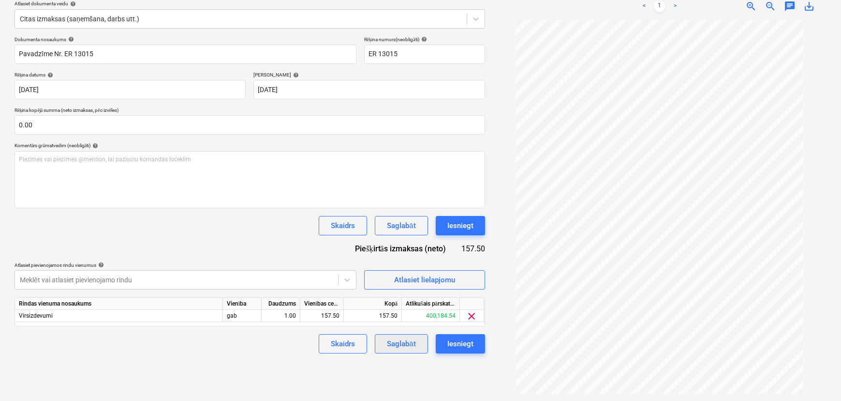
click at [405, 347] on div "Saglabāt" at bounding box center [401, 343] width 29 height 13
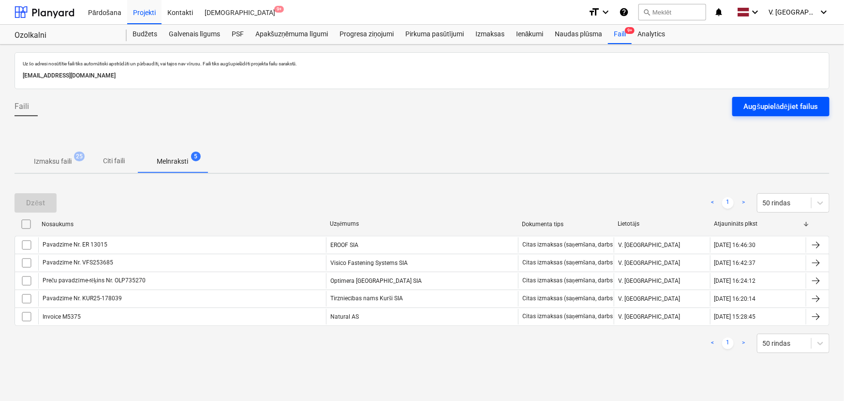
click at [752, 113] on button "Augšupielādējiet failus" at bounding box center [780, 106] width 97 height 19
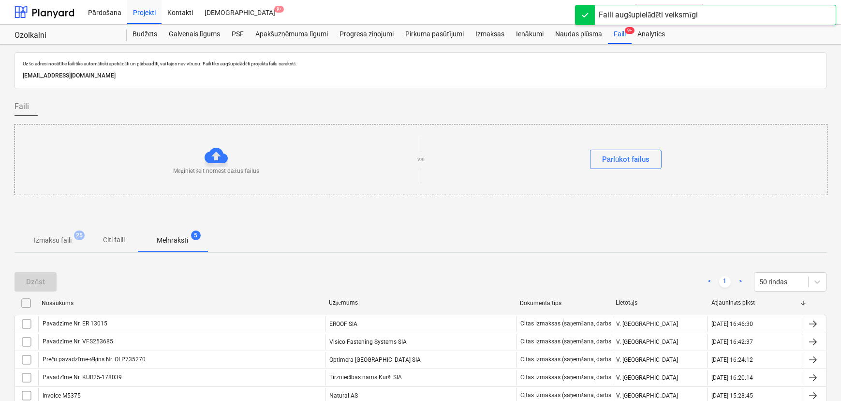
click at [120, 240] on p "Citi faili" at bounding box center [114, 240] width 23 height 10
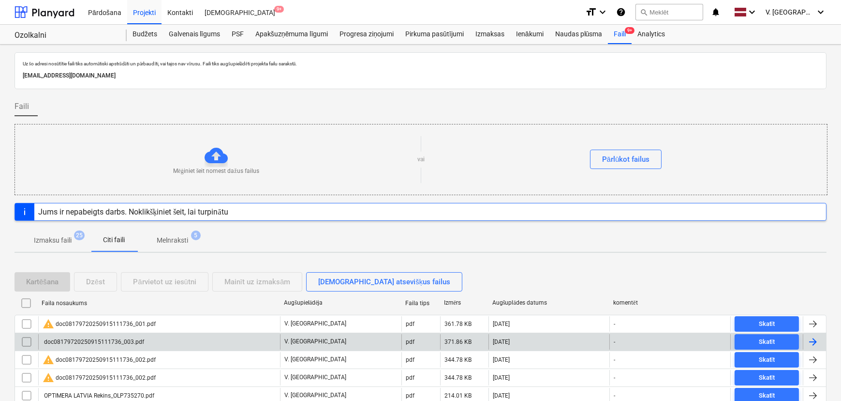
click at [164, 339] on div "doc08179720250915111736_003.pdf" at bounding box center [159, 341] width 242 height 15
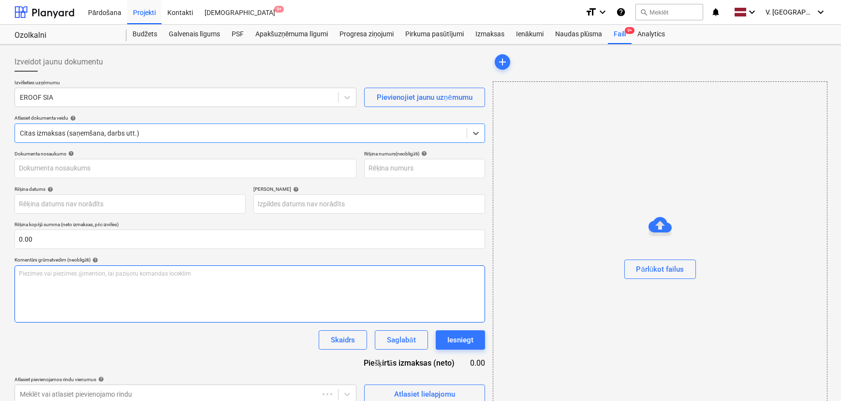
type input "300"
type input "[DATE]"
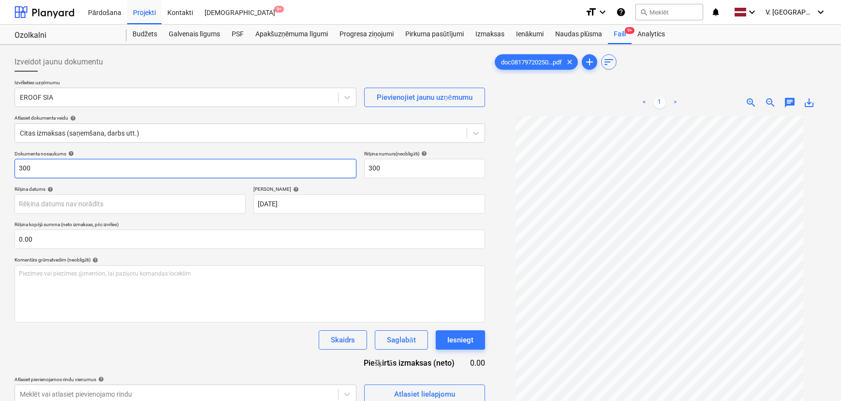
click at [96, 167] on input "300" at bounding box center [186, 168] width 342 height 19
drag, startPoint x: 107, startPoint y: 168, endPoint x: 63, endPoint y: 164, distance: 44.7
click at [63, 164] on input "Pavadzīme Nr. ER 13016" at bounding box center [186, 168] width 342 height 19
type input "Pavadzīme Nr. ER 13016"
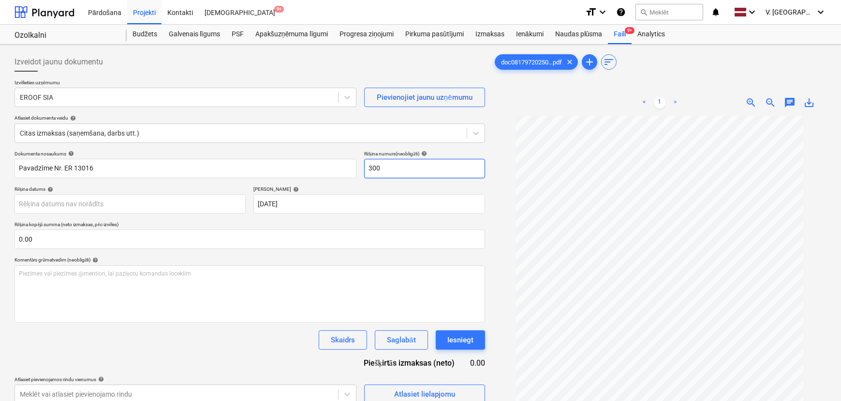
click at [376, 167] on input "300" at bounding box center [424, 168] width 121 height 19
paste input "ER 13016"
type input "ER 13016"
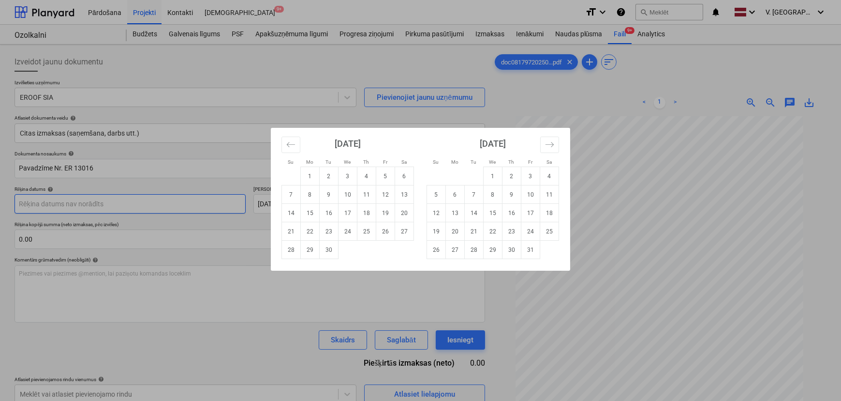
click at [181, 204] on body "Pārdošana Projekti Kontakti Iesūtne 9+ format_size keyboard_arrow_down help sea…" at bounding box center [420, 200] width 841 height 401
click at [349, 198] on td "10" at bounding box center [348, 194] width 19 height 18
type input "[DATE]"
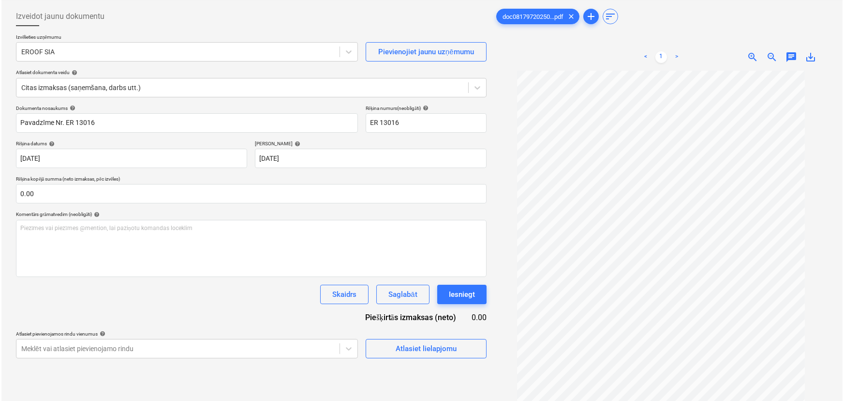
scroll to position [88, 0]
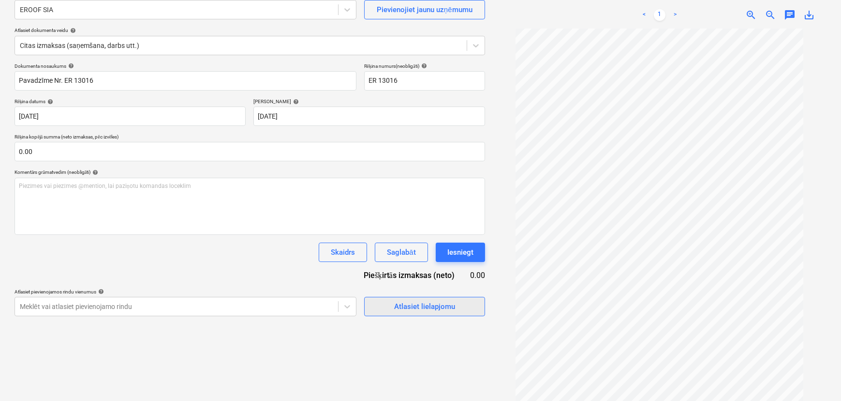
click at [408, 312] on button "Atlasiet lielapjomu" at bounding box center [424, 306] width 121 height 19
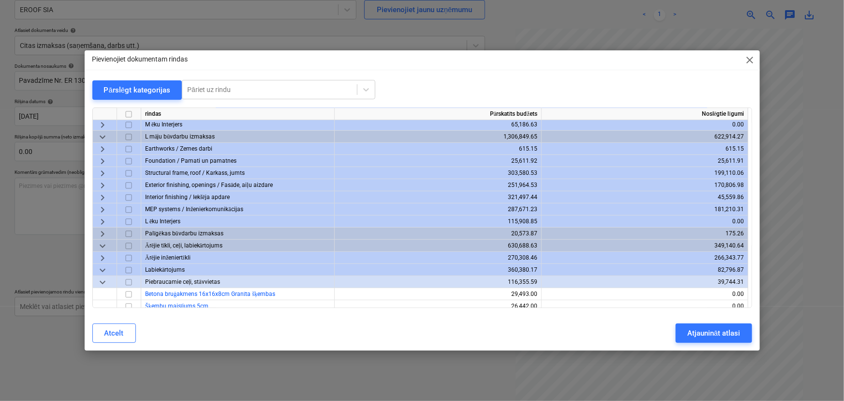
scroll to position [176, 0]
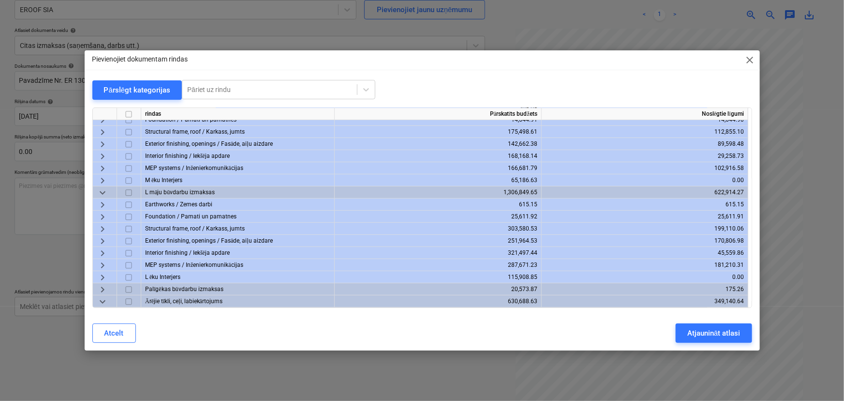
click at [102, 217] on span "keyboard_arrow_right" at bounding box center [103, 217] width 12 height 12
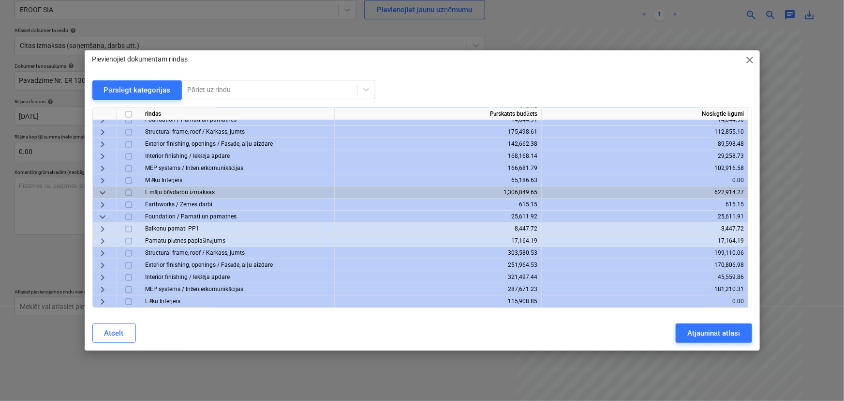
click at [103, 217] on span "keyboard_arrow_down" at bounding box center [103, 217] width 12 height 12
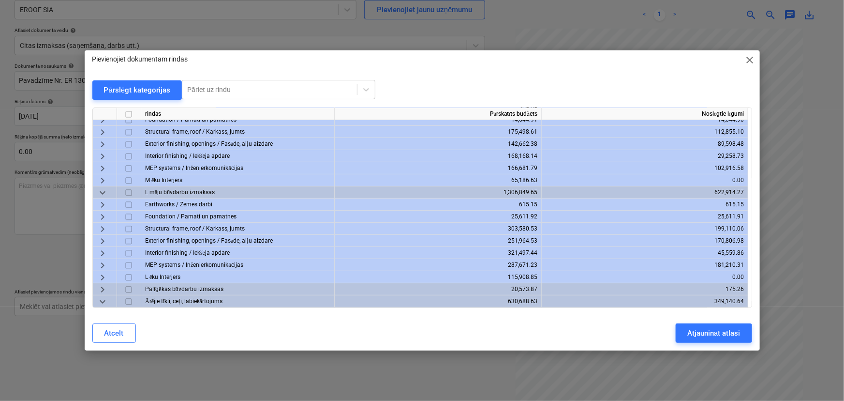
click at [101, 224] on span "keyboard_arrow_right" at bounding box center [103, 229] width 12 height 12
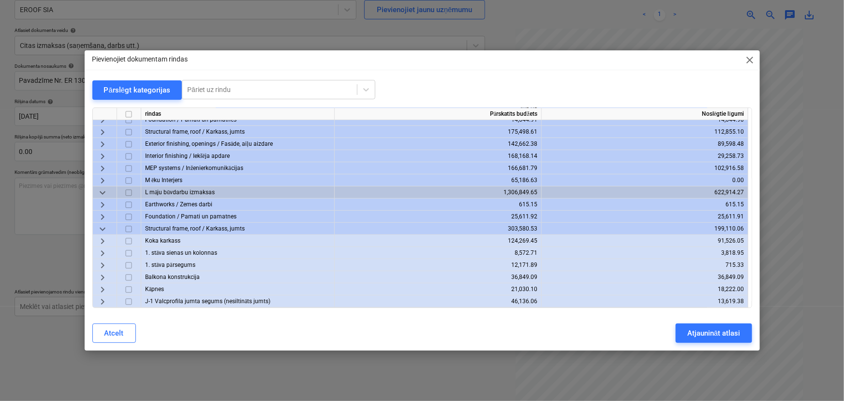
scroll to position [220, 0]
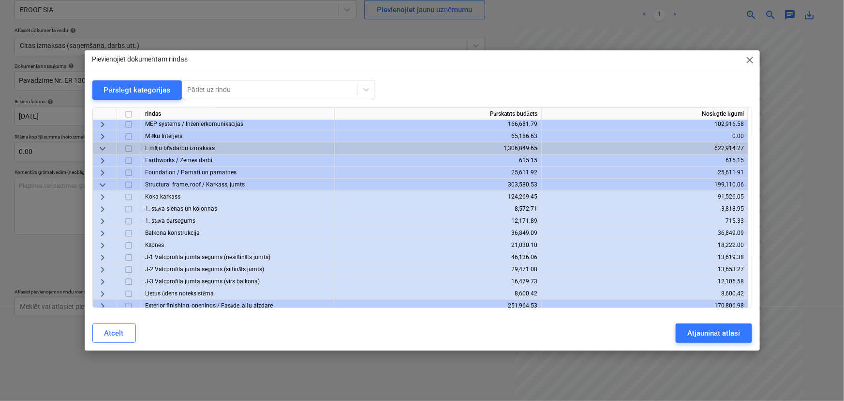
click at [98, 290] on span "keyboard_arrow_right" at bounding box center [103, 294] width 12 height 12
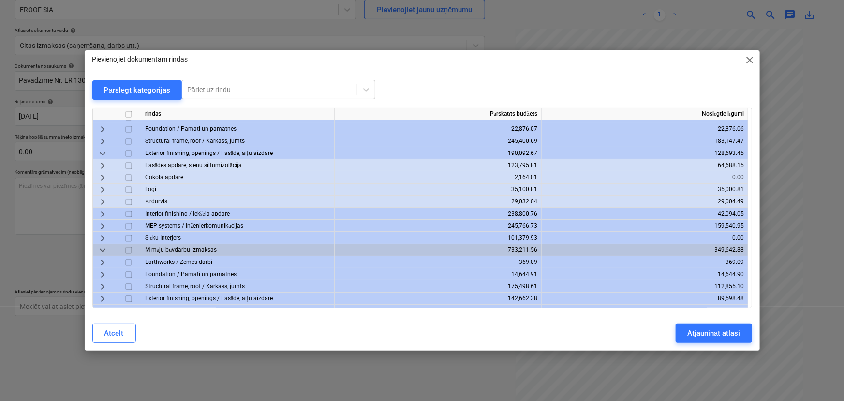
scroll to position [0, 0]
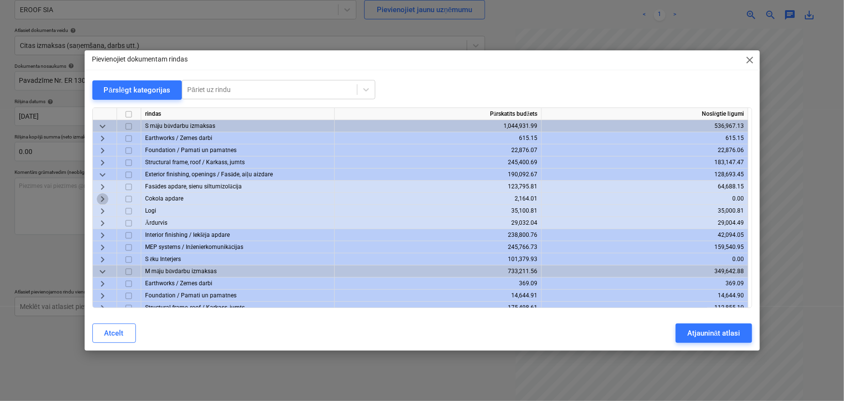
click at [103, 197] on span "keyboard_arrow_right" at bounding box center [103, 199] width 12 height 12
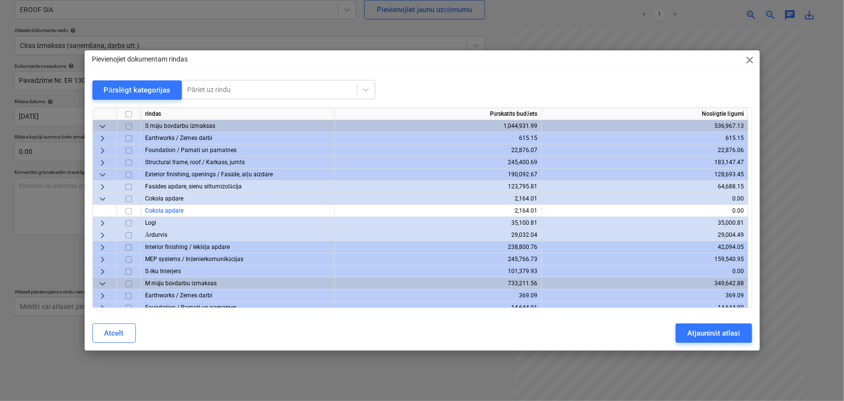
click at [103, 197] on span "keyboard_arrow_down" at bounding box center [103, 199] width 12 height 12
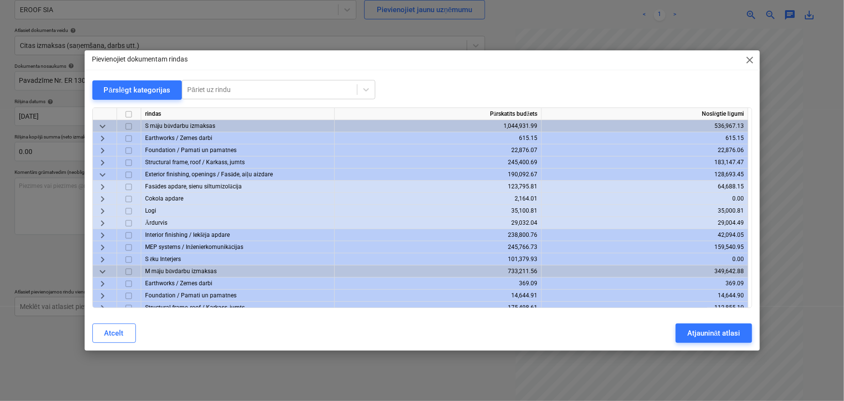
click at [108, 186] on div "keyboard_arrow_right" at bounding box center [105, 186] width 24 height 12
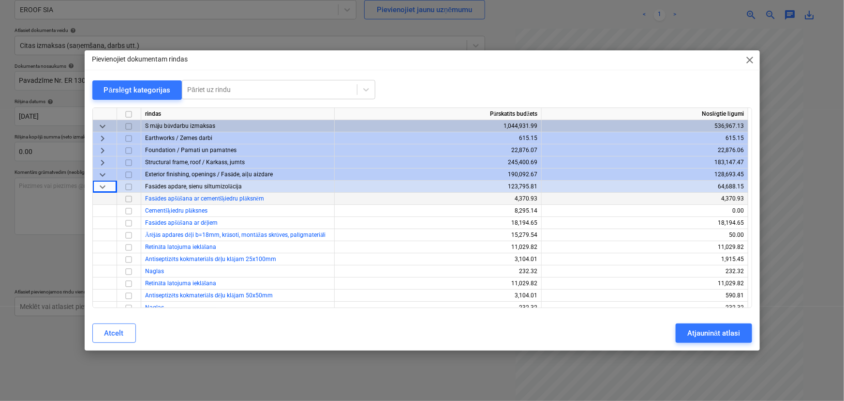
click at [103, 185] on span "keyboard_arrow_down" at bounding box center [103, 187] width 12 height 12
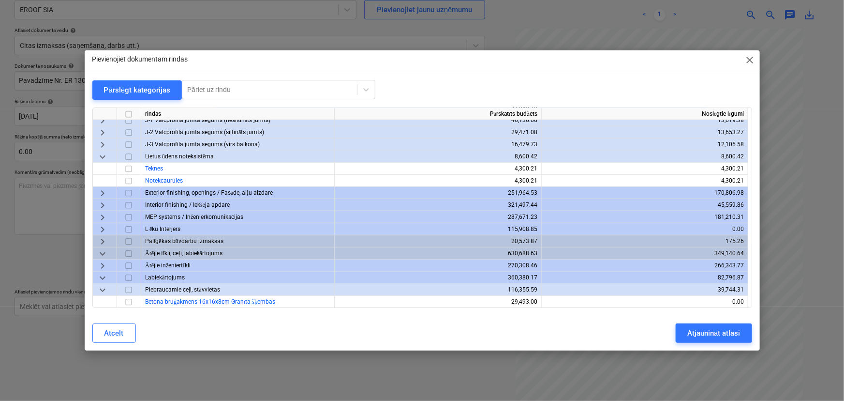
scroll to position [484, 0]
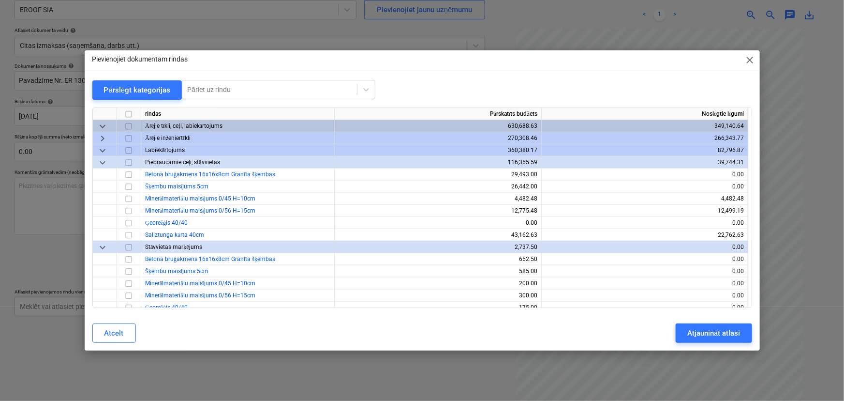
click at [102, 164] on span "keyboard_arrow_down" at bounding box center [103, 163] width 12 height 12
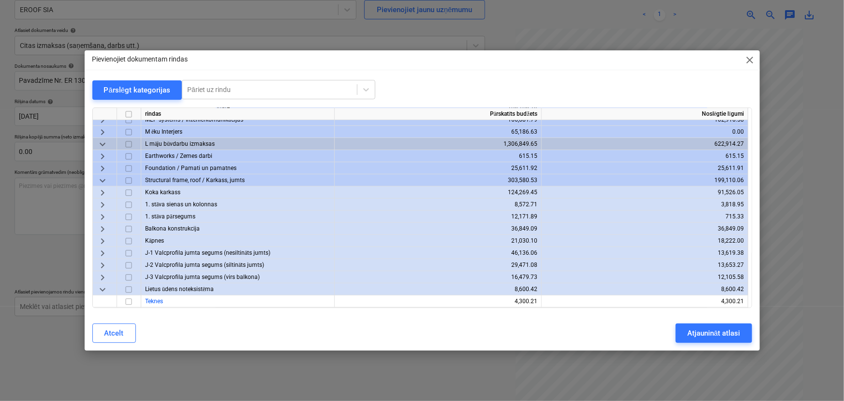
scroll to position [238, 0]
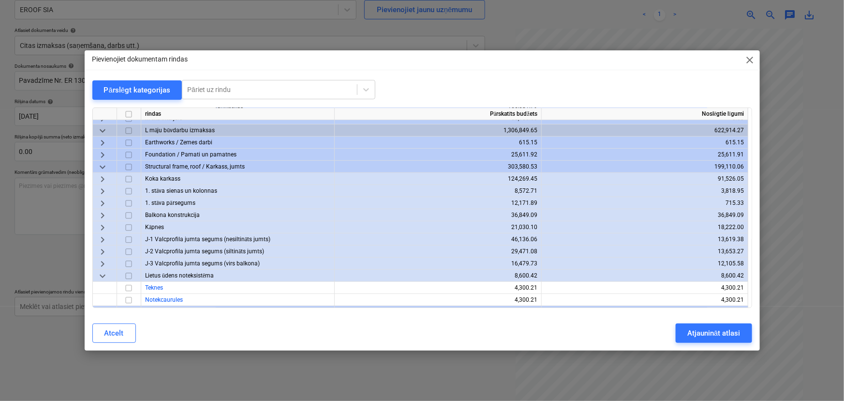
click at [103, 168] on span "keyboard_arrow_down" at bounding box center [103, 167] width 12 height 12
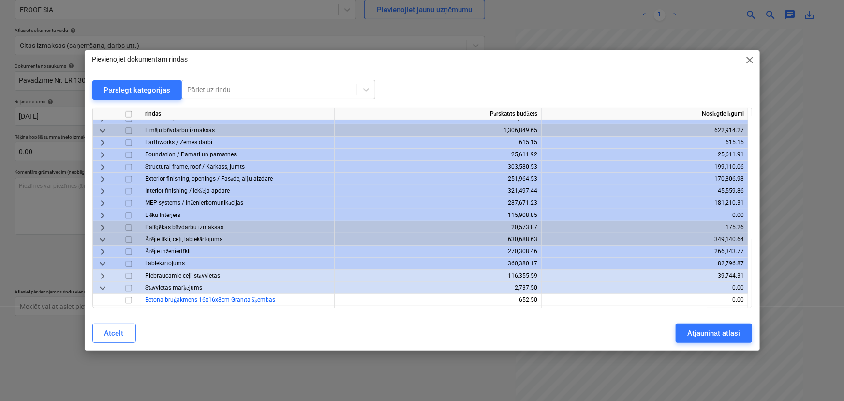
click at [104, 177] on span "keyboard_arrow_right" at bounding box center [103, 179] width 12 height 12
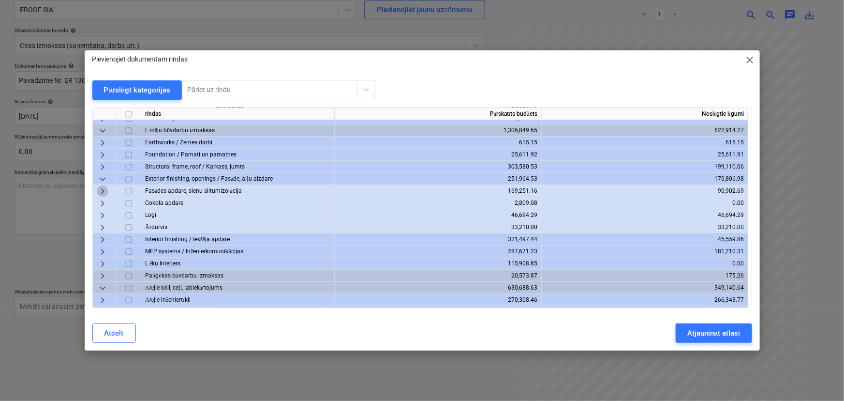
click at [104, 189] on span "keyboard_arrow_right" at bounding box center [103, 191] width 12 height 12
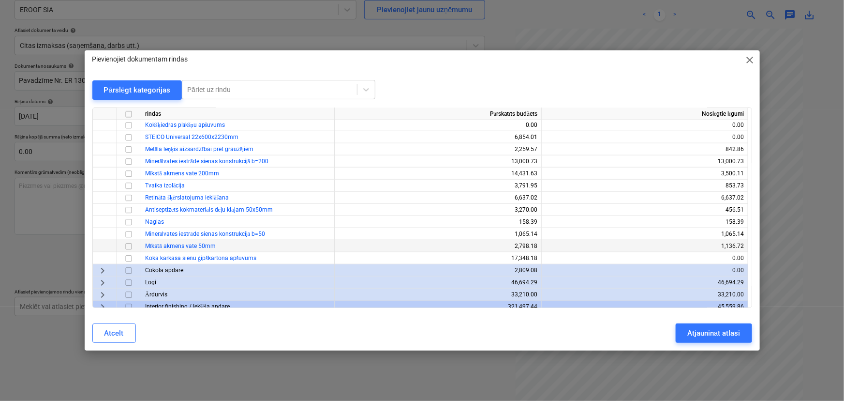
scroll to position [458, 0]
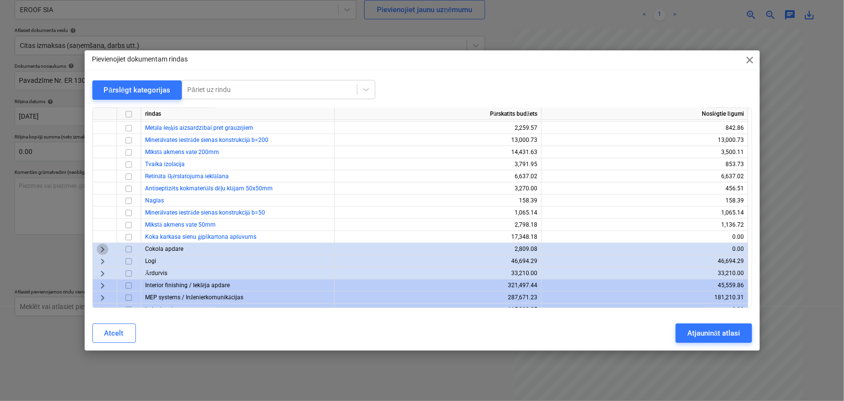
click at [100, 247] on span "keyboard_arrow_right" at bounding box center [103, 249] width 12 height 12
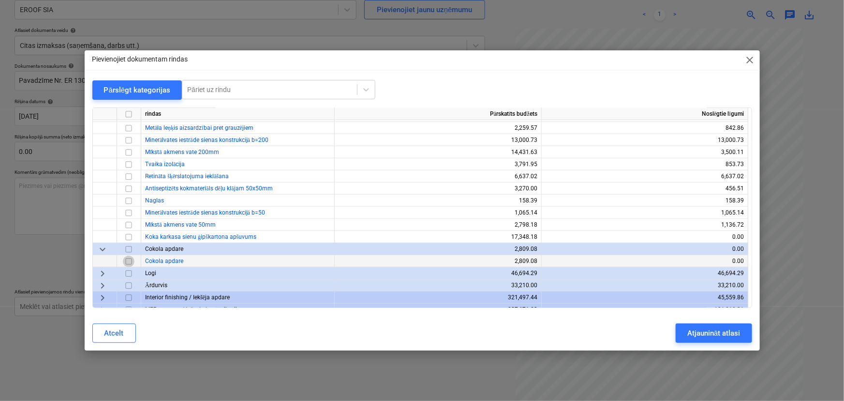
click at [130, 259] on input "checkbox" at bounding box center [129, 261] width 12 height 12
click at [705, 329] on div "Atjaunināt atlasi" at bounding box center [713, 333] width 53 height 13
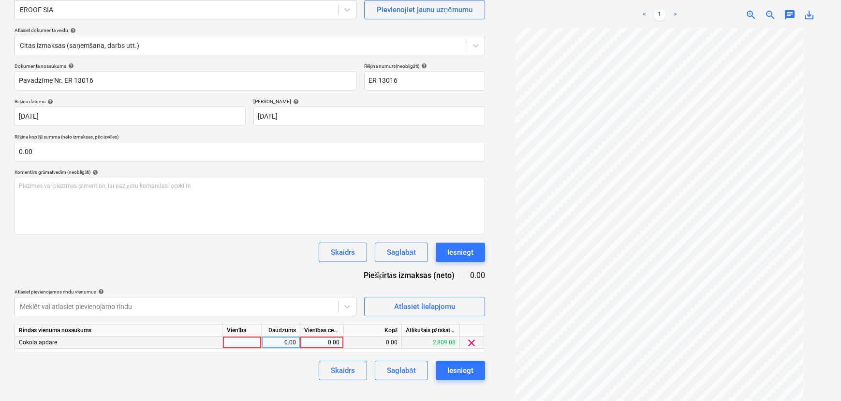
click at [474, 340] on span "clear" at bounding box center [472, 343] width 12 height 12
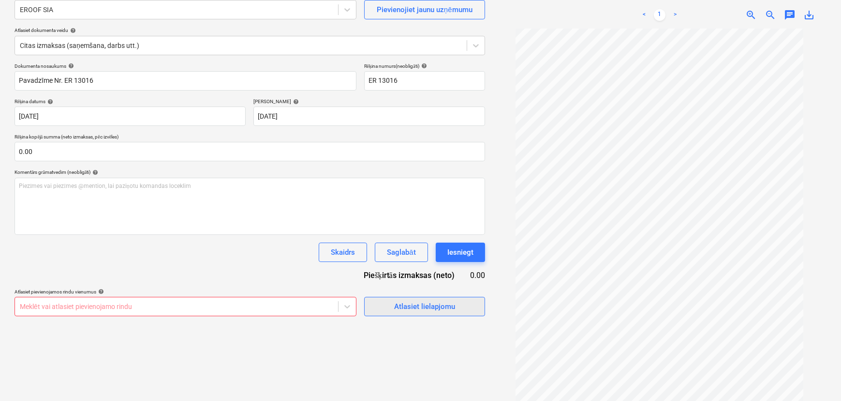
click at [420, 310] on div "Atlasiet lielapjomu" at bounding box center [424, 306] width 61 height 13
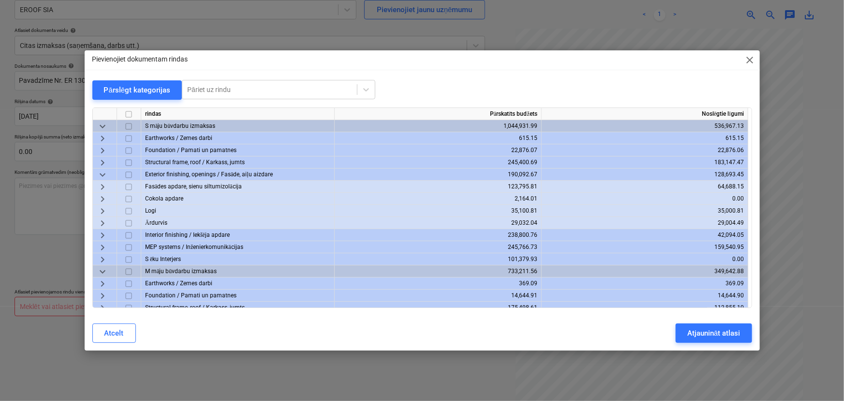
click at [101, 162] on span "keyboard_arrow_right" at bounding box center [103, 163] width 12 height 12
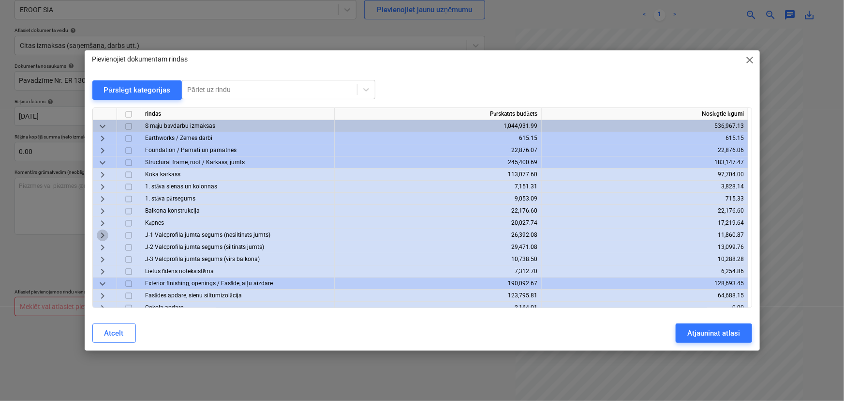
click at [98, 236] on span "keyboard_arrow_right" at bounding box center [103, 235] width 12 height 12
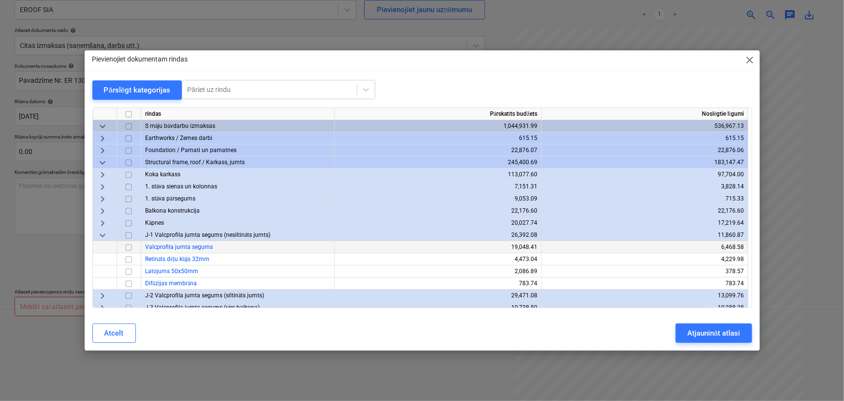
scroll to position [44, 0]
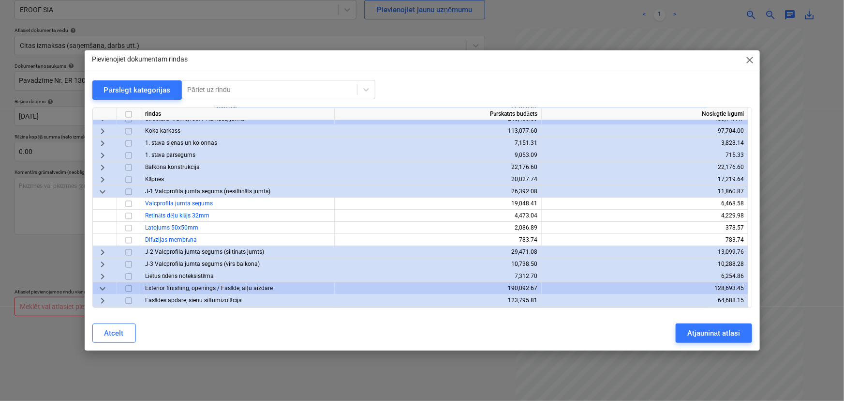
click at [101, 252] on span "keyboard_arrow_right" at bounding box center [103, 252] width 12 height 12
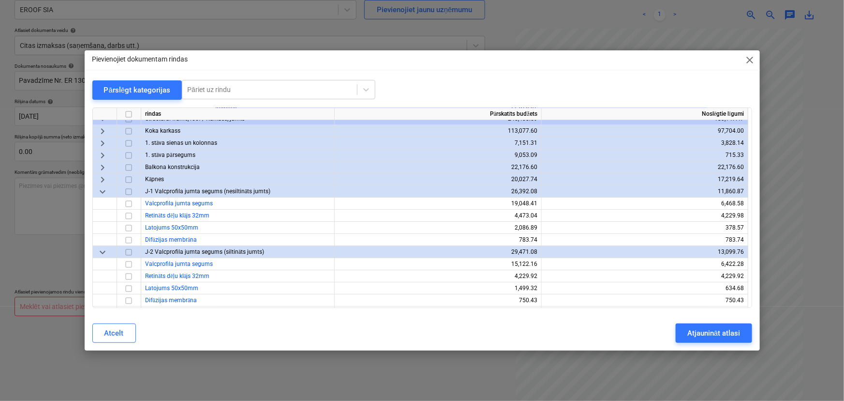
scroll to position [132, 0]
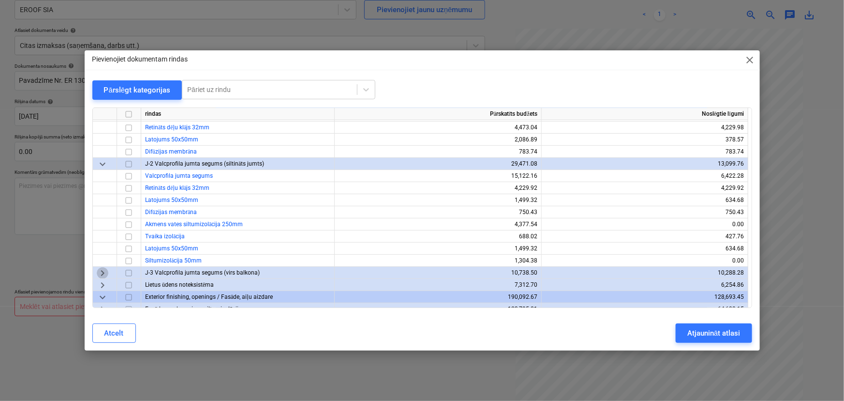
click at [104, 272] on span "keyboard_arrow_right" at bounding box center [103, 273] width 12 height 12
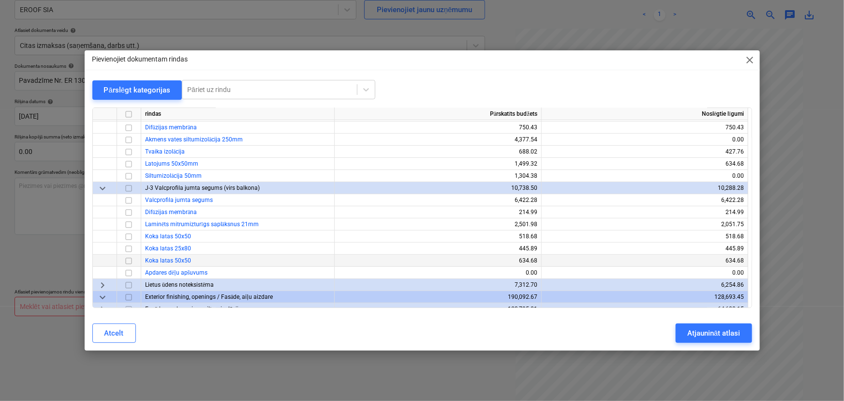
scroll to position [220, 0]
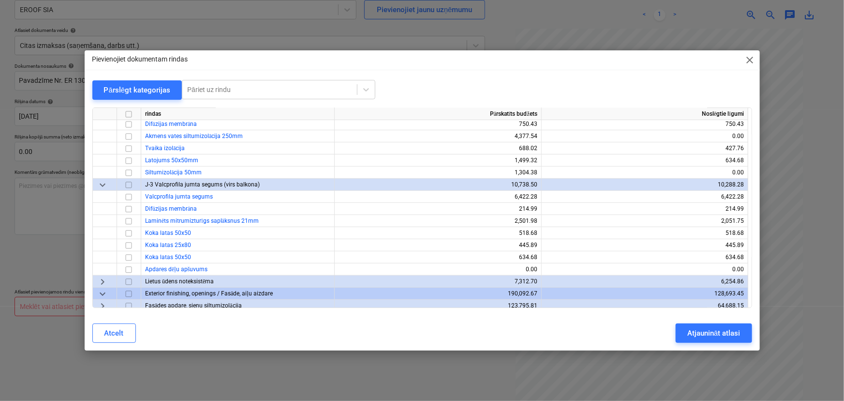
click at [106, 280] on span "keyboard_arrow_right" at bounding box center [103, 282] width 12 height 12
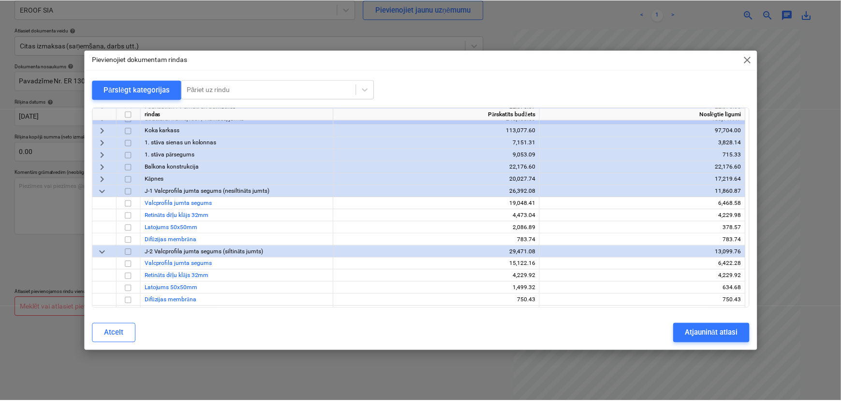
scroll to position [44, 0]
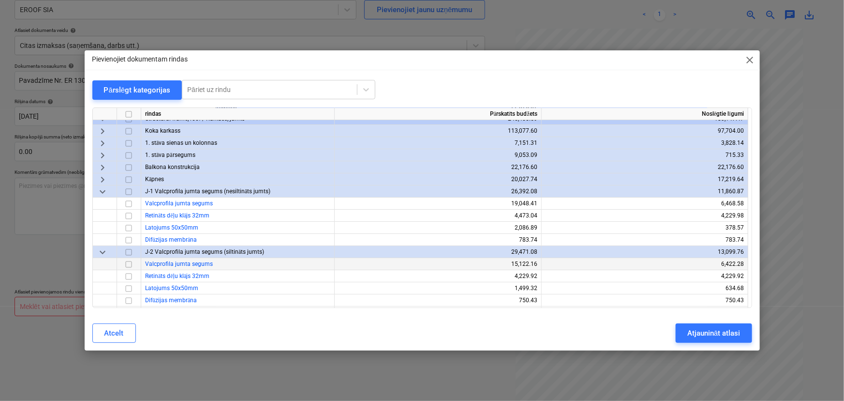
click at [129, 262] on input "checkbox" at bounding box center [129, 264] width 12 height 12
click at [131, 202] on input "checkbox" at bounding box center [129, 204] width 12 height 12
click at [726, 327] on div "Atjaunināt atlasi" at bounding box center [713, 333] width 53 height 13
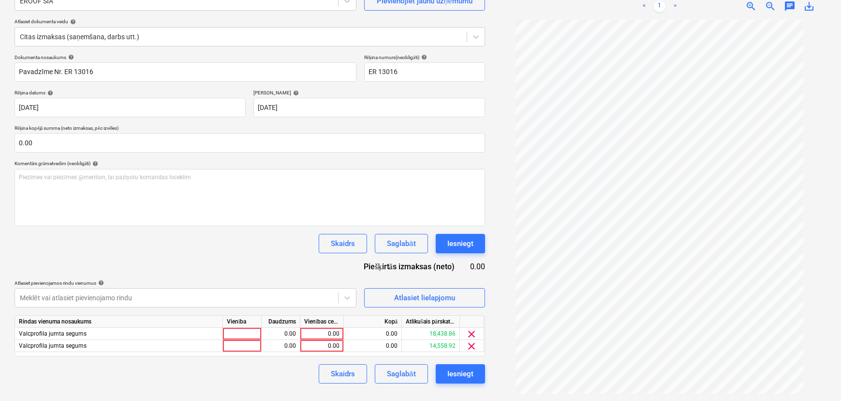
scroll to position [97, 0]
click at [330, 331] on div "0.00" at bounding box center [321, 333] width 35 height 12
type input "200"
click at [318, 347] on div "0.00" at bounding box center [321, 345] width 35 height 12
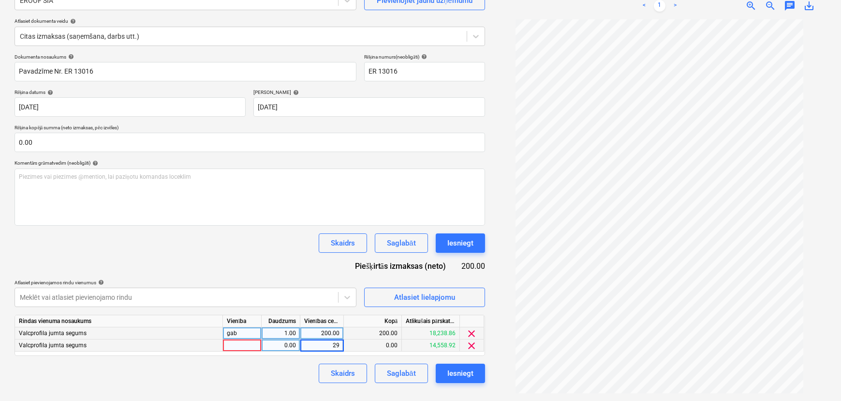
type input "295"
click at [286, 374] on div "Skaidrs Saglabāt Iesniegt" at bounding box center [250, 372] width 471 height 19
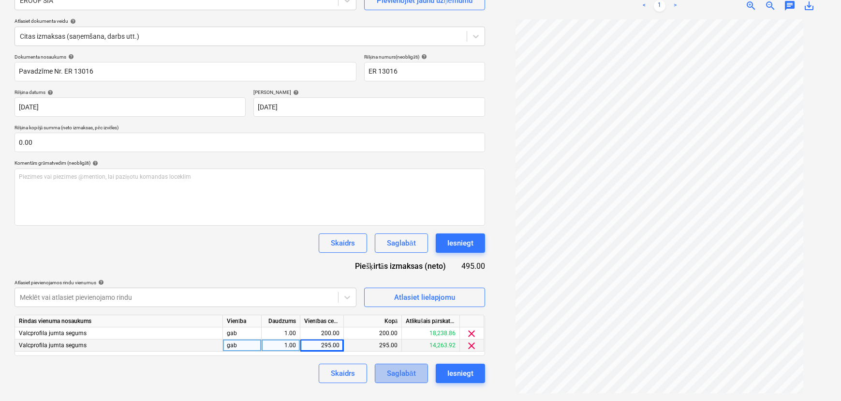
click at [411, 375] on div "Saglabāt" at bounding box center [401, 373] width 29 height 13
